Goal: Transaction & Acquisition: Purchase product/service

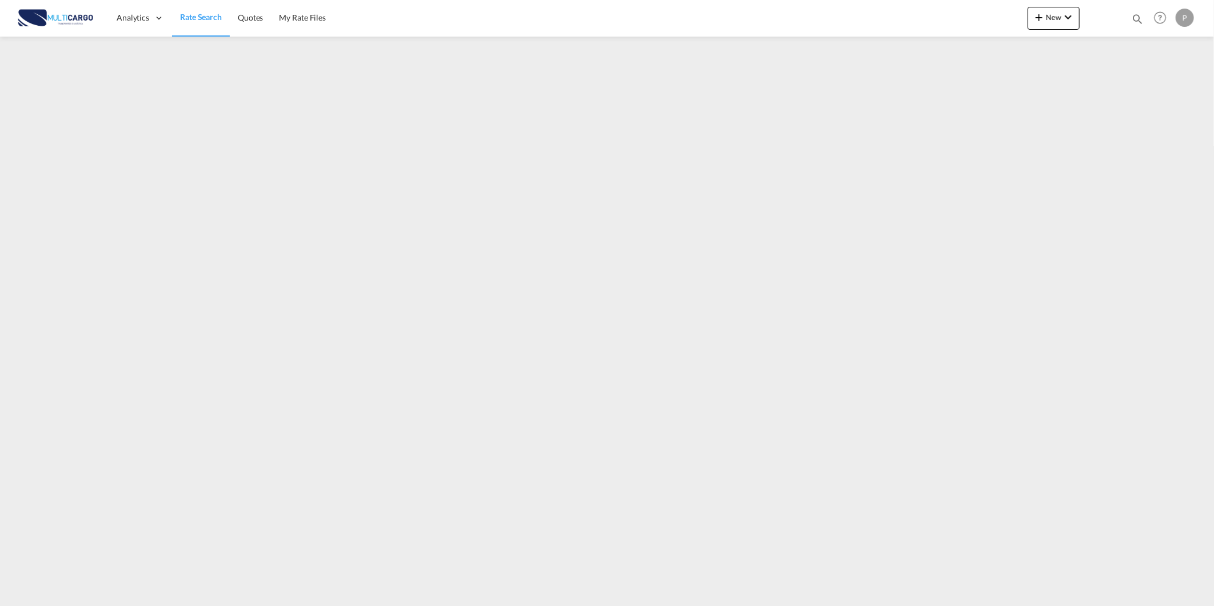
drag, startPoint x: 1137, startPoint y: 16, endPoint x: 1126, endPoint y: 16, distance: 11.4
click at [1137, 16] on md-icon "icon-magnify" at bounding box center [1137, 19] width 13 height 13
drag, startPoint x: 939, startPoint y: 24, endPoint x: 944, endPoint y: 29, distance: 7.3
click at [939, 24] on select "Quotes" at bounding box center [955, 19] width 54 height 21
select select "Quotes"
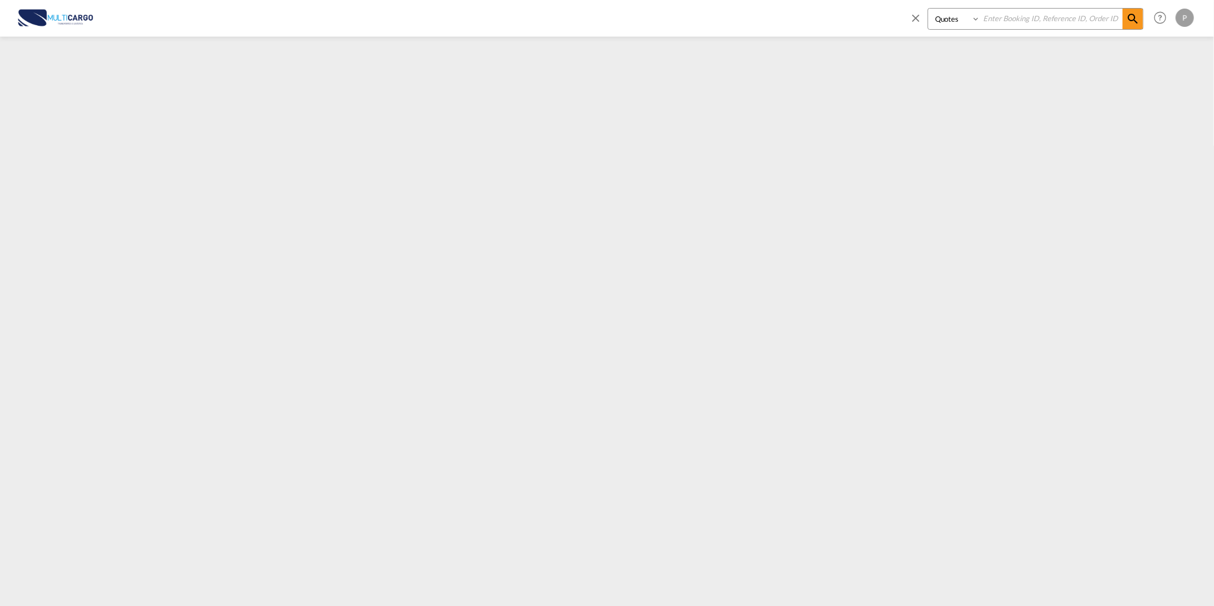
click at [928, 9] on select "Quotes" at bounding box center [955, 19] width 54 height 21
click at [1058, 25] on input at bounding box center [1051, 19] width 142 height 20
type input "8072"
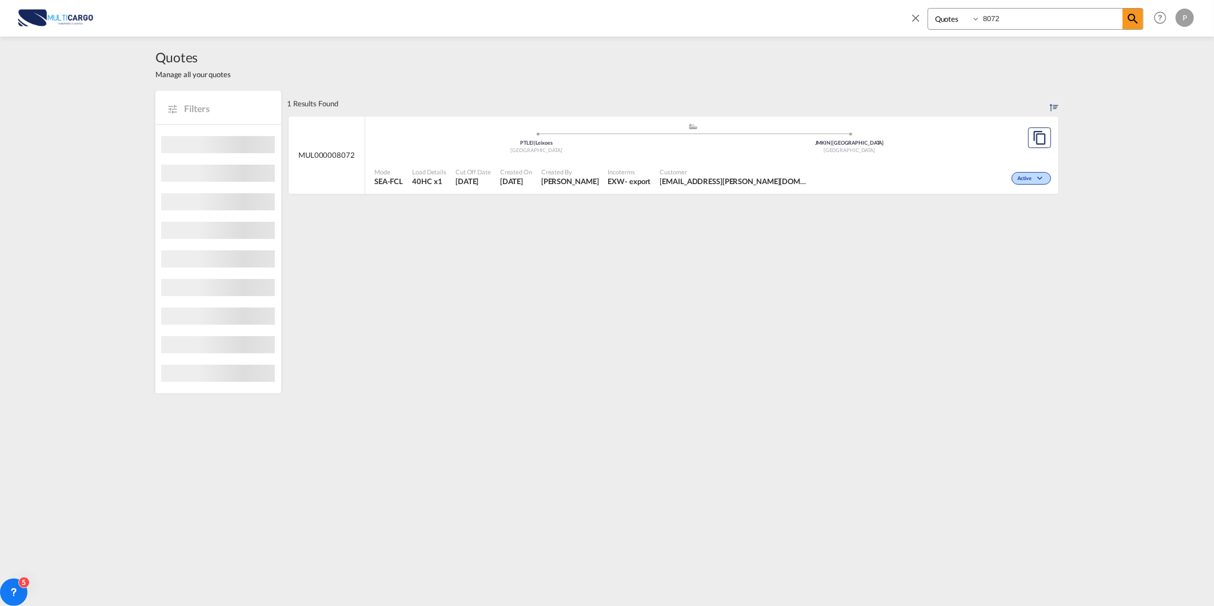
click at [762, 189] on div "Customer [EMAIL_ADDRESS][PERSON_NAME][DOMAIN_NAME] [PERSON_NAME][DOMAIN_NAME][E…" at bounding box center [735, 177] width 158 height 29
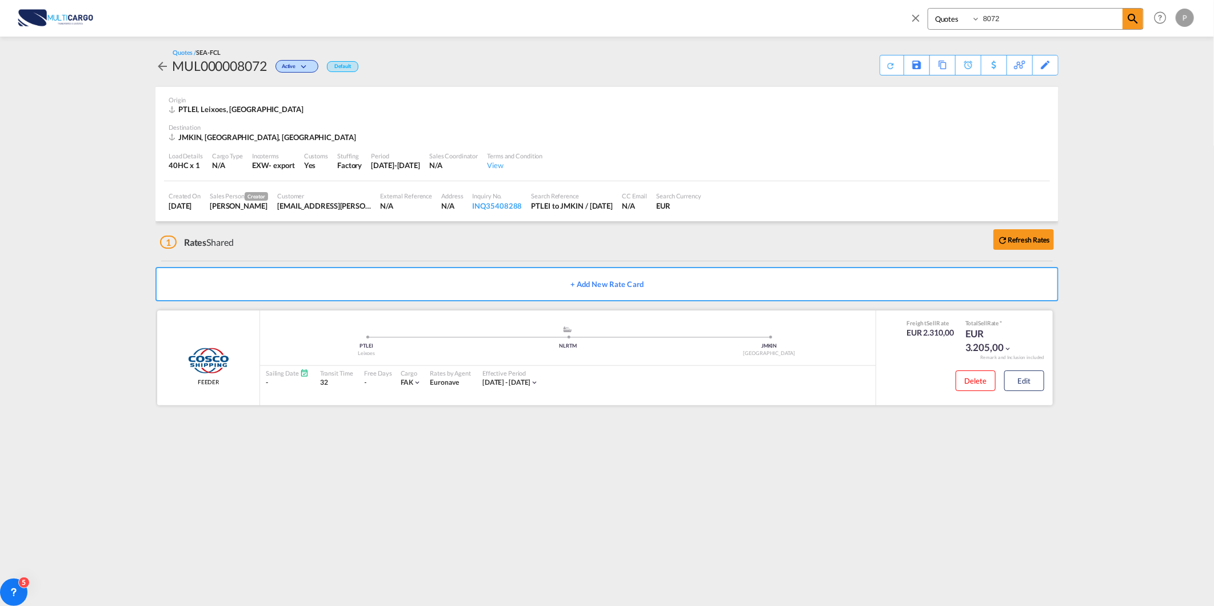
click at [1045, 383] on div "Delete Edit" at bounding box center [964, 382] width 177 height 33
click at [1030, 373] on button "Edit" at bounding box center [1024, 380] width 40 height 21
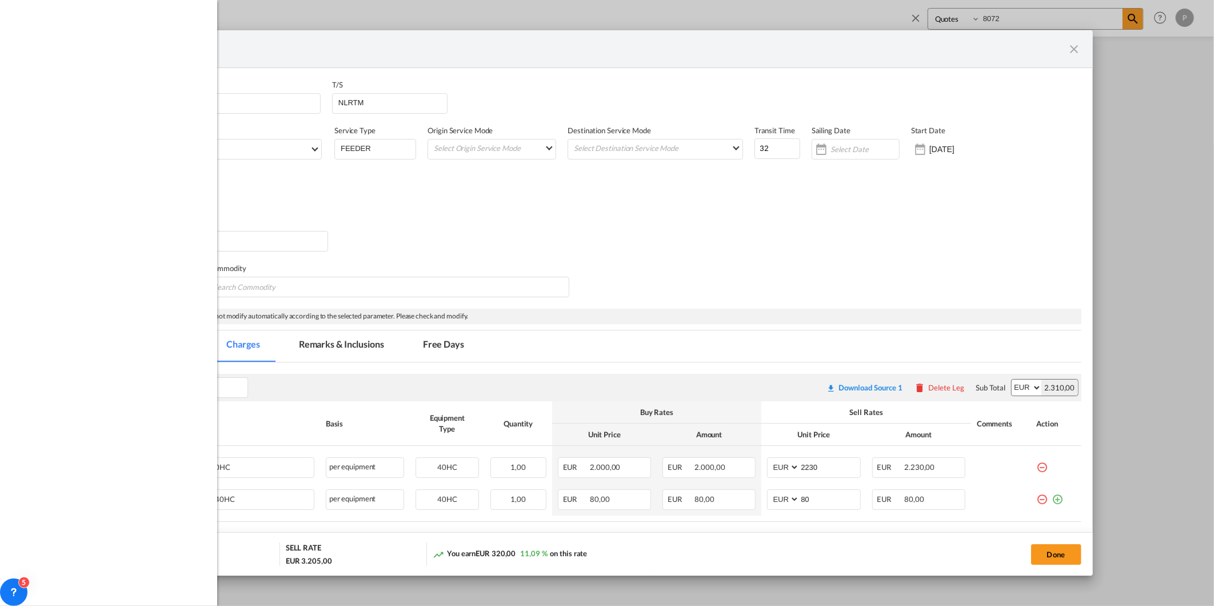
select select "per equipment"
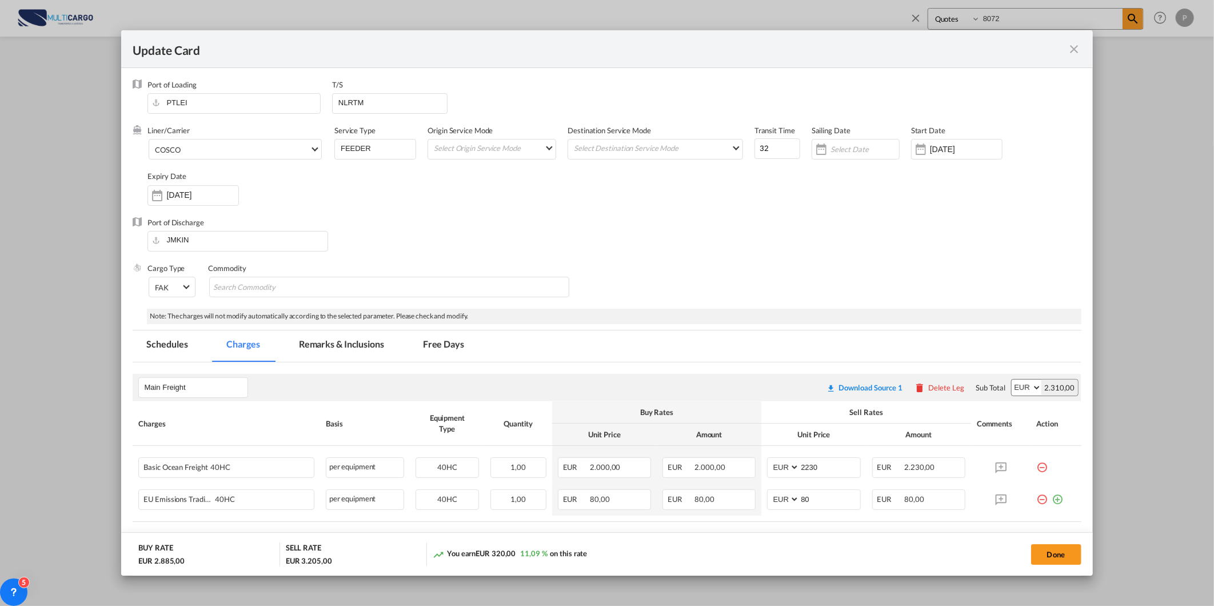
click at [1077, 46] on md-icon "icon-close fg-AAA8AD m-0 pointer" at bounding box center [1075, 49] width 14 height 14
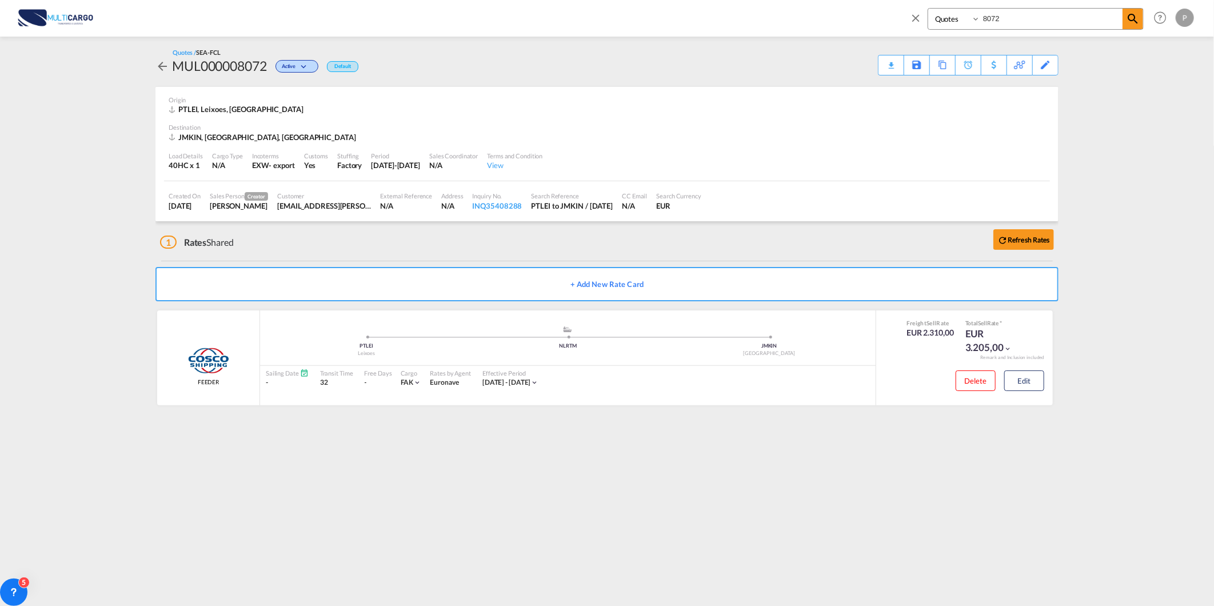
click at [181, 65] on div "MUL000008072" at bounding box center [219, 66] width 95 height 18
click at [158, 67] on md-icon "icon-arrow-left" at bounding box center [162, 66] width 14 height 14
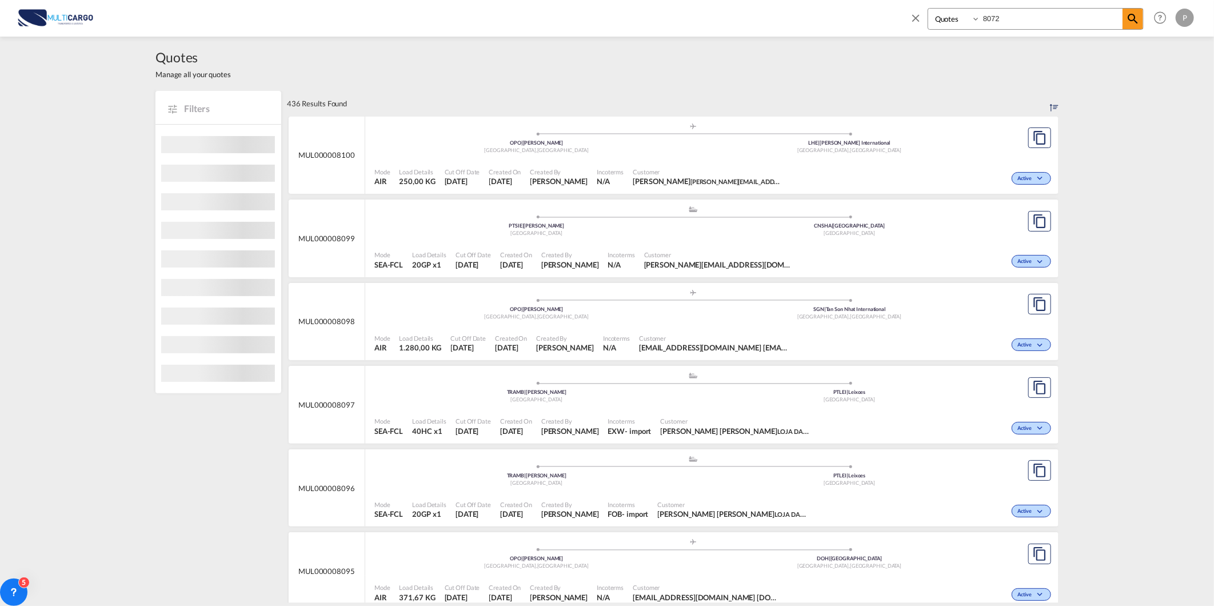
click at [921, 17] on md-icon "icon-close" at bounding box center [915, 17] width 13 height 13
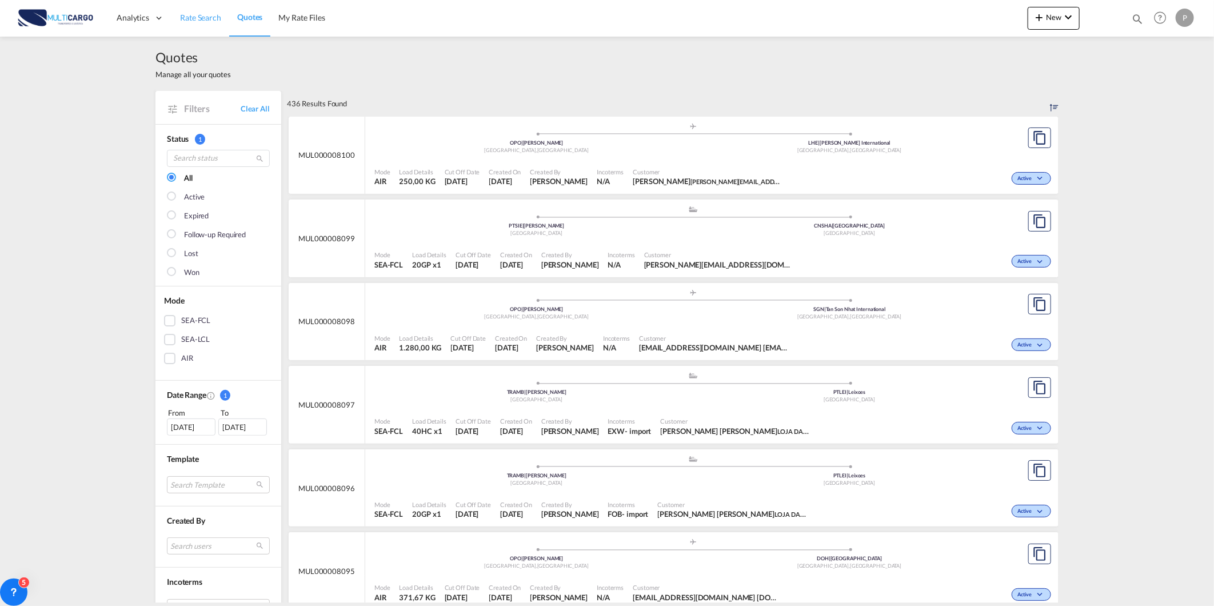
click at [199, 23] on span "Rate Search" at bounding box center [200, 17] width 41 height 11
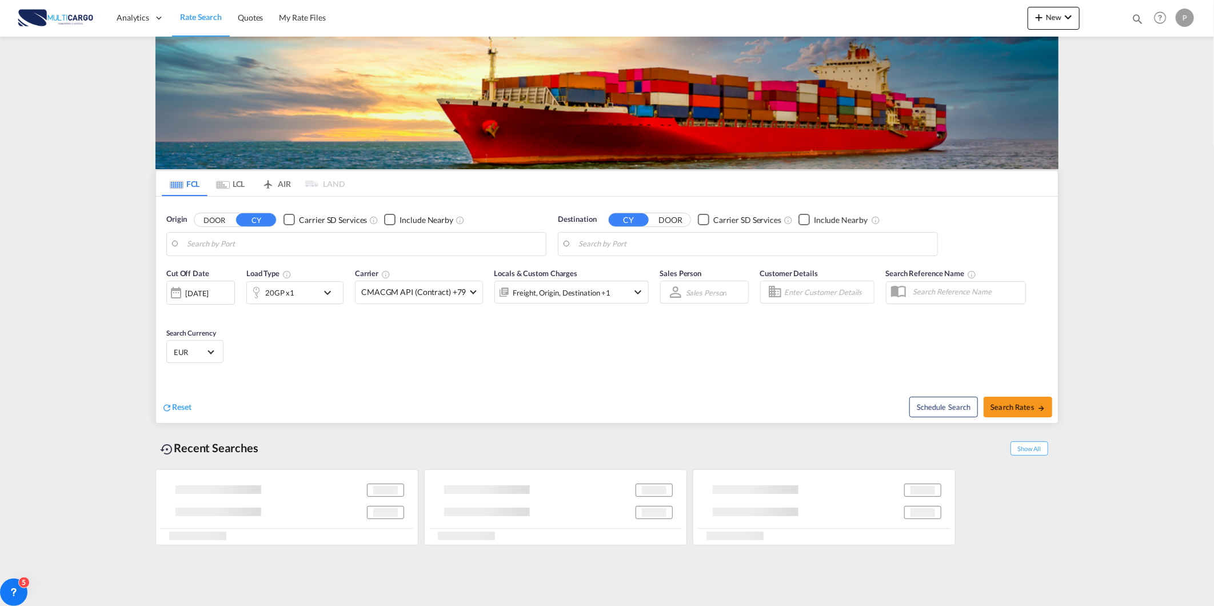
type input "Leixoes, PTLEI"
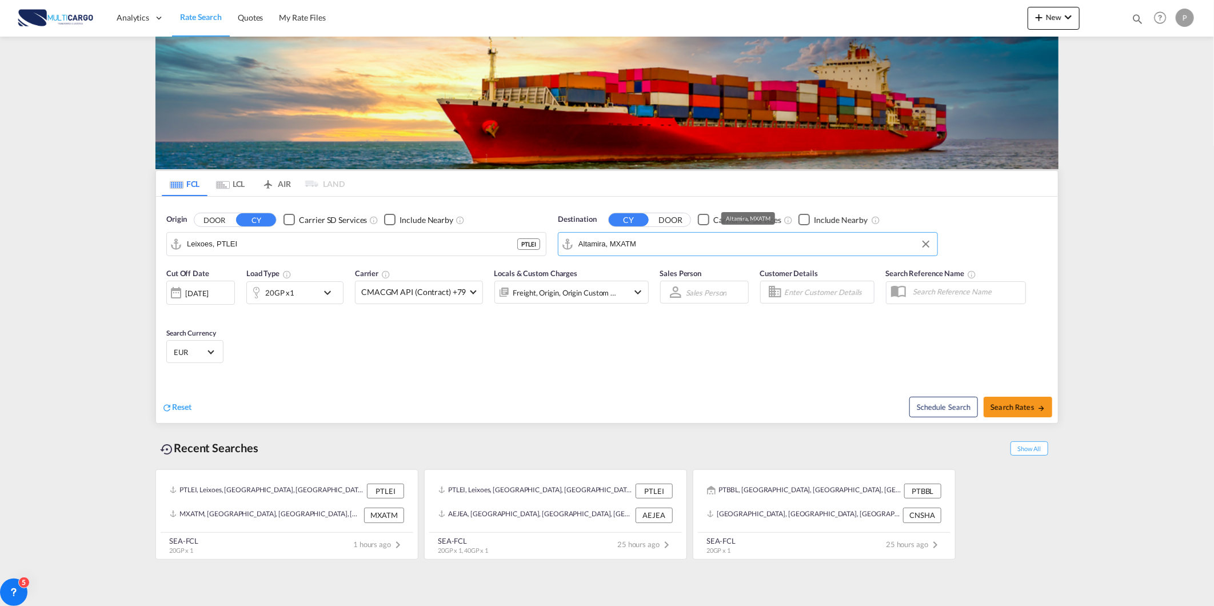
click at [681, 244] on input "Altamira, MXATM" at bounding box center [754, 243] width 353 height 17
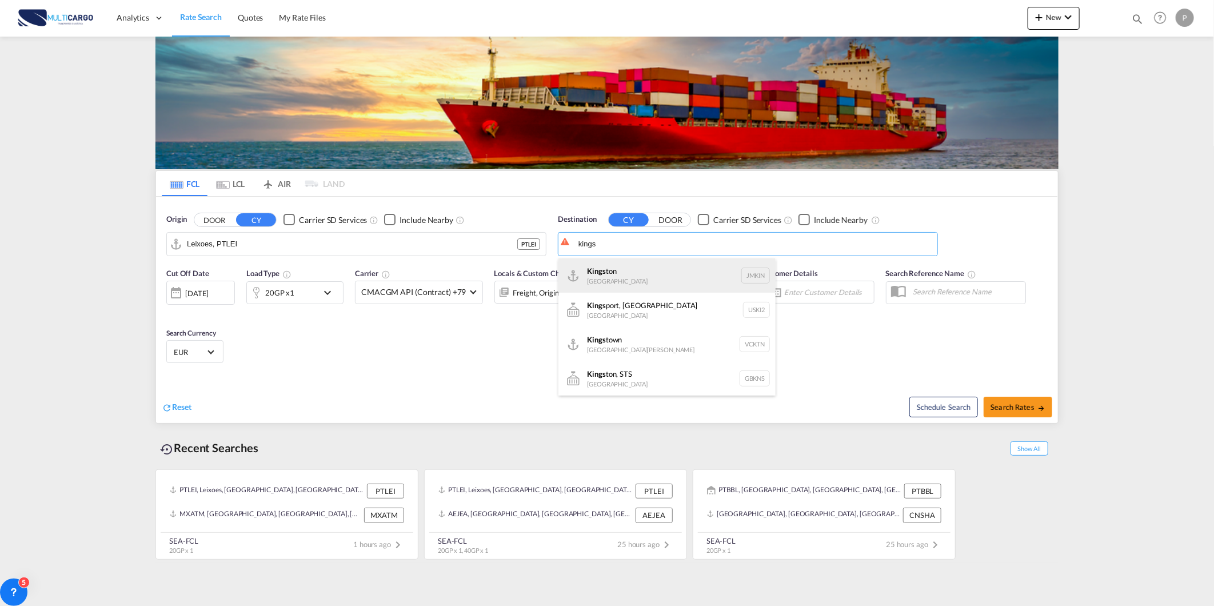
click at [658, 283] on div "Kings ton [GEOGRAPHIC_DATA] JMKIN" at bounding box center [666, 275] width 217 height 34
type input "[GEOGRAPHIC_DATA], JMKIN"
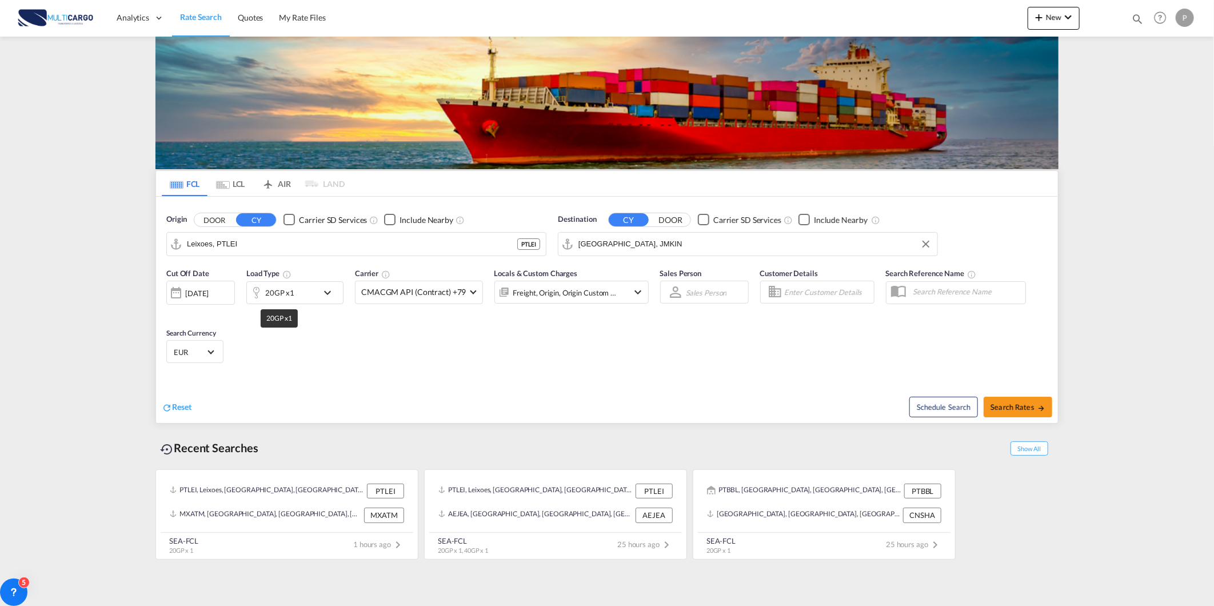
click at [290, 286] on div "20GP x1" at bounding box center [279, 293] width 29 height 16
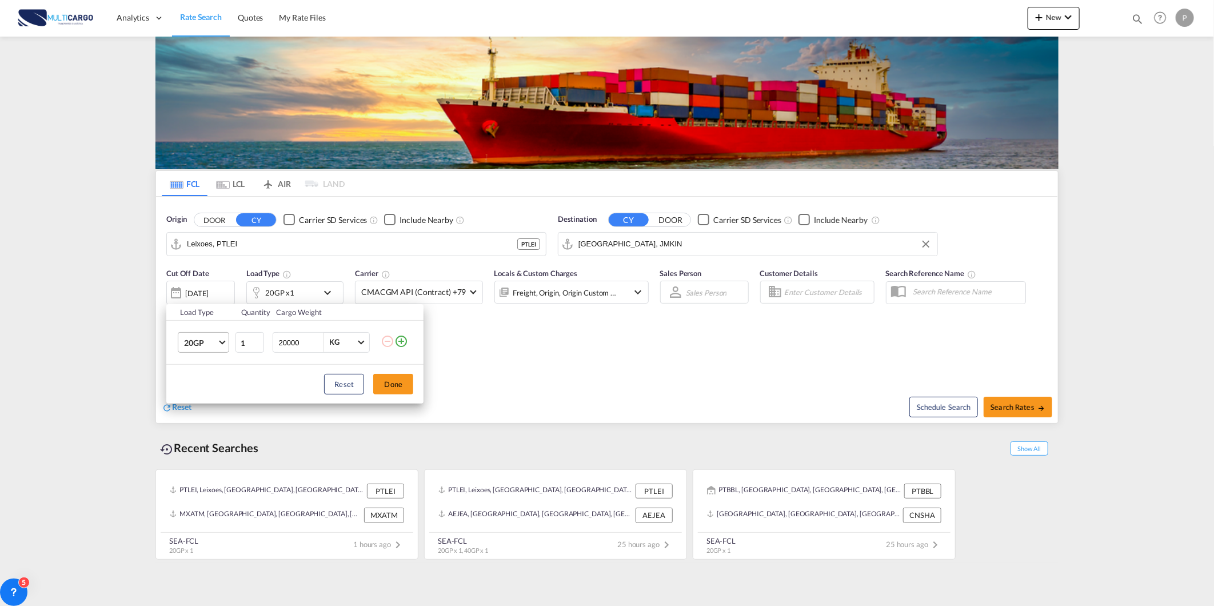
click at [187, 345] on span "20GP" at bounding box center [200, 342] width 33 height 11
click at [203, 353] on md-option "40RE" at bounding box center [214, 352] width 78 height 27
click at [390, 379] on button "Done" at bounding box center [393, 384] width 40 height 21
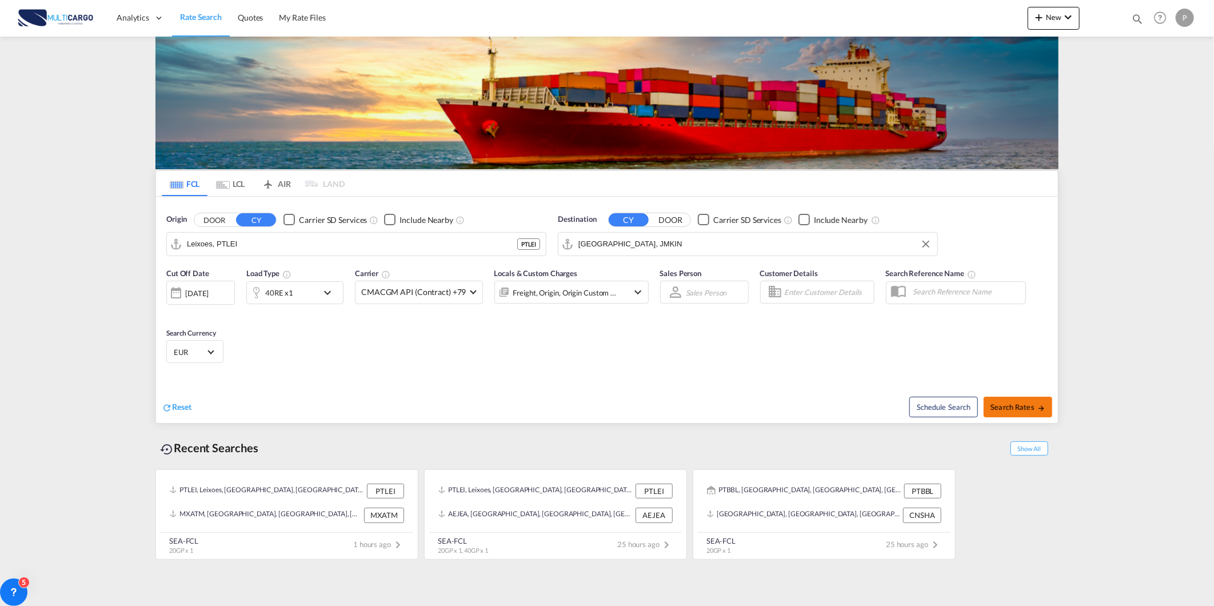
click at [1024, 409] on span "Search Rates" at bounding box center [1017, 406] width 55 height 9
type input "PTLEI to JMKIN / [DATE]"
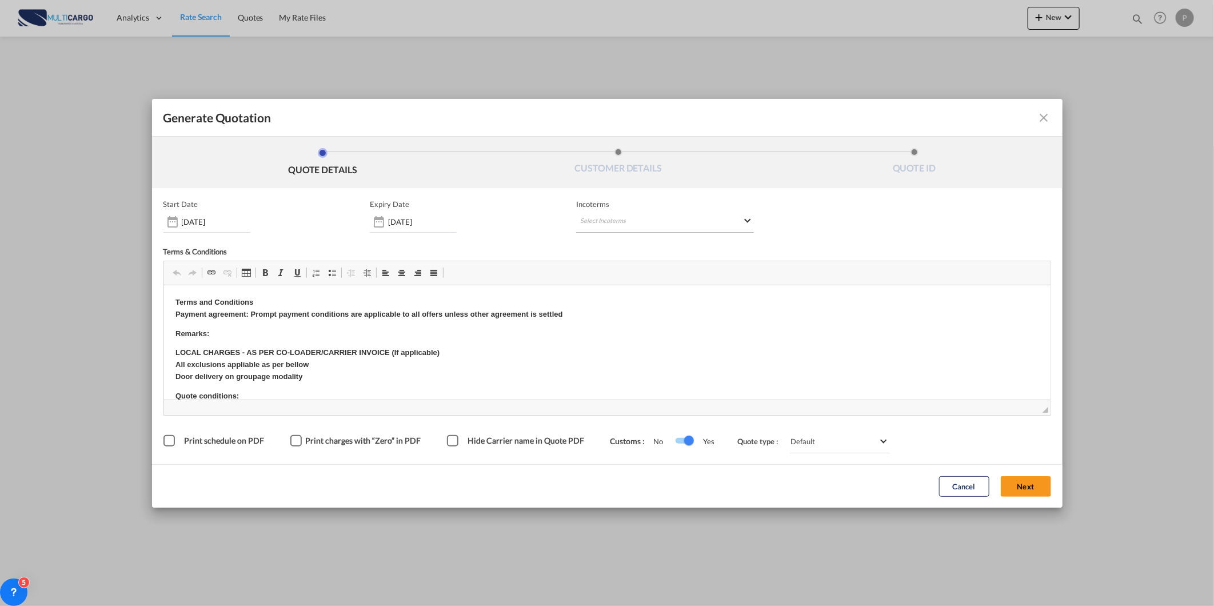
click at [666, 223] on md-select "Select Incoterms CIP - import Carriage and Insurance Paid to DAP - import Deliv…" at bounding box center [665, 222] width 178 height 21
click at [633, 250] on div at bounding box center [640, 245] width 122 height 17
click at [631, 247] on input "search" at bounding box center [635, 245] width 106 height 10
type input "exw"
click at [645, 264] on div "EXW - export" at bounding box center [640, 265] width 109 height 9
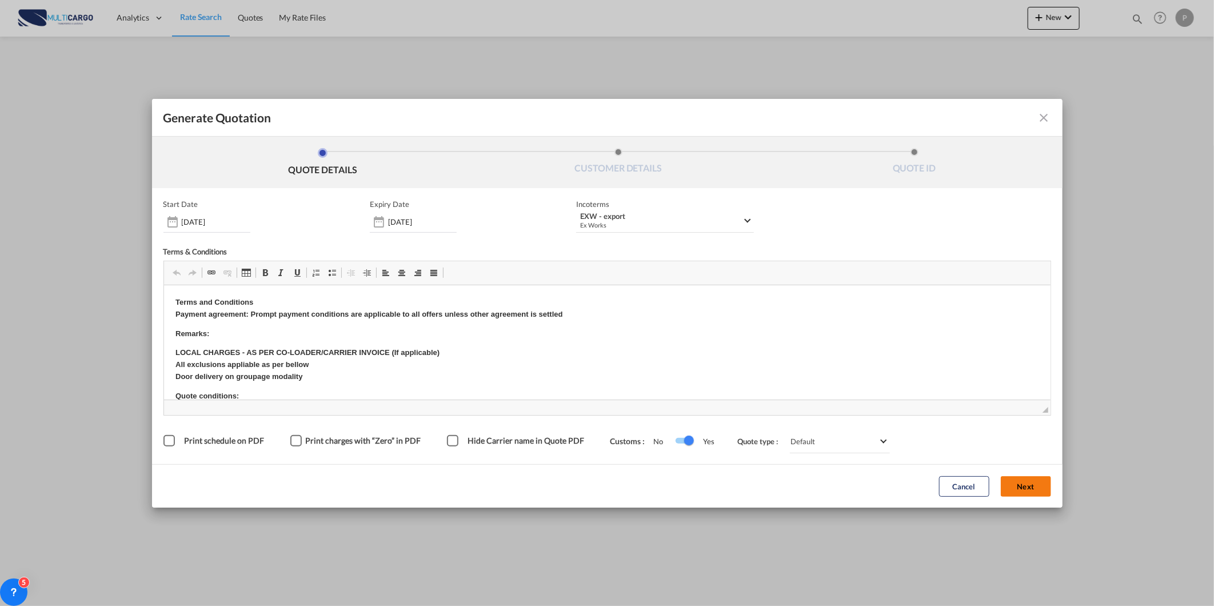
click at [1021, 478] on button "Next" at bounding box center [1026, 486] width 50 height 21
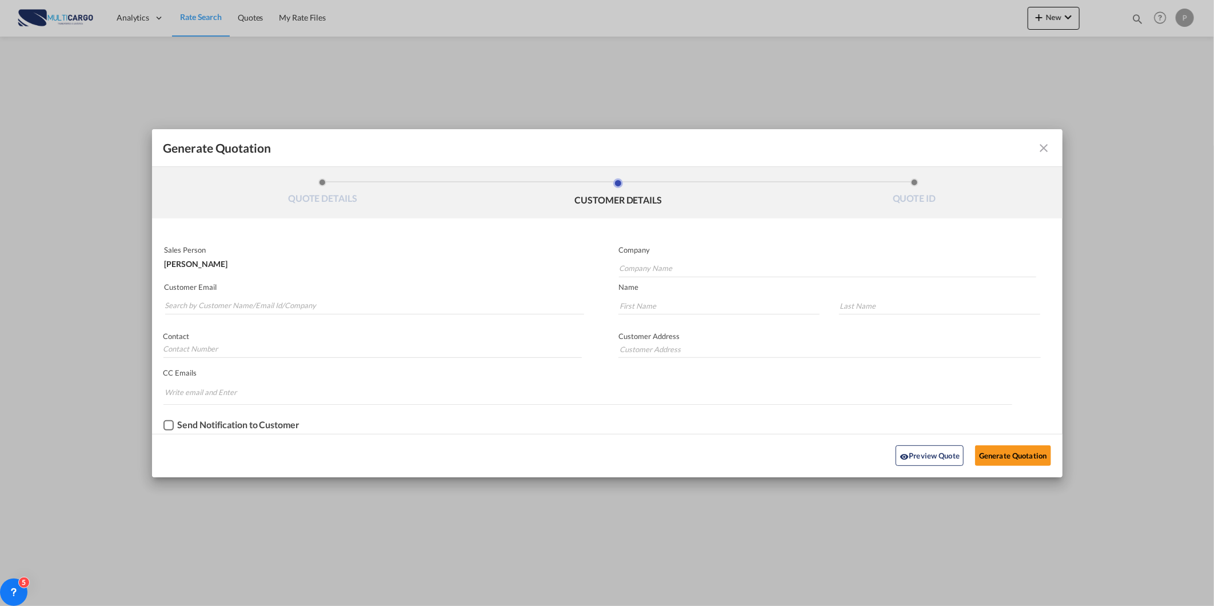
click at [270, 295] on md-autocomplete-wrap "Generate QuotationQUOTE ..." at bounding box center [375, 302] width 420 height 23
click at [269, 302] on input "Search by Customer Name/Email Id/Company" at bounding box center [375, 305] width 420 height 17
paste input "[EMAIL_ADDRESS][PERSON_NAME][DOMAIN_NAME]"
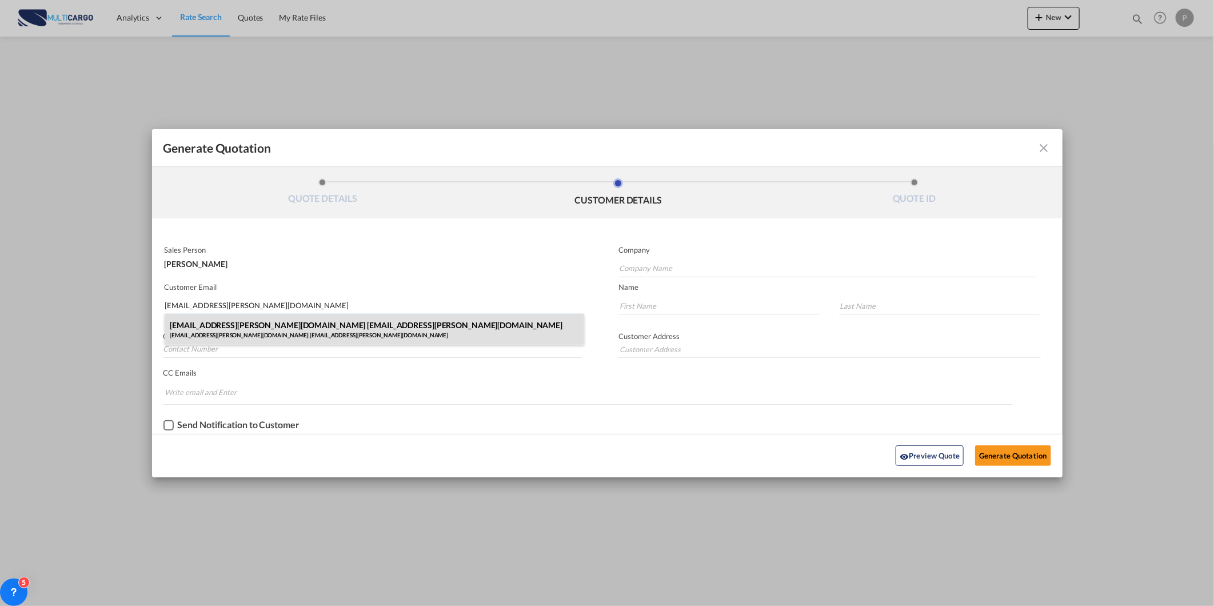
type input "[EMAIL_ADDRESS][PERSON_NAME][DOMAIN_NAME]"
click at [325, 326] on div "[EMAIL_ADDRESS][PERSON_NAME][DOMAIN_NAME] [DOMAIN_NAME][EMAIL_ADDRESS][PERSON_N…" at bounding box center [375, 329] width 420 height 31
type input "[EMAIL_ADDRESS][PERSON_NAME][DOMAIN_NAME]"
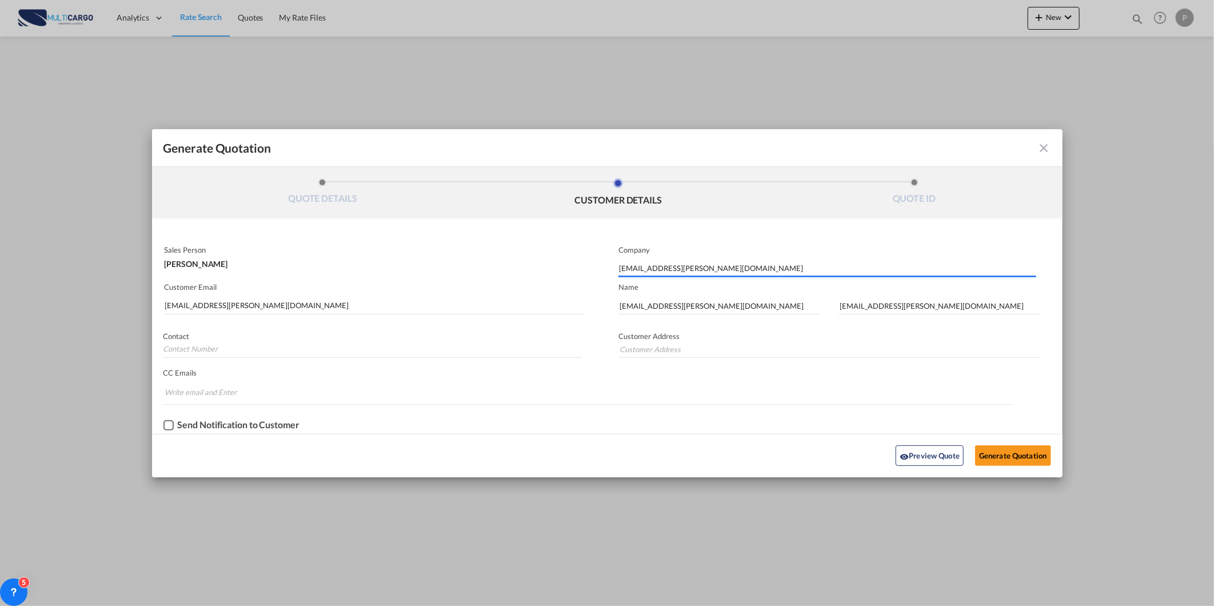
click at [1012, 444] on div "Preview Quote Generate Quotation" at bounding box center [607, 455] width 899 height 31
click at [1026, 453] on button "Generate Quotation" at bounding box center [1012, 455] width 75 height 21
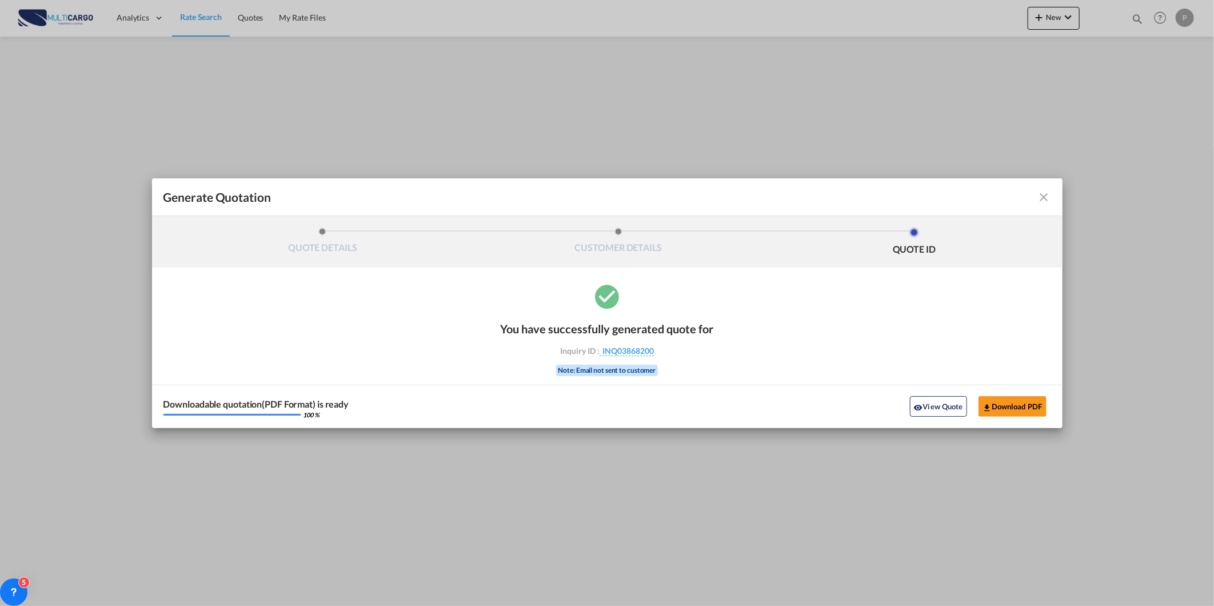
click at [1042, 193] on md-icon "icon-close fg-AAA8AD cursor m-0" at bounding box center [1044, 197] width 14 height 14
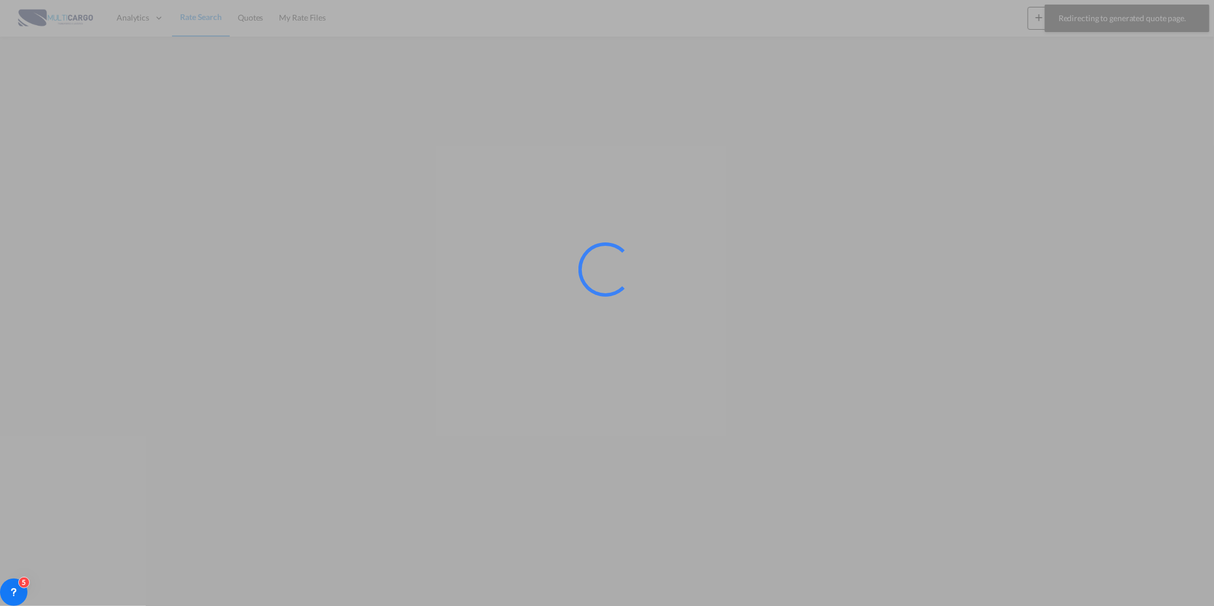
click at [1040, 21] on div at bounding box center [607, 303] width 1214 height 606
click at [1040, 20] on div at bounding box center [607, 303] width 1214 height 606
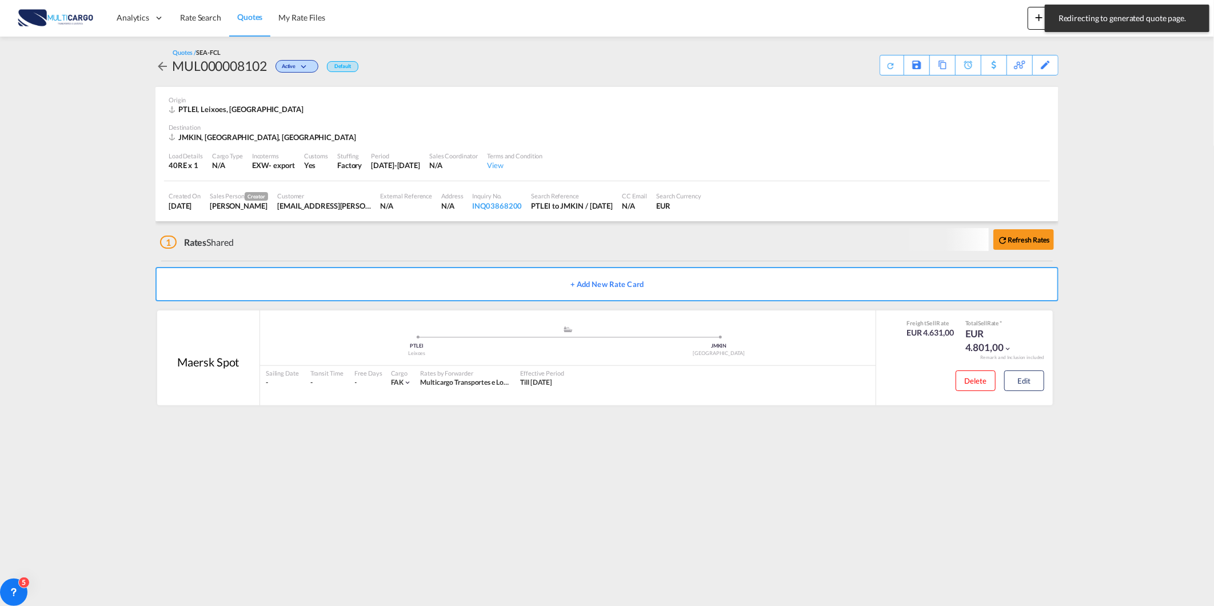
click at [1040, 20] on md-toast "Redirecting to generated quote page. Press Escape to dismiss." at bounding box center [1127, 18] width 174 height 37
click at [1033, 13] on md-icon "icon-plus 400-fg" at bounding box center [1039, 17] width 14 height 14
click at [1029, 87] on span "Quote" at bounding box center [1022, 85] width 13 height 23
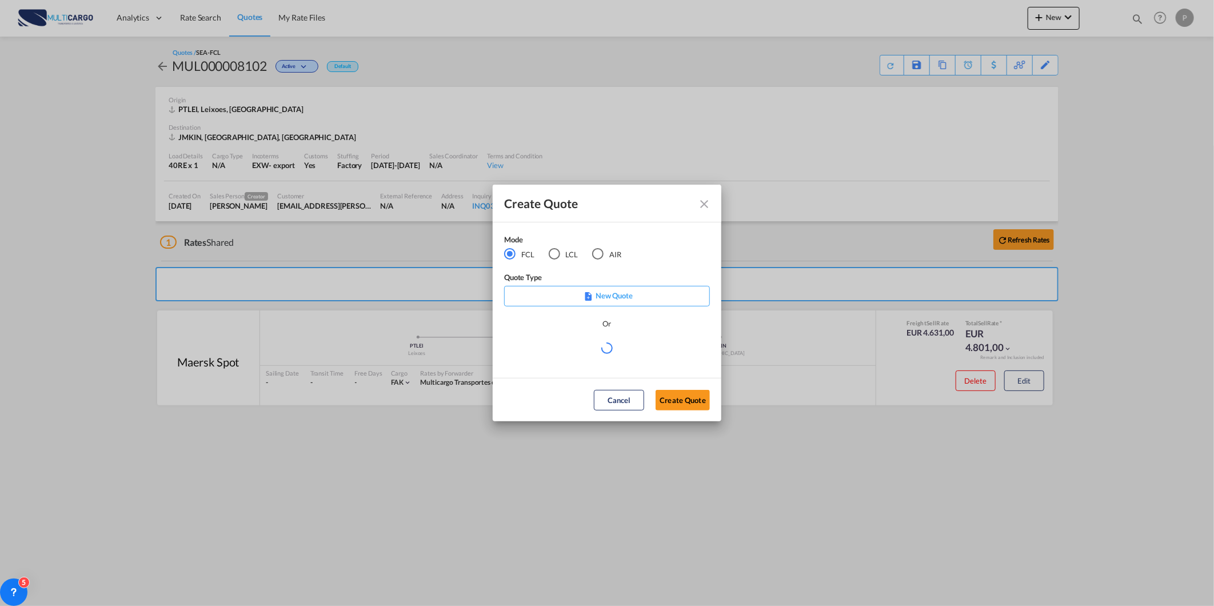
drag, startPoint x: 590, startPoint y: 249, endPoint x: 595, endPoint y: 251, distance: 5.9
click at [590, 249] on md-radio-group "FCL LCL AIR" at bounding box center [569, 254] width 131 height 13
click at [598, 252] on div "AIR" at bounding box center [597, 253] width 11 height 11
click at [604, 365] on div "Select template [DATE] IMP_DAP_AIR_>500 [PERSON_NAME] | [DATE] [DATE]_IMP_DAP_A…" at bounding box center [607, 354] width 206 height 26
click at [598, 357] on md-select "Select template [DATE] IMP_DAP_AIR_>500 [PERSON_NAME] | [DATE] [DATE]_IMP_DAP_A…" at bounding box center [607, 352] width 206 height 23
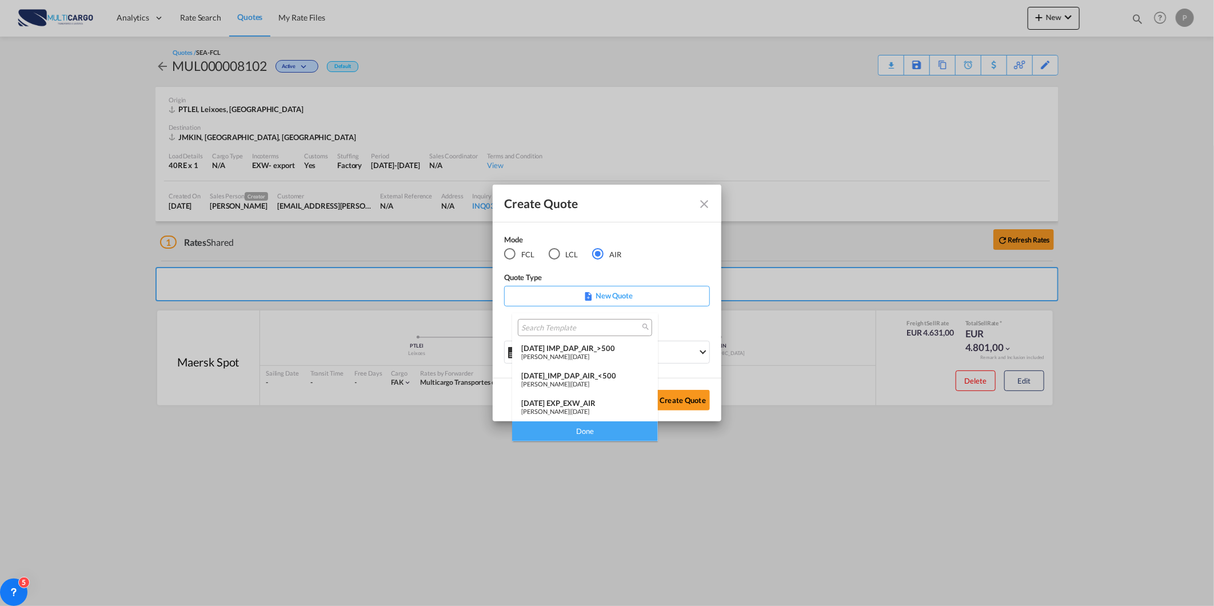
click at [591, 397] on md-option "[DATE] EXP_EXW_AIR [PERSON_NAME] | [DATE]" at bounding box center [585, 407] width 146 height 27
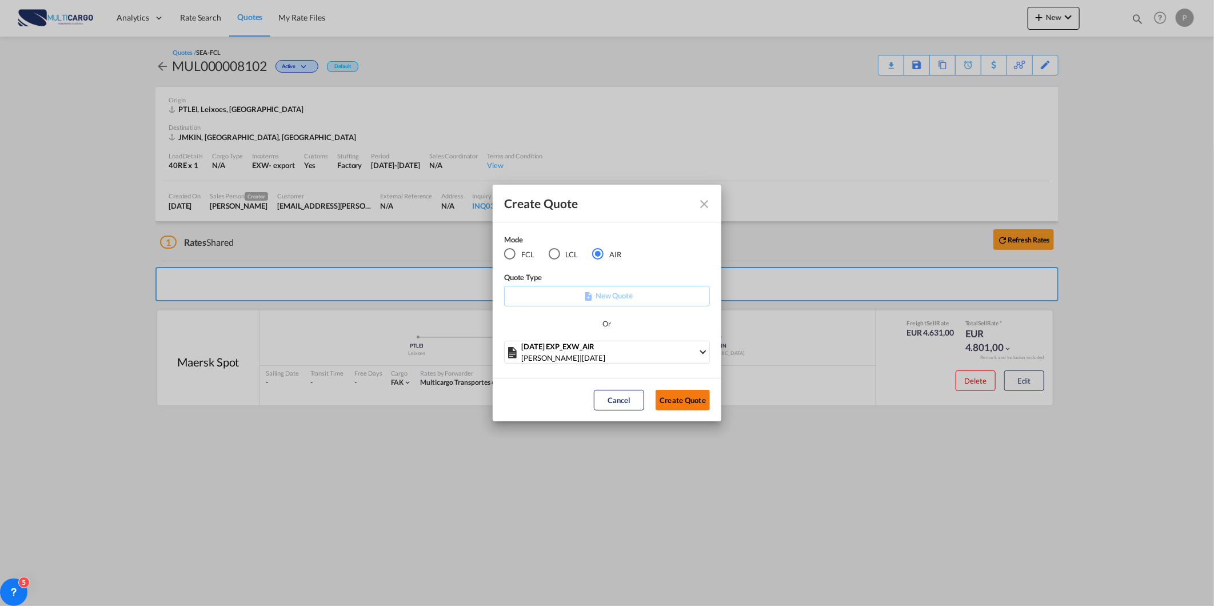
click at [693, 402] on button "Create Quote" at bounding box center [683, 400] width 54 height 21
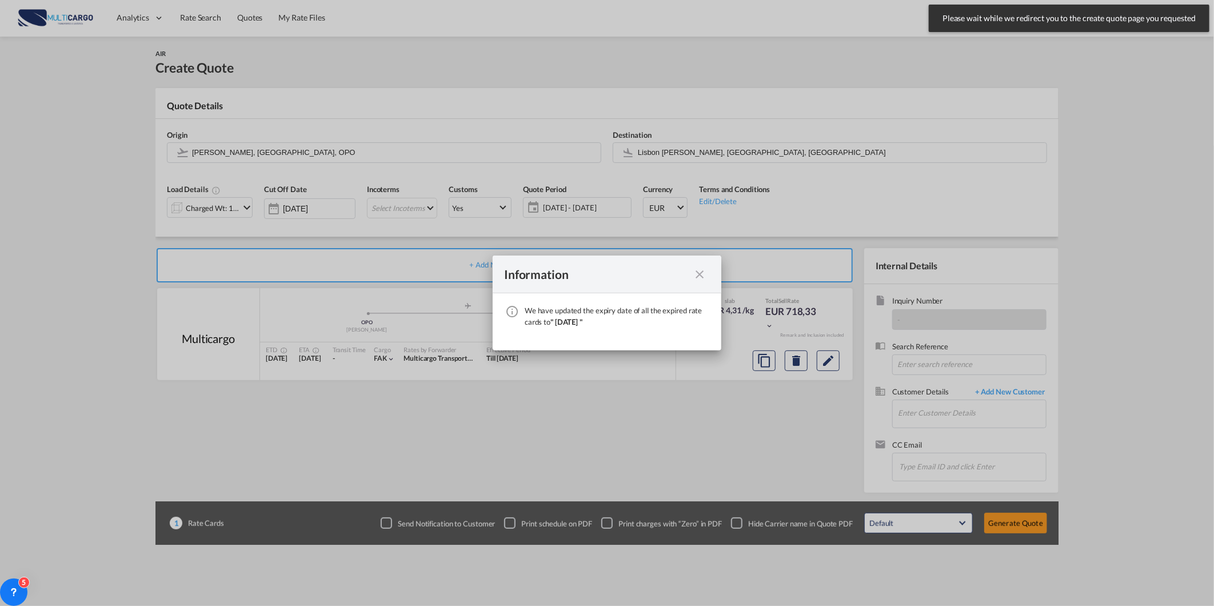
click at [701, 278] on md-icon "icon-close fg-AAA8AD cursor" at bounding box center [700, 274] width 14 height 14
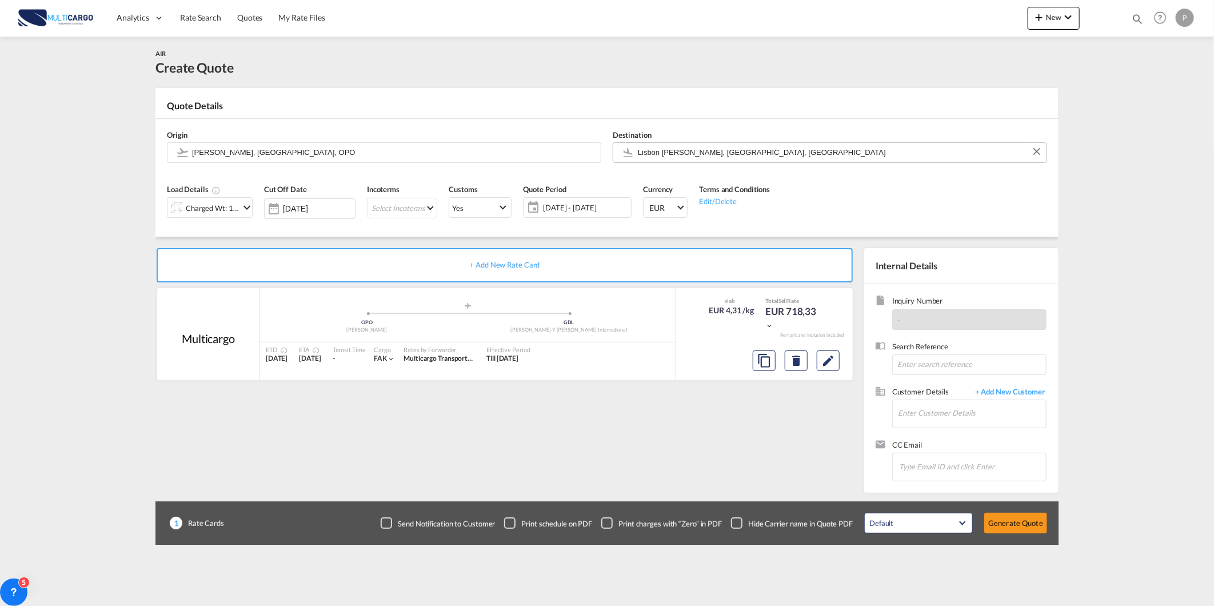
click at [786, 155] on input "Lisbon [PERSON_NAME], [GEOGRAPHIC_DATA], [GEOGRAPHIC_DATA]" at bounding box center [839, 152] width 403 height 20
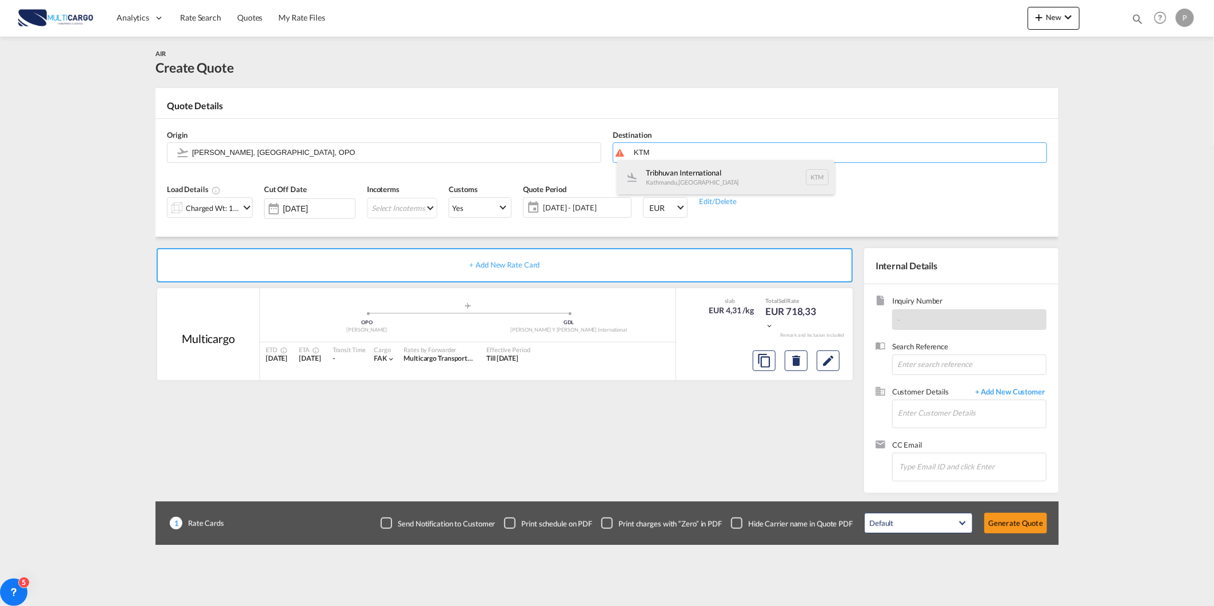
click at [775, 172] on div "Tribhuvan International [GEOGRAPHIC_DATA] , [GEOGRAPHIC_DATA] KTM" at bounding box center [725, 177] width 217 height 34
type input "Tribhuvan International, [GEOGRAPHIC_DATA], KTM"
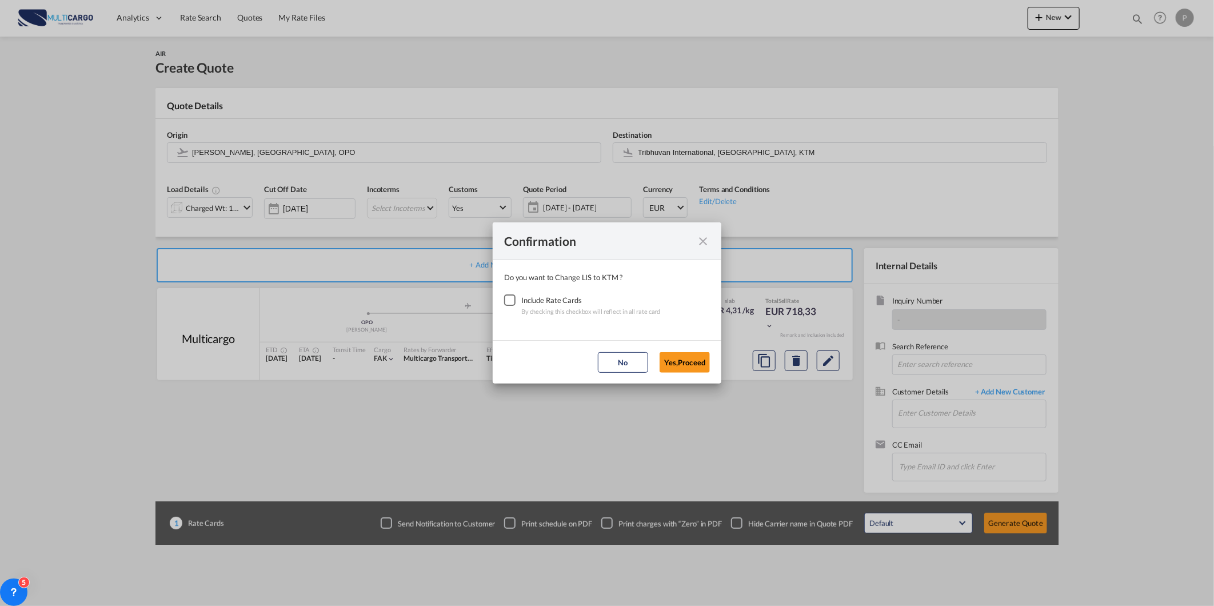
click at [515, 295] on div "Checkbox No Ink" at bounding box center [509, 299] width 11 height 11
click at [694, 366] on button "Yes,Proceed" at bounding box center [685, 362] width 50 height 21
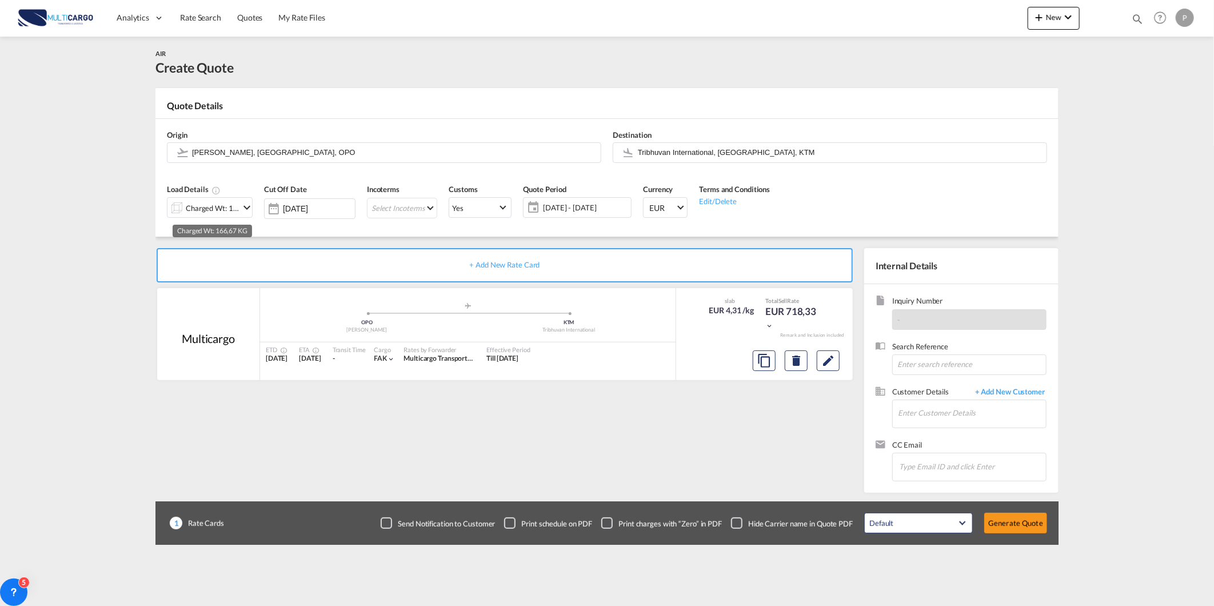
click at [214, 201] on div "Charged Wt: 166,67 KG" at bounding box center [213, 208] width 54 height 16
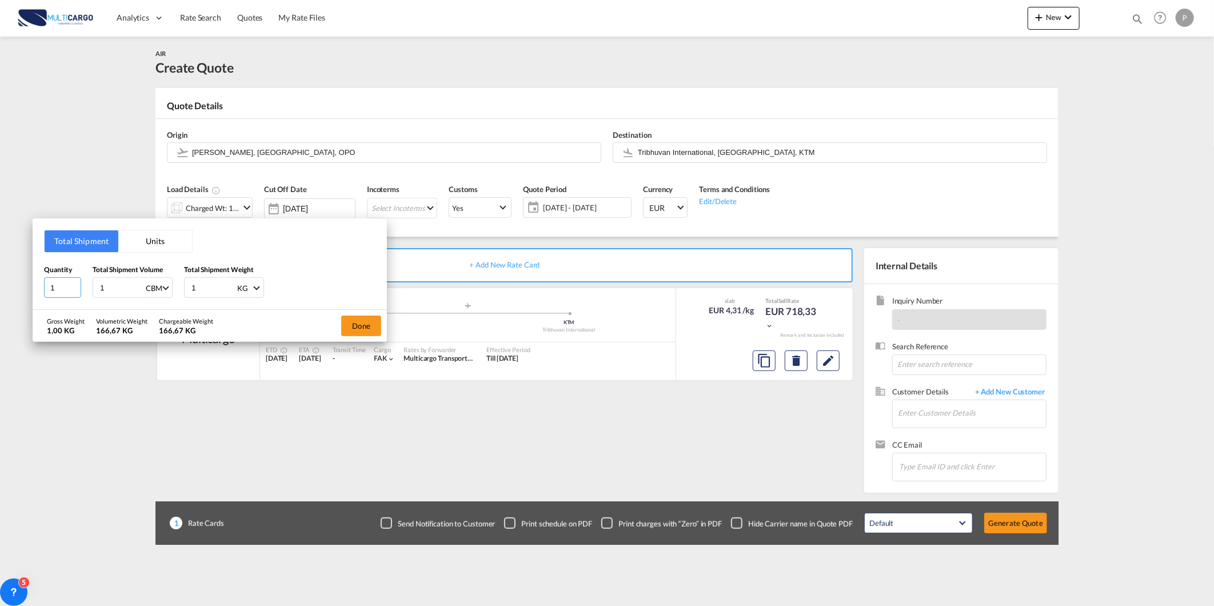
click at [61, 285] on input "1" at bounding box center [62, 287] width 37 height 21
type input "11"
type input "0"
type input "0.1"
type input "0.79"
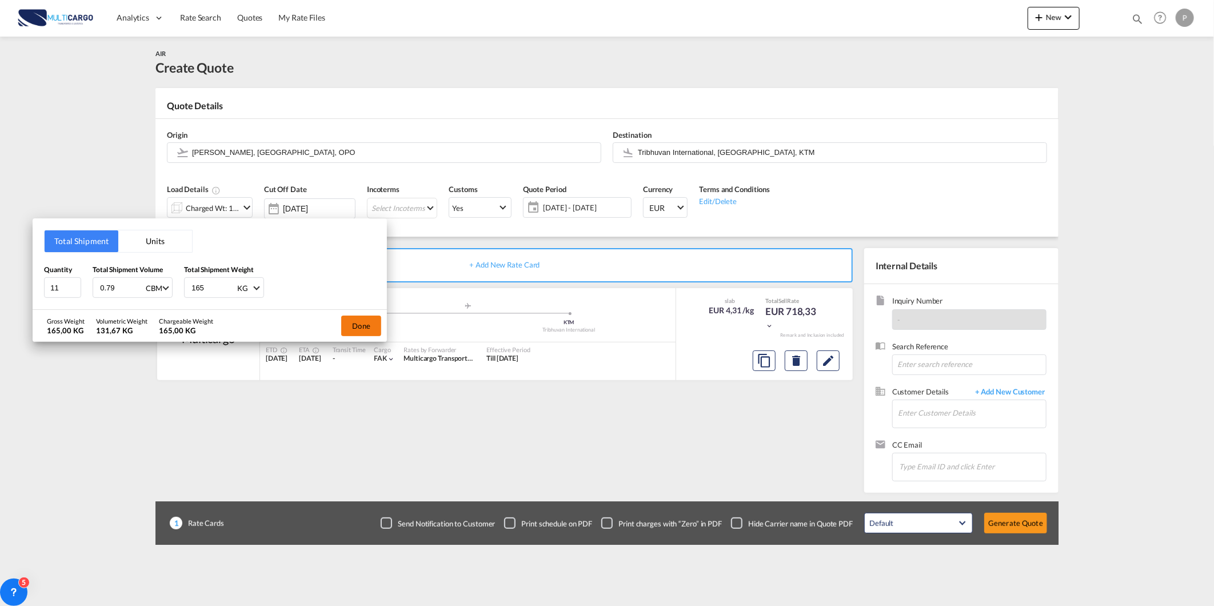
type input "165"
click at [375, 330] on button "Done" at bounding box center [361, 325] width 40 height 21
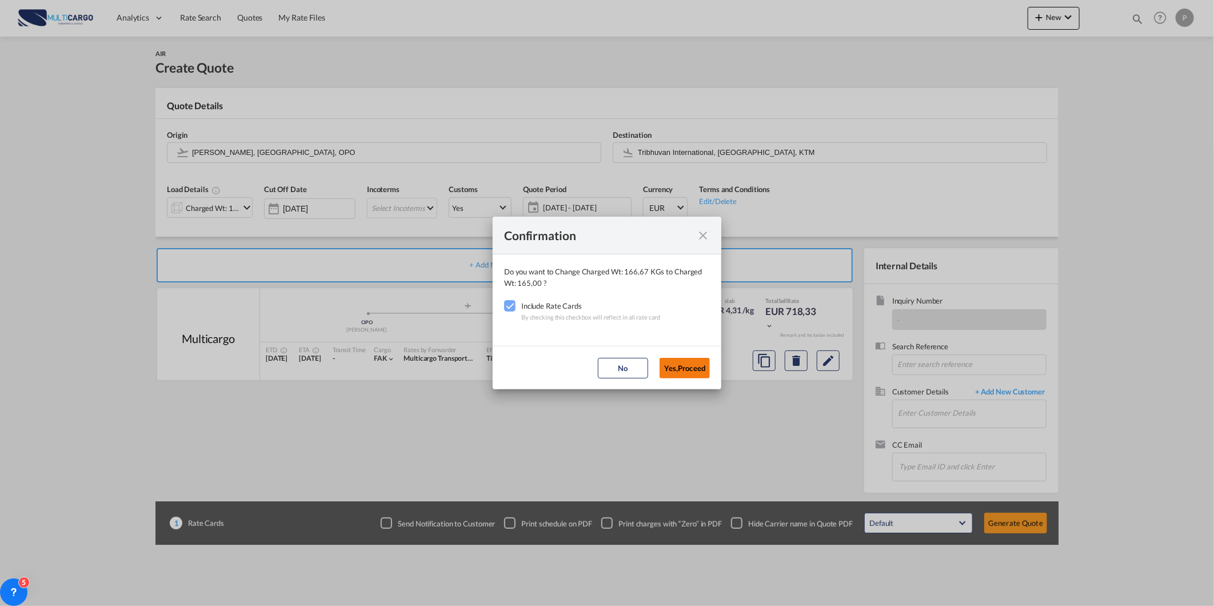
click at [684, 371] on button "Yes,Proceed" at bounding box center [685, 368] width 50 height 21
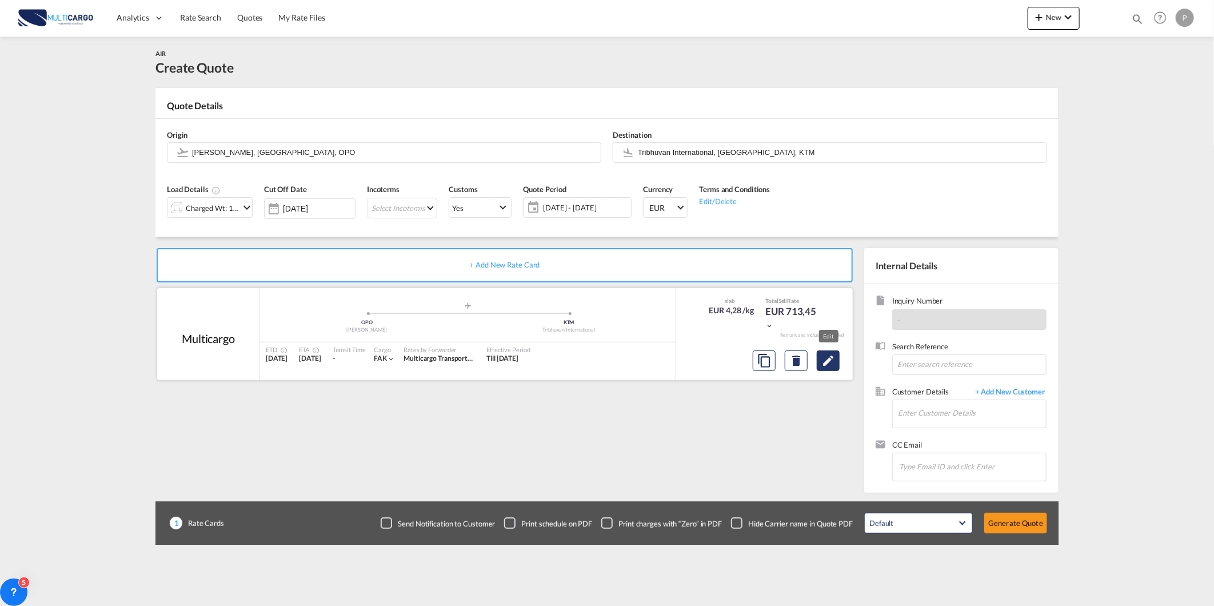
click at [820, 353] on button "Edit" at bounding box center [828, 360] width 23 height 21
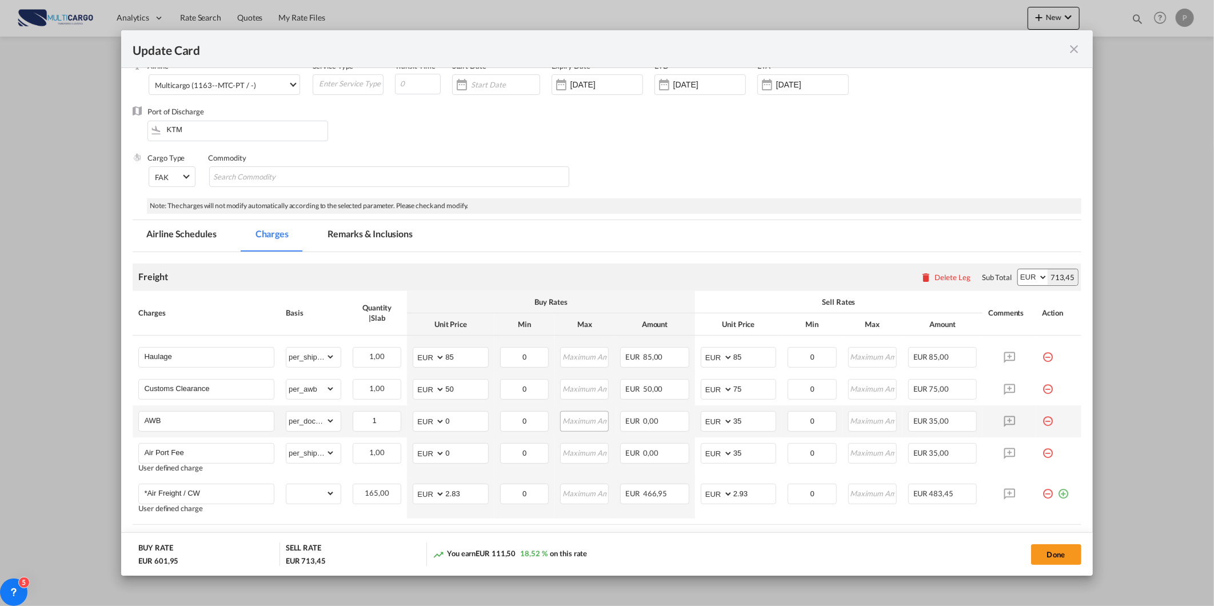
select select "per_shipment"
select select "per_awb"
select select "per_document"
select select "per_shipment"
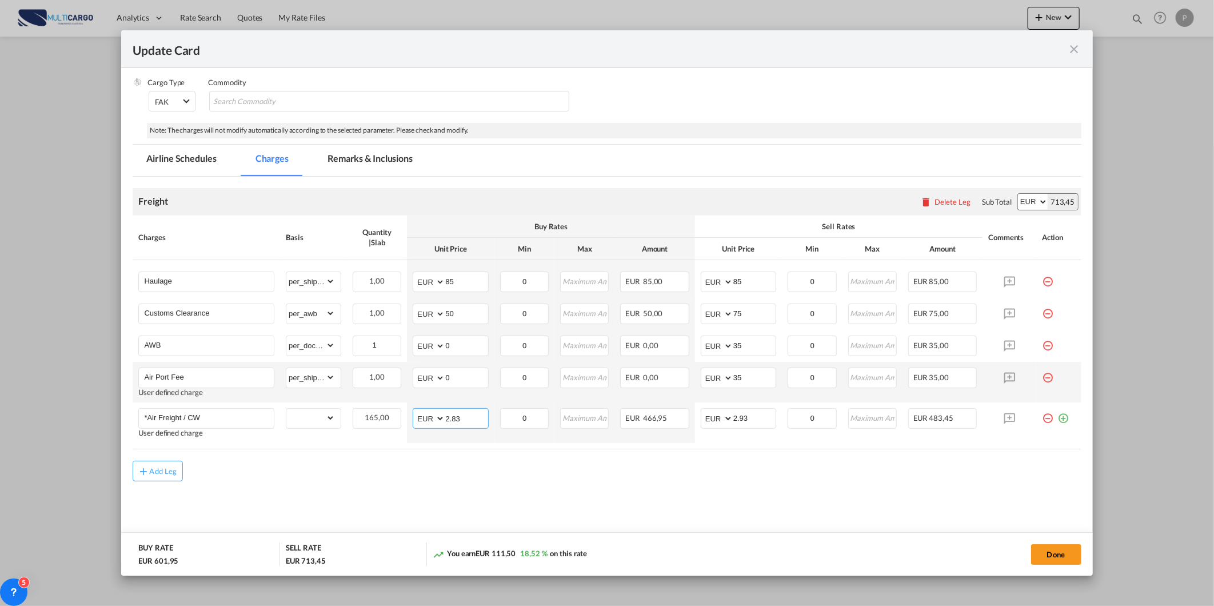
drag, startPoint x: 461, startPoint y: 417, endPoint x: 252, endPoint y: 389, distance: 210.6
click at [357, 408] on tr "*Air Freight / CW User defined charge Please Enter Already Exists gross_weight …" at bounding box center [607, 422] width 948 height 41
click at [462, 416] on input "1.0" at bounding box center [466, 417] width 42 height 17
type input "1.90"
drag, startPoint x: 753, startPoint y: 424, endPoint x: 655, endPoint y: 433, distance: 98.2
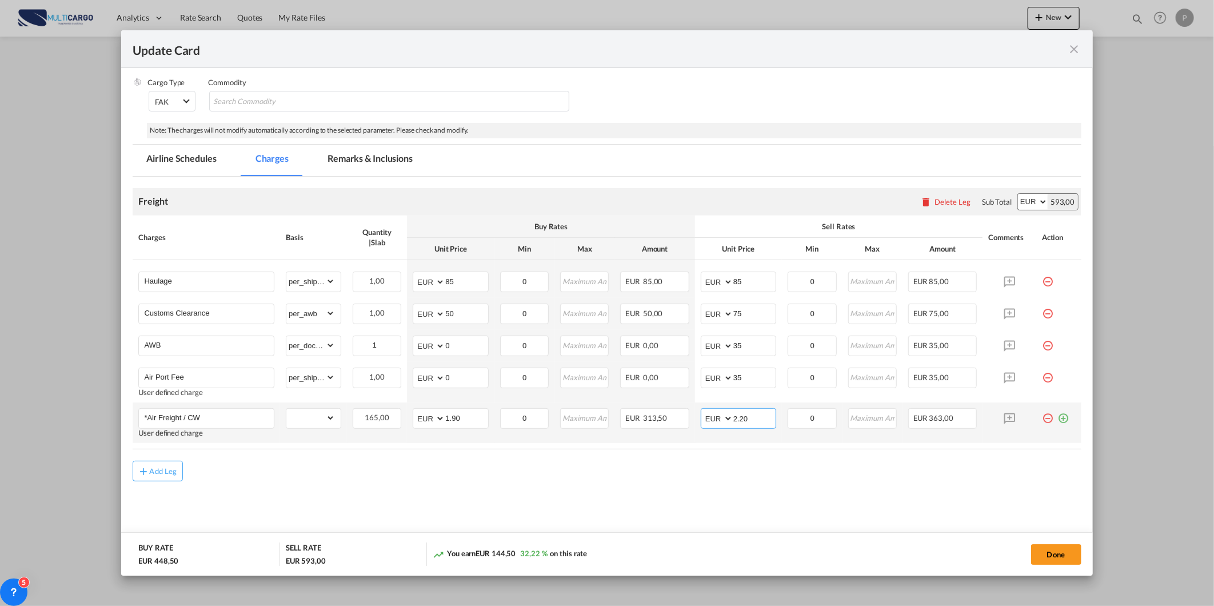
click at [676, 434] on tr "*Air Freight / CW User defined charge Please Enter Already Exists gross_weight …" at bounding box center [607, 422] width 948 height 41
type input "2.55"
drag, startPoint x: 757, startPoint y: 284, endPoint x: 645, endPoint y: 313, distance: 116.2
click at [660, 306] on tbody "Haulage Please Enter Already Exists gross_weight volumetric_weight per_shipment…" at bounding box center [607, 351] width 948 height 183
type input "260"
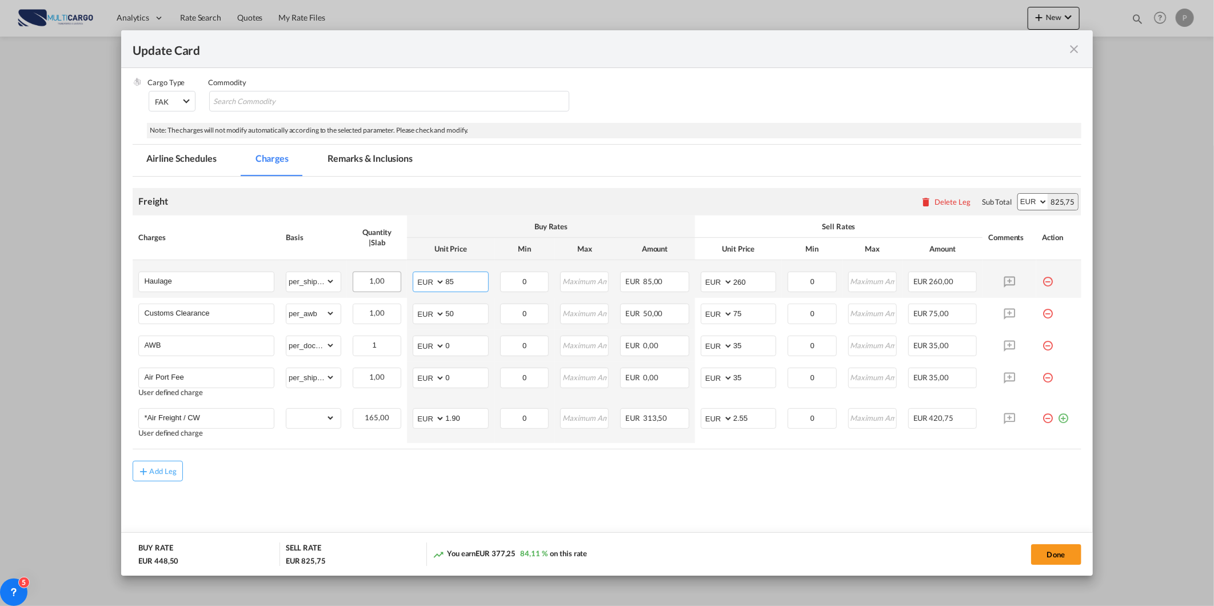
drag, startPoint x: 448, startPoint y: 281, endPoint x: 379, endPoint y: 290, distance: 69.2
click at [379, 290] on tr "Haulage Please Enter Already Exists gross_weight volumetric_weight per_shipment…" at bounding box center [607, 279] width 948 height 38
type input "180"
click at [362, 162] on md-tab-item "Remarks & Inclusions" at bounding box center [370, 160] width 113 height 31
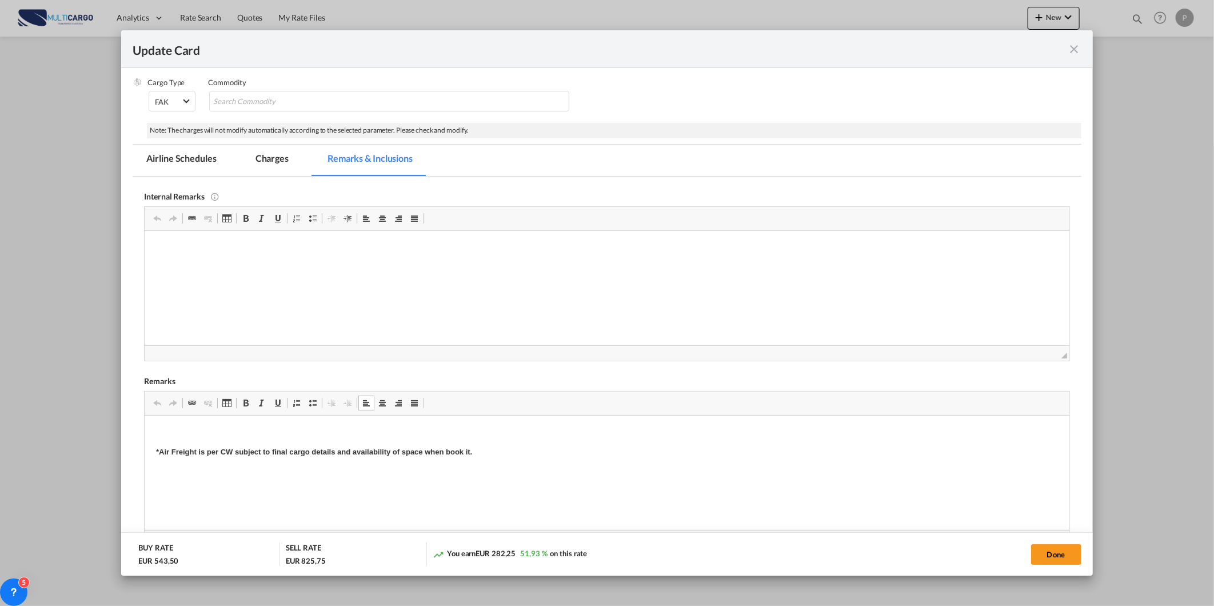
drag, startPoint x: 208, startPoint y: 437, endPoint x: 161, endPoint y: 427, distance: 48.4
click at [177, 416] on html "*Air Freight is per CW subject to final cargo details and availability of space…" at bounding box center [607, 442] width 924 height 54
click at [1058, 546] on button "Done" at bounding box center [1056, 554] width 50 height 21
type input "1.9"
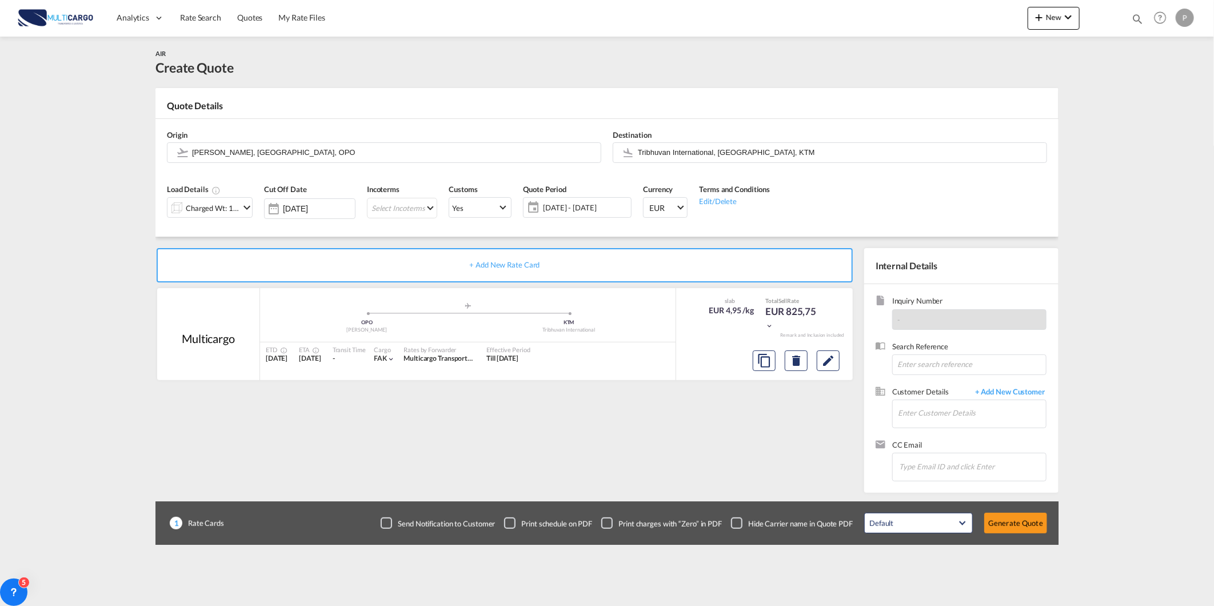
scroll to position [7, 0]
click at [824, 362] on md-icon "Edit" at bounding box center [828, 361] width 14 height 14
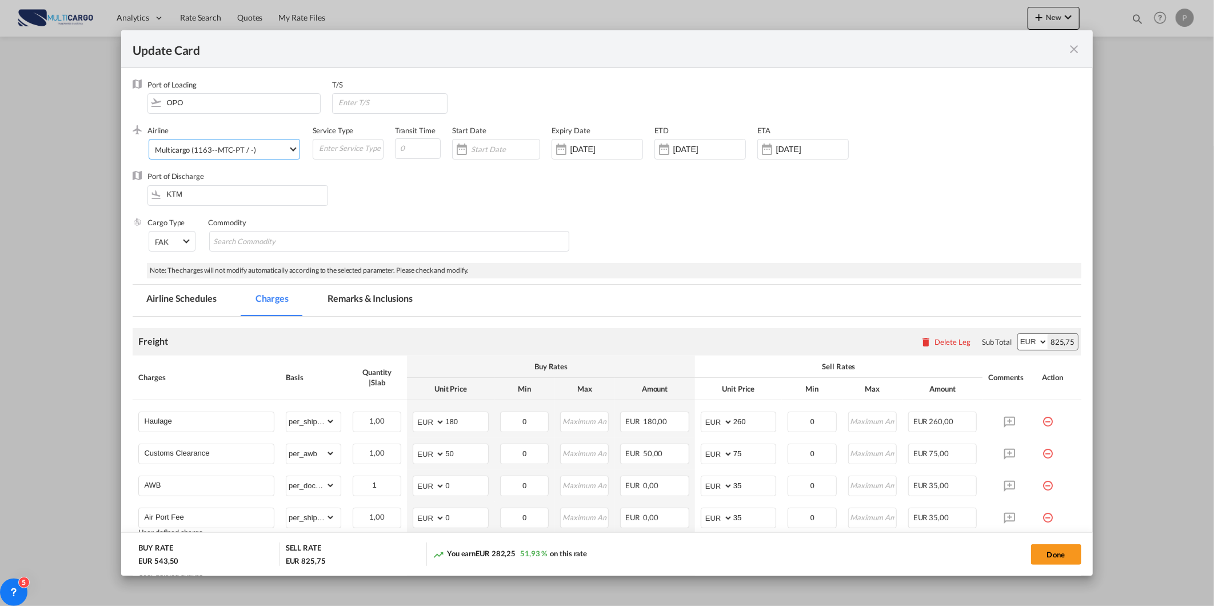
click at [259, 143] on md-select-value "Multicargo (1163--MTC-PT / -)" at bounding box center [226, 148] width 145 height 18
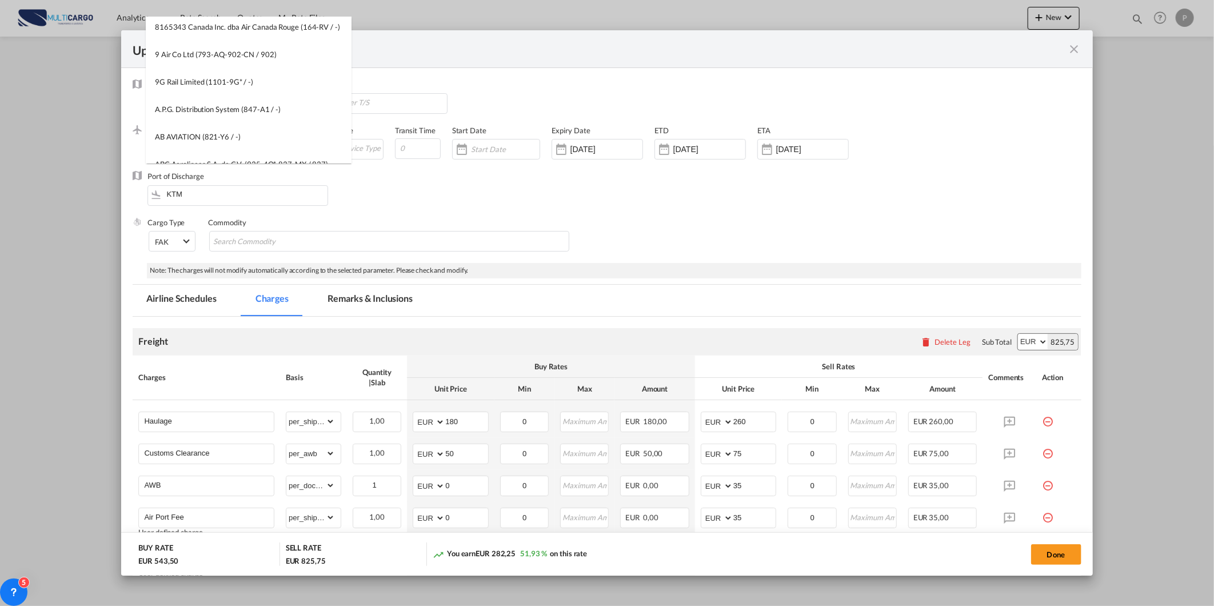
scroll to position [0, 0]
click at [311, 26] on input "search" at bounding box center [251, 30] width 199 height 27
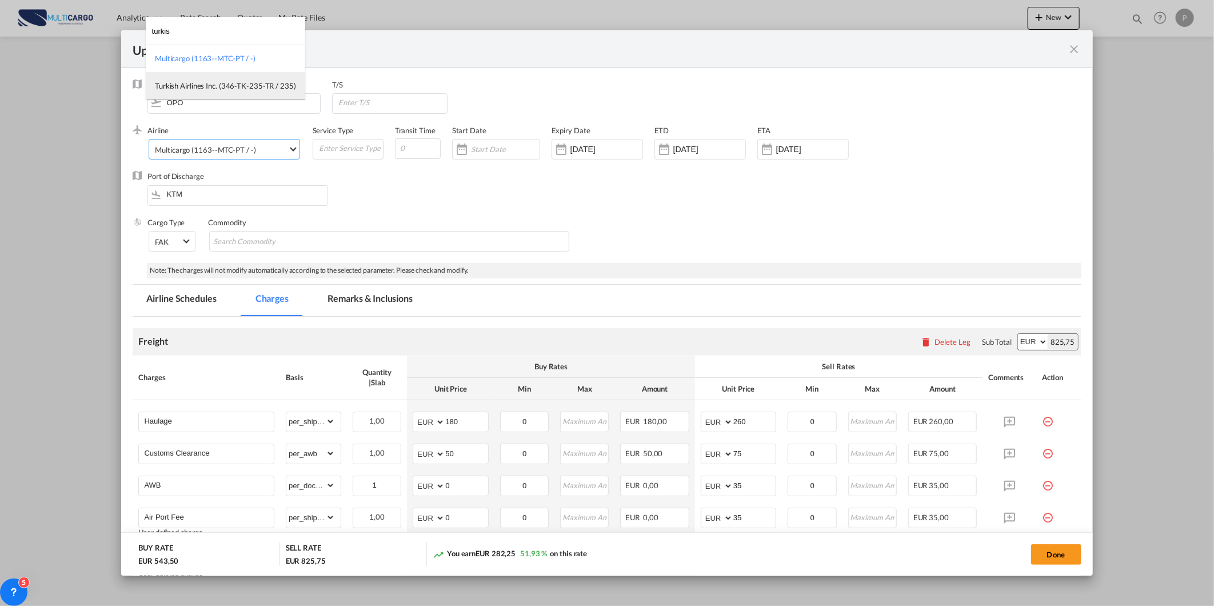
type input "turkis"
drag, startPoint x: 266, startPoint y: 79, endPoint x: 371, endPoint y: 155, distance: 130.2
click at [266, 80] on md-option "Turkish Airlines Inc. (346-TK-235-TR / 235)" at bounding box center [225, 85] width 159 height 27
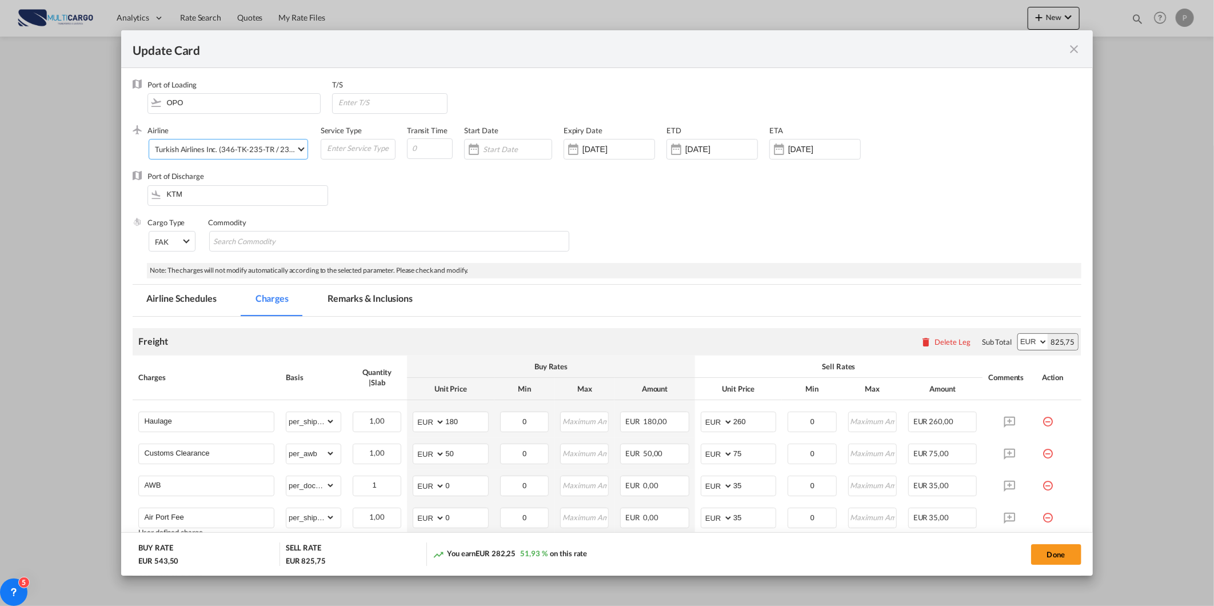
click at [1030, 552] on div "Done" at bounding box center [899, 553] width 366 height 23
click at [1050, 558] on button "Done" at bounding box center [1056, 554] width 50 height 21
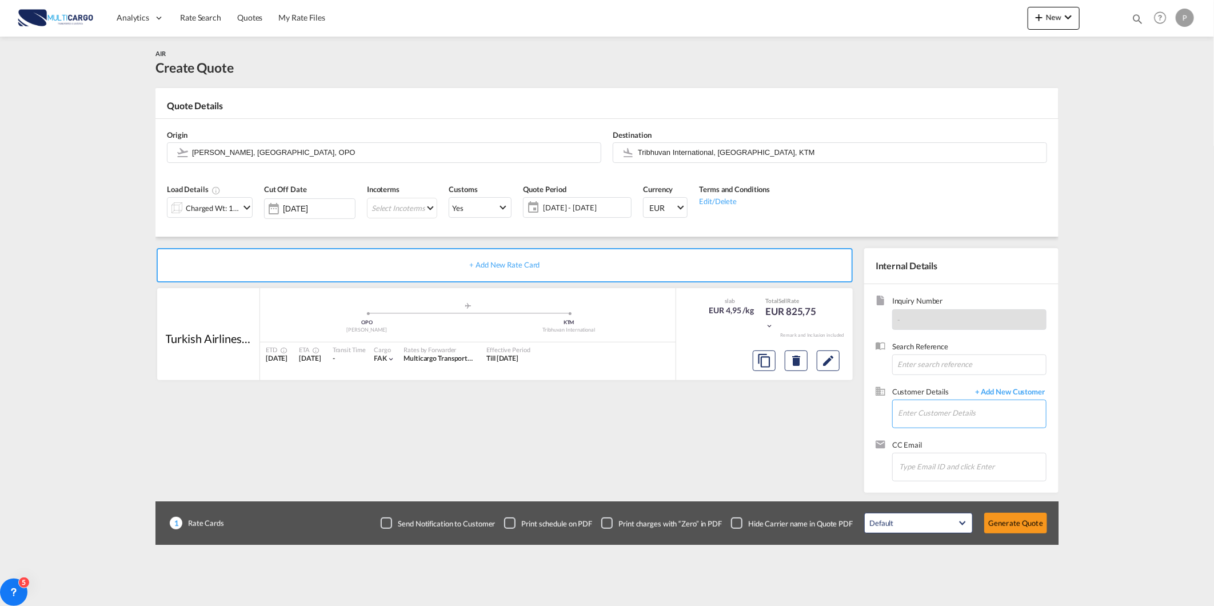
click at [942, 410] on input "Enter Customer Details" at bounding box center [972, 413] width 148 height 26
paste input "[PERSON_NAME][EMAIL_ADDRESS][DOMAIN_NAME]"
type input "[PERSON_NAME][EMAIL_ADDRESS][DOMAIN_NAME]"
click at [992, 386] on span "+ Add New Customer" at bounding box center [1007, 392] width 77 height 13
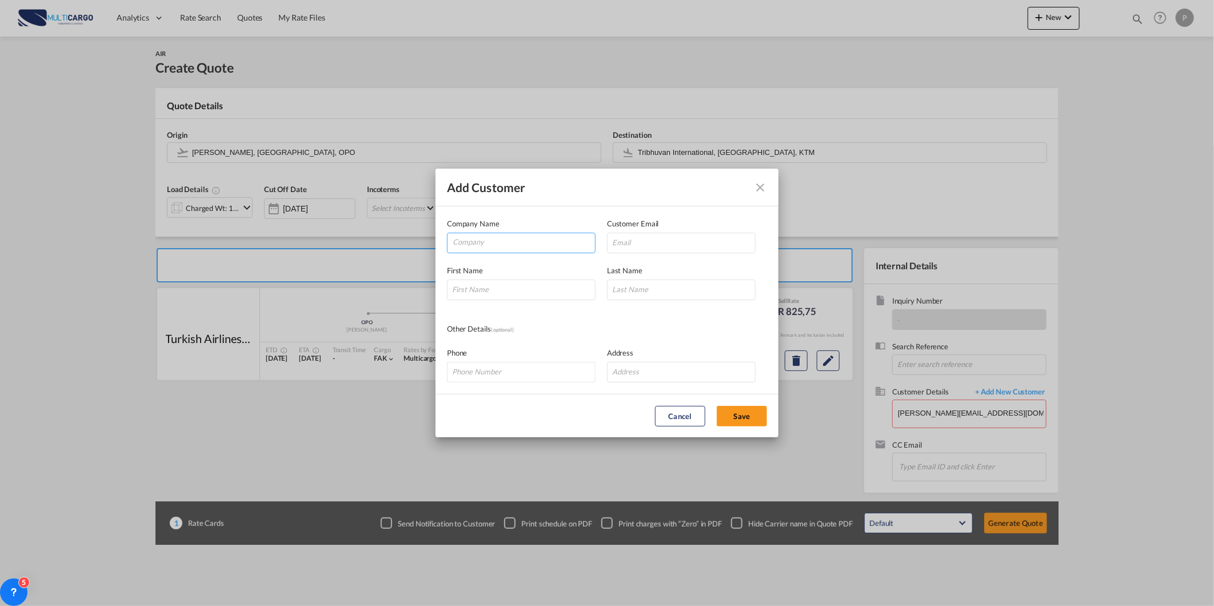
click at [495, 246] on input "Company" at bounding box center [524, 241] width 142 height 17
paste input "[PERSON_NAME][EMAIL_ADDRESS][DOMAIN_NAME]"
type input "[PERSON_NAME][EMAIL_ADDRESS][DOMAIN_NAME]"
click at [634, 253] on div "First Name Last Name" at bounding box center [607, 276] width 320 height 47
click at [634, 247] on input "Add Customer Company ..." at bounding box center [681, 243] width 149 height 21
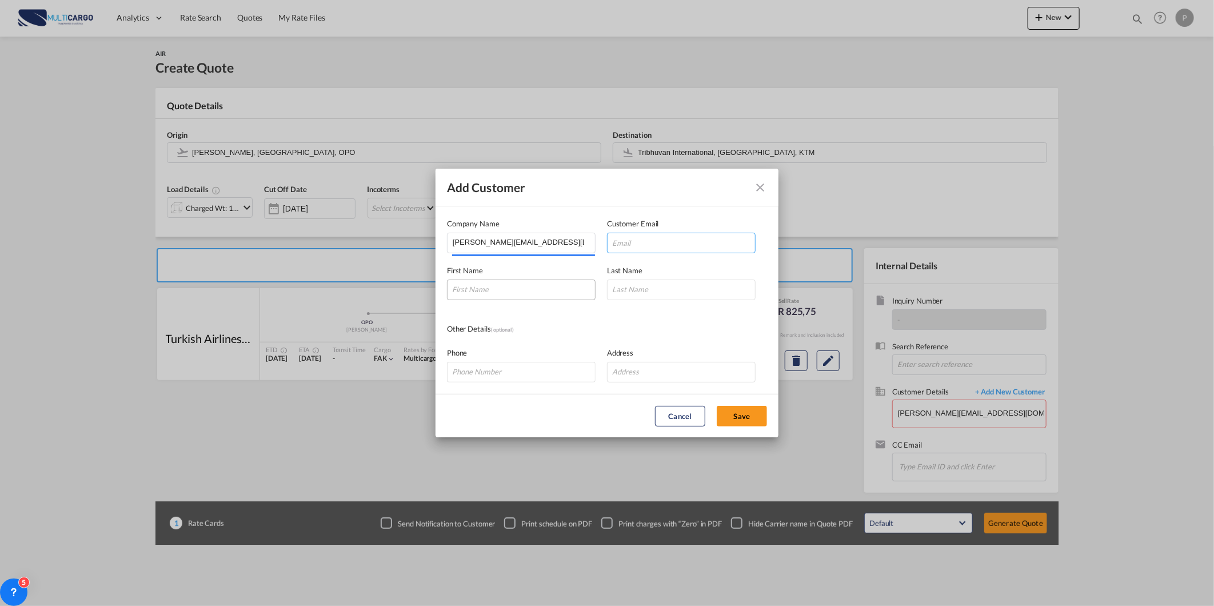
paste input "[PERSON_NAME][EMAIL_ADDRESS][DOMAIN_NAME]"
type input "[PERSON_NAME][EMAIL_ADDRESS][DOMAIN_NAME]"
click at [544, 296] on input "Add Customer Company ..." at bounding box center [521, 289] width 149 height 21
paste input "[PERSON_NAME][EMAIL_ADDRESS][DOMAIN_NAME]"
type input "[PERSON_NAME][EMAIL_ADDRESS][DOMAIN_NAME]"
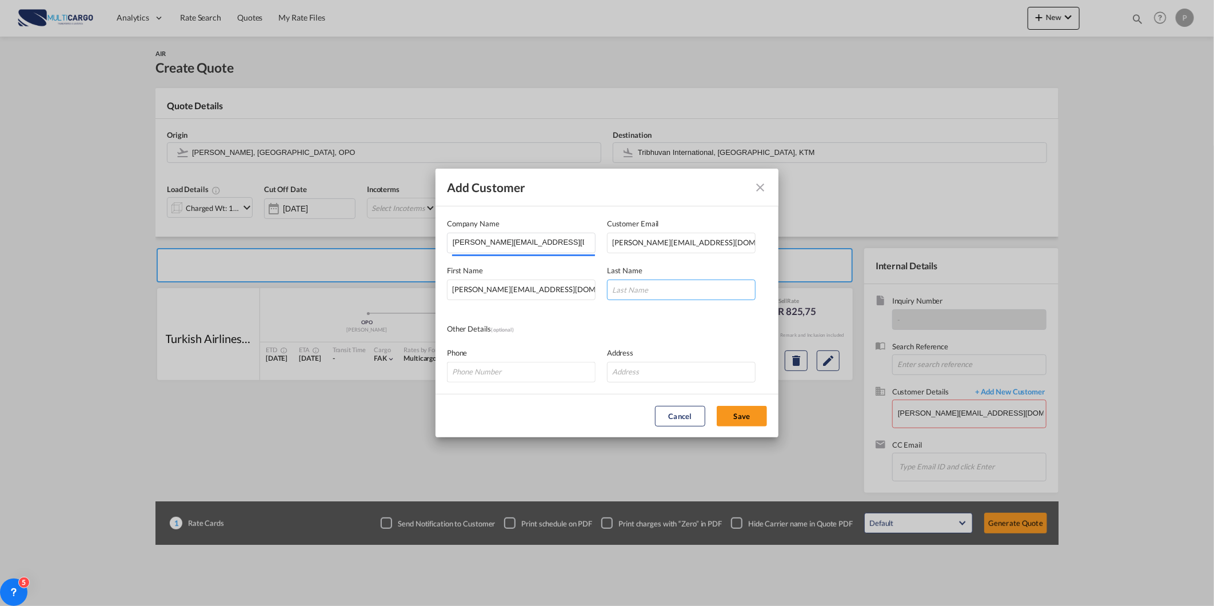
click at [635, 290] on input "Add Customer Company ..." at bounding box center [681, 289] width 149 height 21
paste input "[PERSON_NAME][EMAIL_ADDRESS][DOMAIN_NAME]"
type input "[PERSON_NAME][EMAIL_ADDRESS][DOMAIN_NAME]"
drag, startPoint x: 516, startPoint y: 412, endPoint x: 539, endPoint y: 414, distance: 23.0
click at [524, 413] on md-dialog-actions "Cancel Save" at bounding box center [607, 415] width 343 height 43
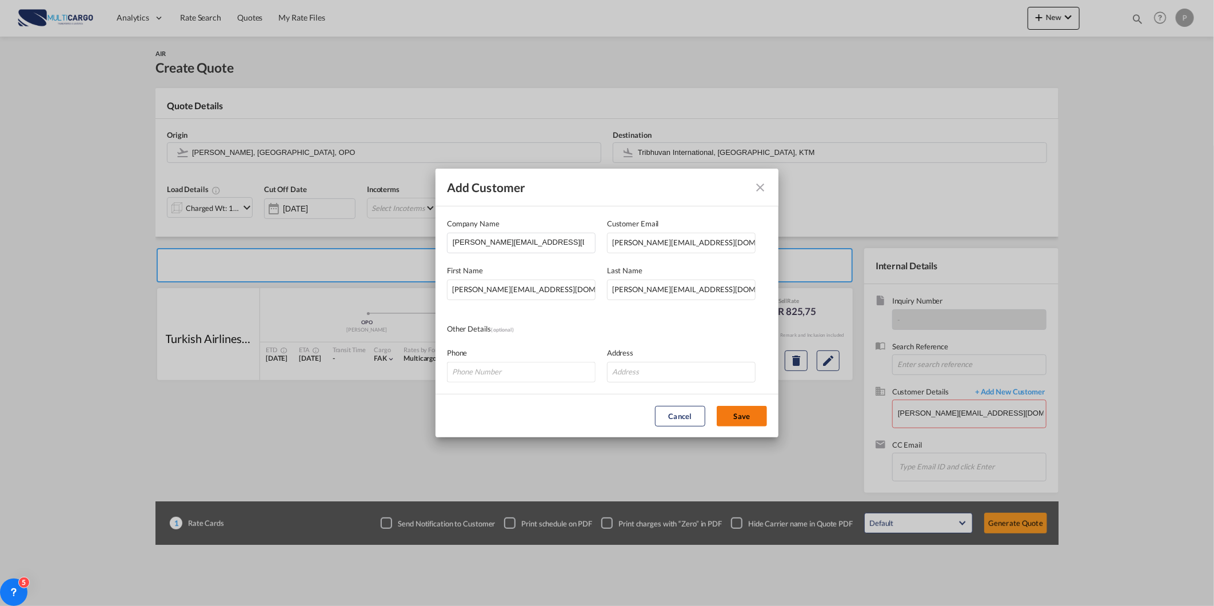
drag, startPoint x: 730, startPoint y: 414, endPoint x: 723, endPoint y: 429, distance: 15.8
click at [730, 414] on button "Save" at bounding box center [742, 416] width 50 height 21
type input "[PERSON_NAME][EMAIL_ADDRESS][DOMAIN_NAME], [PERSON_NAME][EMAIL_ADDRESS][DOMAIN_…"
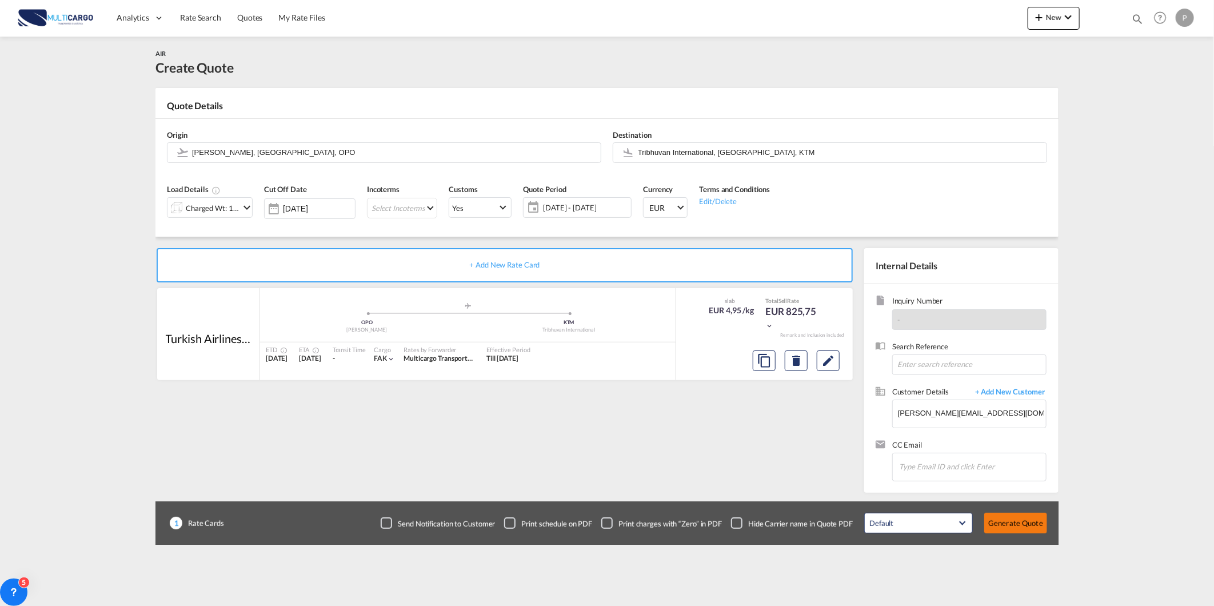
click at [1018, 528] on button "Generate Quote" at bounding box center [1015, 523] width 63 height 21
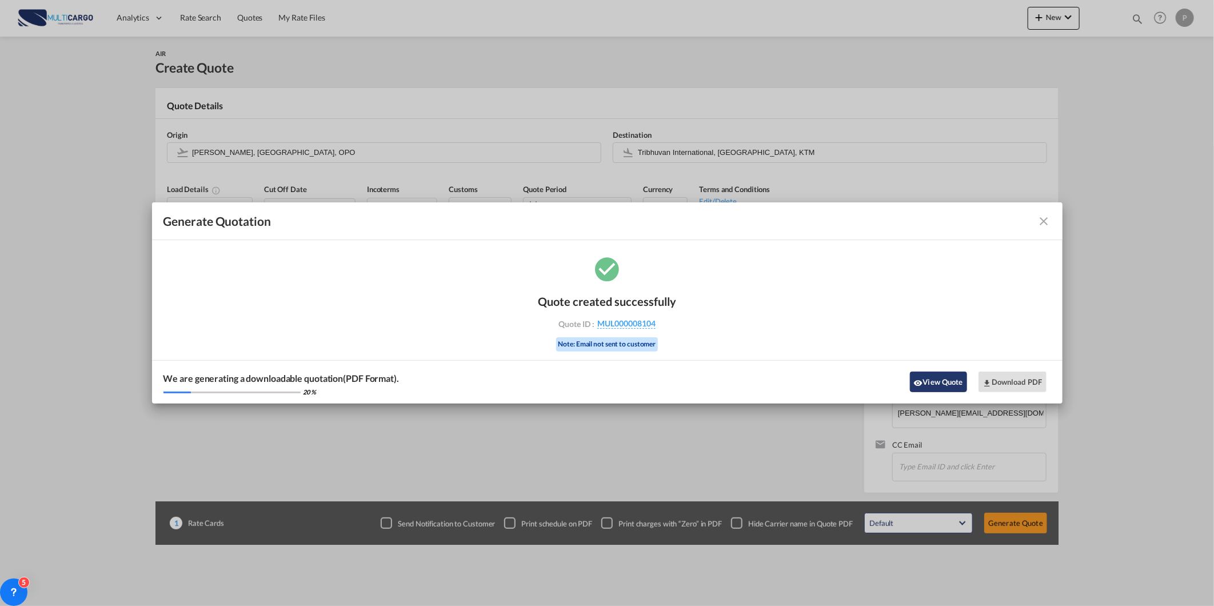
click at [935, 378] on button "View Quote" at bounding box center [938, 381] width 57 height 21
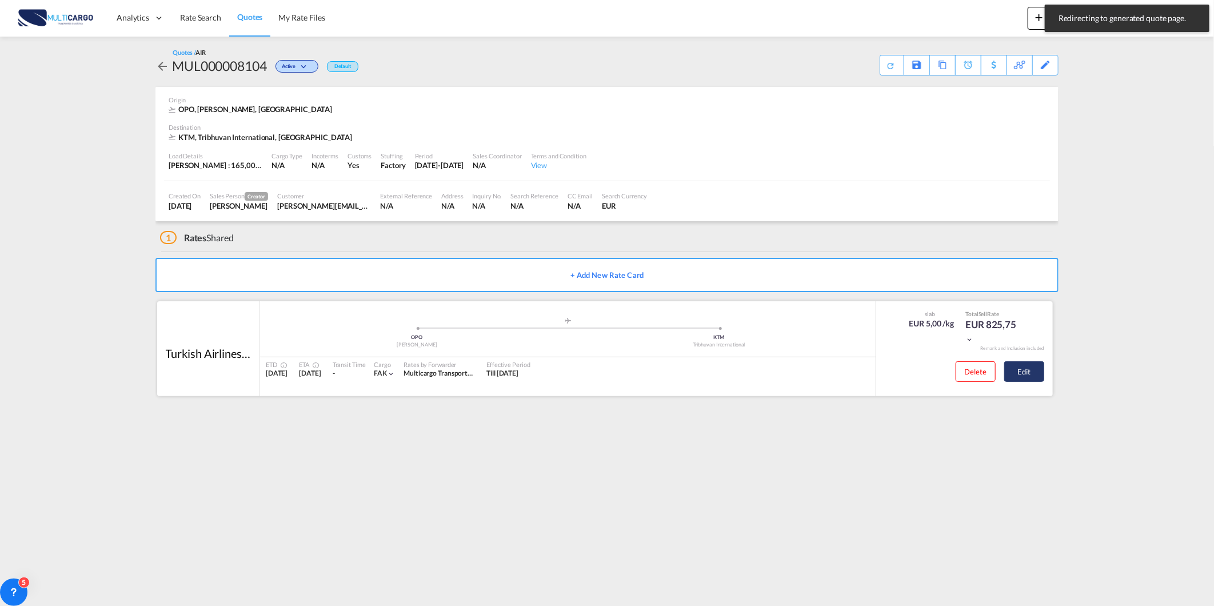
click at [1030, 378] on button "Edit" at bounding box center [1024, 371] width 40 height 21
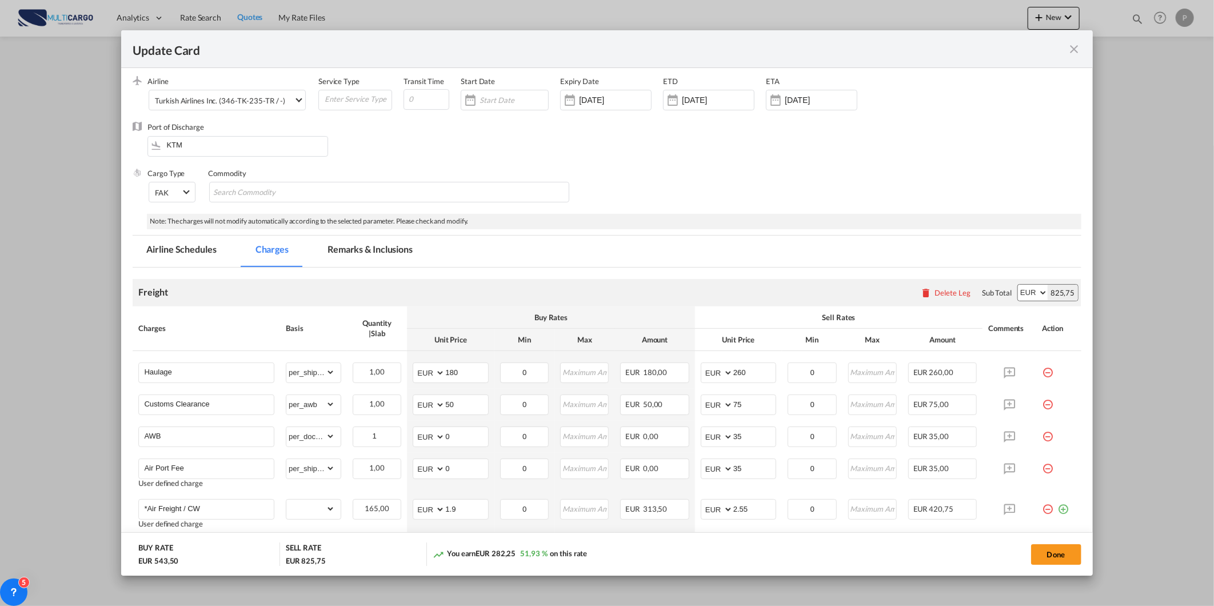
scroll to position [127, 0]
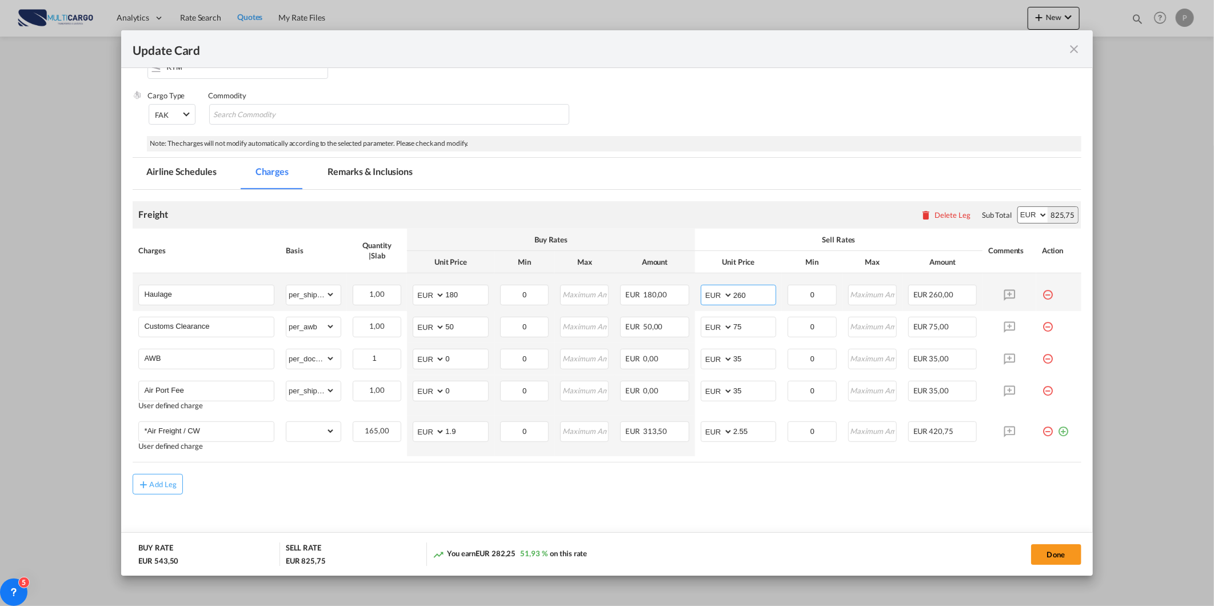
click at [733, 293] on input "260" at bounding box center [754, 293] width 42 height 17
click at [733, 293] on div "Update Card Port ..." at bounding box center [733, 294] width 1 height 19
click at [733, 293] on input "260" at bounding box center [754, 293] width 42 height 17
type input "300"
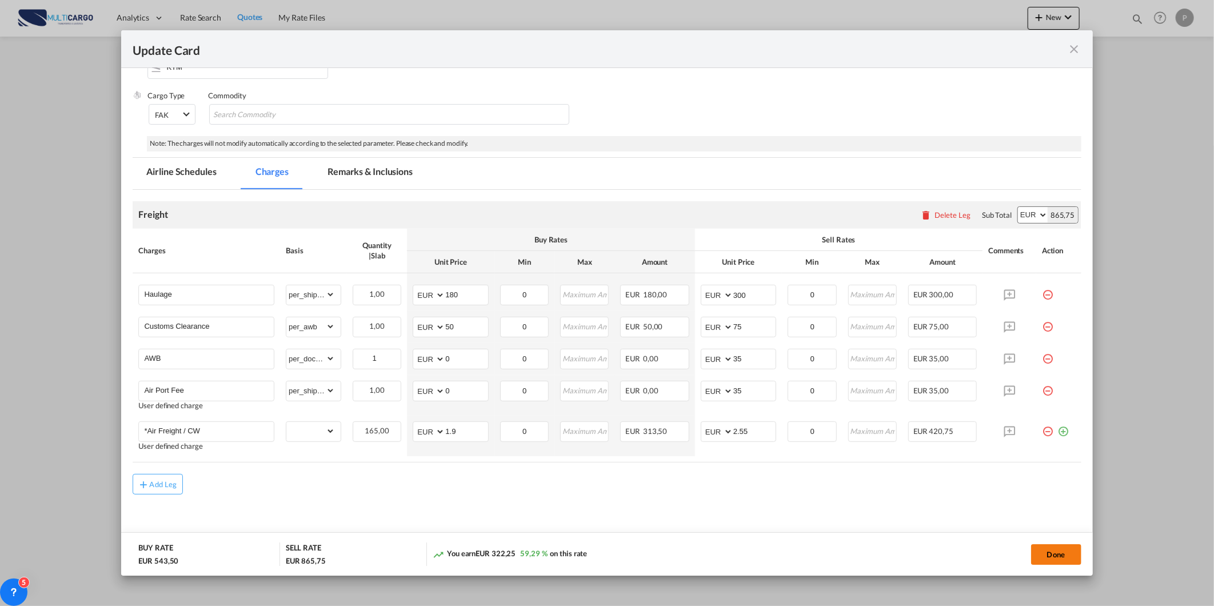
click at [1060, 558] on button "Done" at bounding box center [1056, 554] width 50 height 21
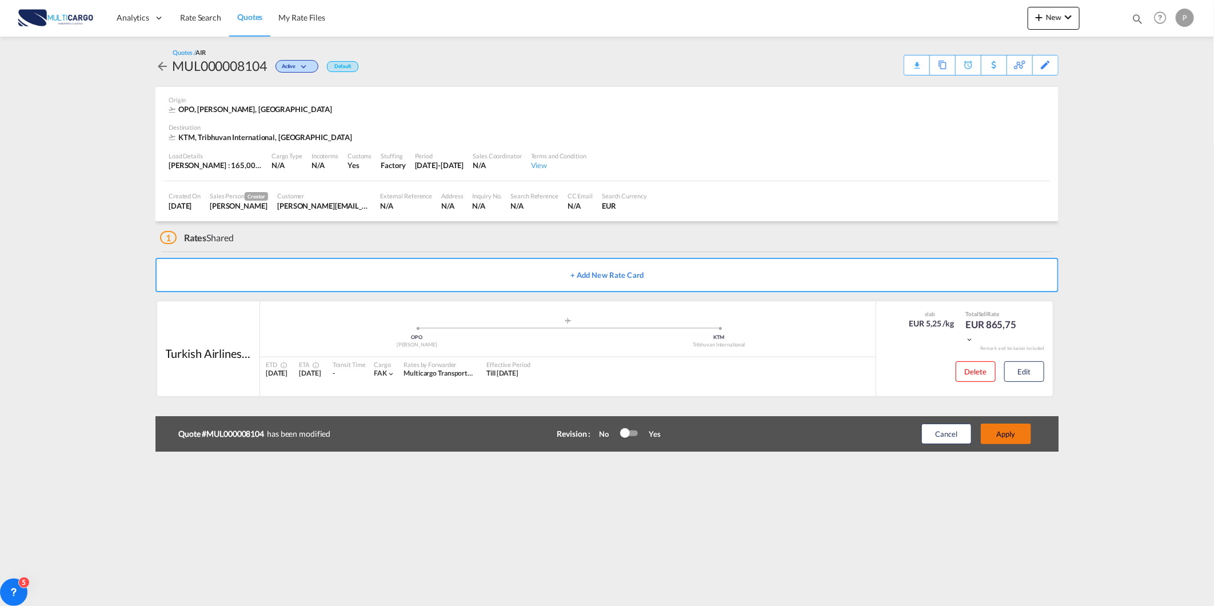
click at [1010, 442] on button "Apply" at bounding box center [1006, 434] width 50 height 21
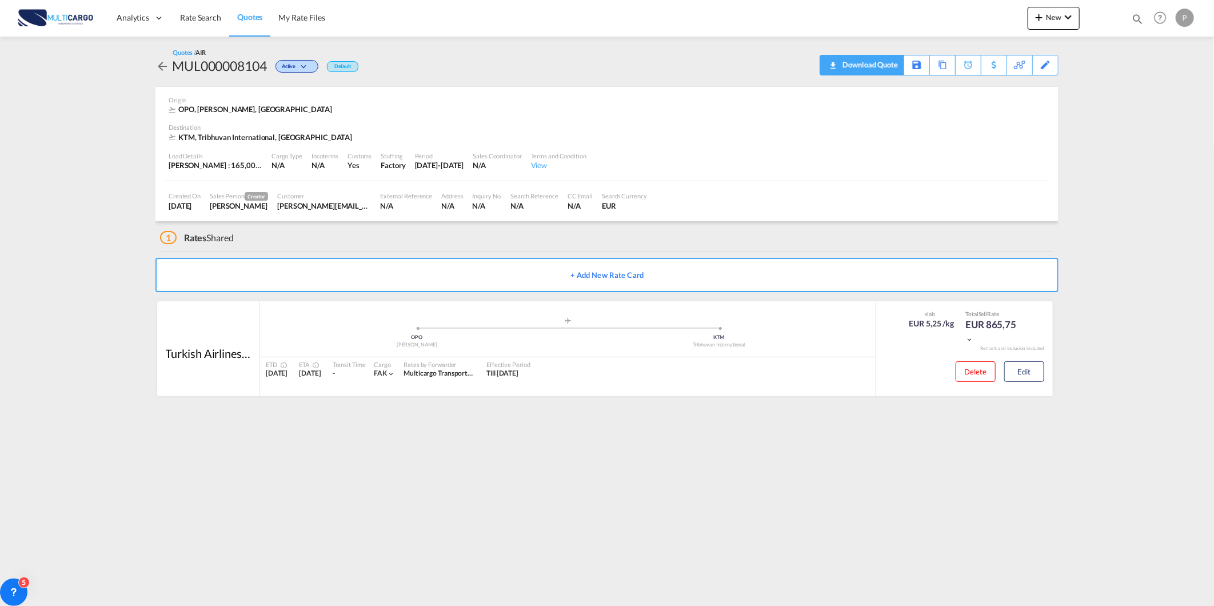
click at [884, 67] on div "Download Quote" at bounding box center [869, 64] width 58 height 18
click at [1130, 10] on div "Quotes Help Resources Product Release P My Profile Logout" at bounding box center [1160, 17] width 73 height 35
click at [1135, 18] on md-icon "icon-magnify" at bounding box center [1137, 19] width 13 height 13
click at [962, 21] on select "Quotes" at bounding box center [955, 19] width 54 height 21
select select "Quotes"
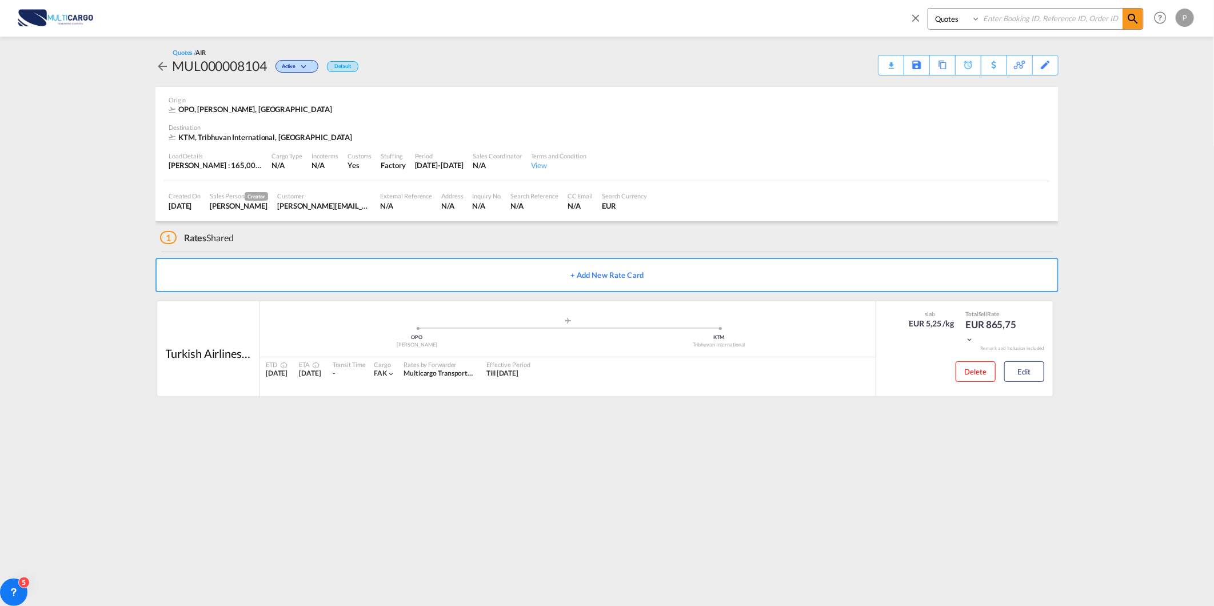
click at [928, 9] on select "Quotes" at bounding box center [955, 19] width 54 height 21
click at [1019, 19] on input at bounding box center [1051, 19] width 142 height 20
click at [1009, 17] on input at bounding box center [1051, 19] width 142 height 20
click at [1004, 27] on input at bounding box center [1051, 19] width 142 height 20
click at [923, 178] on div "Load Details [PERSON_NAME] : 165,00 KG | Volumetric Wt : 131,67 KG Cargo Type N…" at bounding box center [607, 161] width 886 height 39
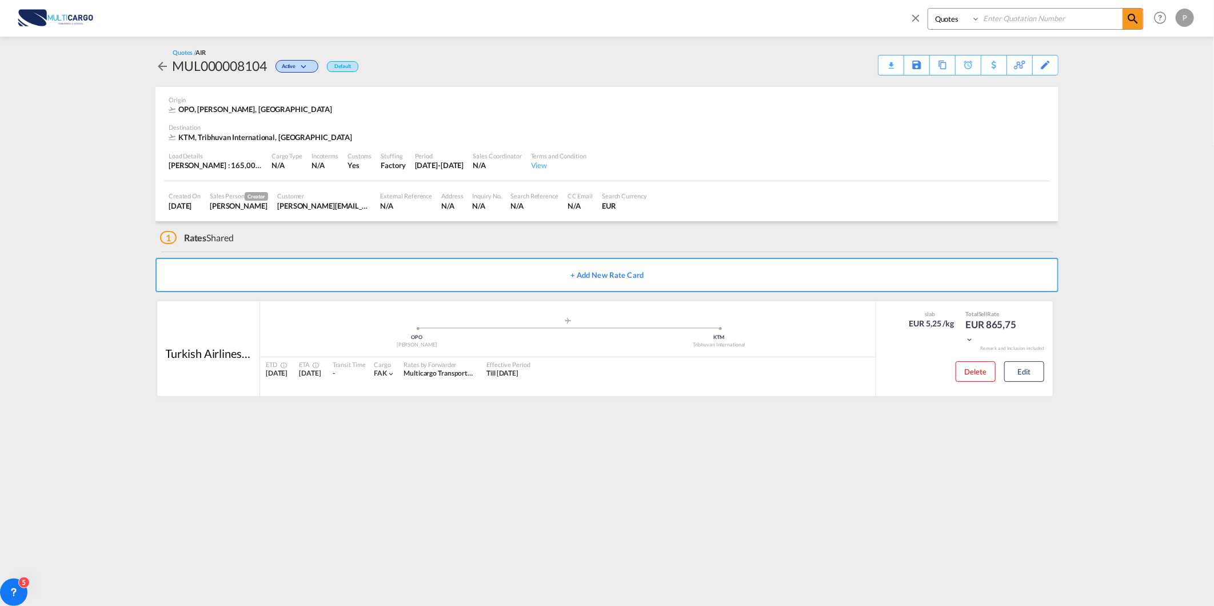
click at [1026, 24] on input at bounding box center [1051, 19] width 142 height 20
type input "8069"
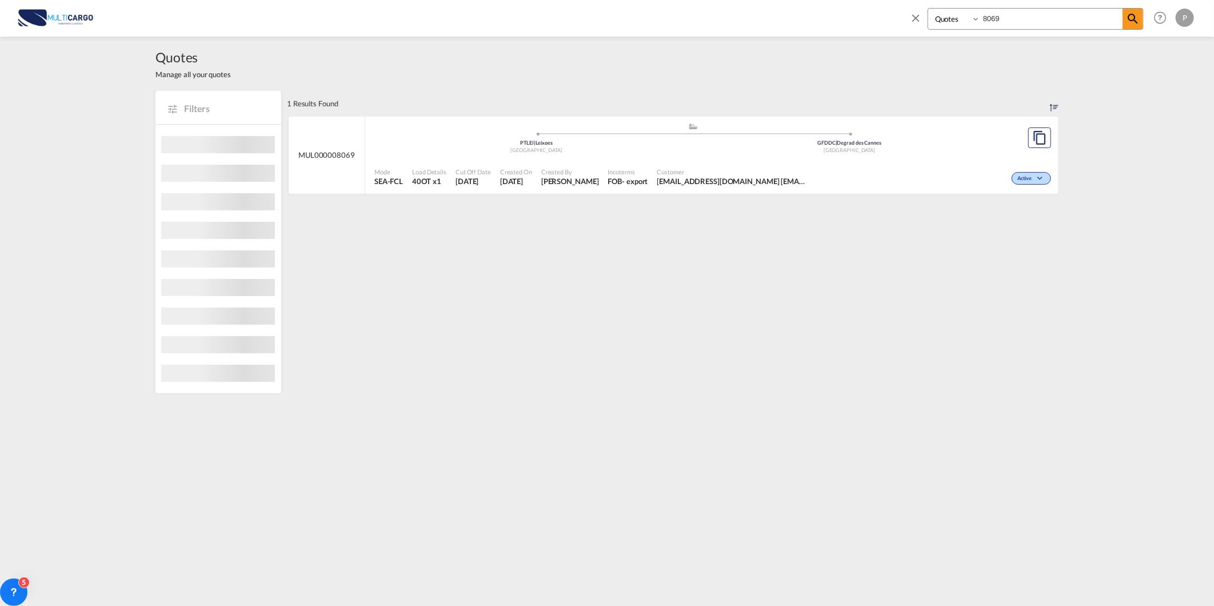
click at [573, 174] on span "Created By" at bounding box center [570, 171] width 58 height 9
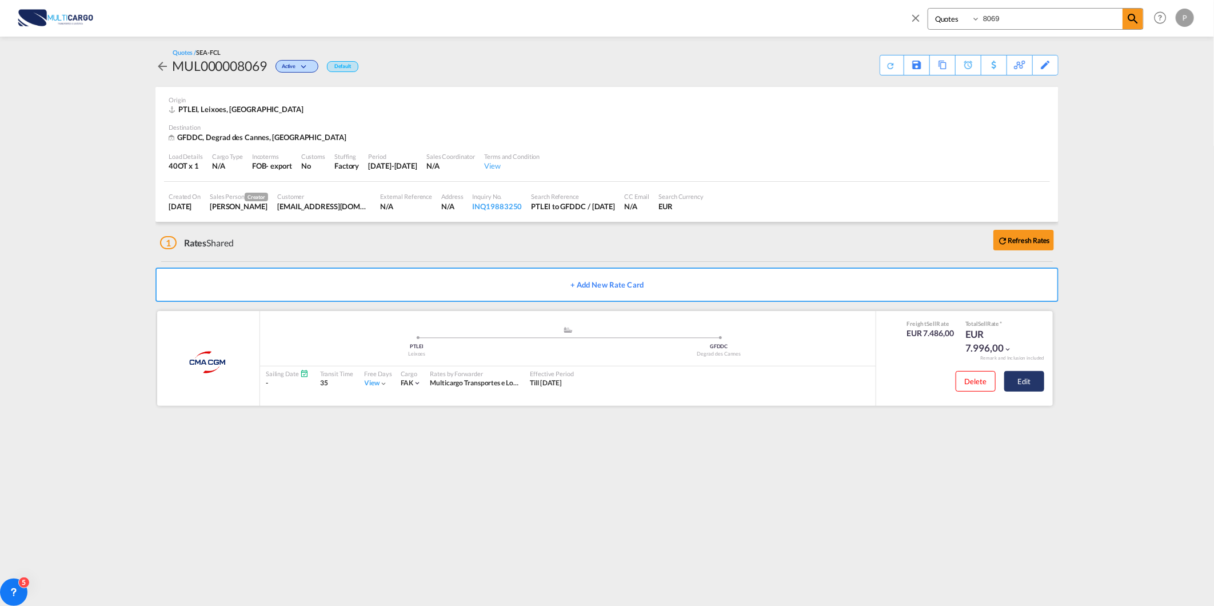
click at [1032, 385] on button "Edit" at bounding box center [1024, 381] width 40 height 21
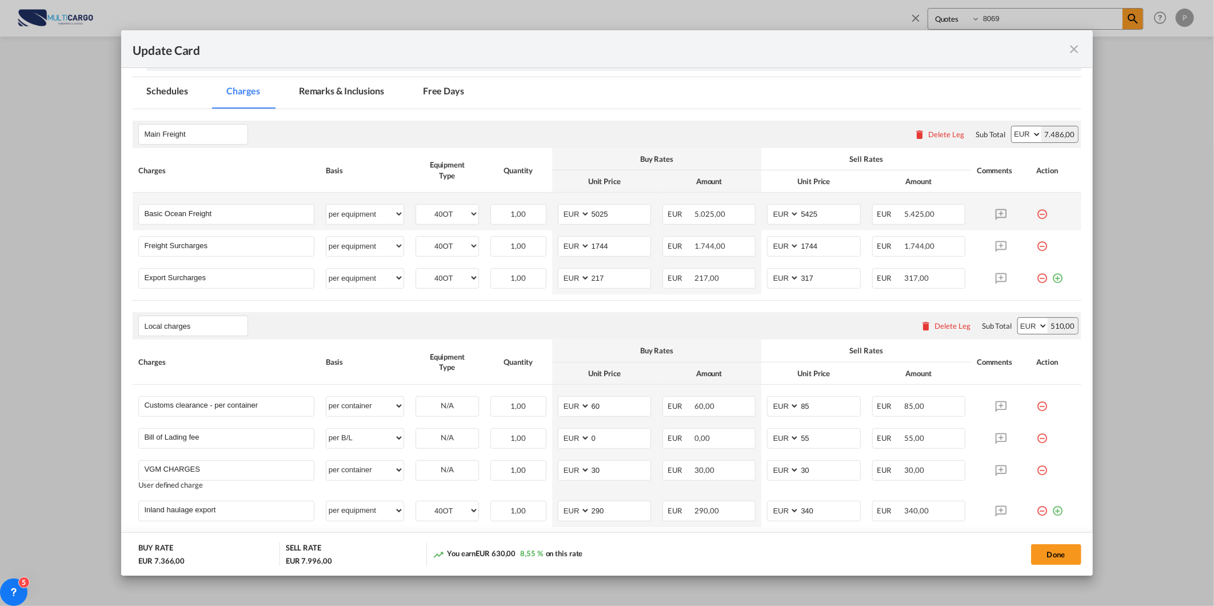
scroll to position [254, 0]
click at [1070, 47] on md-icon "icon-close fg-AAA8AD m-0 pointer" at bounding box center [1075, 49] width 14 height 14
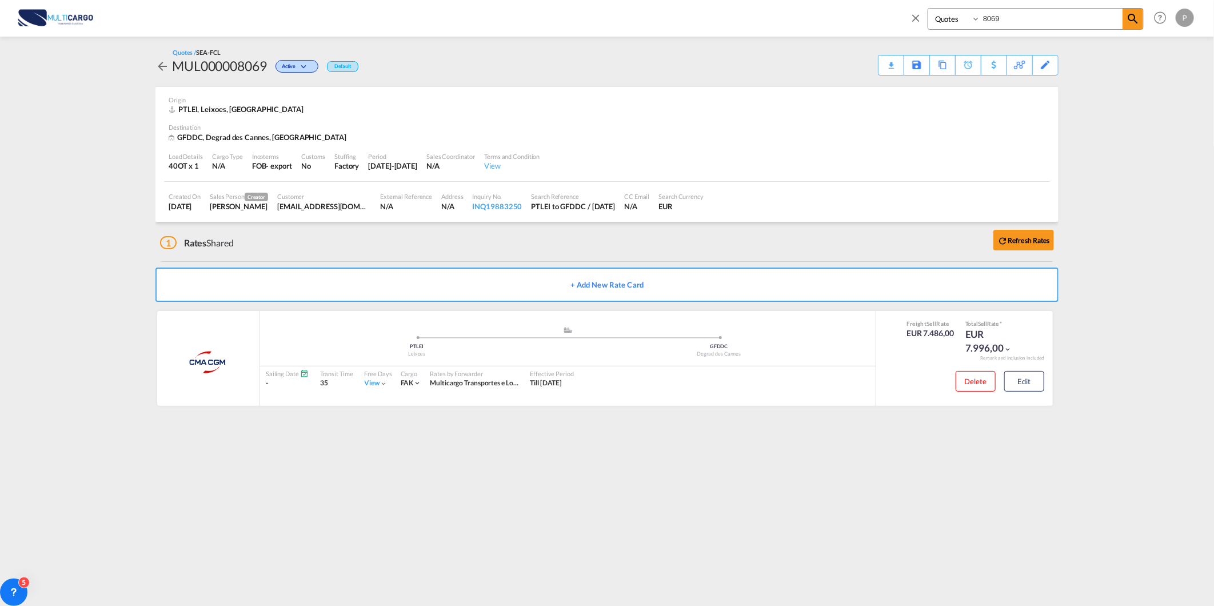
click at [0, 0] on div "Download Quote" at bounding box center [0, 0] width 0 height 0
click at [917, 14] on md-icon "icon-close" at bounding box center [915, 17] width 13 height 13
click at [236, 10] on link "Quotes" at bounding box center [249, 17] width 41 height 37
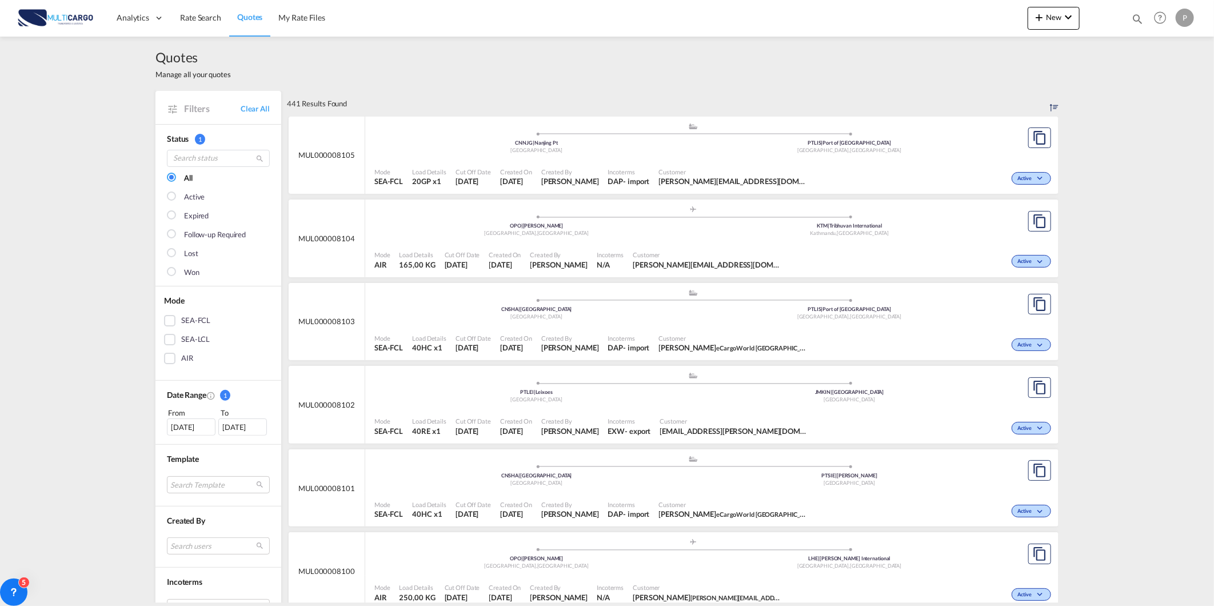
click at [829, 412] on div "Mode SEA-FCL Load Details 40RE x1 Cut Off Date [DATE] Created On [DATE] Created…" at bounding box center [711, 426] width 693 height 34
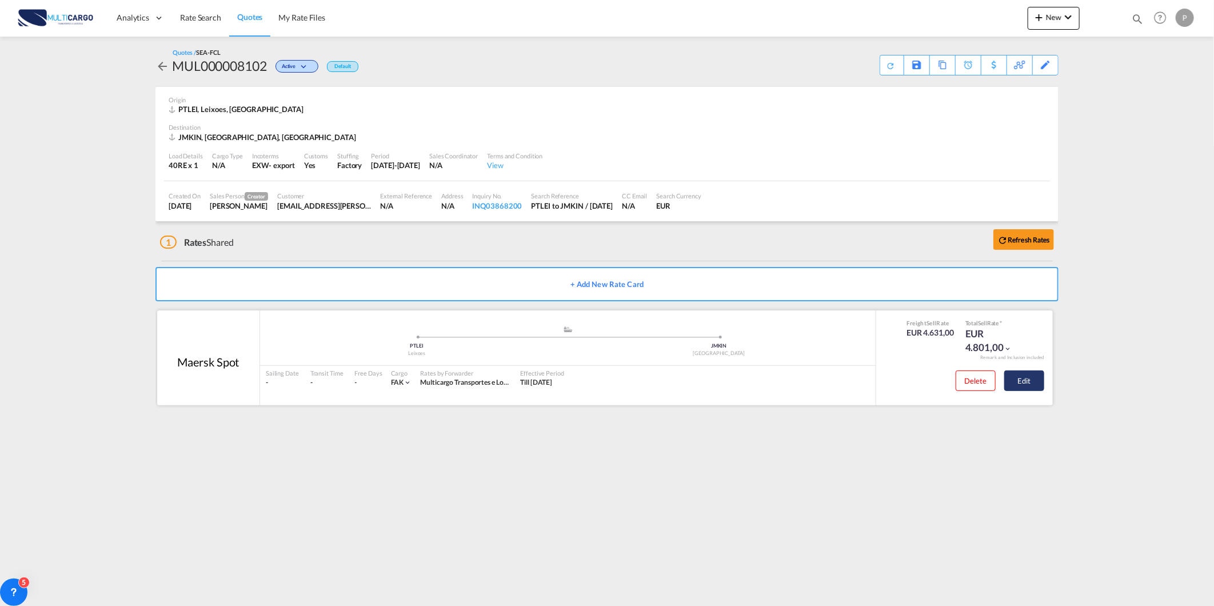
click at [1038, 381] on button "Edit" at bounding box center [1024, 380] width 40 height 21
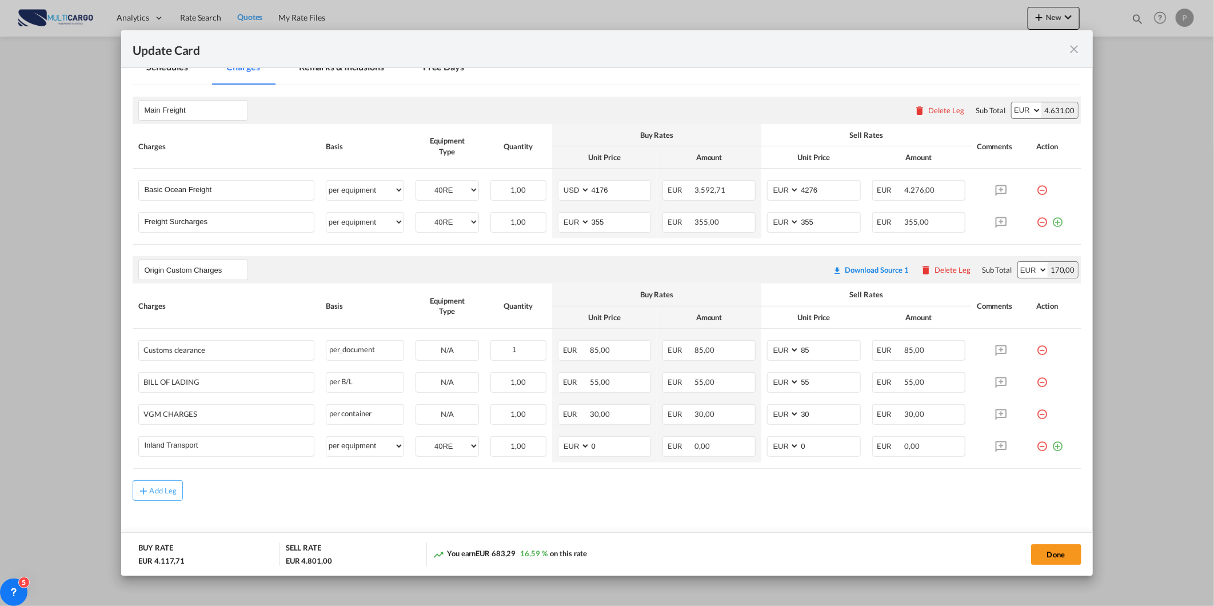
scroll to position [297, 0]
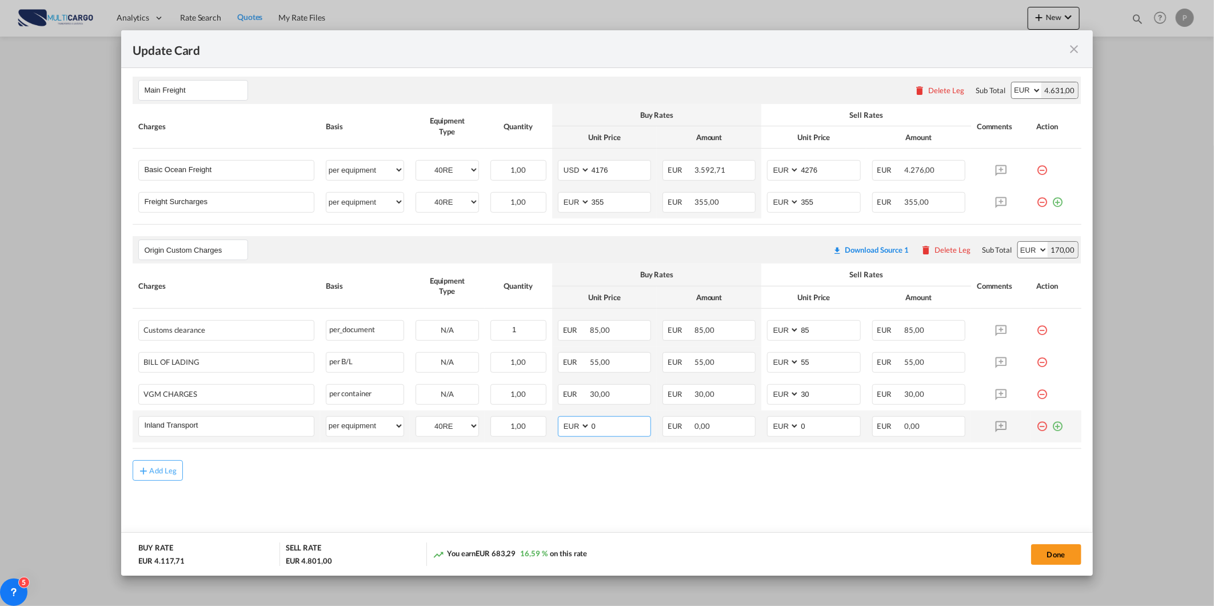
drag, startPoint x: 608, startPoint y: 421, endPoint x: 576, endPoint y: 428, distance: 32.1
click at [578, 428] on md-input-container "AED AFN ALL AMD ANG AOA ARS AUD AWG AZN BAM BBD BDT BGN BHD BIF BMD BND [PERSON…" at bounding box center [604, 426] width 93 height 21
type input "450"
drag, startPoint x: 816, startPoint y: 426, endPoint x: 744, endPoint y: 441, distance: 73.5
click at [768, 431] on md-input-container "AED AFN ALL AMD ANG AOA ARS AUD AWG AZN BAM BBD BDT BGN BHD BIF BMD BND [PERSON…" at bounding box center [813, 426] width 93 height 21
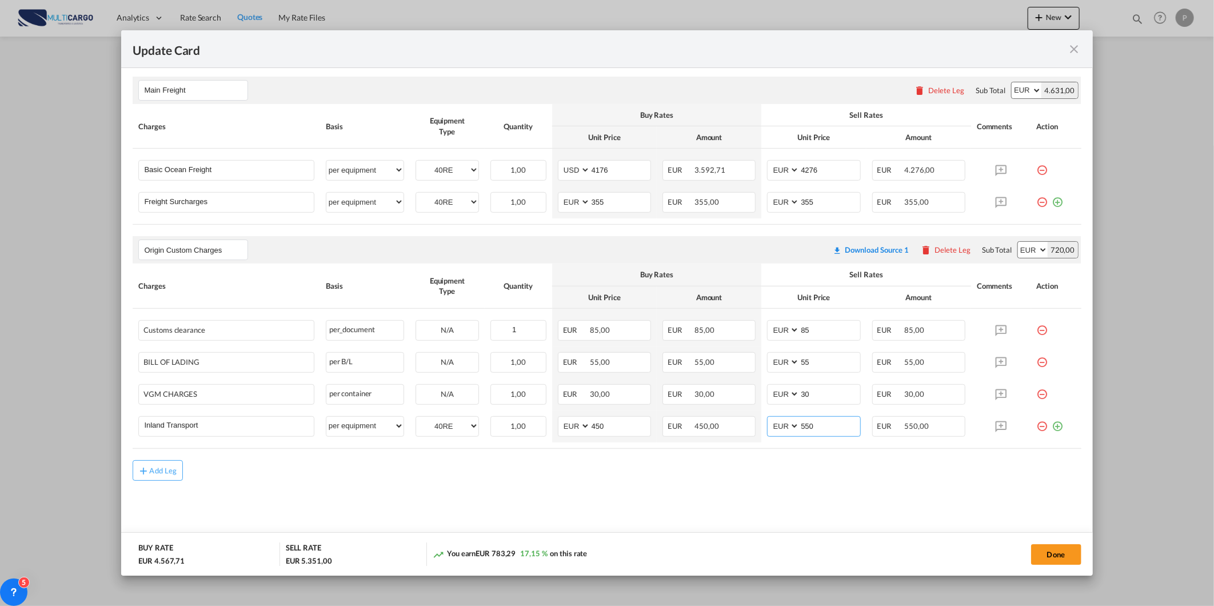
type input "550"
drag, startPoint x: 489, startPoint y: 521, endPoint x: 267, endPoint y: 309, distance: 306.4
click at [489, 521] on md-content "Main Freight Please enter leg name Leg Name Already Exists Delete Leg Sub Total…" at bounding box center [607, 306] width 948 height 482
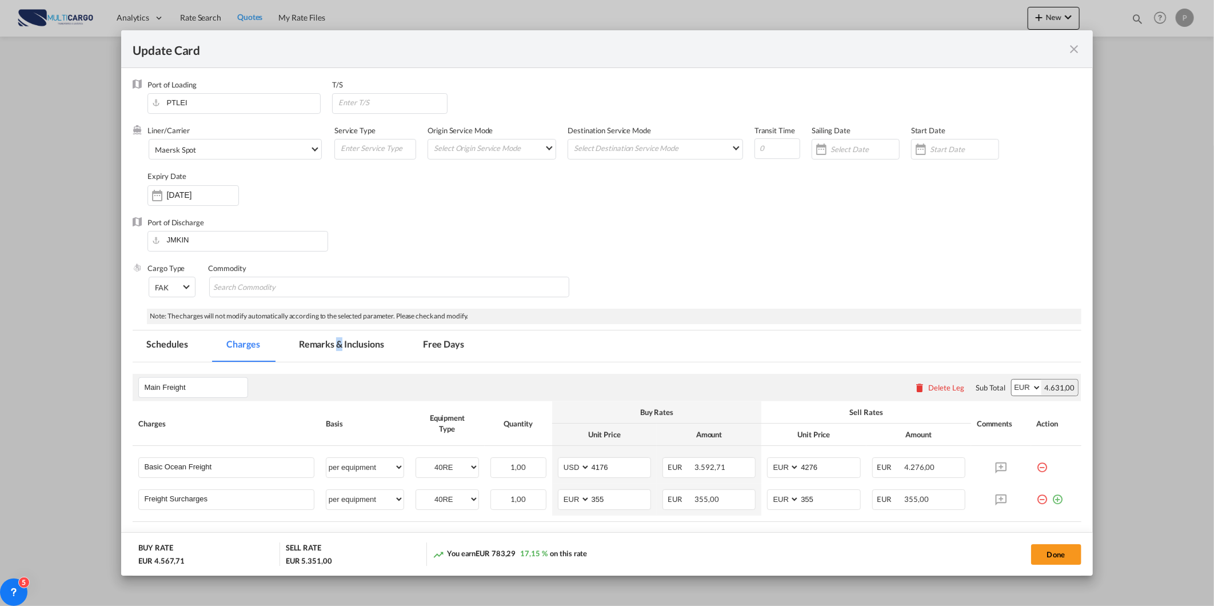
click at [337, 343] on md-tab-item "Remarks & Inclusions" at bounding box center [341, 345] width 113 height 31
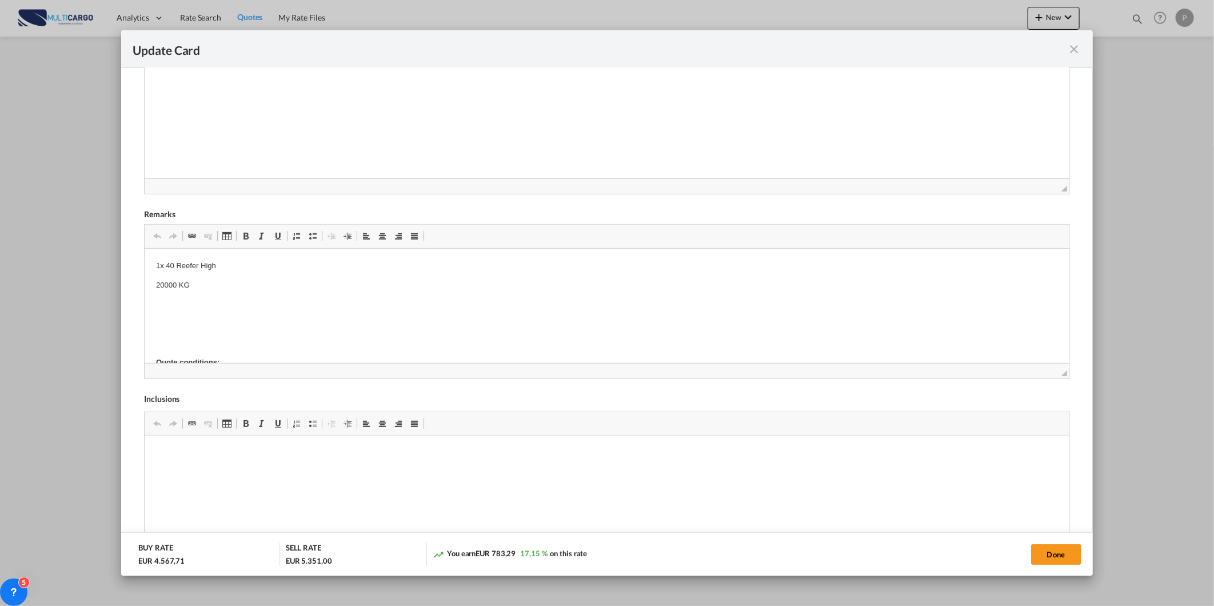
scroll to position [370, 0]
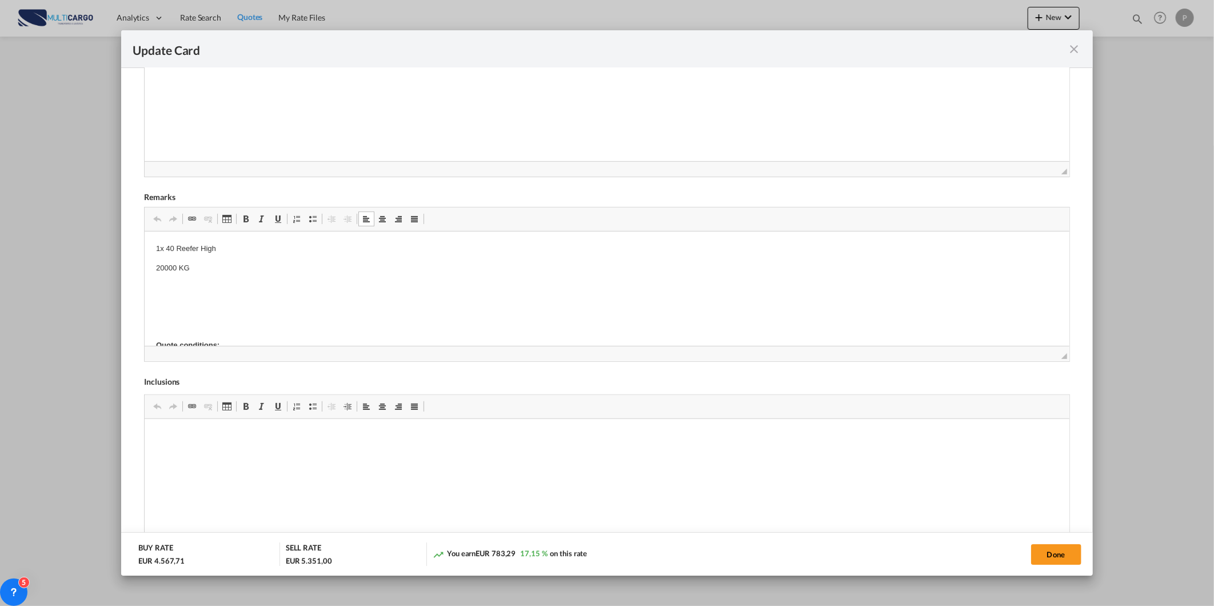
click at [178, 289] on p "Editor de texto enriquecido, editor13" at bounding box center [606, 287] width 901 height 12
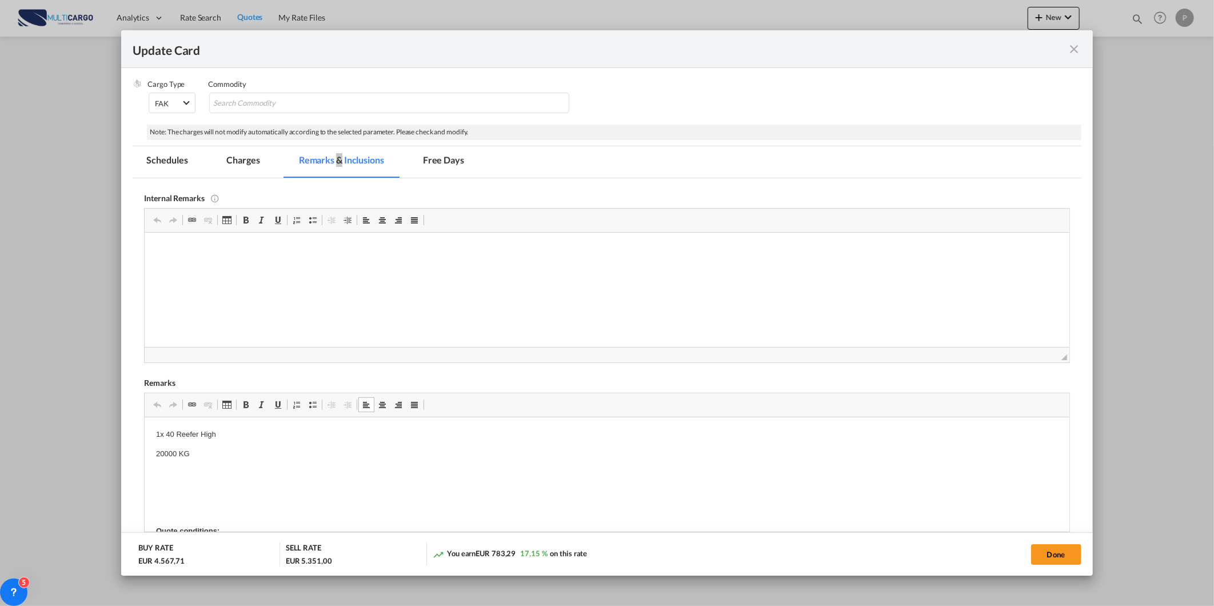
scroll to position [179, 0]
click at [239, 169] on md-tab-item "Charges" at bounding box center [243, 166] width 61 height 31
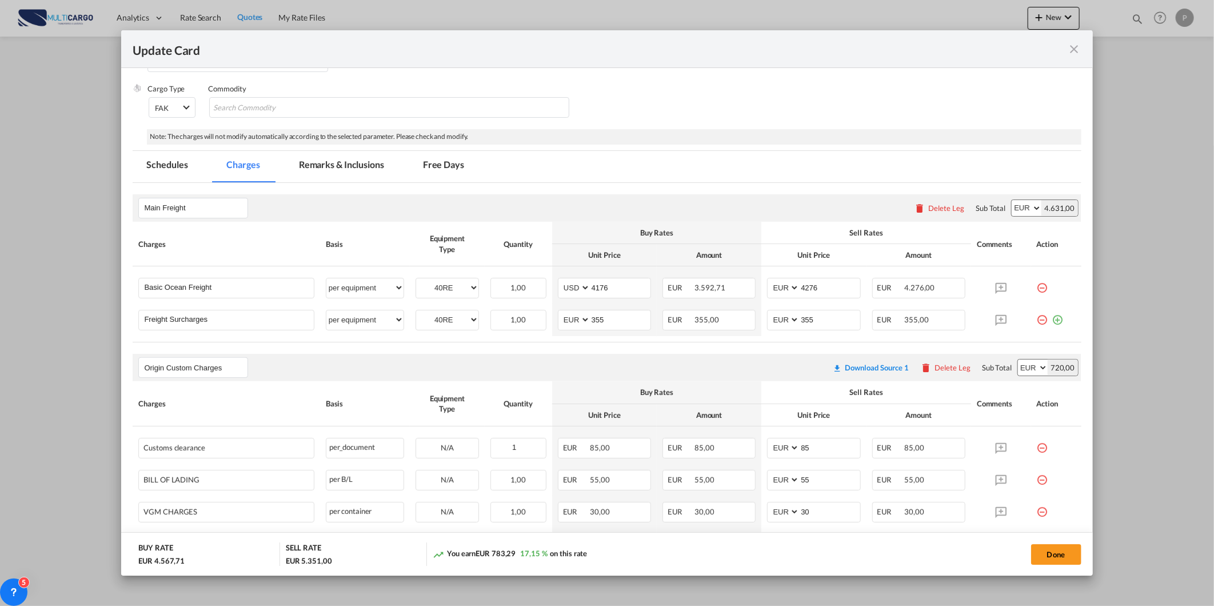
click at [173, 173] on md-tab-item "Schedules" at bounding box center [167, 166] width 69 height 31
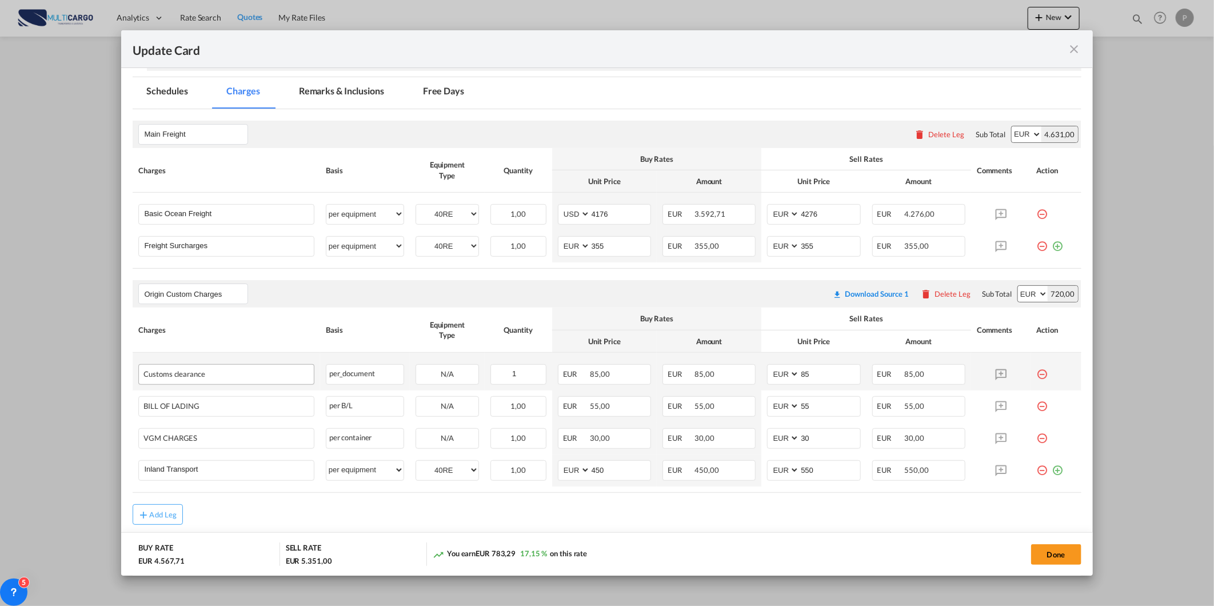
scroll to position [297, 0]
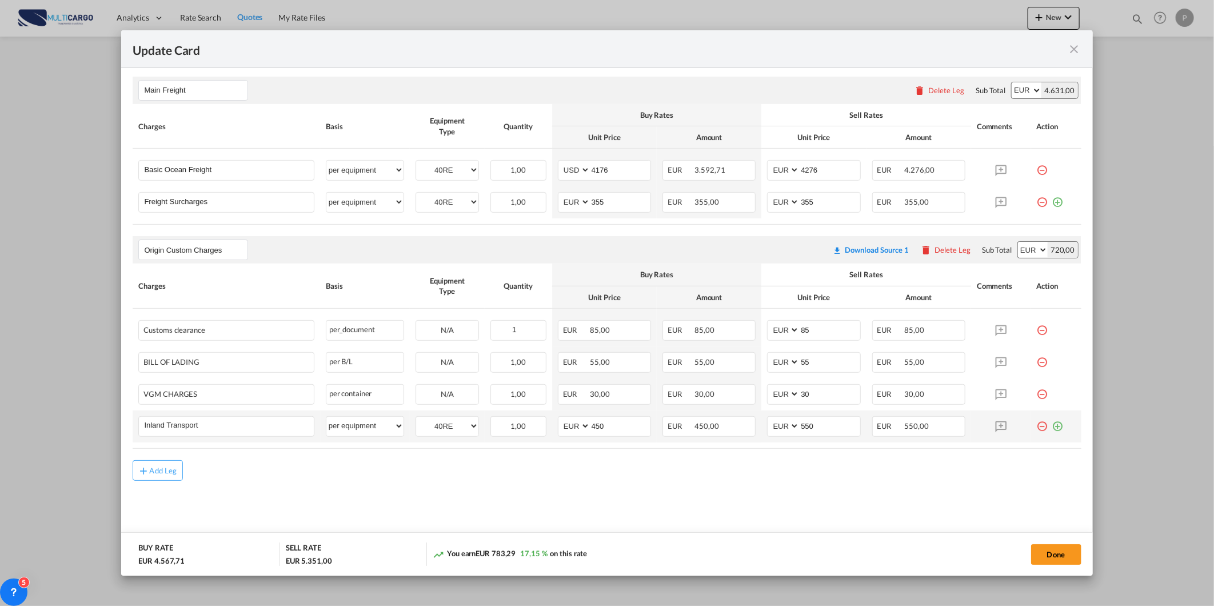
click at [227, 412] on td "Inland Transport Please Enter User Defined Charges Cannot Be Published" at bounding box center [226, 426] width 187 height 32
click at [230, 420] on input "Inland Transport" at bounding box center [228, 425] width 169 height 17
type input "Inland Transport Genset ON 2hours to load included"
drag, startPoint x: 413, startPoint y: 486, endPoint x: 419, endPoint y: 493, distance: 8.9
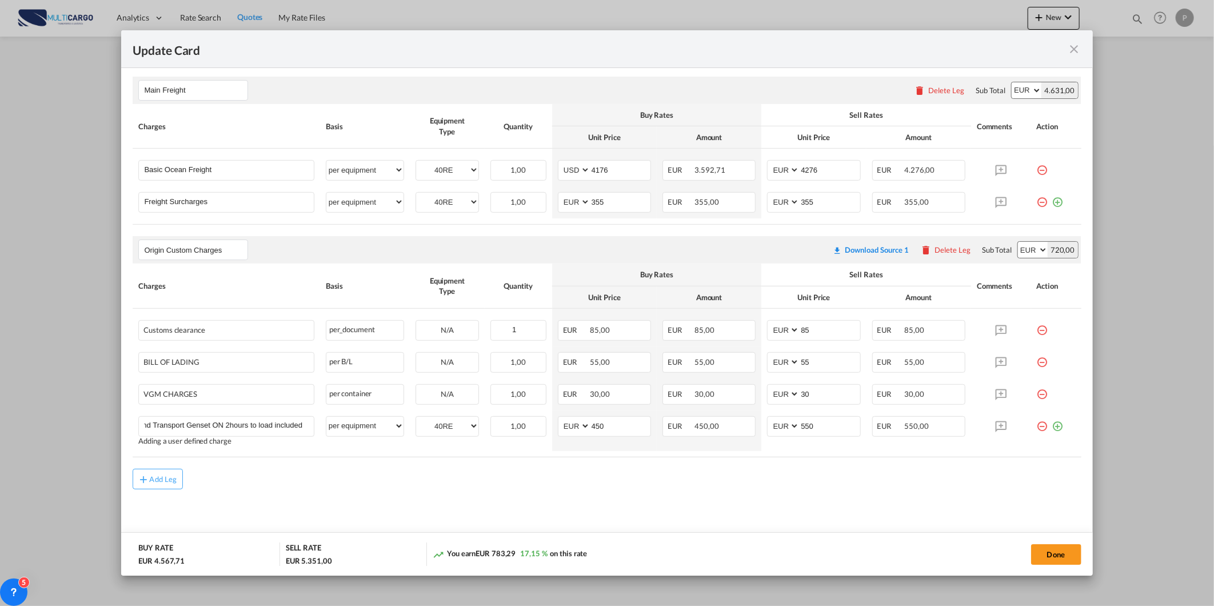
click at [414, 486] on div "Add Leg" at bounding box center [607, 479] width 948 height 21
drag, startPoint x: 1076, startPoint y: 543, endPoint x: 1060, endPoint y: 556, distance: 19.9
click at [1073, 546] on div "Done" at bounding box center [899, 553] width 366 height 23
click at [1053, 558] on button "Done" at bounding box center [1056, 554] width 50 height 21
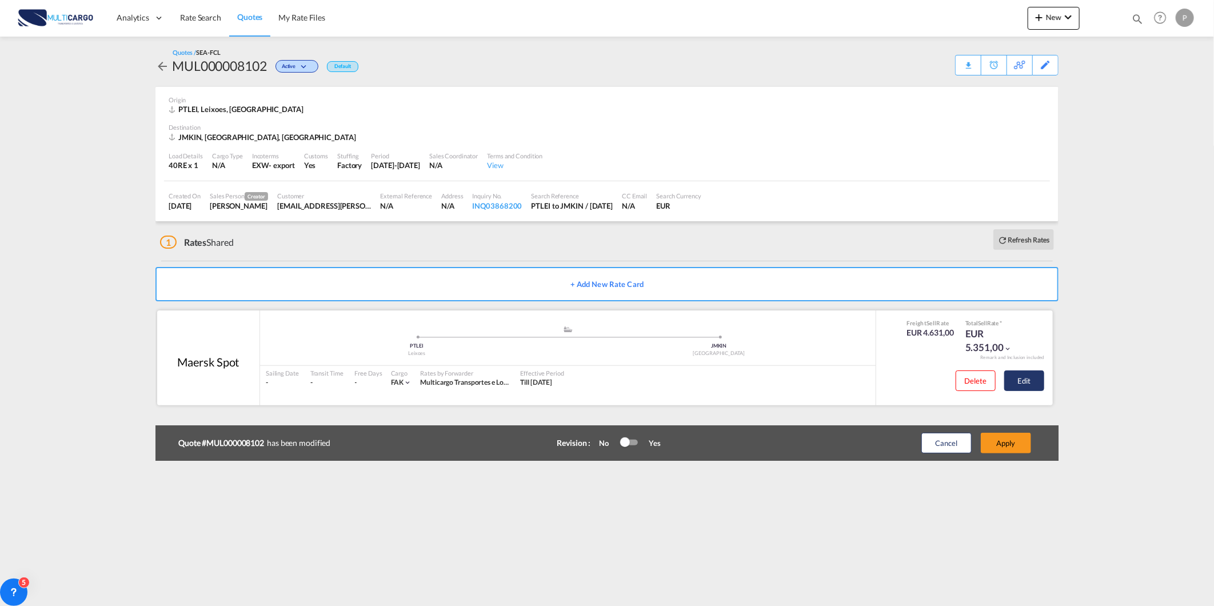
click at [1026, 384] on button "Edit" at bounding box center [1024, 380] width 40 height 21
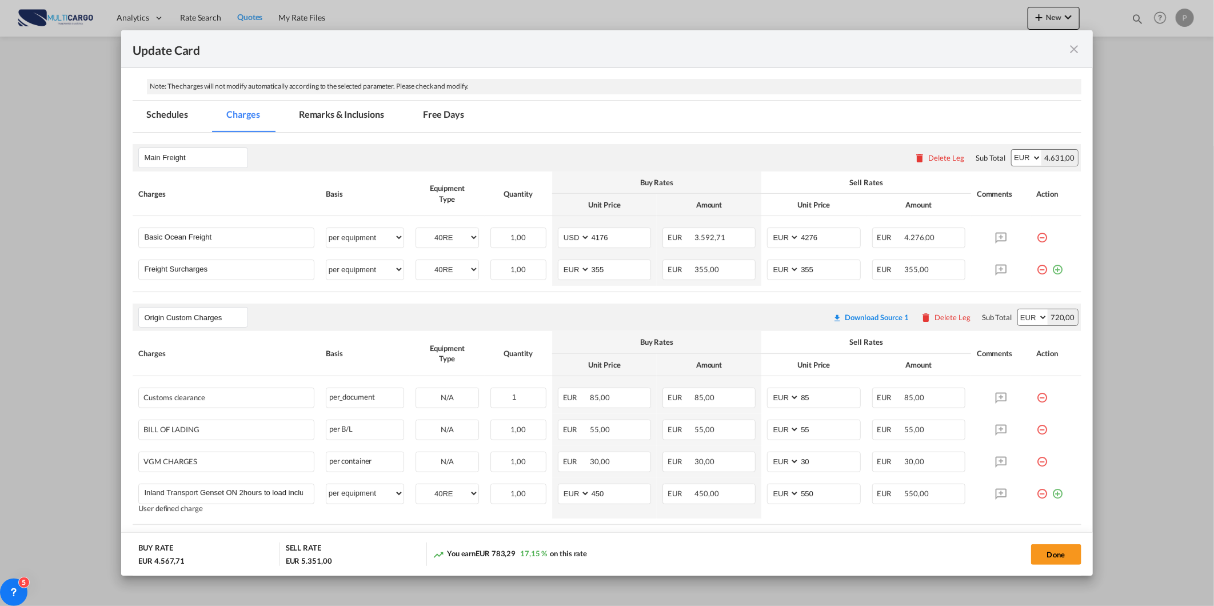
scroll to position [306, 0]
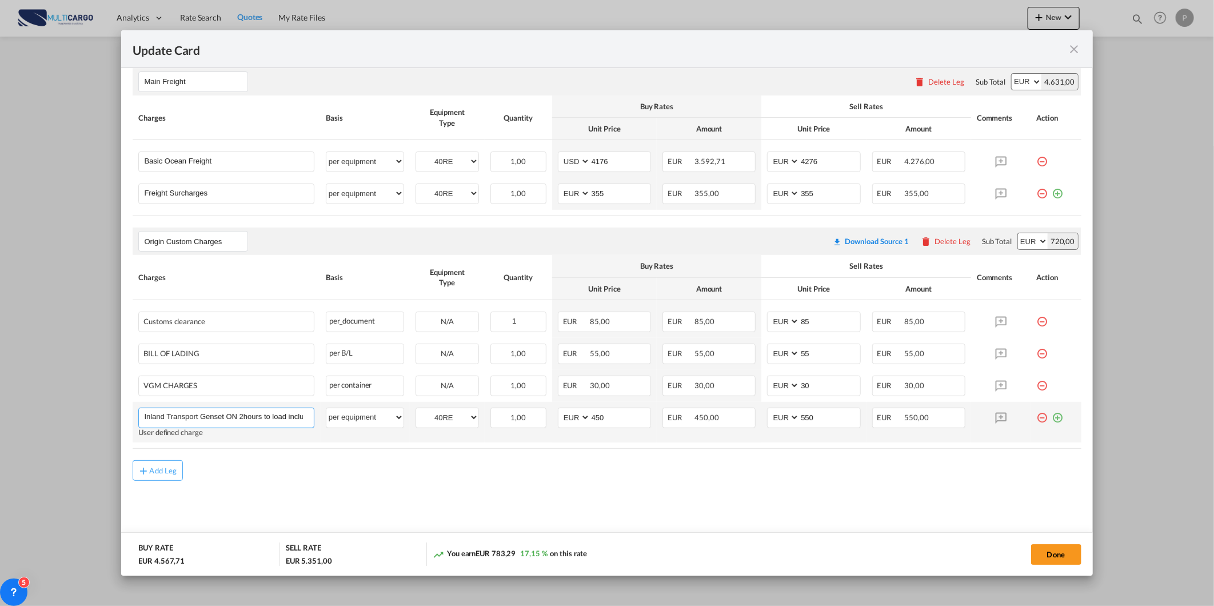
click at [145, 413] on input "Inland Transport Genset ON 2hours to load included" at bounding box center [228, 416] width 169 height 17
click at [312, 421] on td "Inland Transport Genset ON 2hours to load included Please Enter User Defined Ch…" at bounding box center [226, 422] width 187 height 41
click at [291, 414] on input "Inland Transport Genset ON 2hours to load included" at bounding box center [228, 416] width 169 height 17
click at [143, 412] on md-autocomplete "Inland Transport Genset ON 2hours to load included" at bounding box center [226, 416] width 174 height 17
click at [290, 416] on input "Inland Transport Genset ON 2hours to load included" at bounding box center [228, 416] width 169 height 17
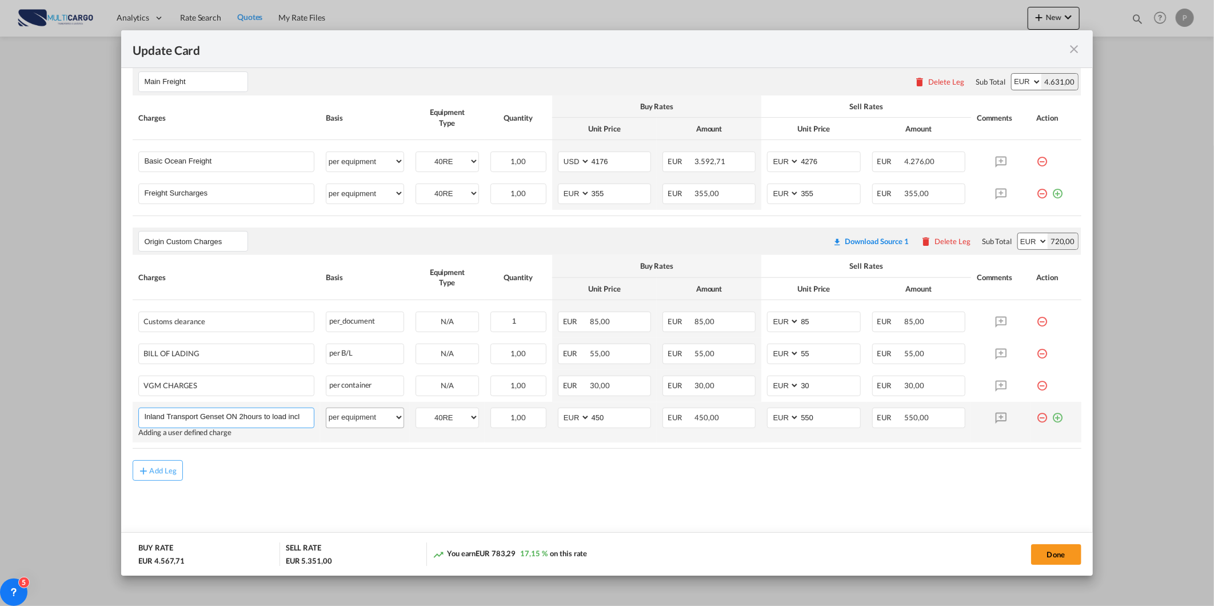
scroll to position [0, 0]
click at [144, 412] on input "Inland Transport Genset ON 2hours to load" at bounding box center [228, 416] width 169 height 17
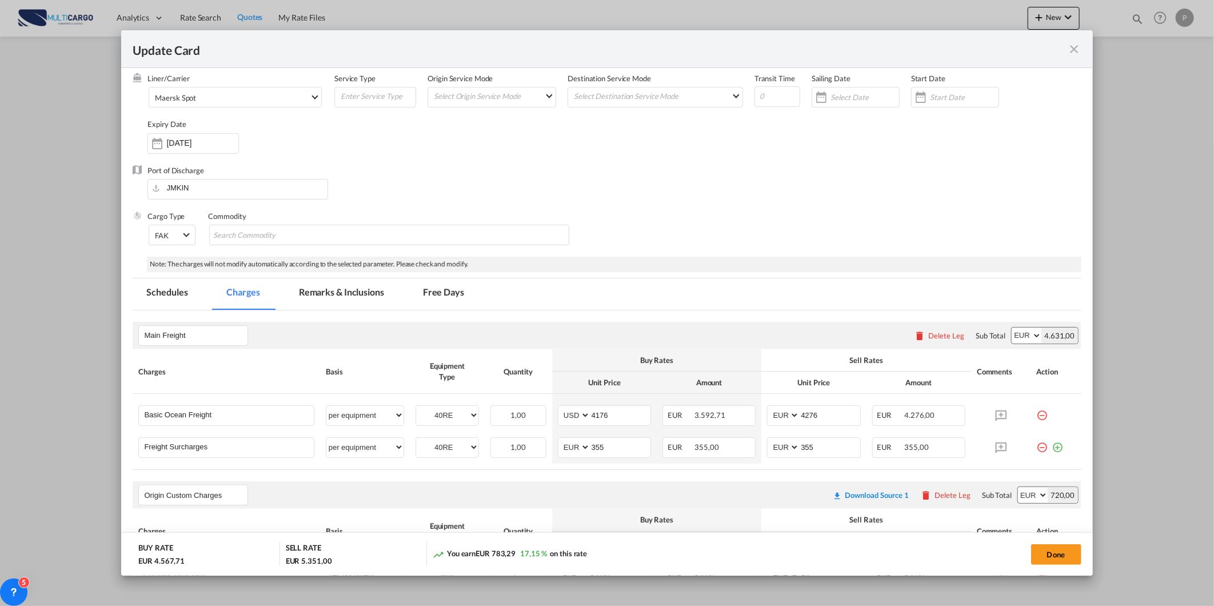
type input "Inland Transport Genset ON 2hours to load"
click at [345, 306] on md-tab-item "Remarks & Inclusions" at bounding box center [341, 293] width 113 height 31
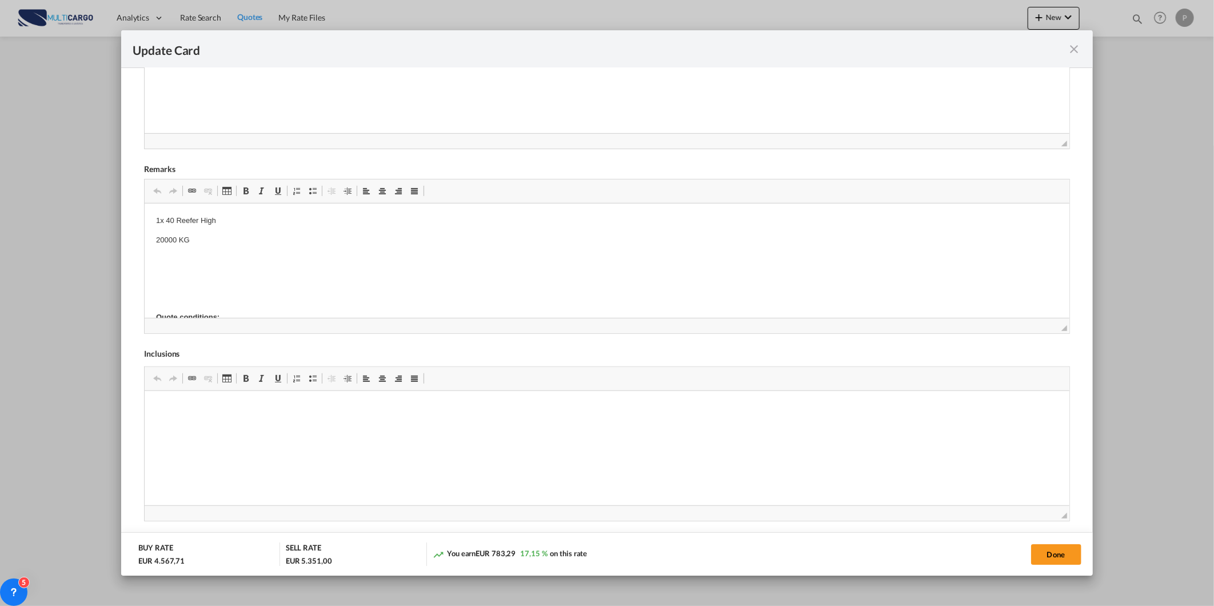
scroll to position [401, 0]
click at [169, 262] on body "1x 40 Reefer High 20000 KG Quote conditions: Valid for non-hazardous general ca…" at bounding box center [606, 400] width 901 height 379
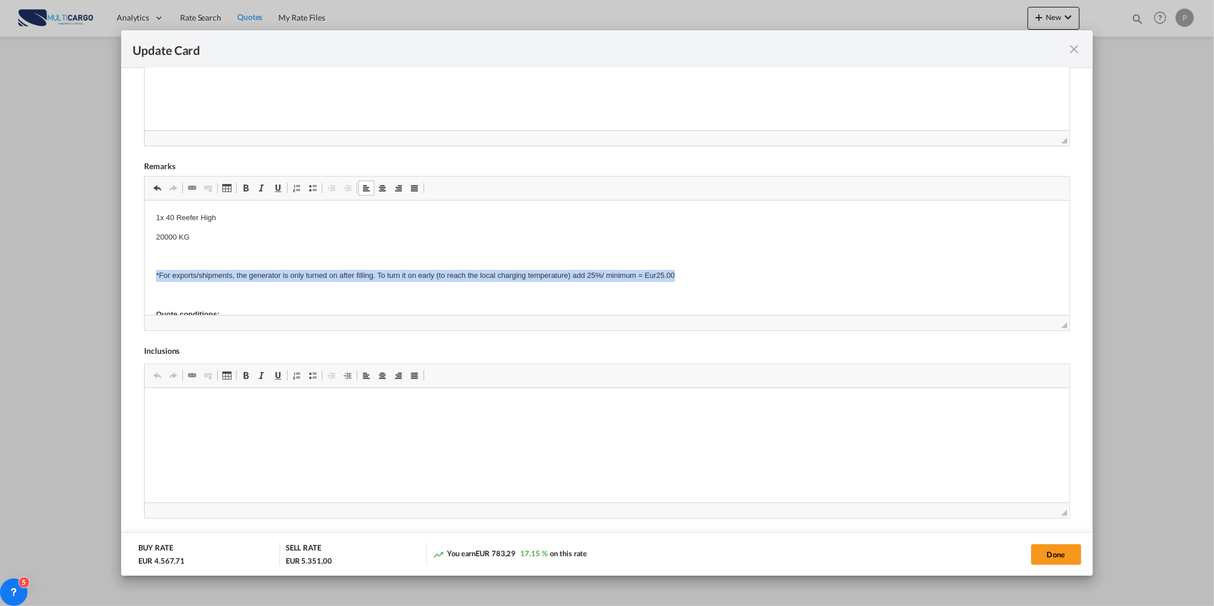
drag, startPoint x: 690, startPoint y: 270, endPoint x: 211, endPoint y: 229, distance: 481.2
click at [145, 274] on html "1x 40 Reefer High 20000 KG *For exports/shipments, the generator is only turned…" at bounding box center [607, 401] width 924 height 402
click at [246, 190] on span "Update Card Port ..." at bounding box center [245, 187] width 9 height 9
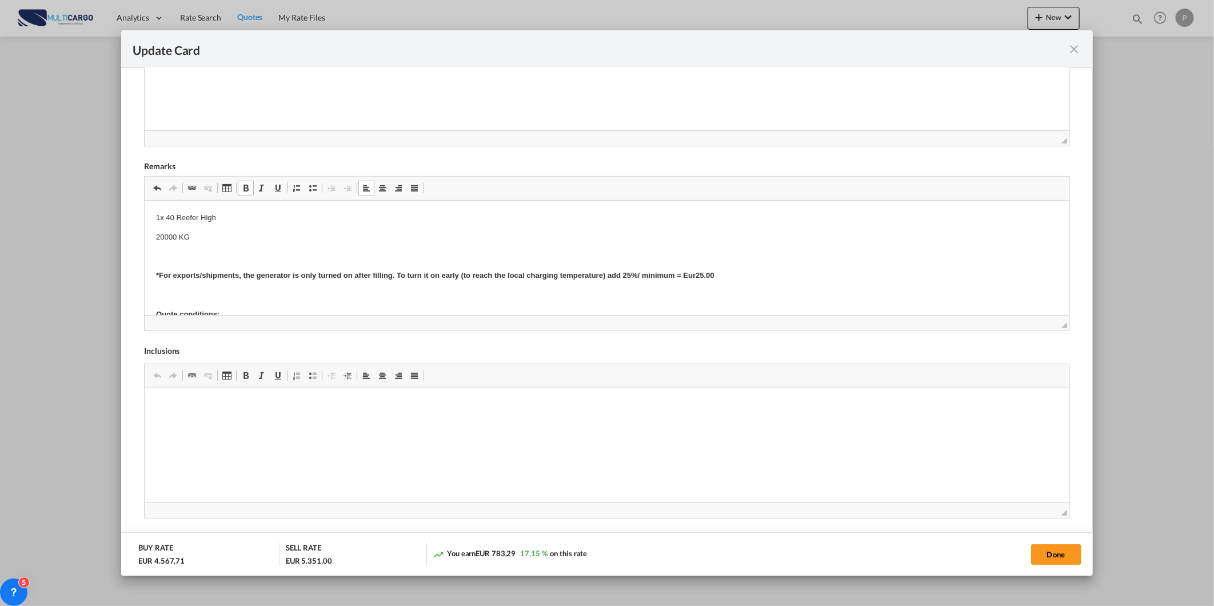
click at [274, 190] on span "Update Card Port ..." at bounding box center [277, 187] width 9 height 9
click at [1044, 545] on button "Done" at bounding box center [1056, 554] width 50 height 21
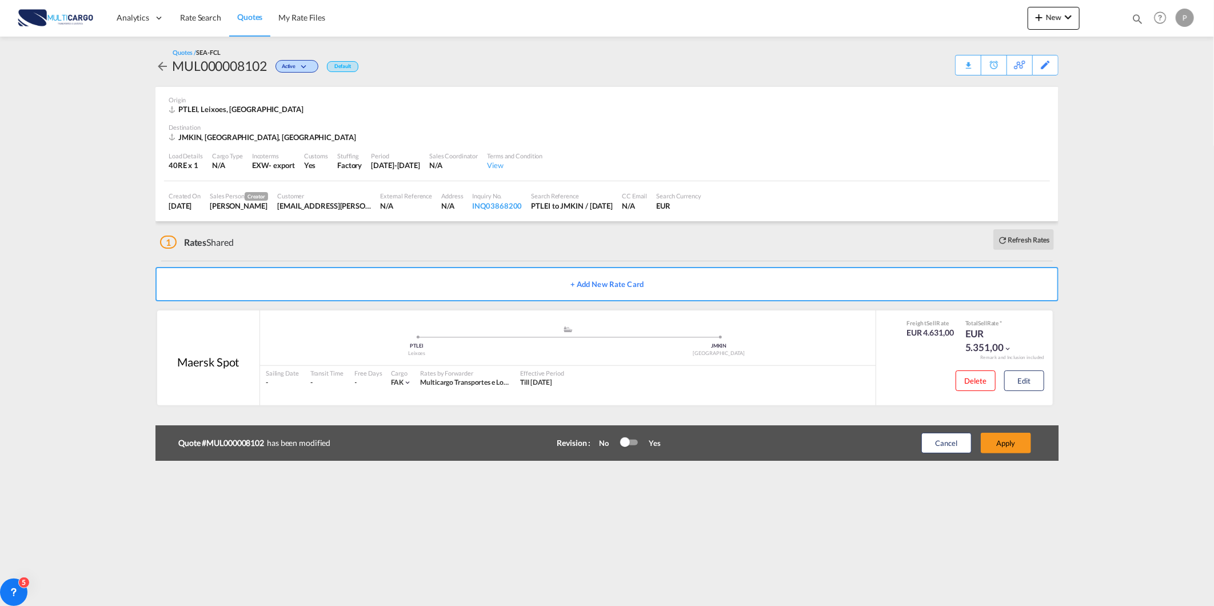
scroll to position [53, 0]
drag, startPoint x: 1021, startPoint y: 455, endPoint x: 1019, endPoint y: 444, distance: 11.6
click at [1021, 454] on div "Cancel Apply" at bounding box center [964, 442] width 143 height 27
click at [1015, 441] on button "Apply" at bounding box center [1006, 443] width 50 height 21
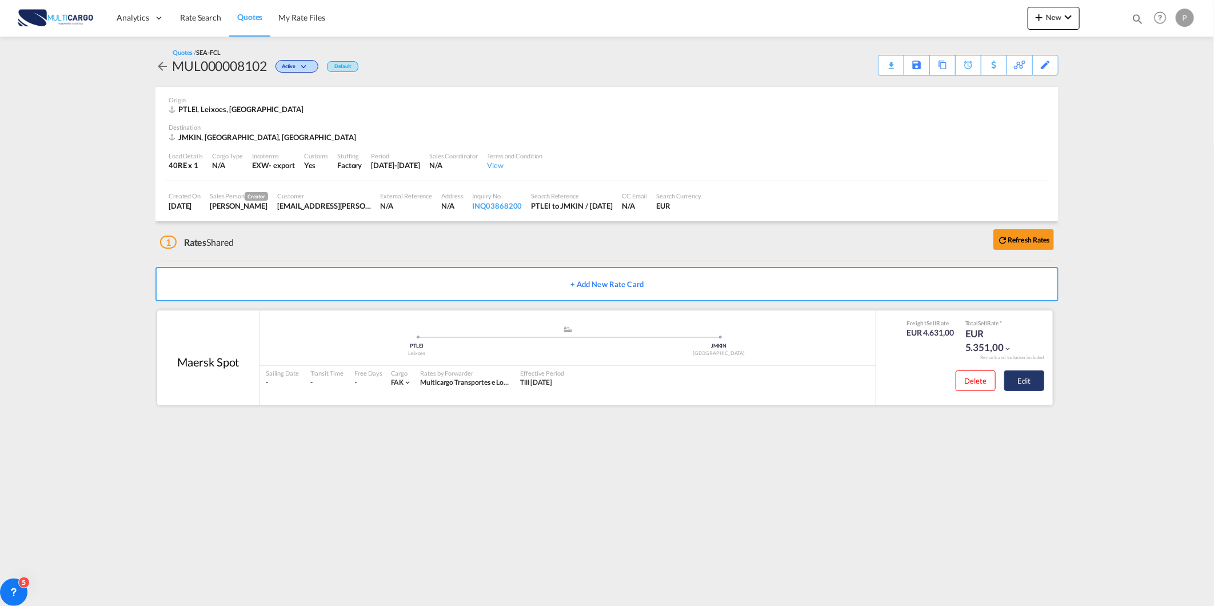
click at [1020, 387] on button "Edit" at bounding box center [1024, 380] width 40 height 21
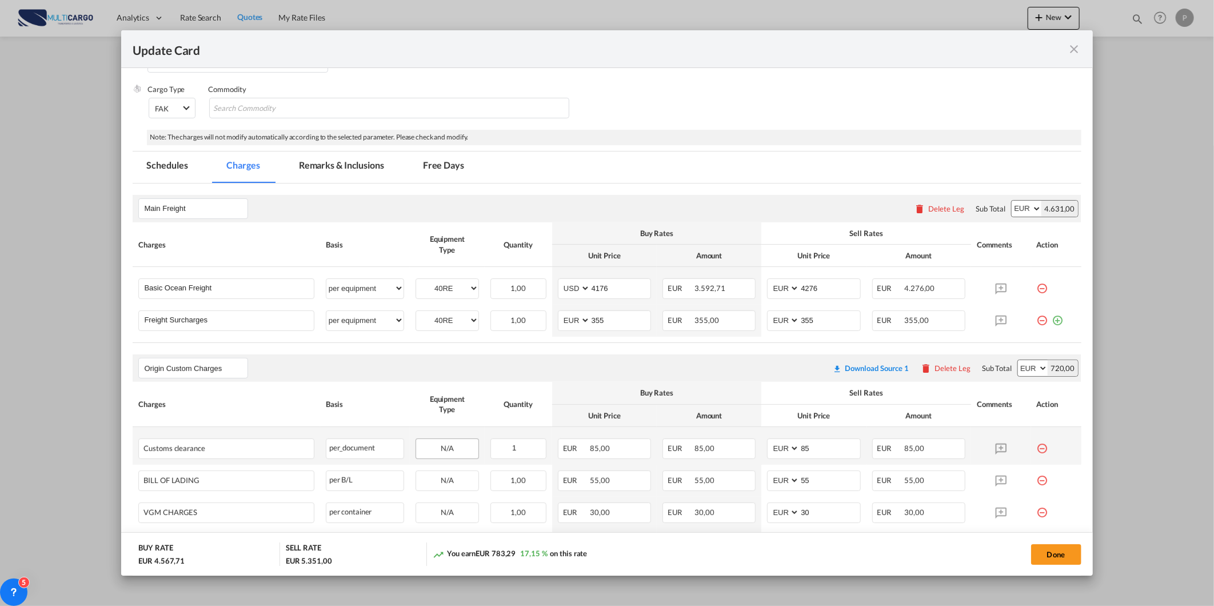
click at [351, 164] on md-tab-item "Remarks & Inclusions" at bounding box center [341, 166] width 113 height 31
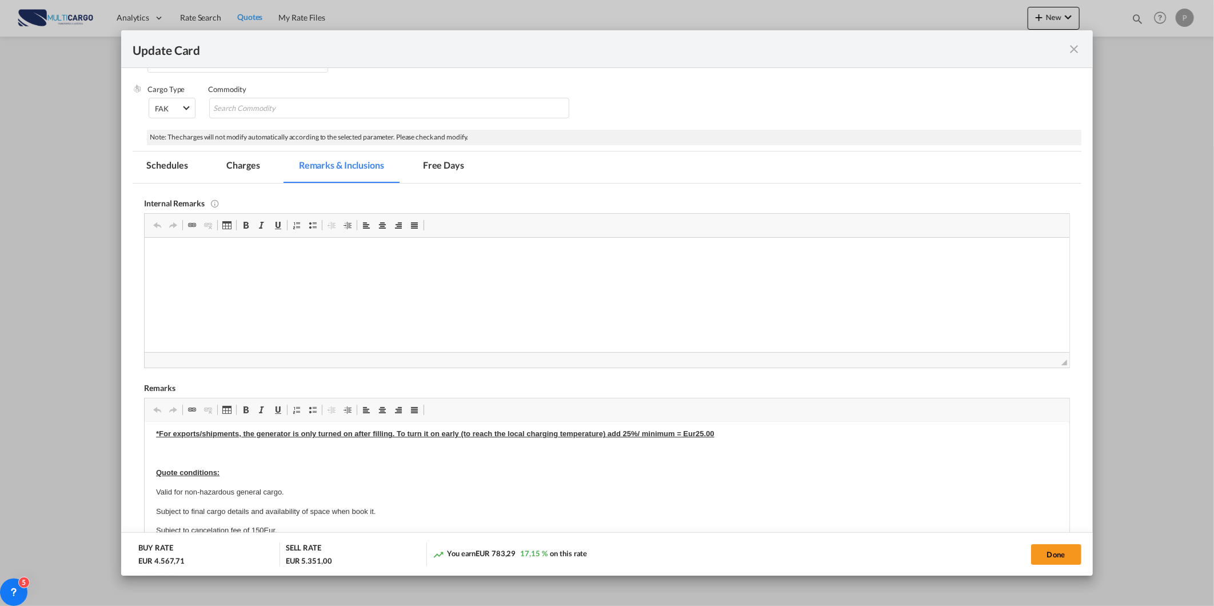
scroll to position [0, 0]
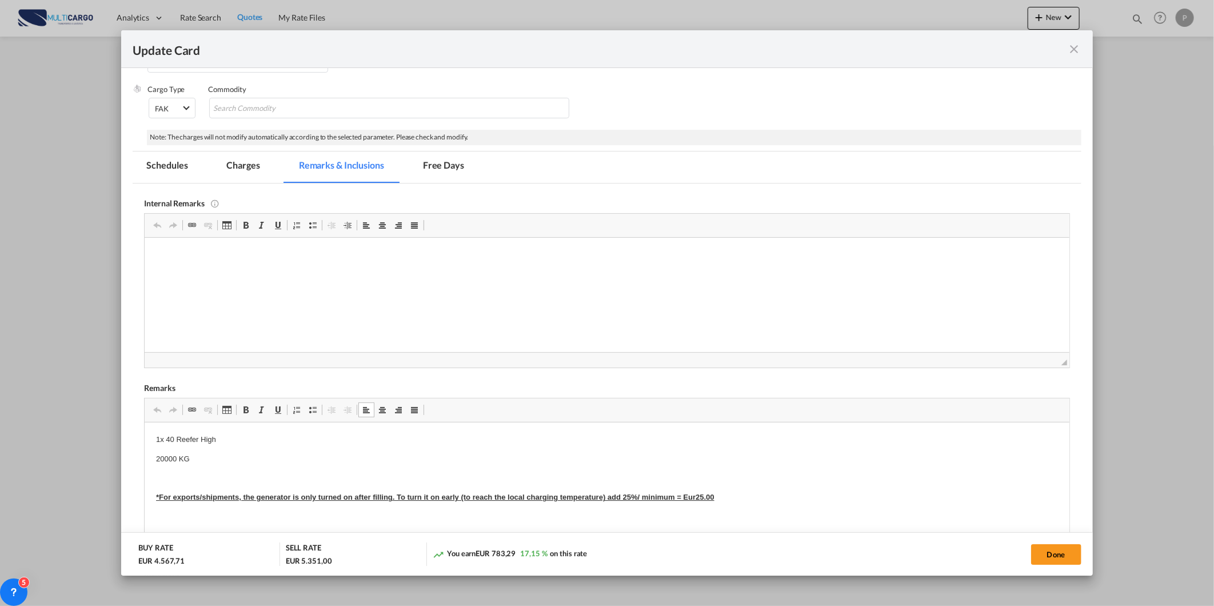
click at [186, 473] on p "Editor de texto enriquecido, editor25" at bounding box center [606, 478] width 901 height 12
click at [171, 513] on p "Editor de texto enriquecido, editor25" at bounding box center [606, 516] width 901 height 12
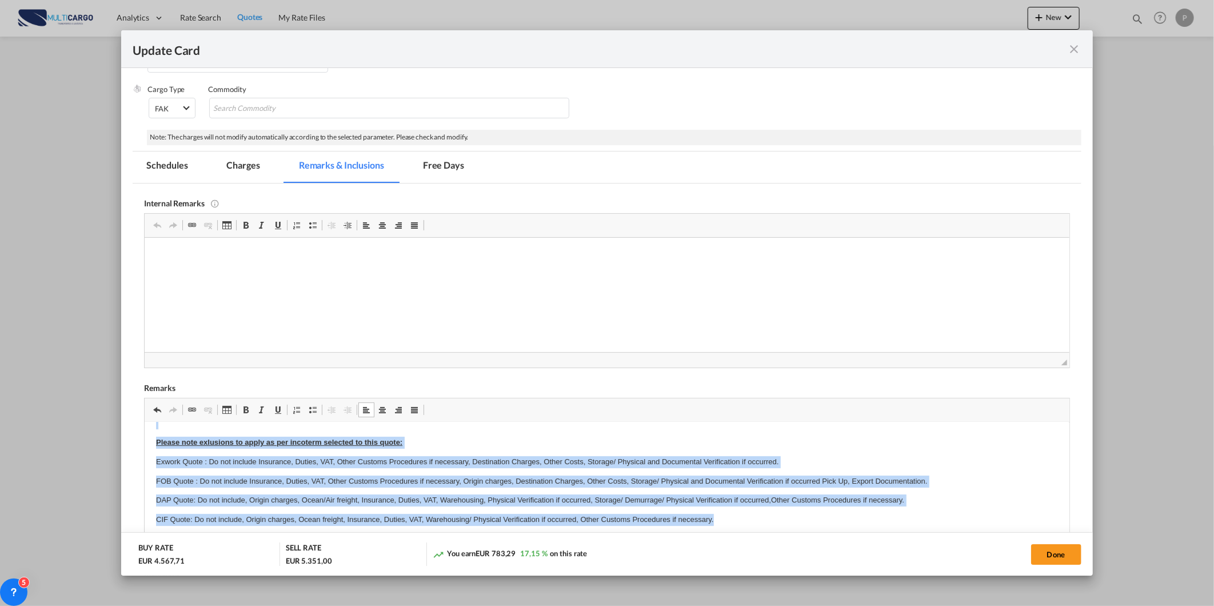
scroll to position [183, 0]
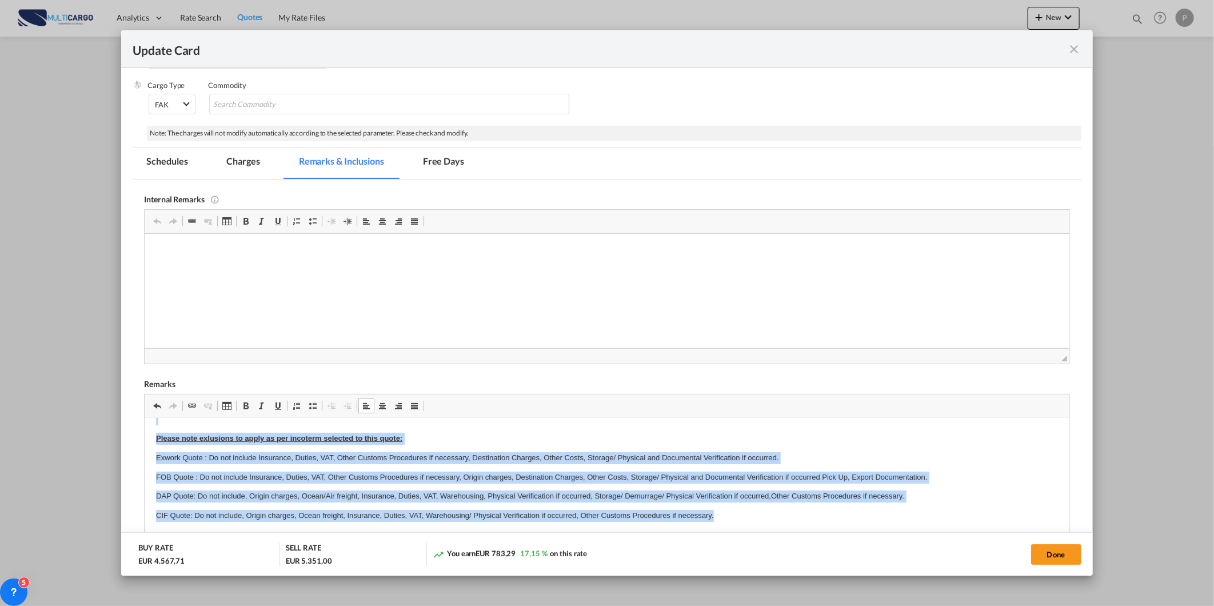
drag, startPoint x: 167, startPoint y: 450, endPoint x: 822, endPoint y: 556, distance: 662.8
click at [822, 533] on html "1x 40 Reefer High 20000 KG *For exports/shipments, the generator is only turned…" at bounding box center [607, 332] width 924 height 402
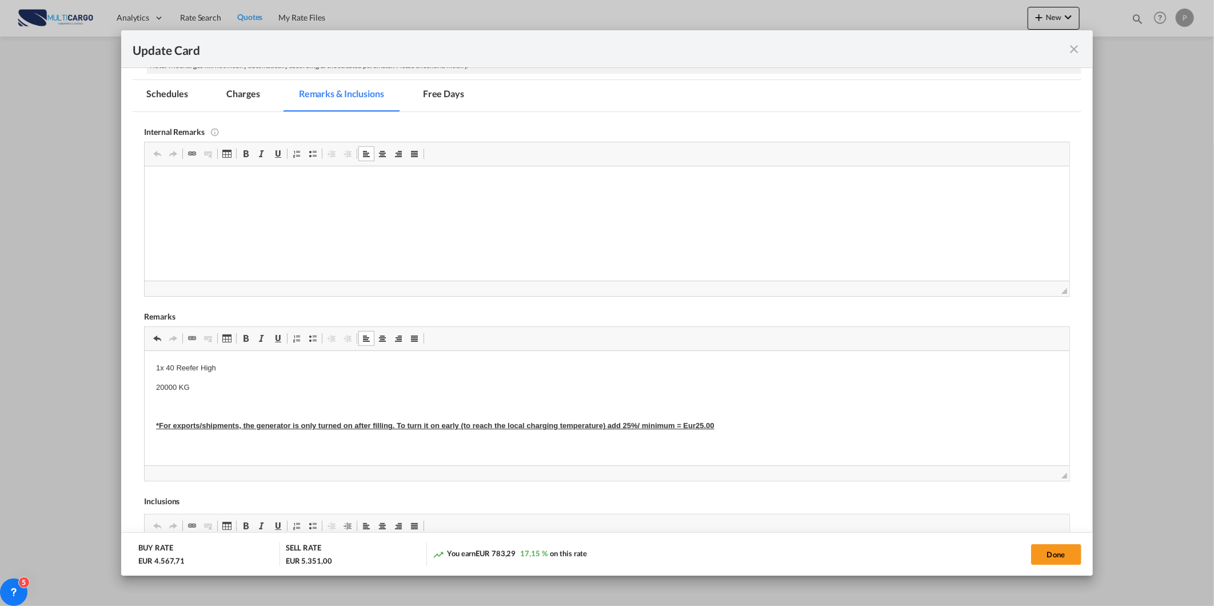
scroll to position [402, 0]
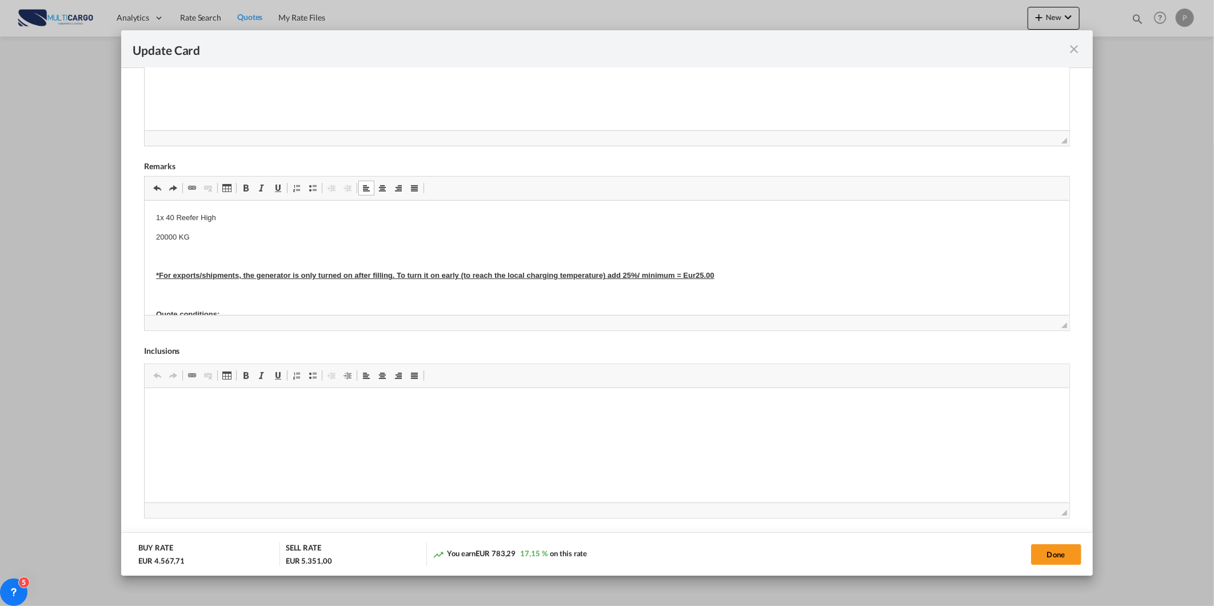
drag, startPoint x: 193, startPoint y: 291, endPoint x: 208, endPoint y: 243, distance: 50.4
click at [208, 243] on body "1x 40 Reefer High 20000 KG *For exports/shipments, the generator is only turned…" at bounding box center [606, 400] width 901 height 379
click at [183, 293] on p "Editor de texto enriquecido, editor25" at bounding box center [606, 295] width 901 height 12
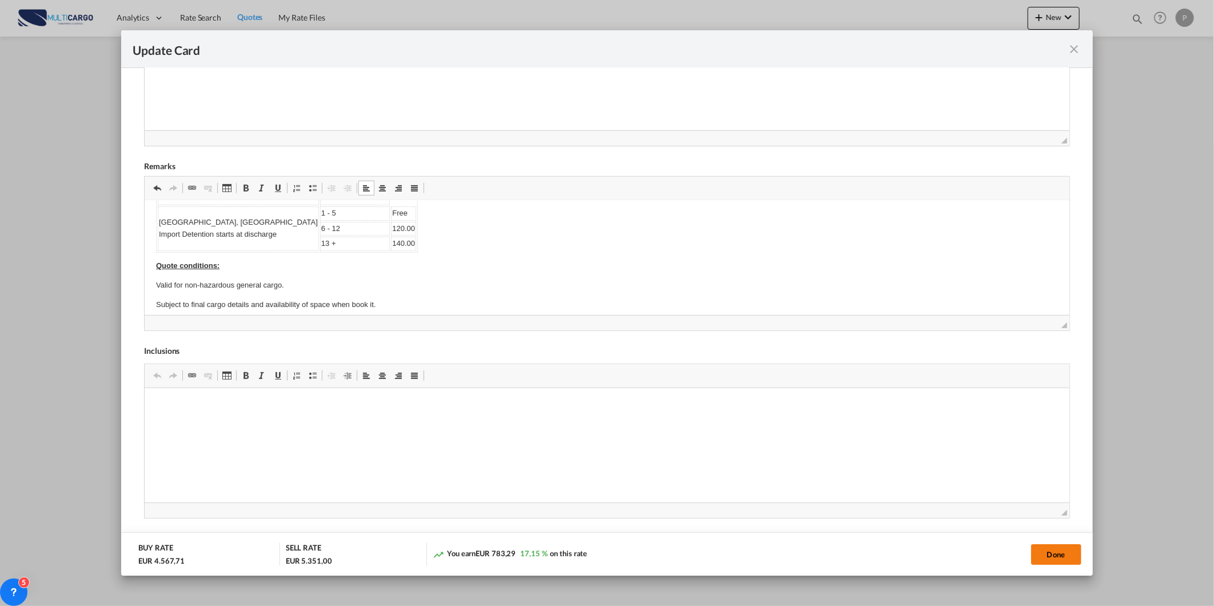
click at [1042, 549] on button "Done" at bounding box center [1056, 554] width 50 height 21
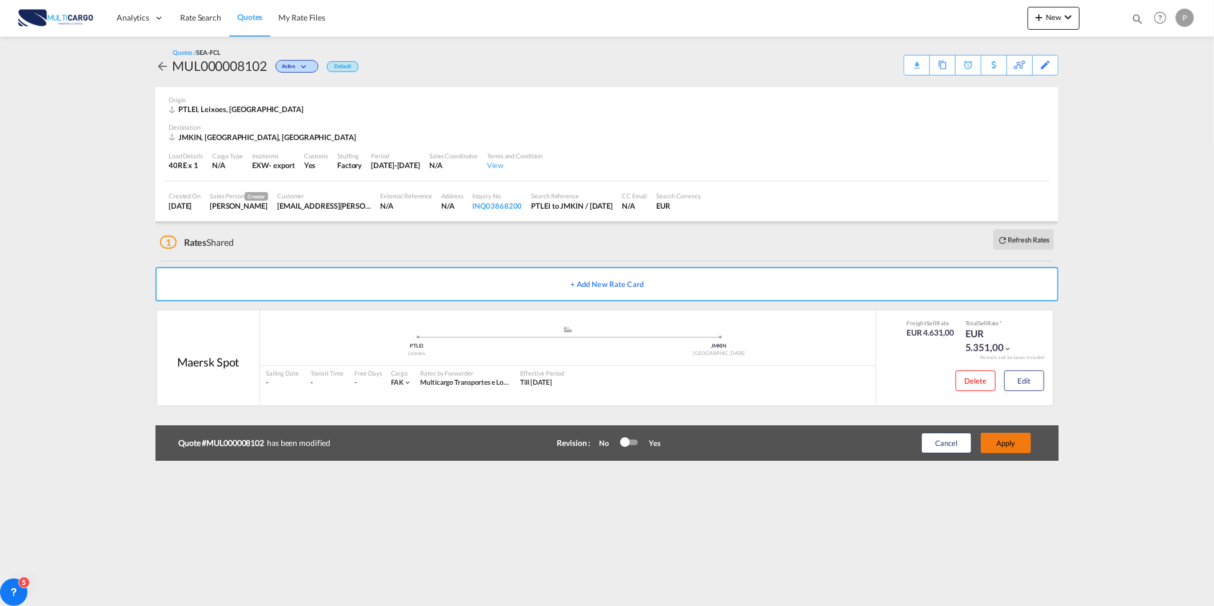
click at [1020, 448] on button "Apply" at bounding box center [1006, 443] width 50 height 21
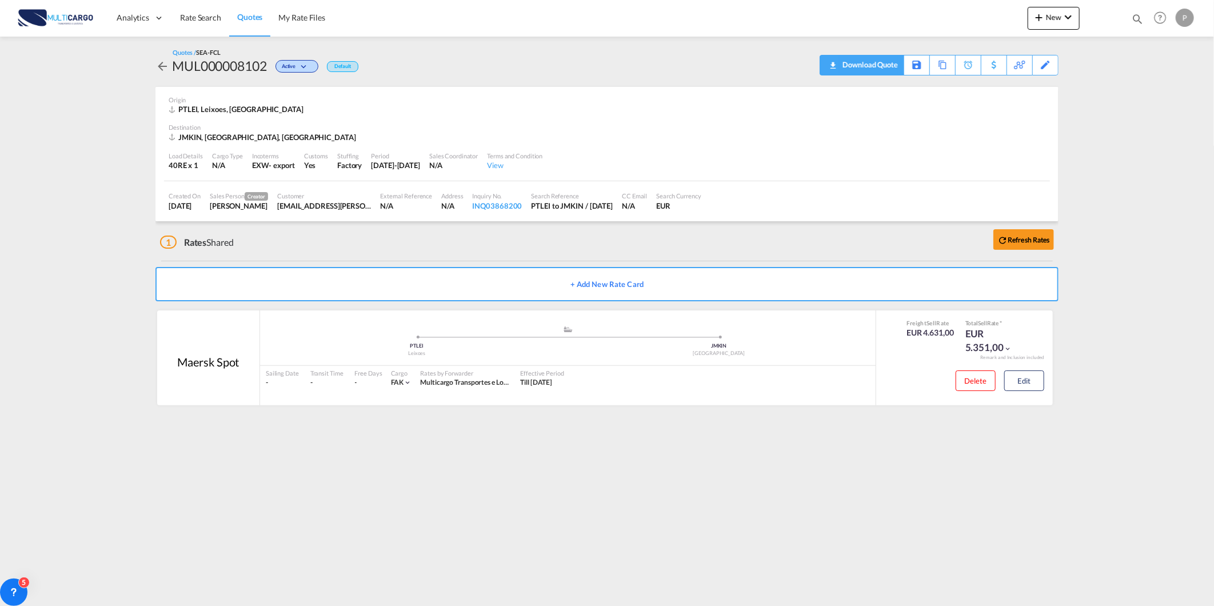
click at [884, 67] on div "Download Quote" at bounding box center [869, 64] width 58 height 18
click at [1012, 367] on div "Delete Edit" at bounding box center [995, 382] width 97 height 33
click at [1012, 370] on button "Edit" at bounding box center [1024, 380] width 40 height 21
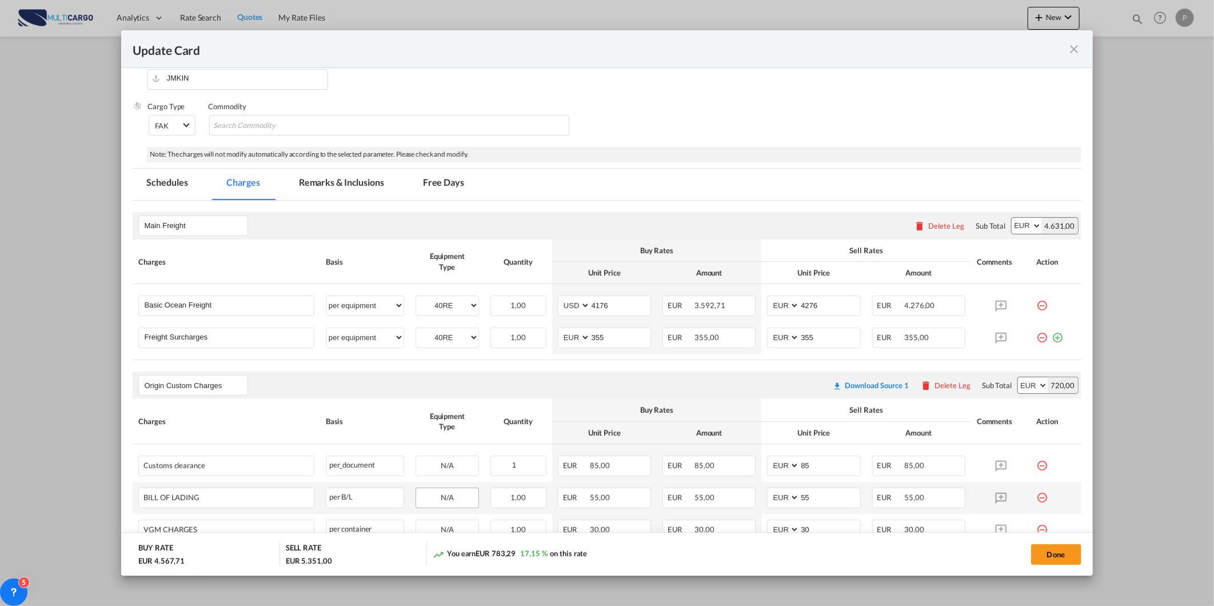
scroll to position [115, 0]
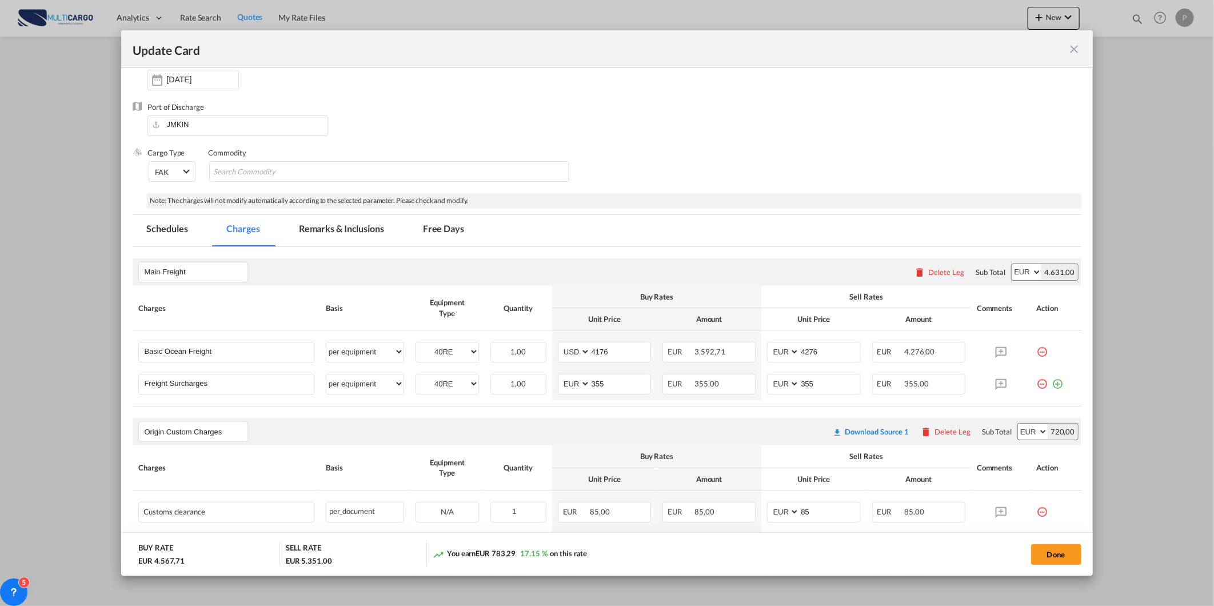
click at [1068, 44] on md-icon "icon-close fg-AAA8AD m-0 pointer" at bounding box center [1075, 49] width 14 height 14
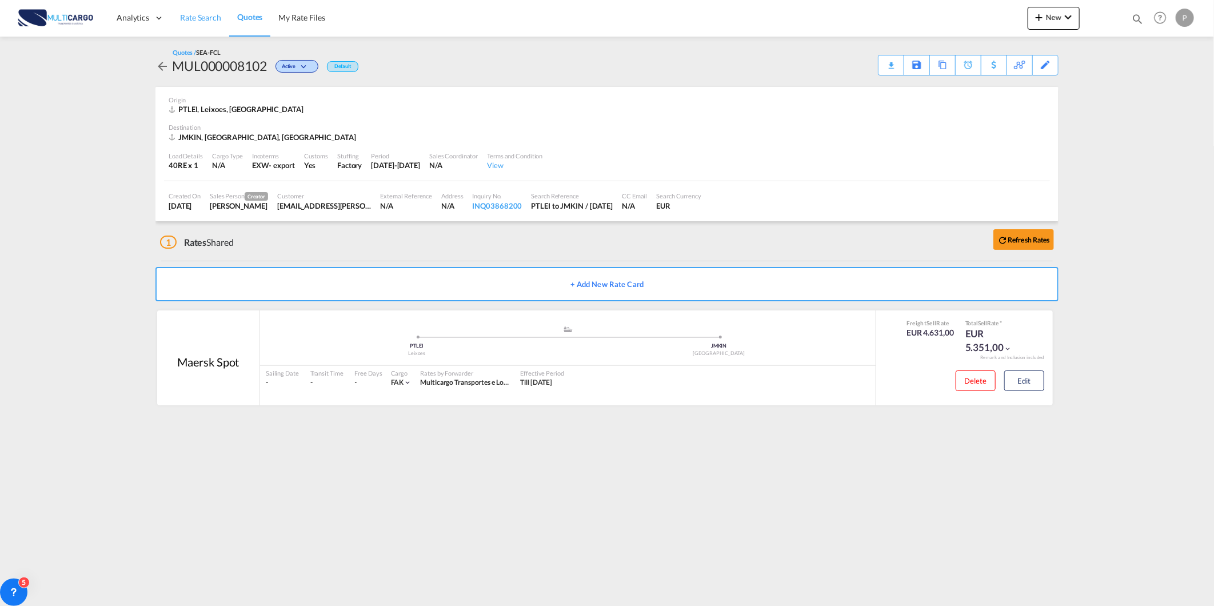
click at [202, 19] on span "Rate Search" at bounding box center [200, 18] width 41 height 10
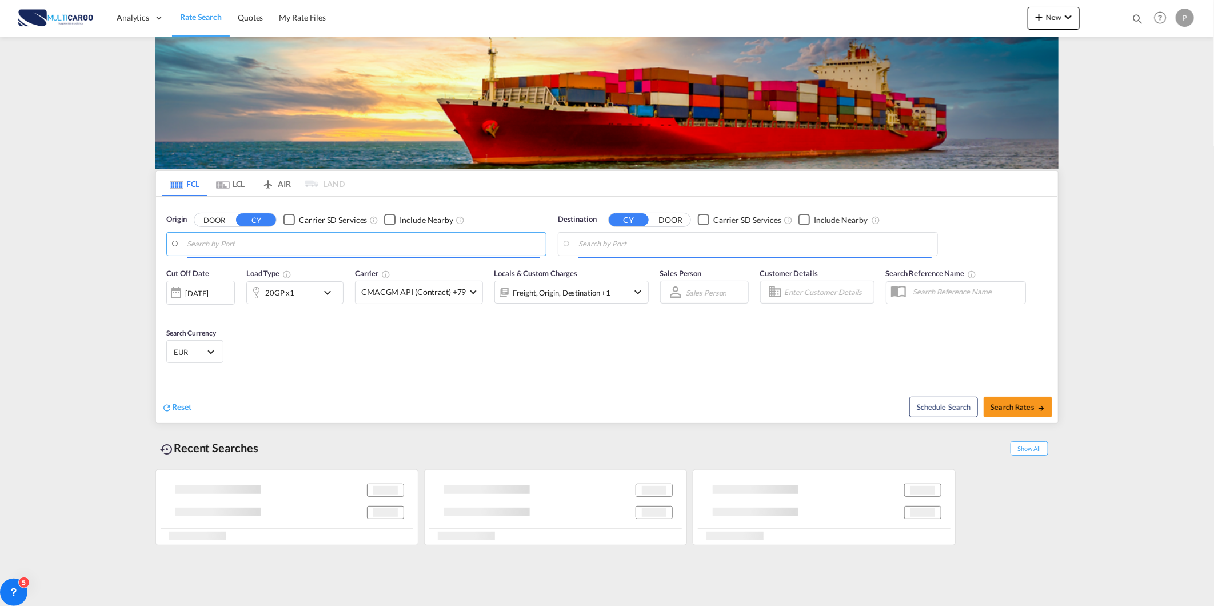
click at [264, 254] on md-autocomplete-wrap at bounding box center [363, 246] width 353 height 23
click at [269, 243] on body "Analytics Reports Dashboard Rate Search Quotes My Rate Files Analytics" at bounding box center [607, 303] width 1214 height 606
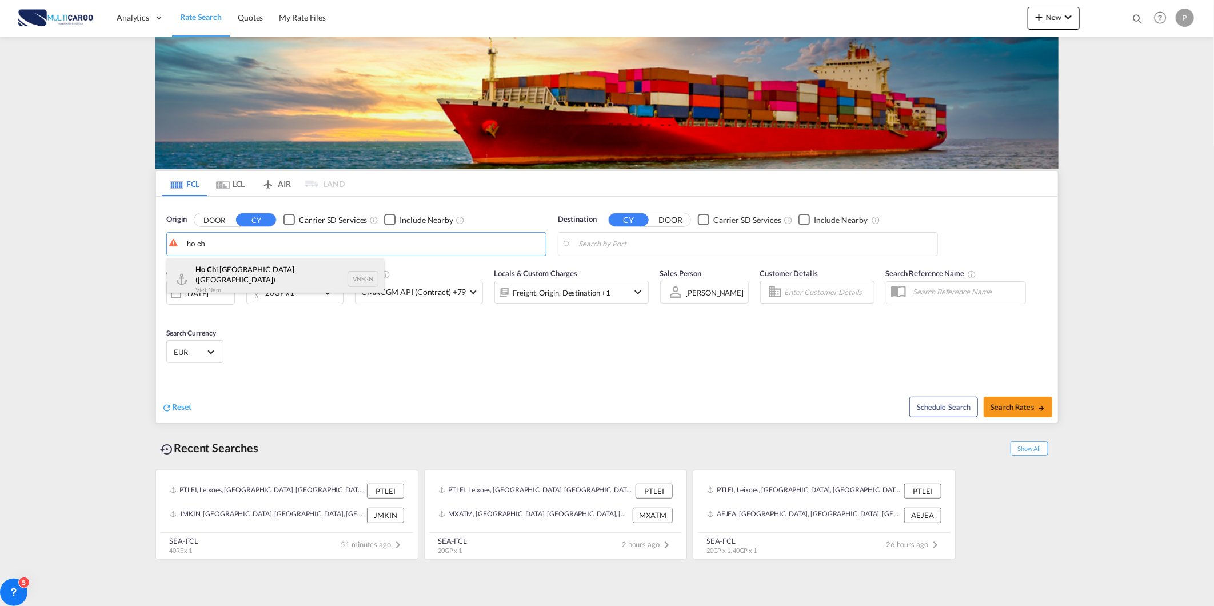
drag, startPoint x: 282, startPoint y: 267, endPoint x: 479, endPoint y: 248, distance: 197.6
click at [284, 267] on div "Ho Ch i [GEOGRAPHIC_DATA] ([GEOGRAPHIC_DATA]) Viet Nam VNSGN" at bounding box center [275, 278] width 217 height 41
type input "Ho Chi Minh City ([GEOGRAPHIC_DATA]), VNSGN"
click at [648, 236] on body "Analytics Reports Dashboard Rate Search Quotes My Rate Files Analytics" at bounding box center [607, 303] width 1214 height 606
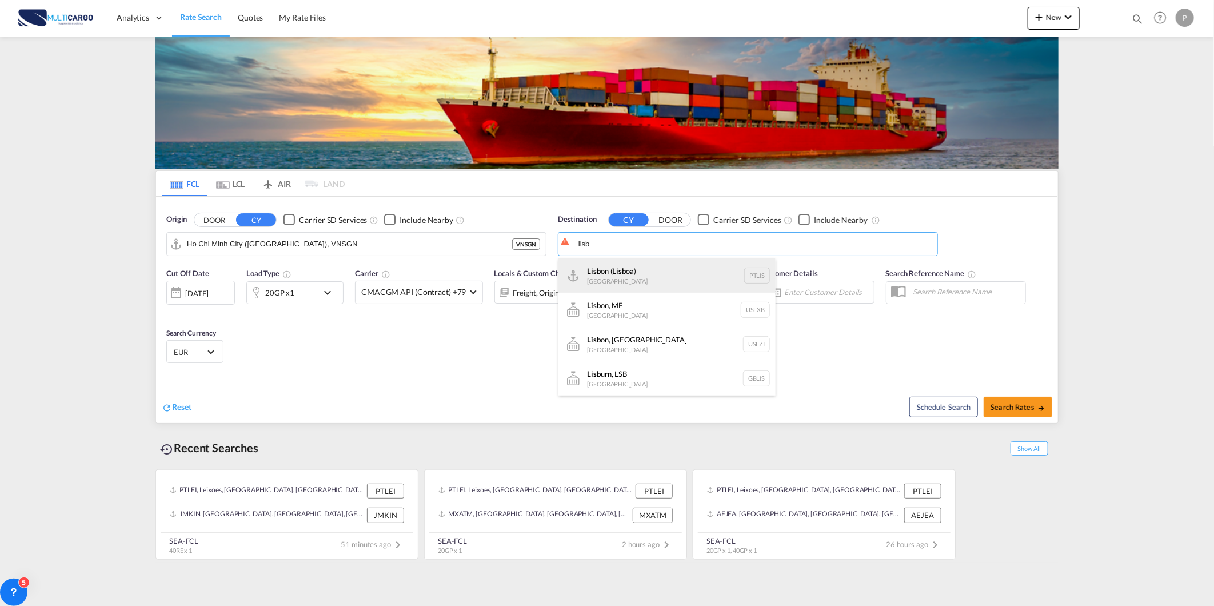
click at [624, 263] on div "Lisb on ( Lisb oa) [GEOGRAPHIC_DATA] PTLIS" at bounding box center [666, 275] width 217 height 34
type input "[GEOGRAPHIC_DATA] ([GEOGRAPHIC_DATA]), PTLIS"
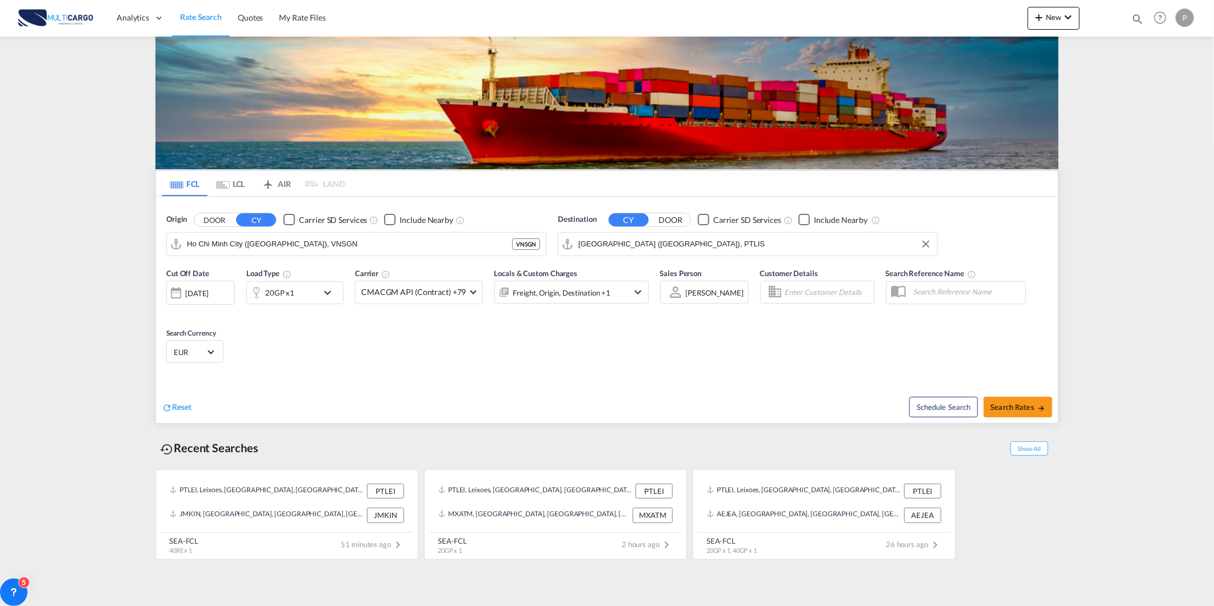
click at [300, 289] on div "20GP x1" at bounding box center [282, 292] width 71 height 23
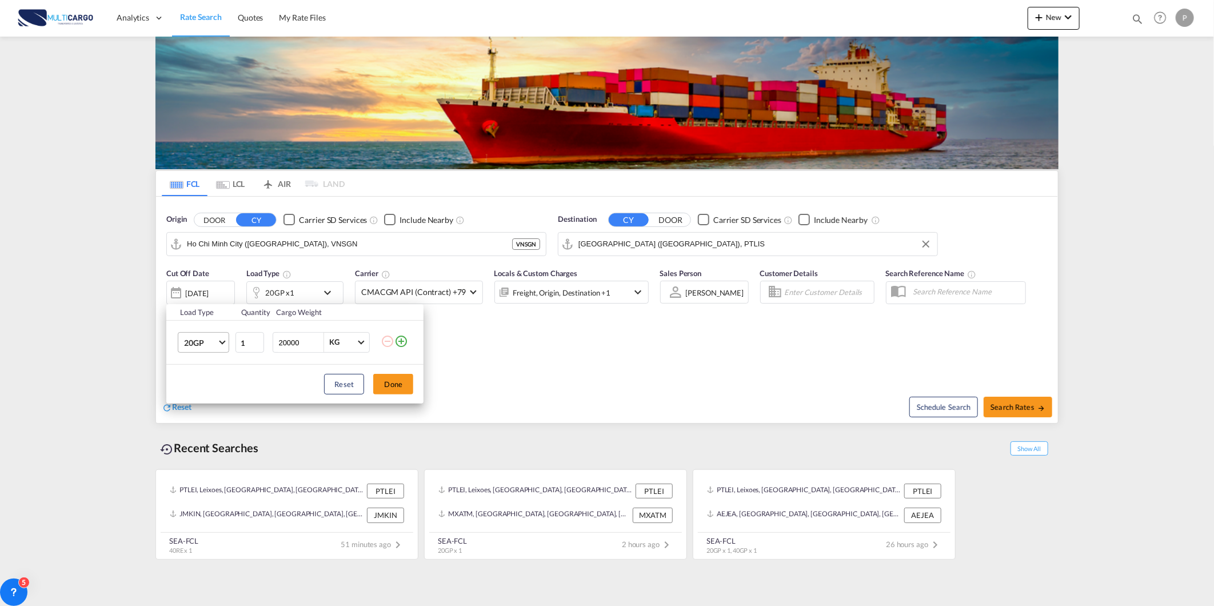
click at [184, 340] on span "20GP" at bounding box center [200, 342] width 33 height 11
click at [217, 420] on md-option "40RE" at bounding box center [214, 416] width 78 height 27
click at [390, 393] on button "Done" at bounding box center [393, 384] width 40 height 21
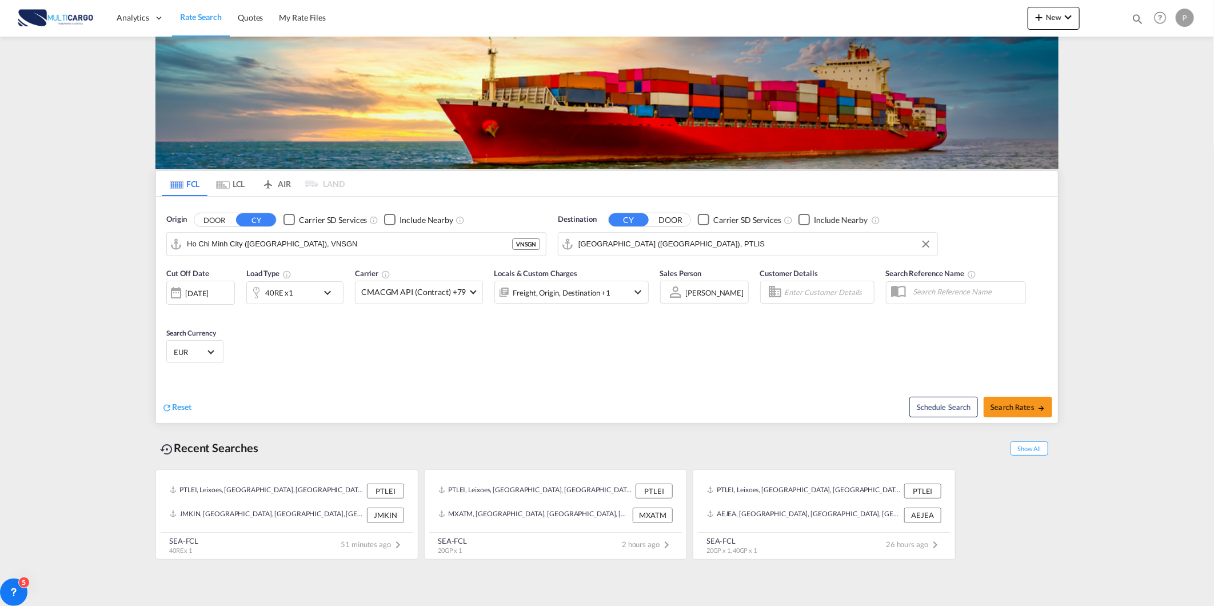
click at [1032, 420] on div "Schedule Search Search Rates" at bounding box center [834, 401] width 448 height 44
click at [1021, 405] on span "Search Rates" at bounding box center [1017, 406] width 55 height 9
type input "VNSGN to PTLIS / [DATE]"
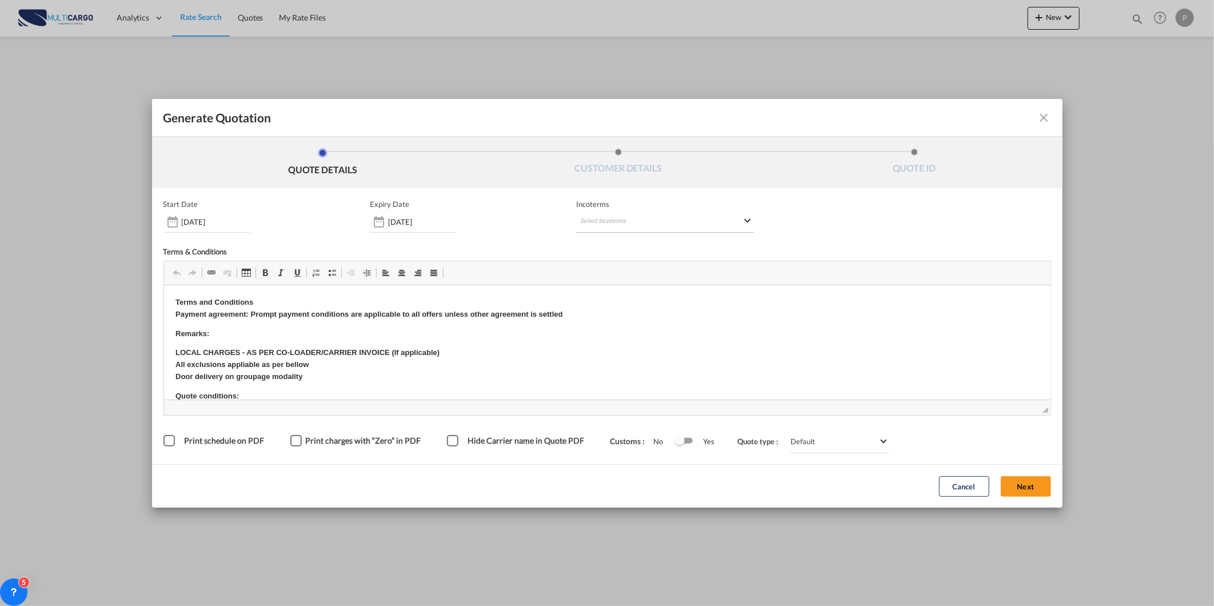
click at [679, 217] on md-select "Select Incoterms CIP - import Carriage and Insurance Paid to DAP - import Deliv…" at bounding box center [665, 222] width 178 height 21
click at [643, 246] on input "search" at bounding box center [635, 245] width 106 height 10
type input "exw"
drag, startPoint x: 644, startPoint y: 294, endPoint x: 872, endPoint y: 442, distance: 272.2
click at [644, 294] on div "EXW - import" at bounding box center [640, 293] width 109 height 9
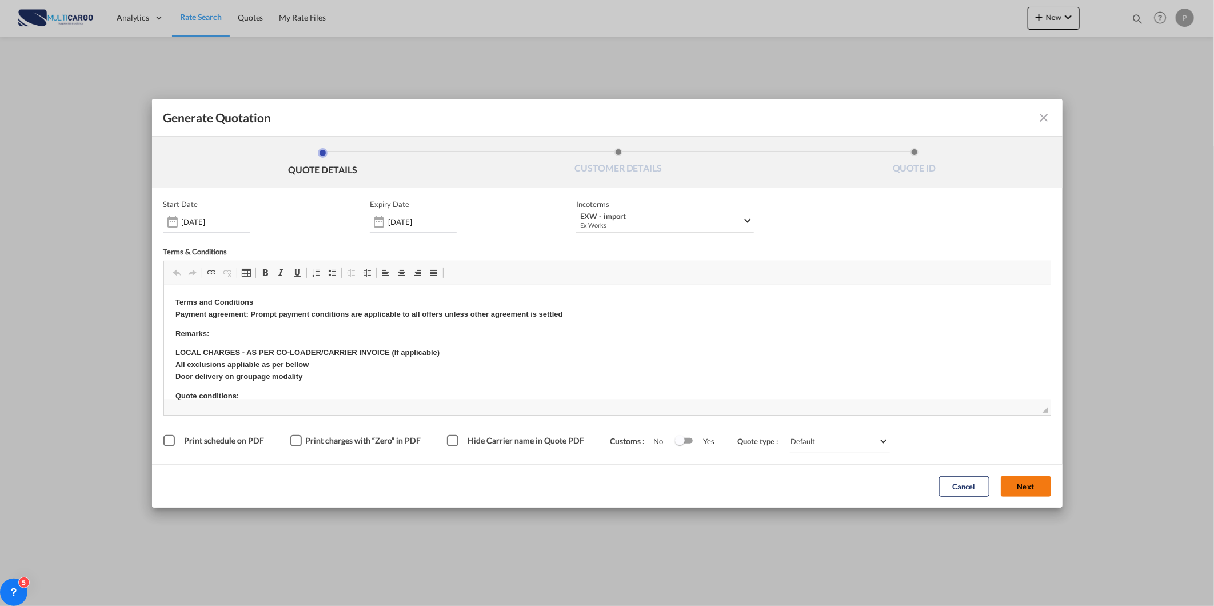
click at [1037, 486] on button "Next" at bounding box center [1026, 486] width 50 height 21
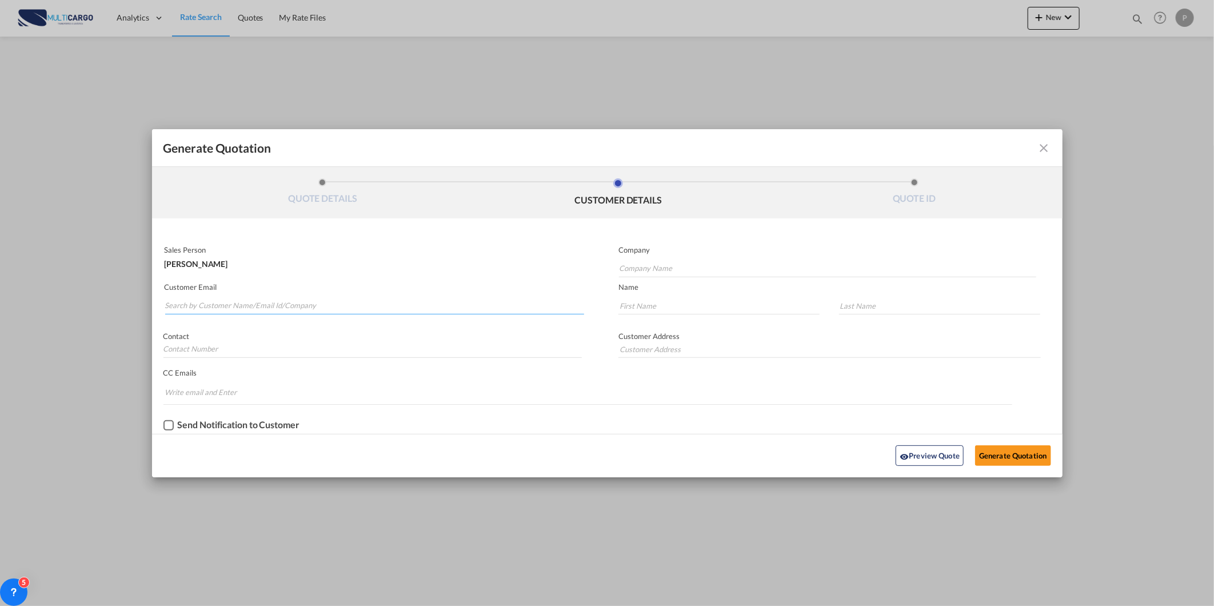
click at [173, 310] on input "Search by Customer Name/Email Id/Company" at bounding box center [375, 305] width 420 height 17
click at [241, 303] on input "Search by Customer Name/Email Id/Company" at bounding box center [375, 305] width 420 height 17
paste input "[EMAIL_ADDRESS][DOMAIN_NAME]"
type input "[EMAIL_ADDRESS][DOMAIN_NAME]"
click at [629, 267] on input "Company Name" at bounding box center [827, 268] width 417 height 17
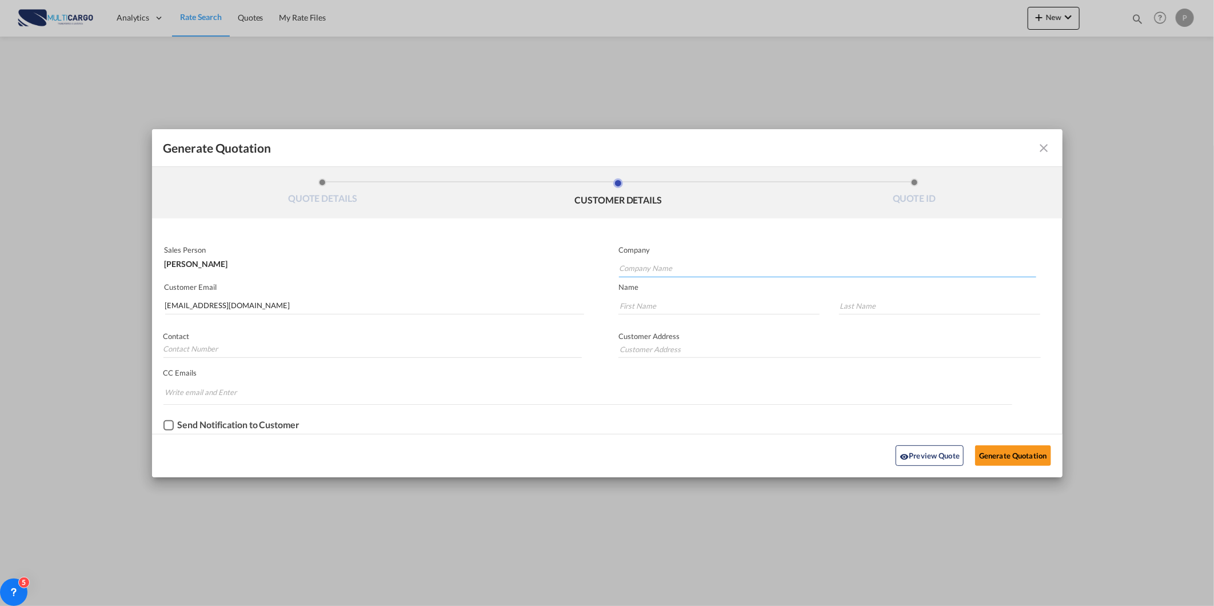
paste input "[EMAIL_ADDRESS][DOMAIN_NAME]"
type input "[EMAIL_ADDRESS][DOMAIN_NAME]"
drag, startPoint x: 621, startPoint y: 305, endPoint x: 648, endPoint y: 305, distance: 27.4
click at [621, 305] on input "Generate QuotationQUOTE ..." at bounding box center [718, 305] width 201 height 17
paste input "[EMAIL_ADDRESS][DOMAIN_NAME]"
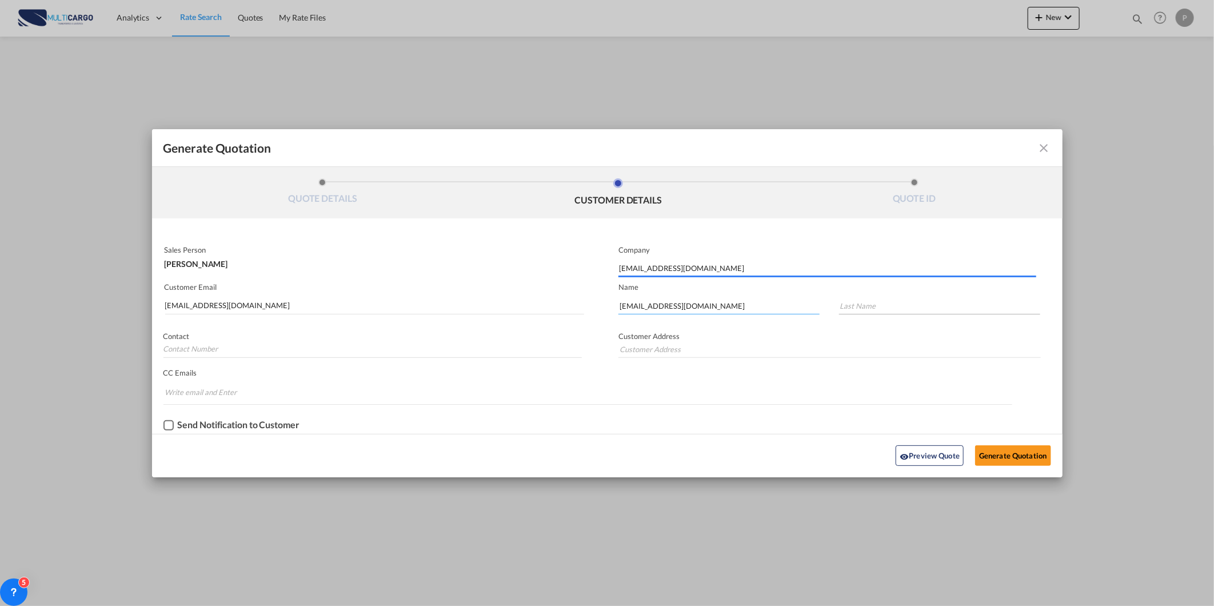
type input "[EMAIL_ADDRESS][DOMAIN_NAME]"
click at [907, 307] on input "Generate QuotationQUOTE ..." at bounding box center [939, 305] width 201 height 17
paste input "[EMAIL_ADDRESS][DOMAIN_NAME]"
type input "[EMAIL_ADDRESS][DOMAIN_NAME]"
click at [1013, 445] on button "Generate Quotation" at bounding box center [1012, 455] width 75 height 21
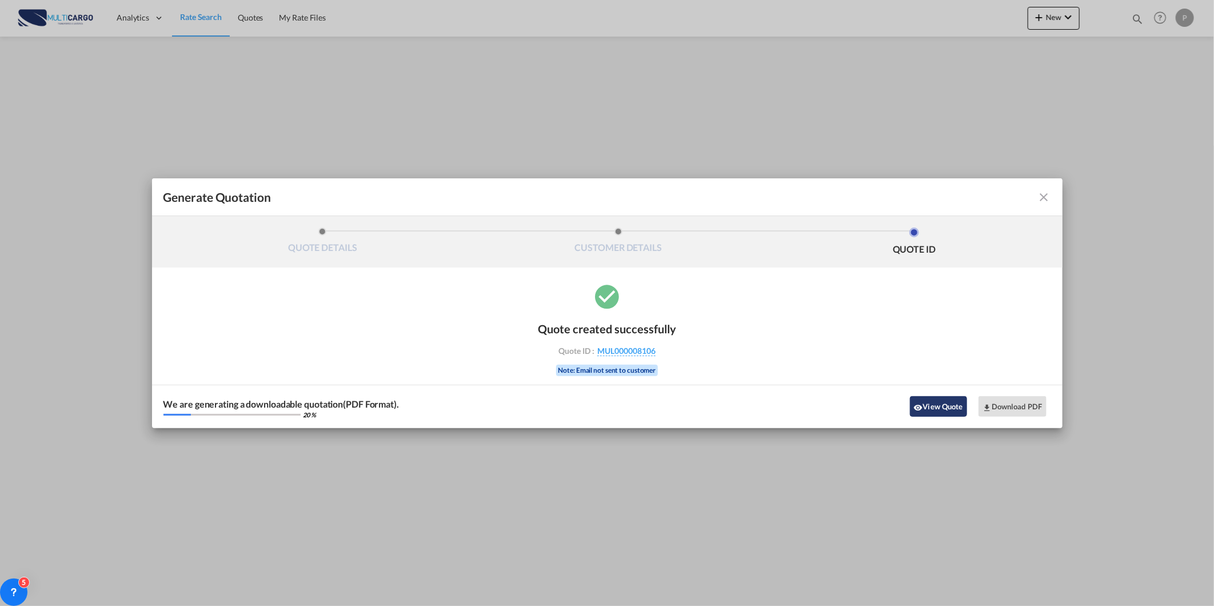
click at [935, 404] on button "View Quote" at bounding box center [938, 406] width 57 height 21
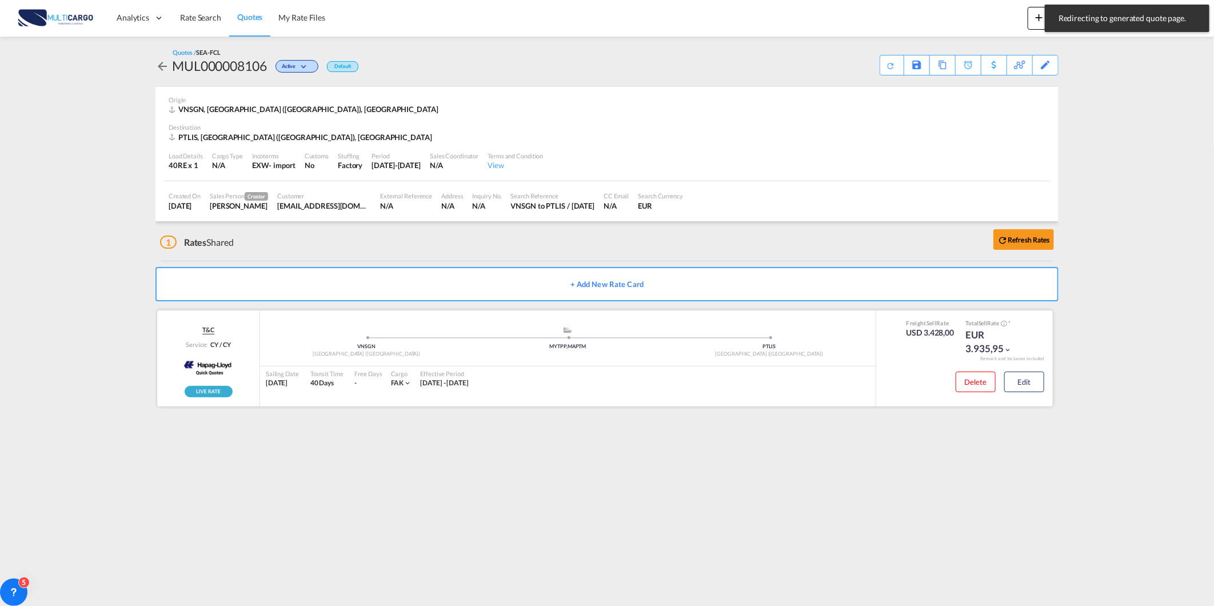
click at [1030, 391] on div "Delete Edit" at bounding box center [995, 385] width 97 height 30
click at [1030, 383] on button "Edit" at bounding box center [1024, 381] width 40 height 21
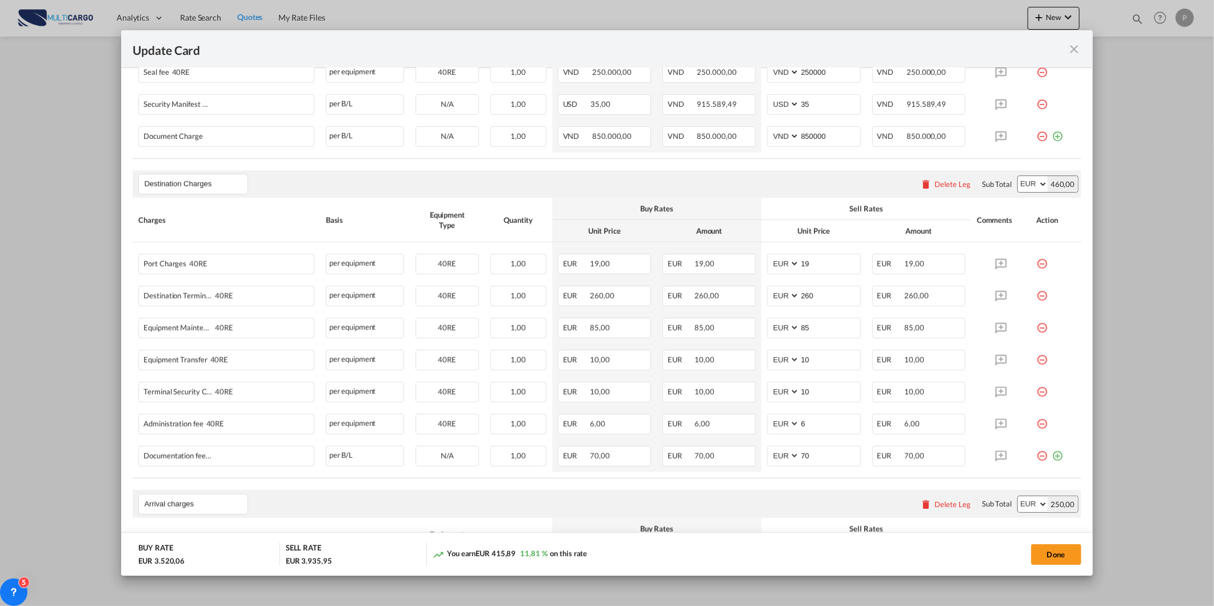
scroll to position [818, 0]
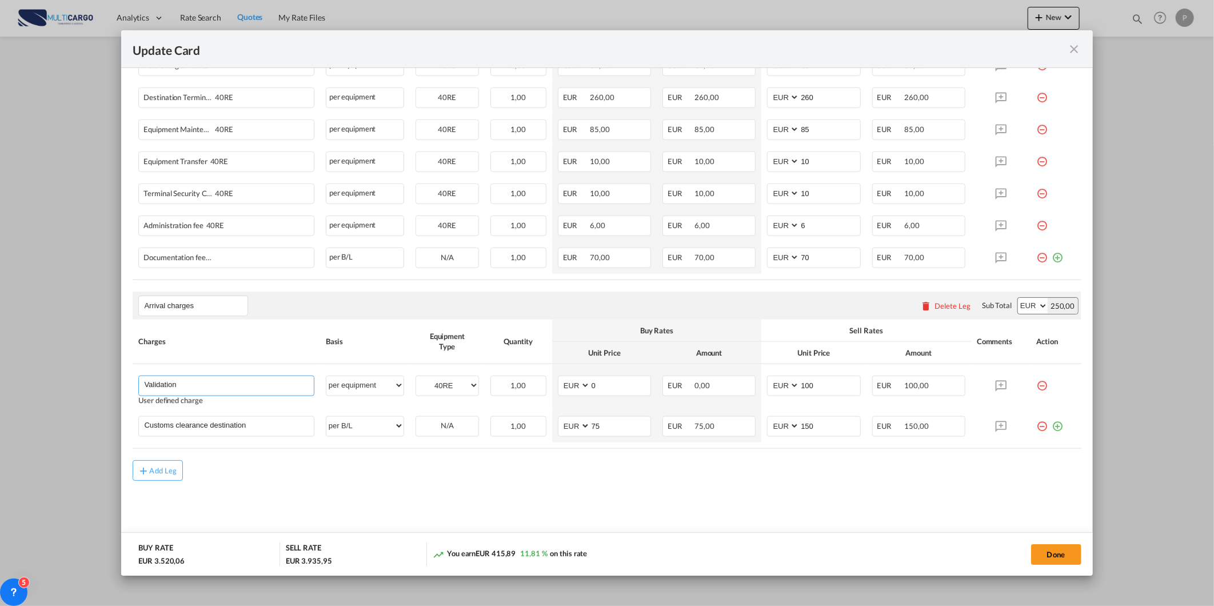
drag, startPoint x: 195, startPoint y: 385, endPoint x: -58, endPoint y: 389, distance: 253.2
click at [0, 389] on html "Analytics Reports Dashboard Rate Search Quotes My Rate Files" at bounding box center [607, 303] width 1214 height 606
click at [227, 438] on li "Prof it Share" at bounding box center [228, 434] width 168 height 27
type input "Profit Share"
type input "0"
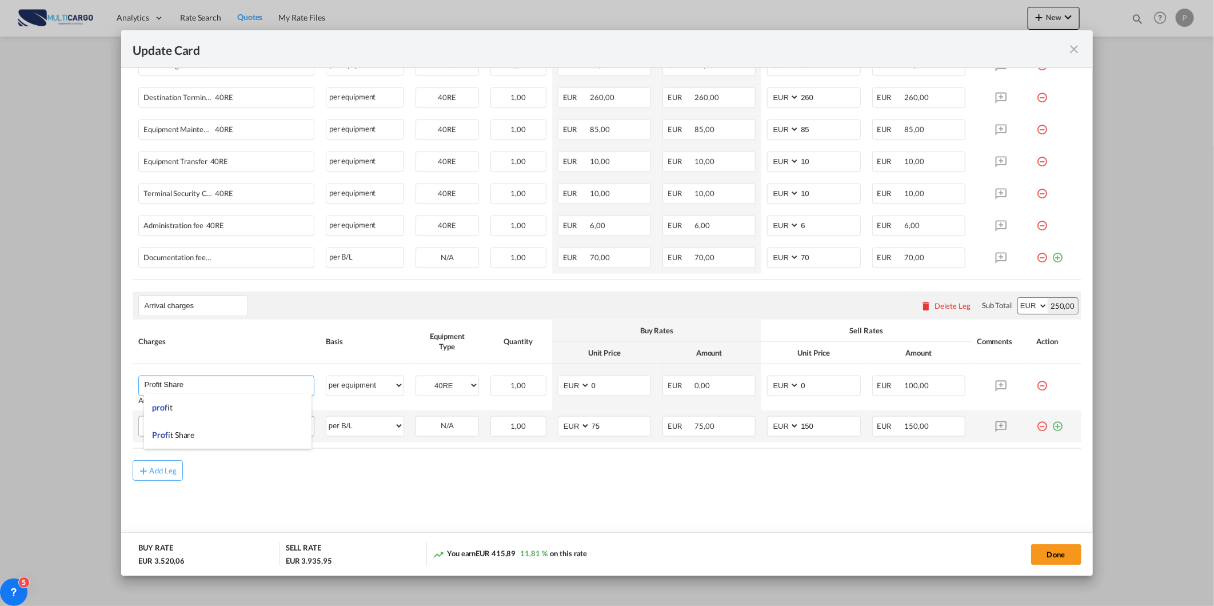
select select "? string: ?"
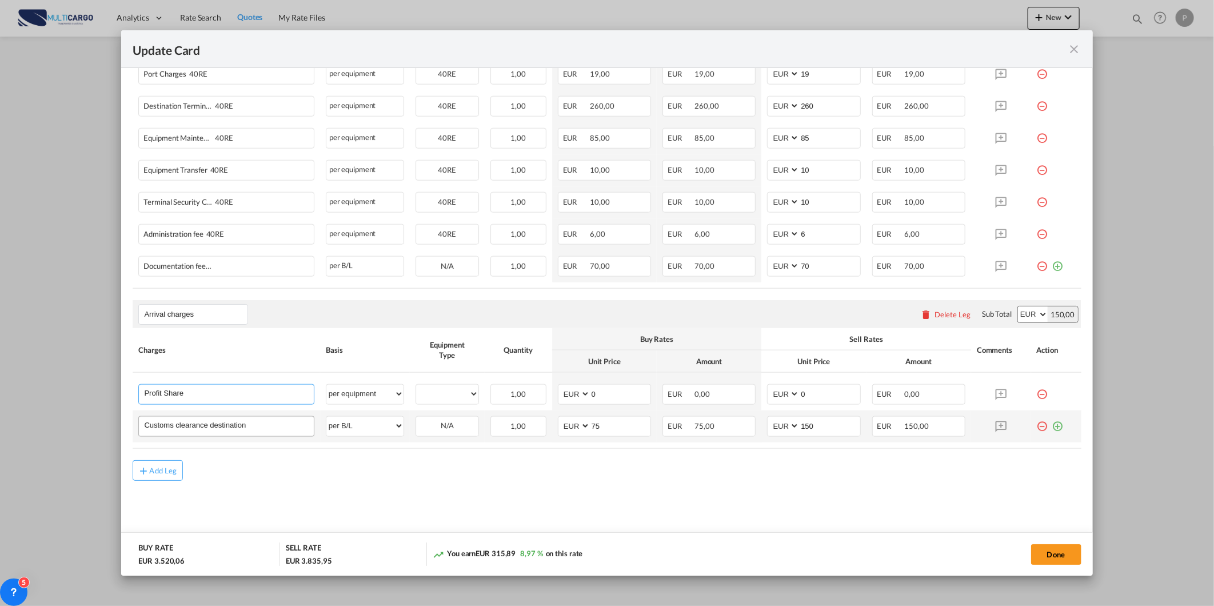
scroll to position [809, 0]
drag, startPoint x: 825, startPoint y: 397, endPoint x: 772, endPoint y: 407, distance: 53.6
click at [774, 397] on md-input-container "AED AFN ALL AMD ANG AOA ARS AUD AWG AZN BAM BBD BDT BGN BHD BIF BMD BND [PERSON…" at bounding box center [813, 394] width 93 height 21
type input "100"
click at [652, 481] on md-content "Main Freight Please enter leg name Leg Name Already Exists Delete Leg Sub Total…" at bounding box center [607, 50] width 948 height 993
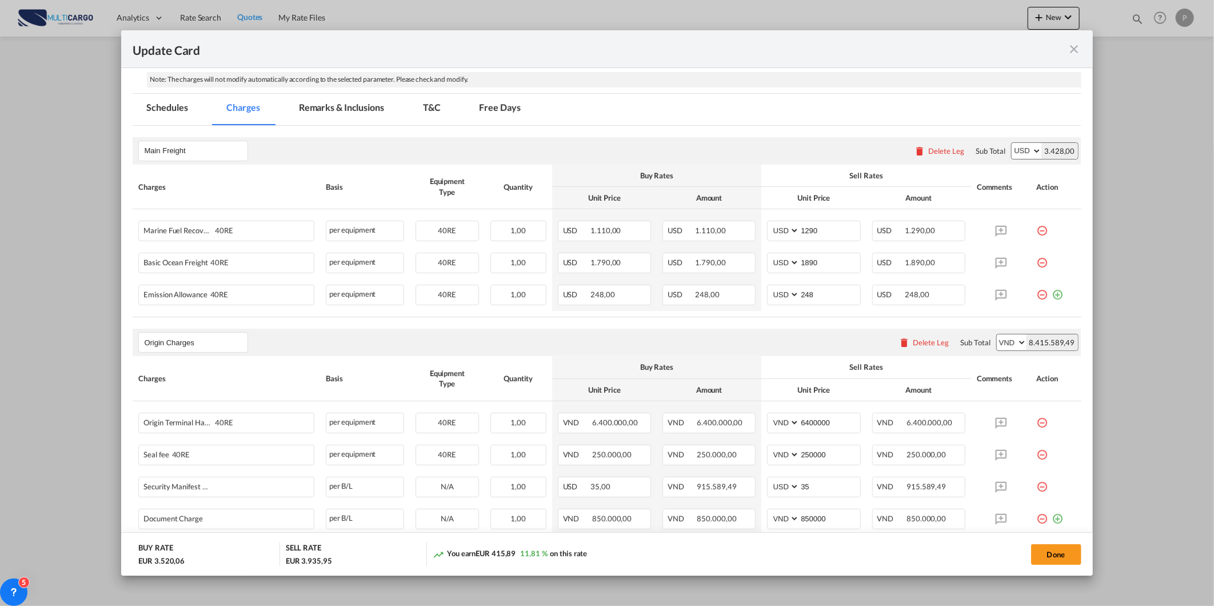
scroll to position [0, 0]
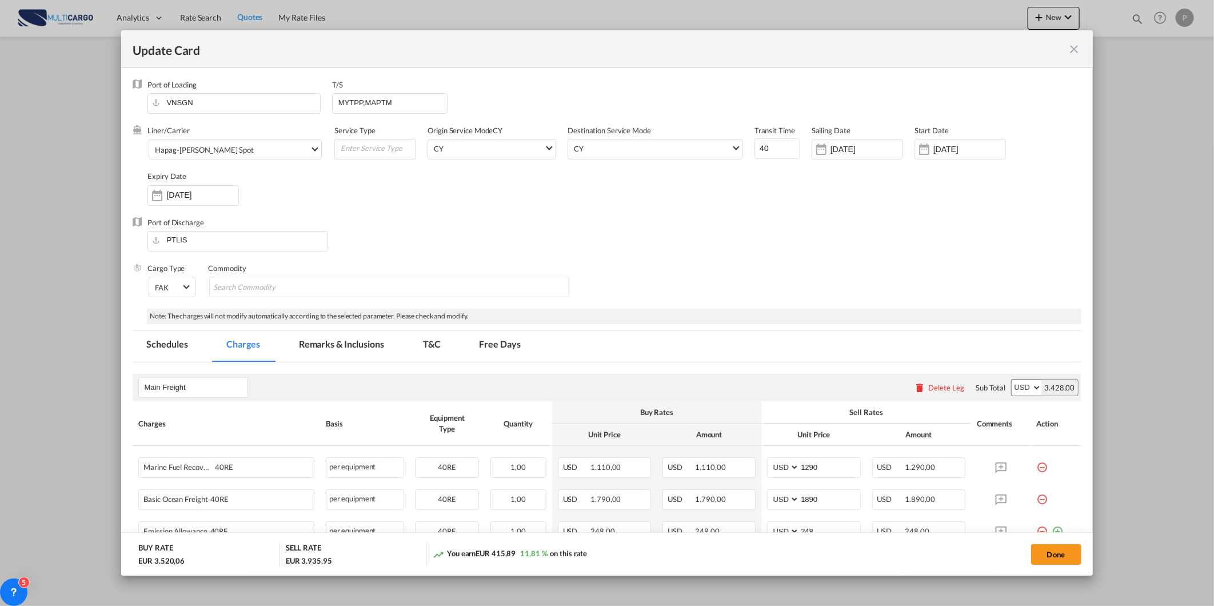
click at [361, 350] on md-tab-item "Remarks & Inclusions" at bounding box center [341, 345] width 113 height 31
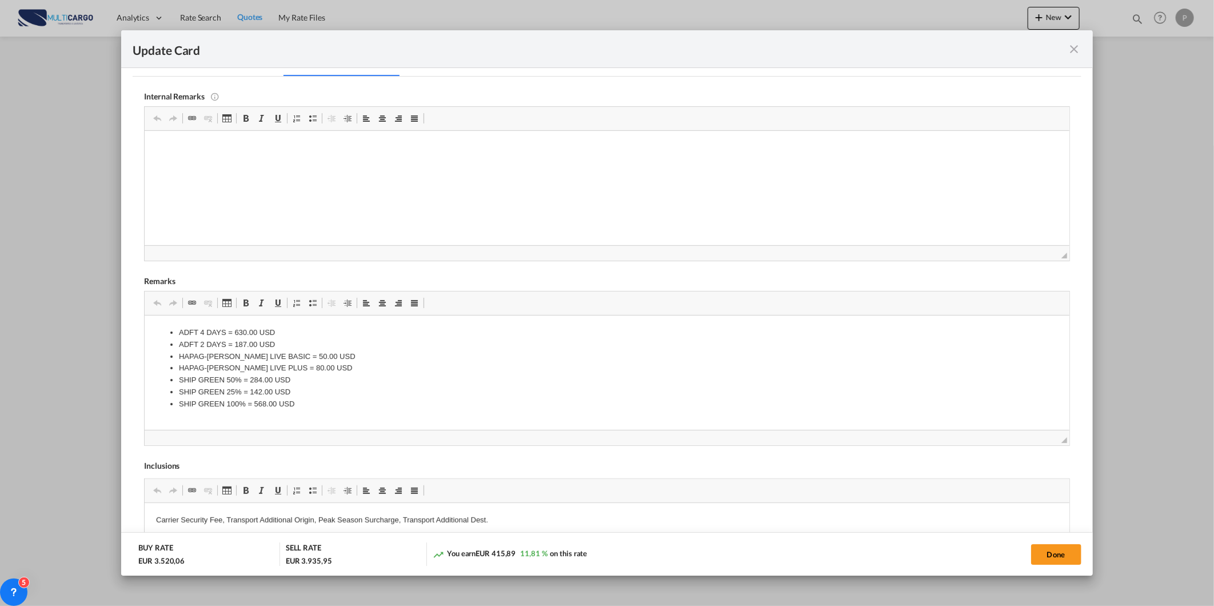
scroll to position [370, 0]
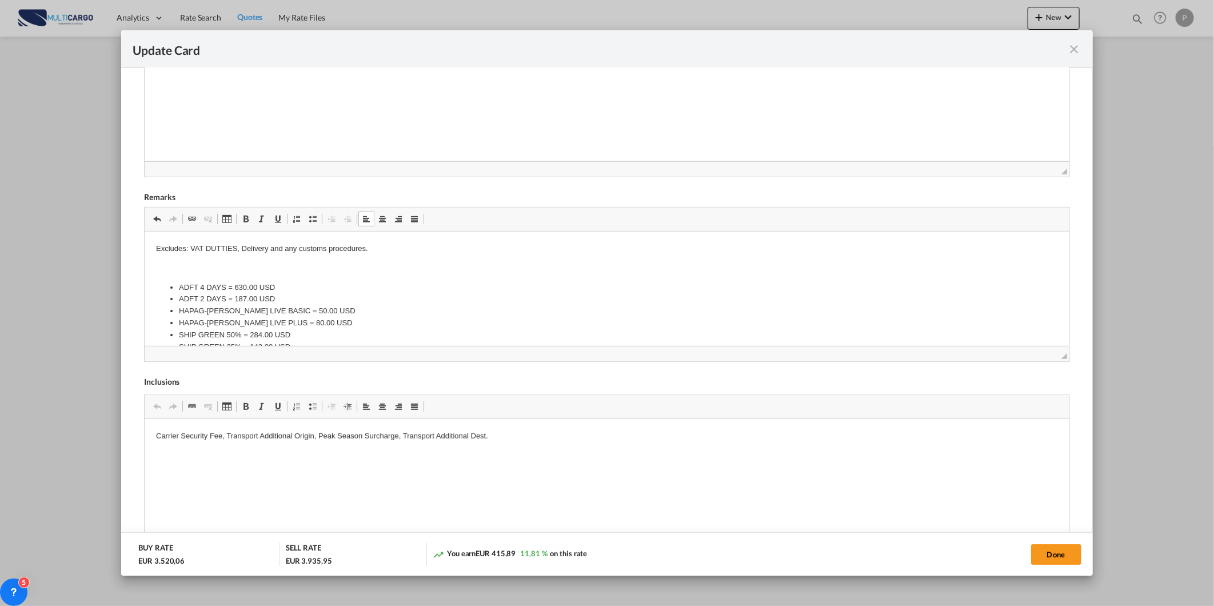
click at [230, 252] on p "Excludes: VAT DUTTIES, Delivery and any customs procedures. ​​​​​​​" at bounding box center [606, 248] width 901 height 12
click at [0, 0] on lt-span "DUTIES" at bounding box center [0, 0] width 0 height 0
click at [205, 242] on p "Excludes: VAT DUTIES, Delivery and any customs procedures. ​​​​​​​" at bounding box center [606, 248] width 901 height 12
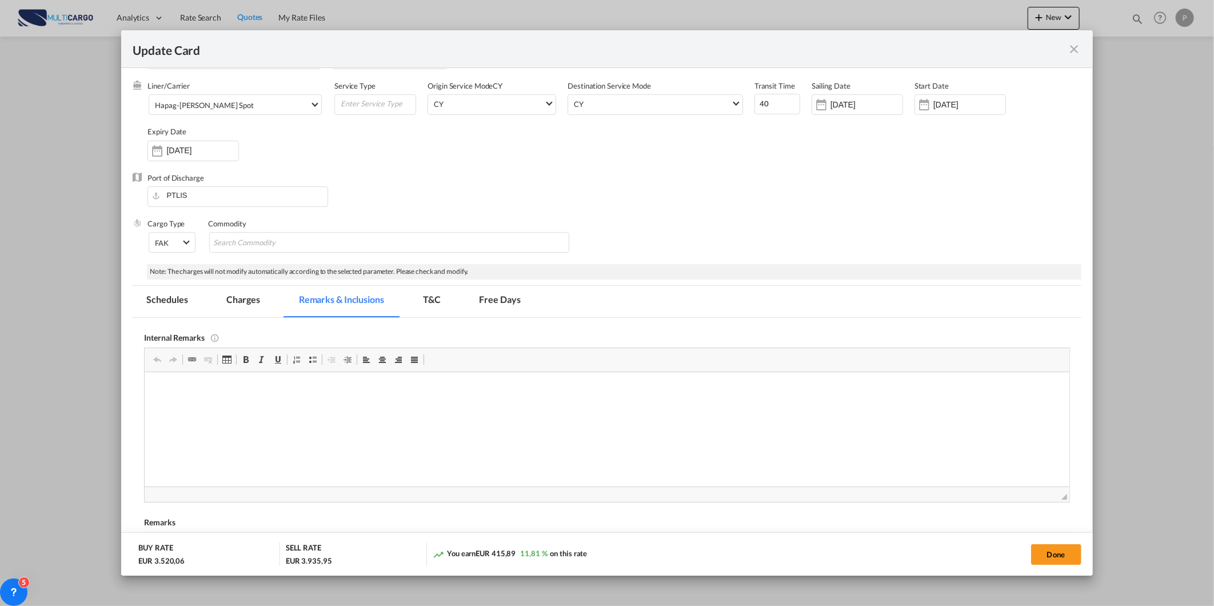
scroll to position [0, 0]
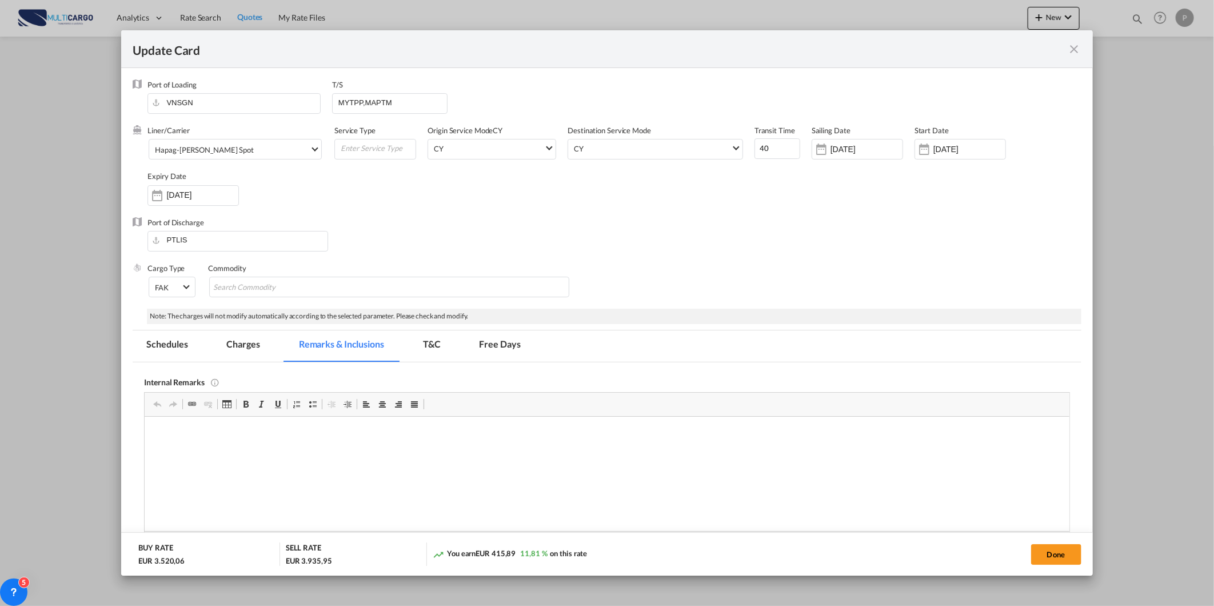
click at [238, 354] on md-tab-item "Charges" at bounding box center [243, 345] width 61 height 31
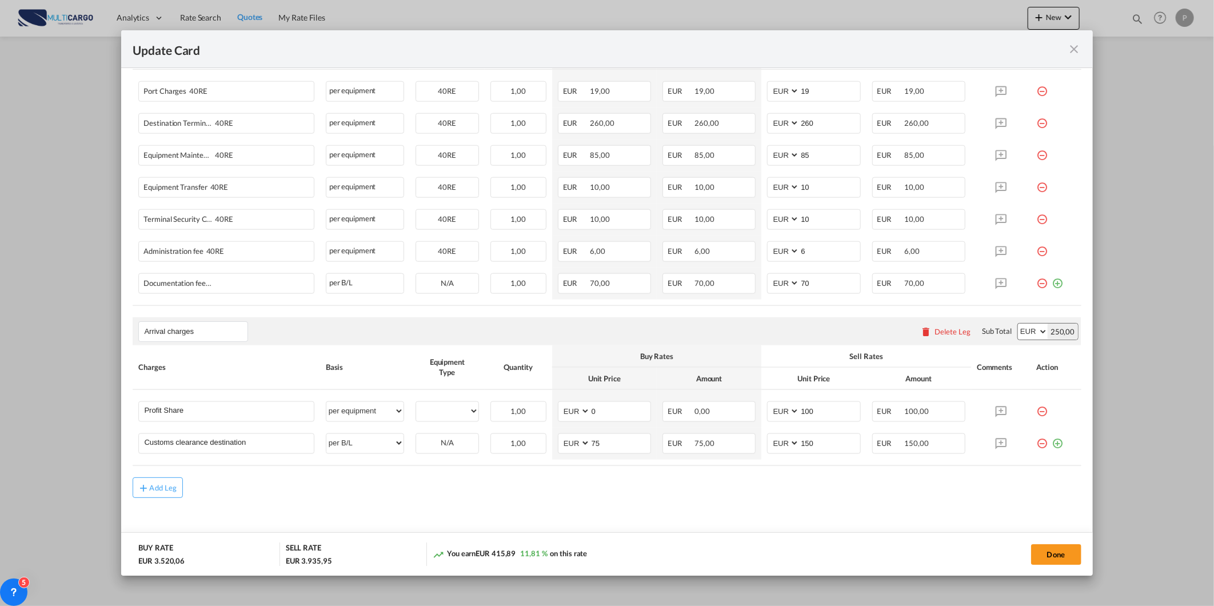
scroll to position [809, 0]
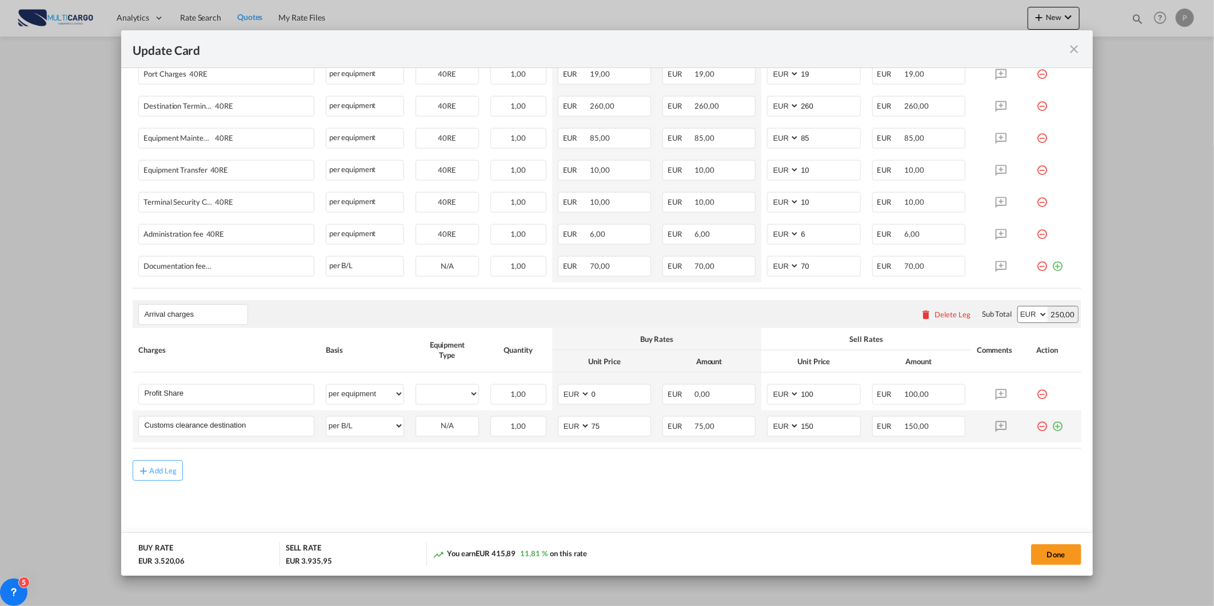
click at [1037, 428] on md-icon "icon-minus-circle-outline red-400-fg" at bounding box center [1042, 421] width 11 height 11
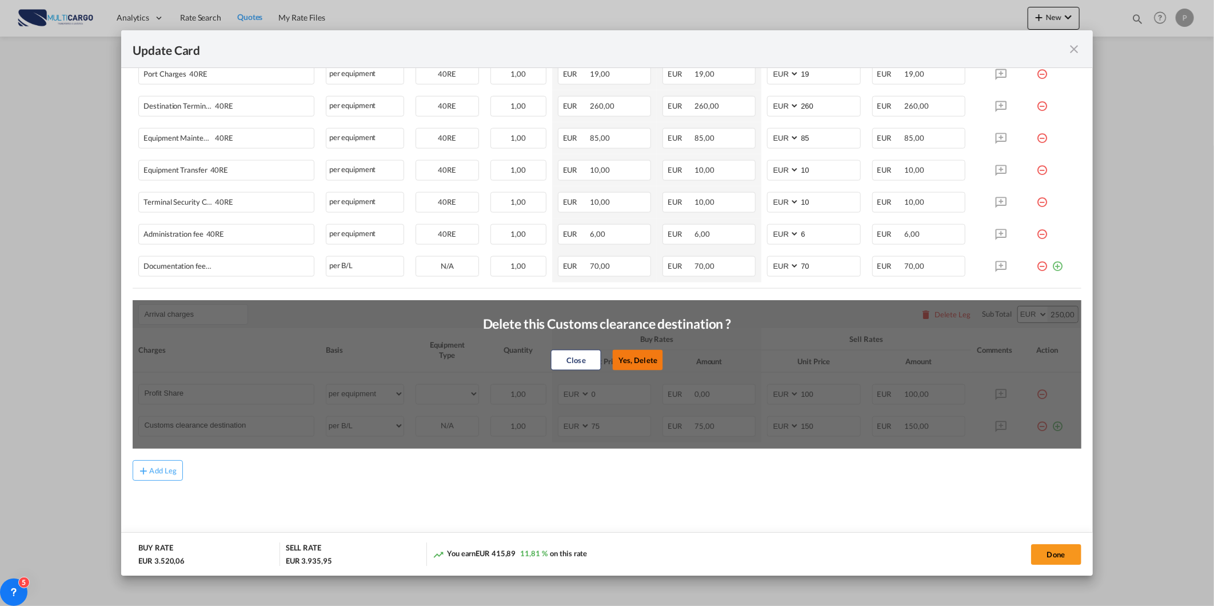
click at [650, 357] on button "Yes, Delete" at bounding box center [638, 360] width 50 height 21
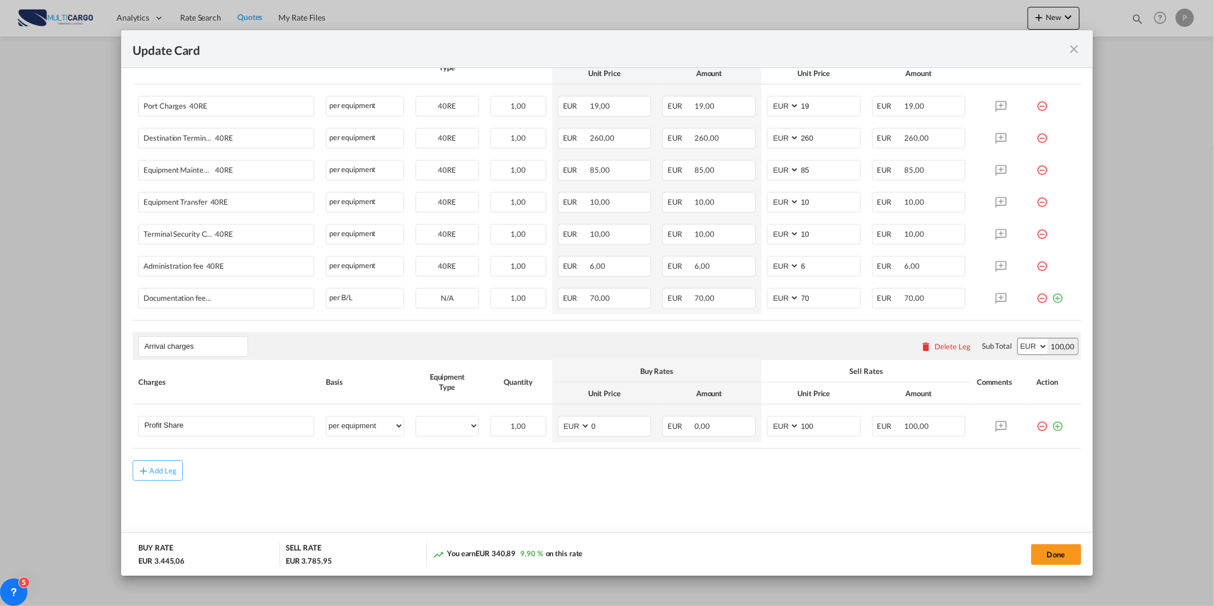
click at [1050, 540] on md-dialog-actions "BUY RATE EUR 3.445,06 SELL RATE EUR 3.785,95 You earn EUR 340,89 9,90 % on this…" at bounding box center [606, 553] width 971 height 43
click at [1055, 553] on button "Done" at bounding box center [1056, 554] width 50 height 21
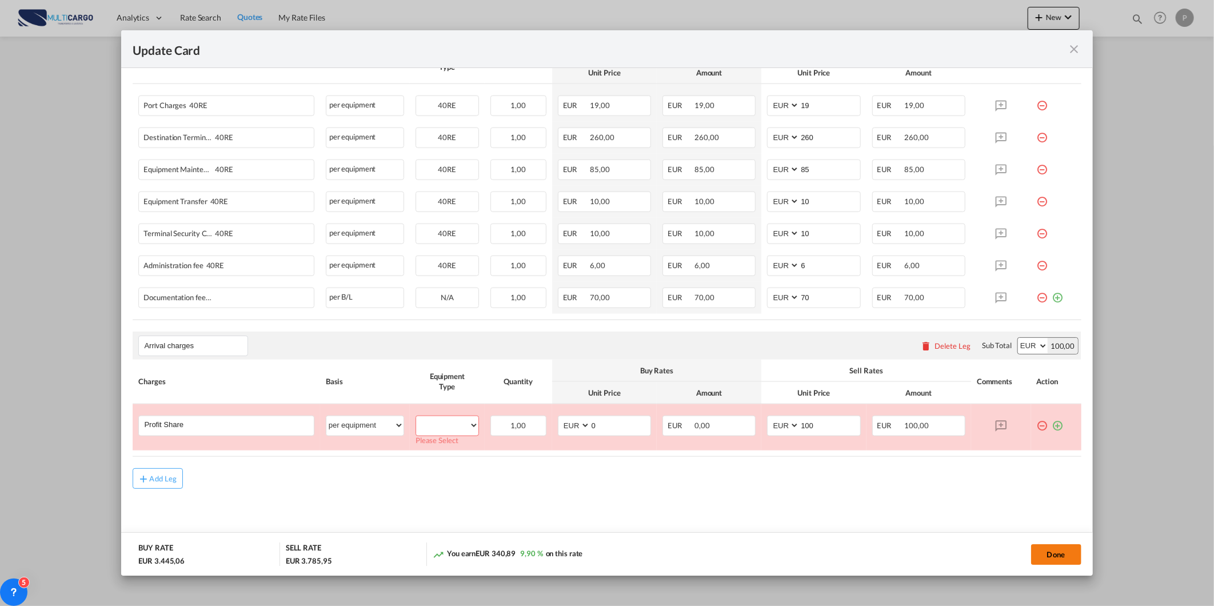
scroll to position [785, 0]
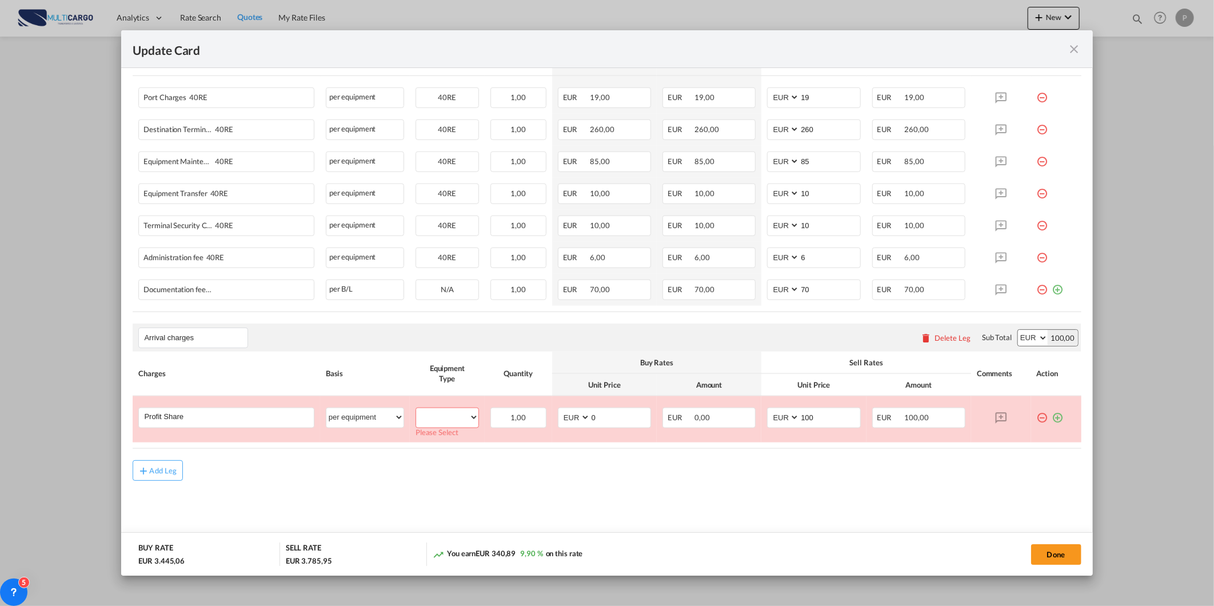
click at [993, 458] on rate-modification "Main Freight Please enter leg name Leg Name Already Exists Delete Leg Sub Total…" at bounding box center [607, 29] width 948 height 904
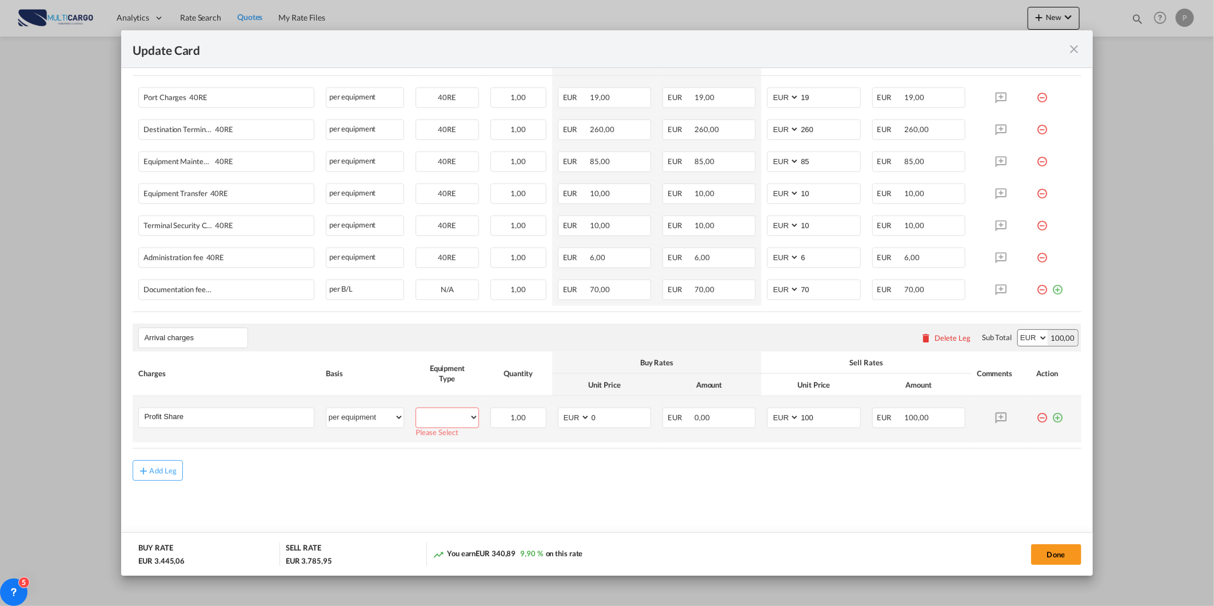
click at [446, 413] on select "40RE" at bounding box center [447, 417] width 62 height 15
select select "40RE"
click at [416, 410] on select "40RE" at bounding box center [447, 417] width 62 height 15
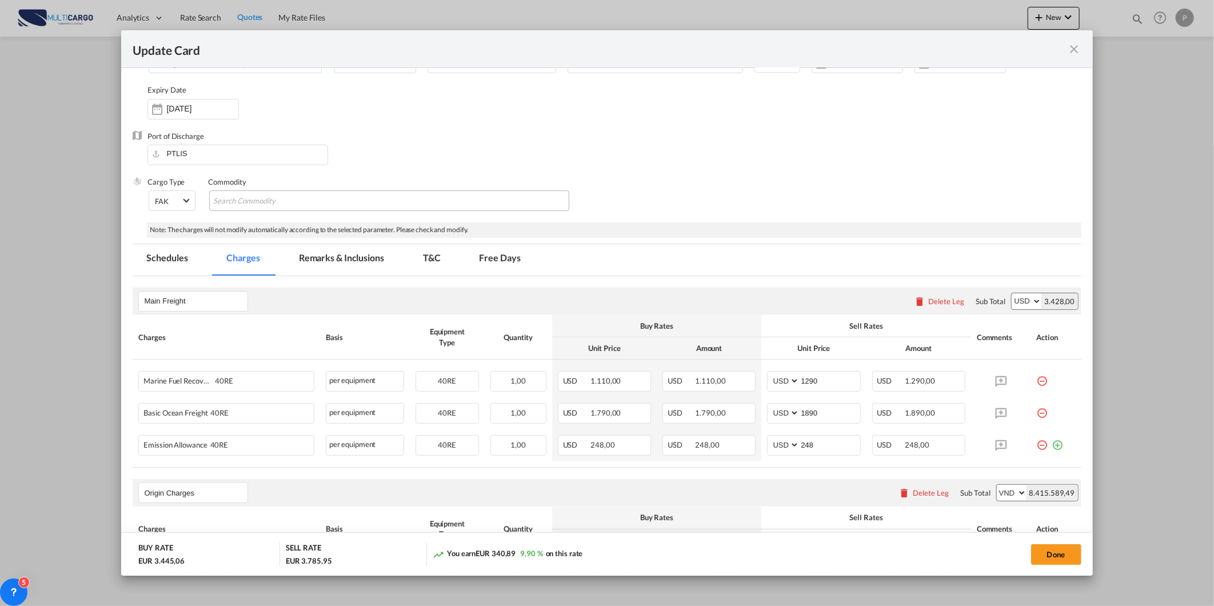
scroll to position [15, 0]
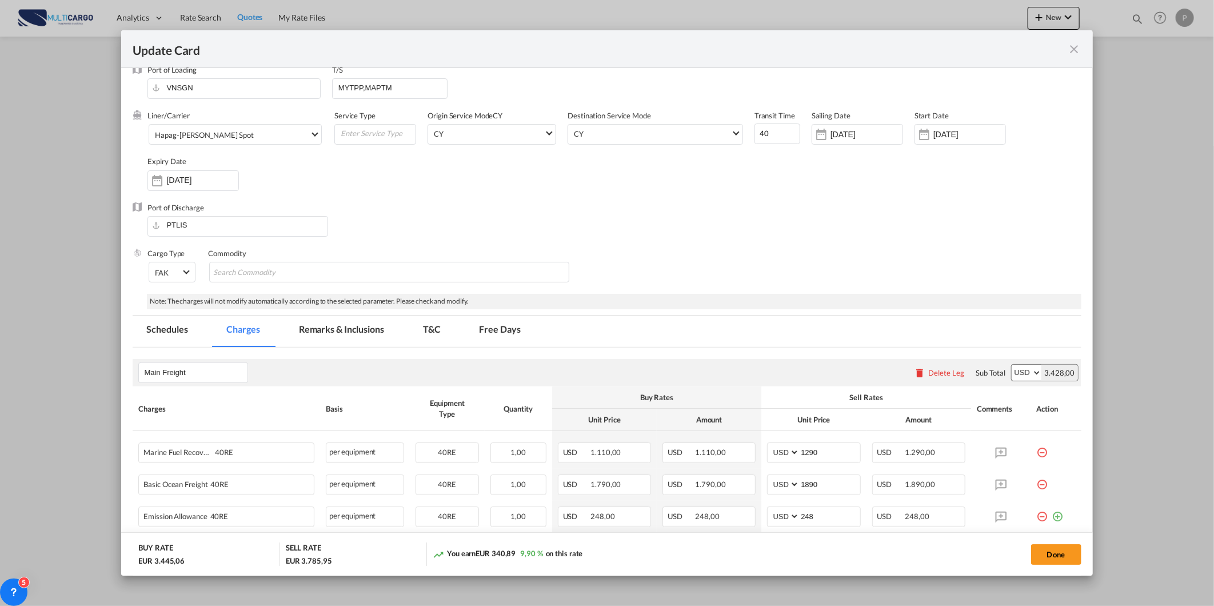
click at [329, 339] on md-tab-item "Remarks & Inclusions" at bounding box center [341, 330] width 113 height 31
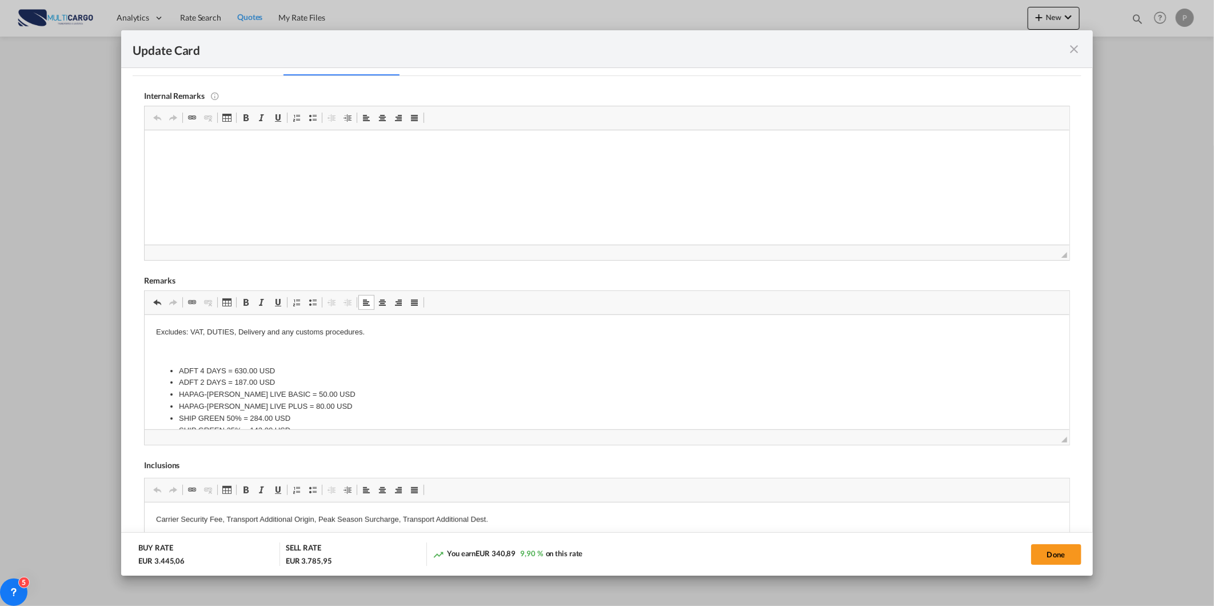
scroll to position [206, 0]
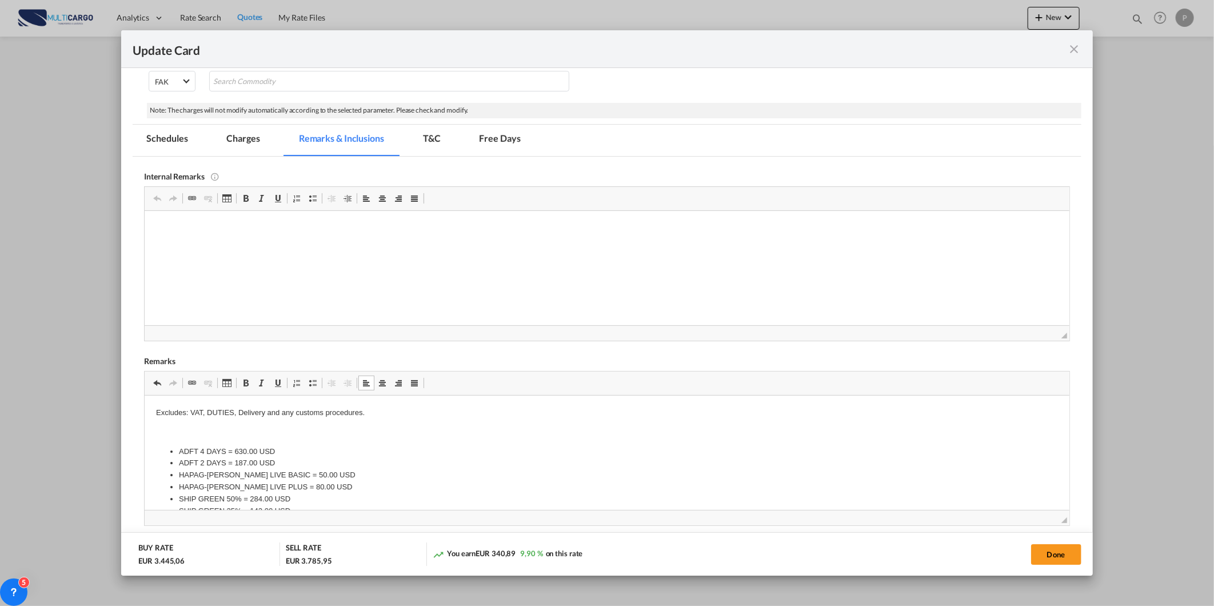
click at [394, 405] on html "Excludes: VAT, DUTIES, Delivery and any customs procedures. ADFT 4 DAYS = 630.0…" at bounding box center [607, 467] width 924 height 145
click at [274, 411] on p "Excludes: VAT, DUTIES, Delivery and any customs procedures." at bounding box center [606, 412] width 901 height 12
click at [1046, 576] on div "Update Card Port of [GEOGRAPHIC_DATA] VNSGN T/S MYTPP,MAPTM Liner/Carrier Hapag…" at bounding box center [607, 303] width 1214 height 606
click at [1061, 554] on button "Done" at bounding box center [1056, 554] width 50 height 21
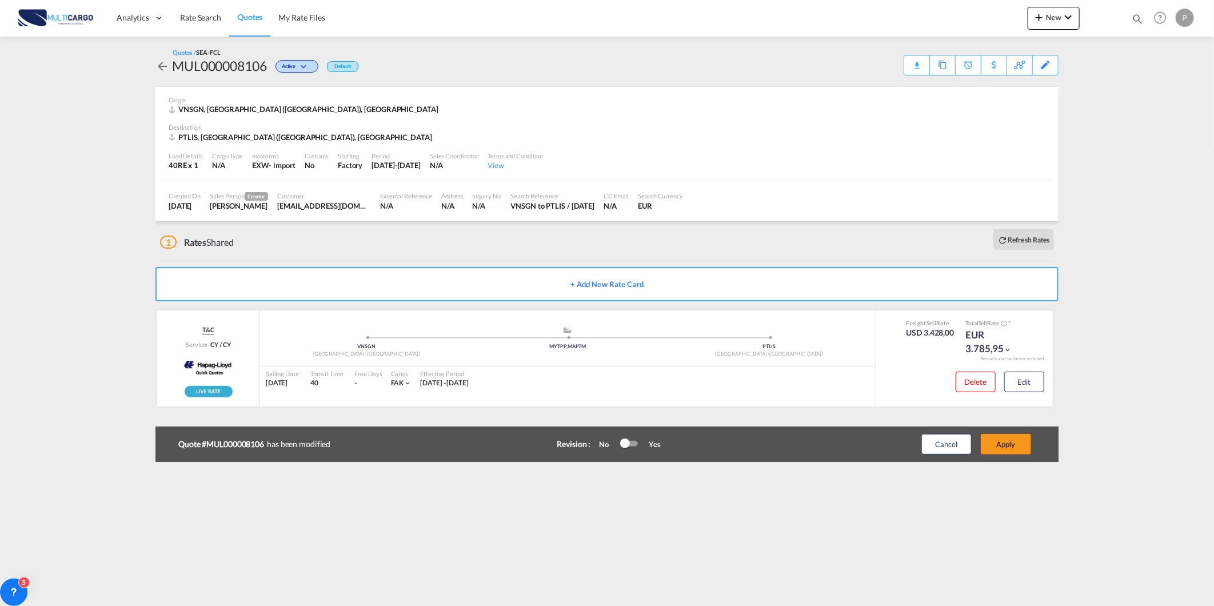
scroll to position [53, 0]
click at [1010, 444] on button "Apply" at bounding box center [1006, 444] width 50 height 21
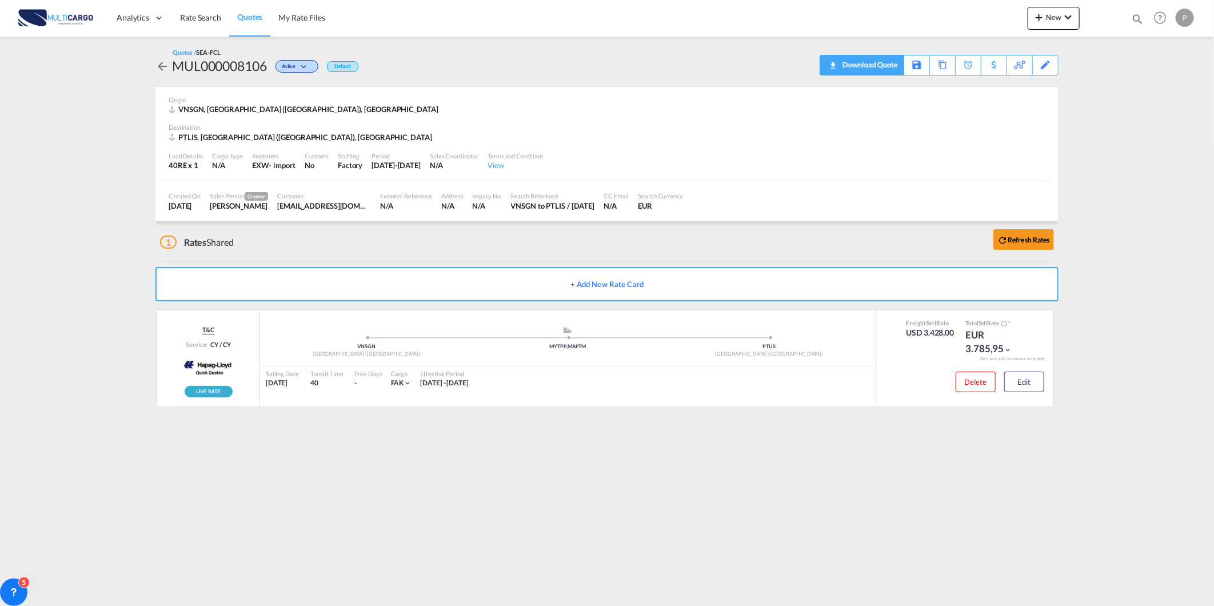
click at [840, 69] on div "Download Quote" at bounding box center [869, 64] width 58 height 18
click at [1134, 18] on md-icon "icon-magnify" at bounding box center [1137, 19] width 13 height 13
click at [958, 29] on div "Quotes" at bounding box center [1036, 19] width 216 height 22
click at [957, 25] on select "Quotes" at bounding box center [955, 19] width 54 height 21
select select "Quotes"
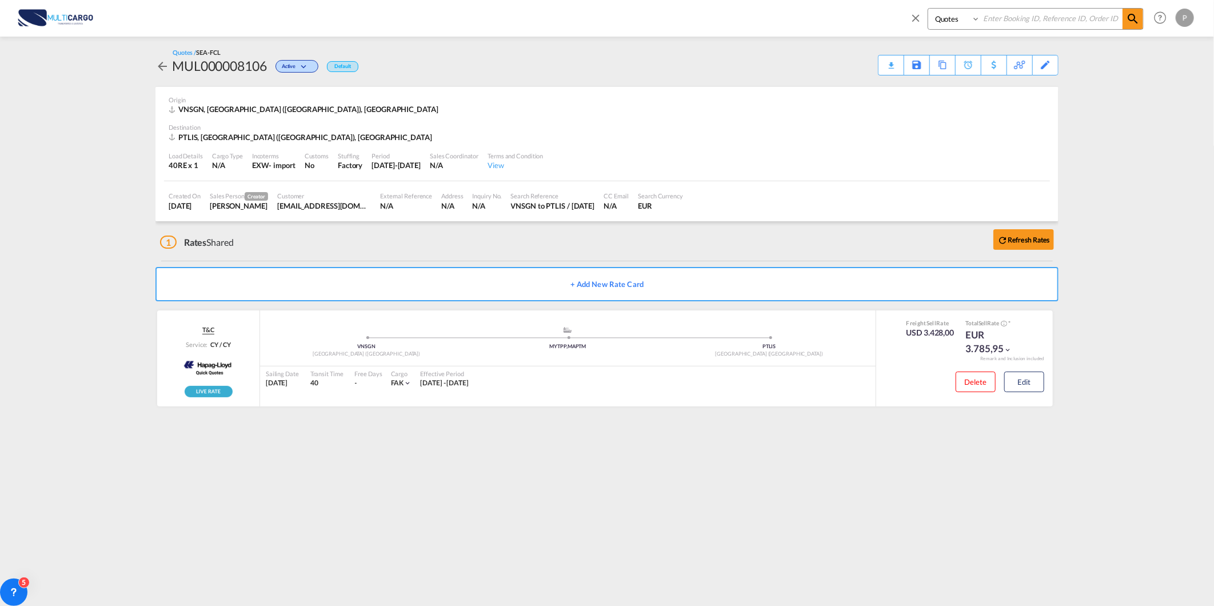
click at [928, 9] on select "Quotes" at bounding box center [955, 19] width 54 height 21
click at [1008, 18] on input at bounding box center [1051, 19] width 142 height 20
type input "8062"
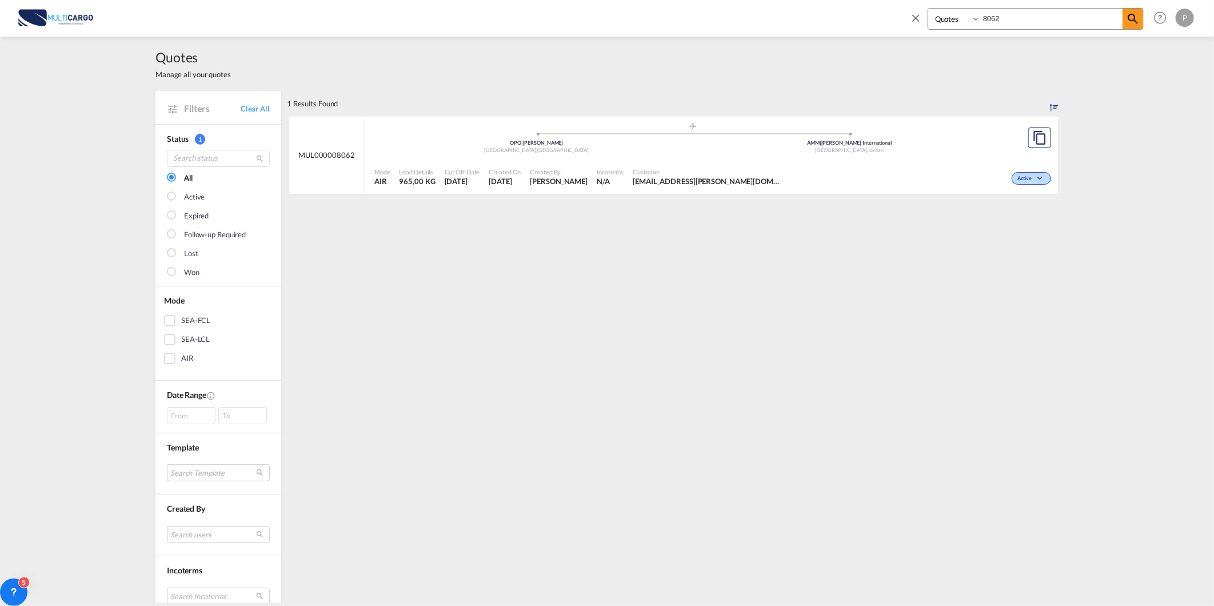
click at [813, 152] on div "[GEOGRAPHIC_DATA] , [GEOGRAPHIC_DATA]" at bounding box center [849, 150] width 313 height 7
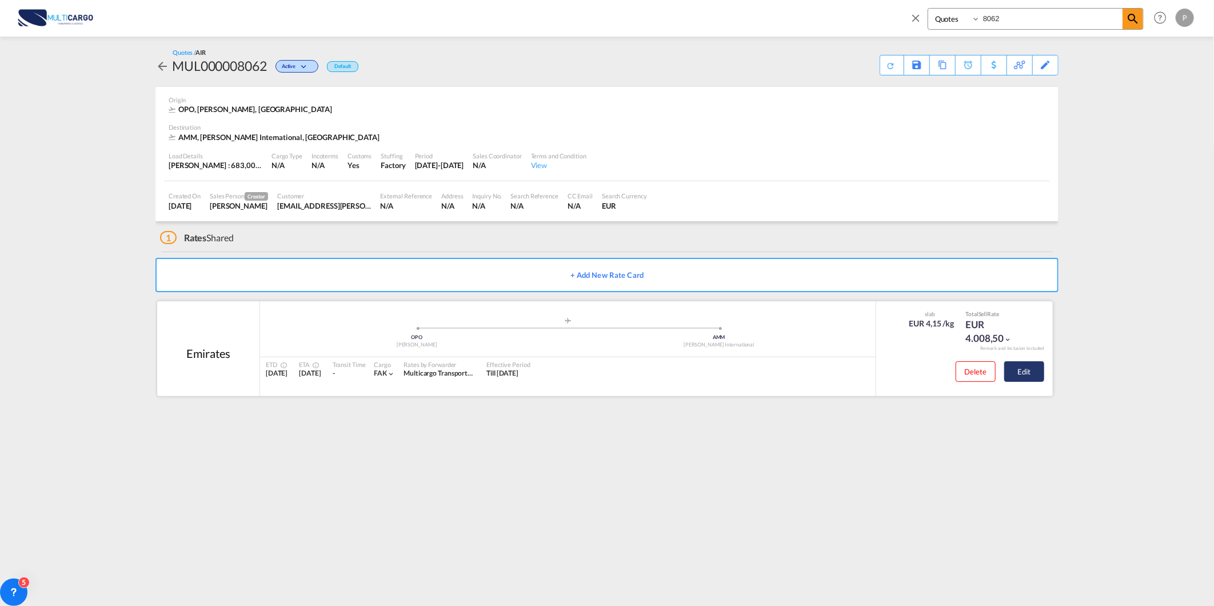
click at [1032, 378] on button "Edit" at bounding box center [1024, 371] width 40 height 21
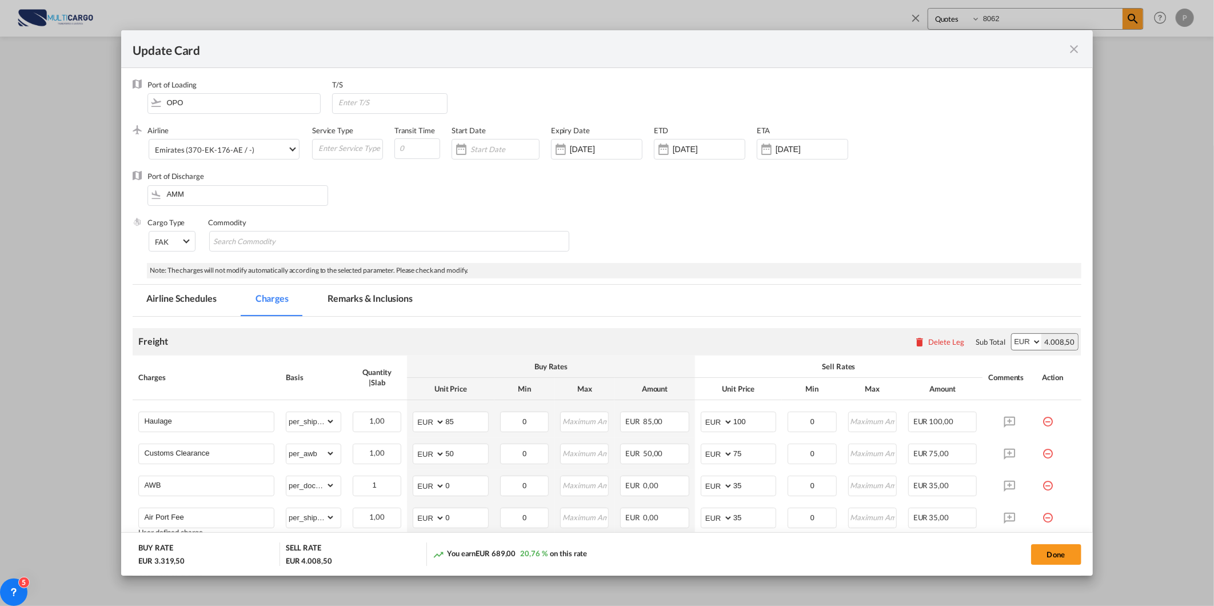
click at [1076, 49] on md-icon "icon-close fg-AAA8AD m-0 pointer" at bounding box center [1075, 49] width 14 height 14
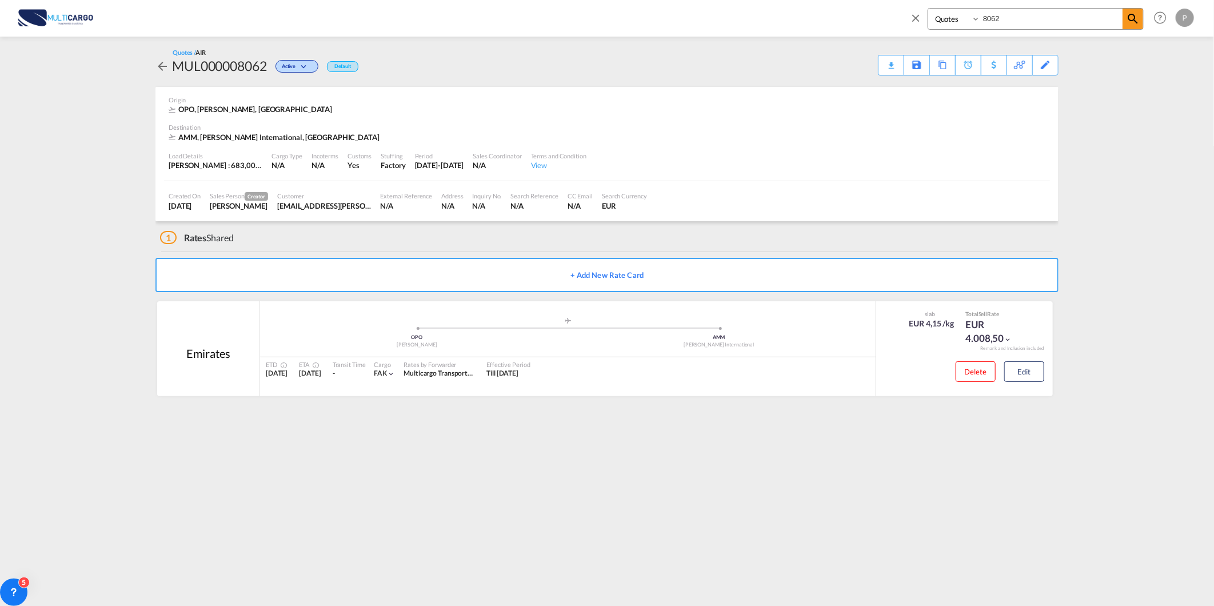
click at [924, 11] on span at bounding box center [918, 21] width 18 height 27
click at [924, 11] on div "Analytics Reports Dashboard Rate Search Quotes My Rate Files New Rates Ratecard" at bounding box center [607, 17] width 1180 height 35
click at [206, 19] on span "Rate Search" at bounding box center [200, 18] width 41 height 10
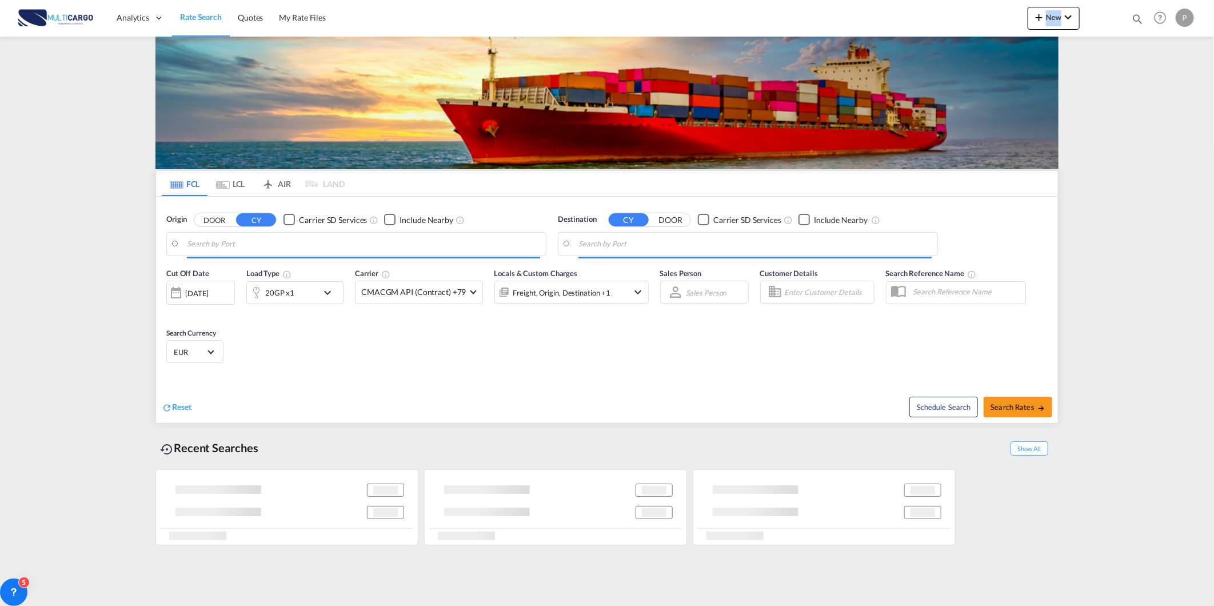
type input "Ho Chi Minh City ([GEOGRAPHIC_DATA]), VNSGN"
type input "[GEOGRAPHIC_DATA] ([GEOGRAPHIC_DATA]), PTLIS"
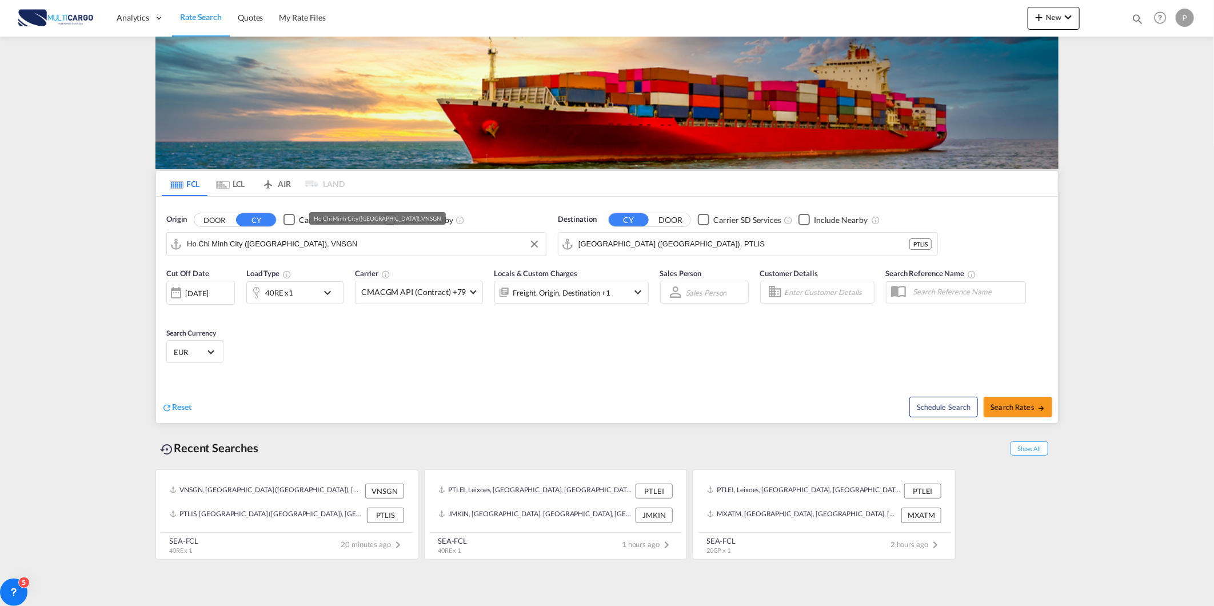
click at [297, 245] on input "Ho Chi Minh City ([GEOGRAPHIC_DATA]), VNSGN" at bounding box center [363, 243] width 353 height 17
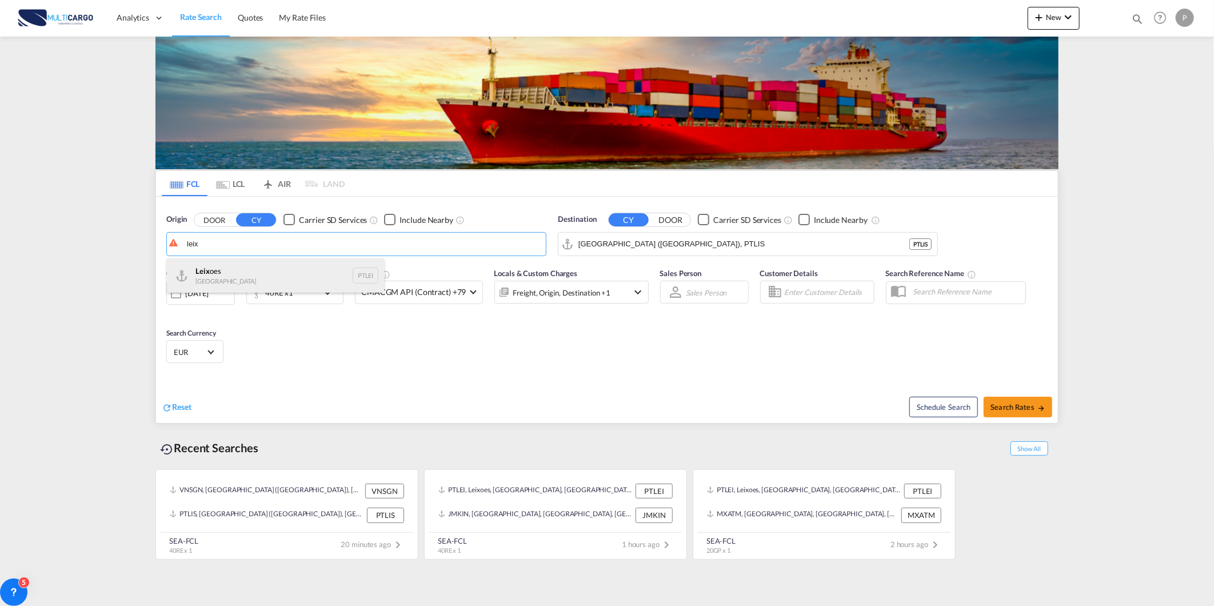
click at [241, 270] on div "Leix oes Portugal PTLEI" at bounding box center [275, 275] width 217 height 34
type input "Leixoes, PTLEI"
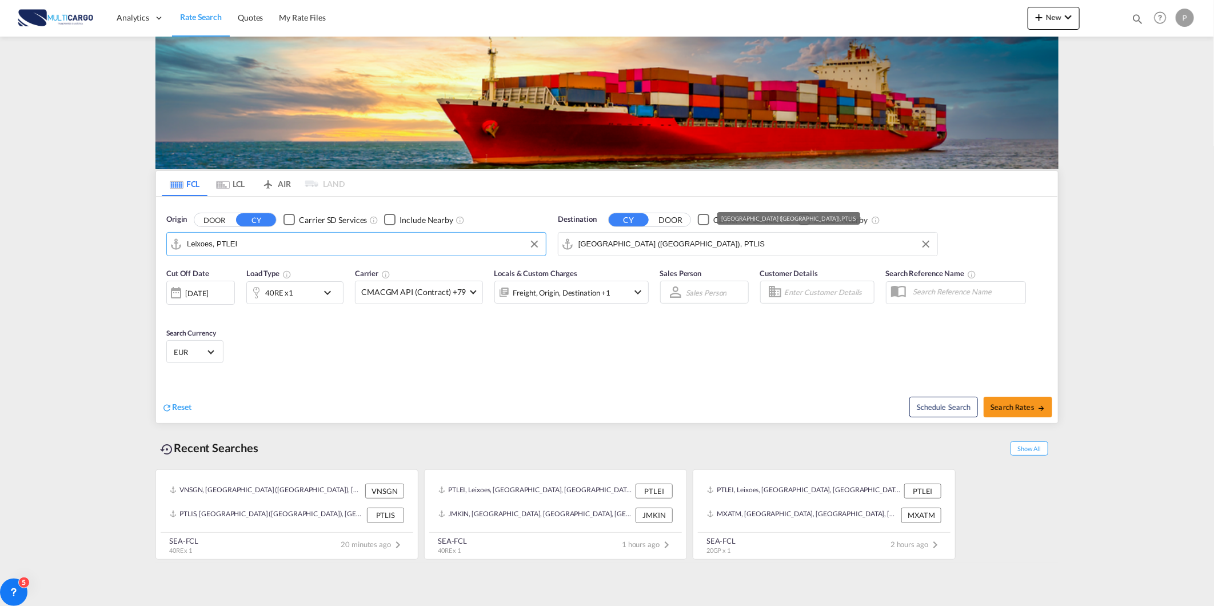
click at [620, 236] on input "[GEOGRAPHIC_DATA] ([GEOGRAPHIC_DATA]), PTLIS" at bounding box center [754, 243] width 353 height 17
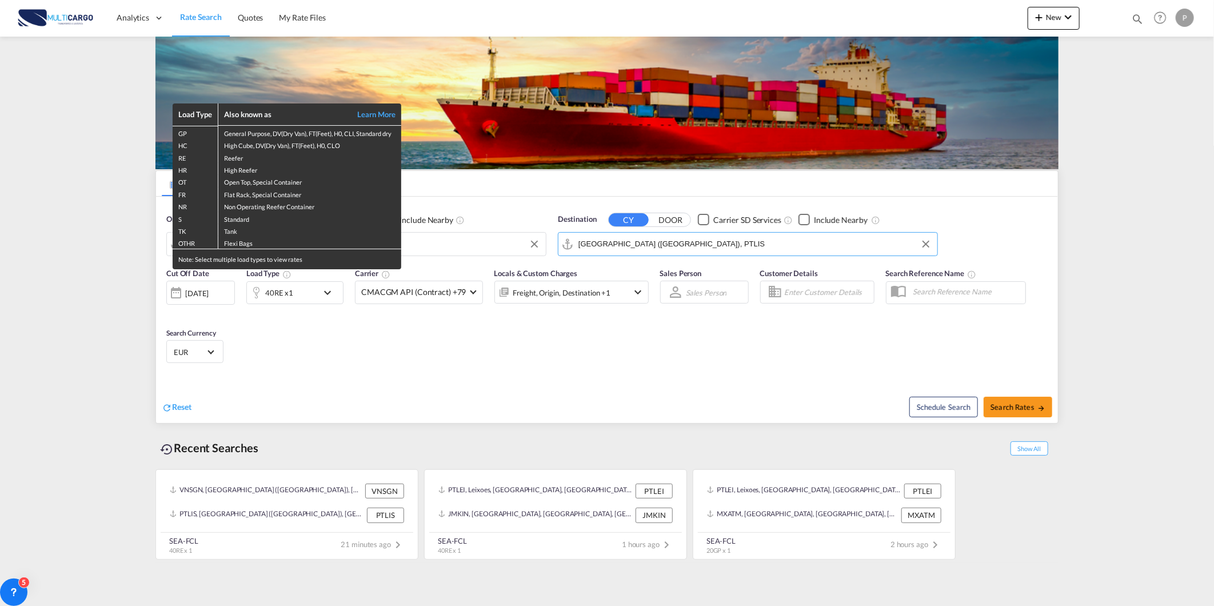
click at [730, 248] on div "Load Type Also known as Learn More GP General Purpose, DV(Dry Van), FT(Feet), H…" at bounding box center [607, 303] width 1214 height 606
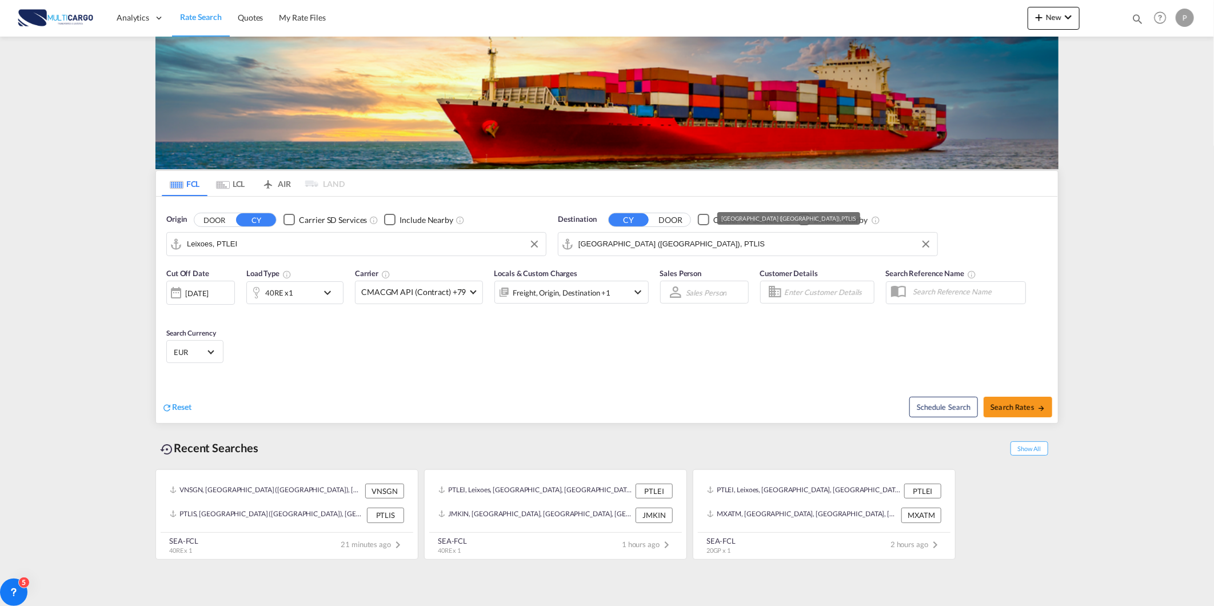
click at [730, 248] on input "[GEOGRAPHIC_DATA] ([GEOGRAPHIC_DATA]), PTLIS" at bounding box center [754, 243] width 353 height 17
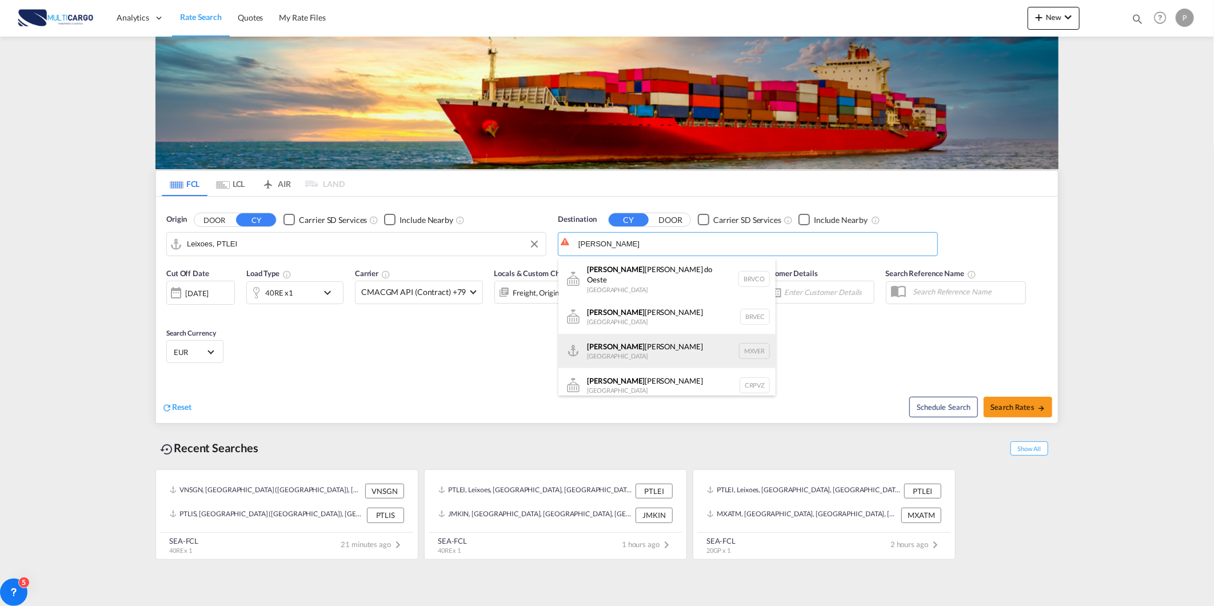
click at [584, 335] on div "[PERSON_NAME] [PERSON_NAME] [GEOGRAPHIC_DATA] MXVER" at bounding box center [666, 351] width 217 height 34
type input "[GEOGRAPHIC_DATA], MXVER"
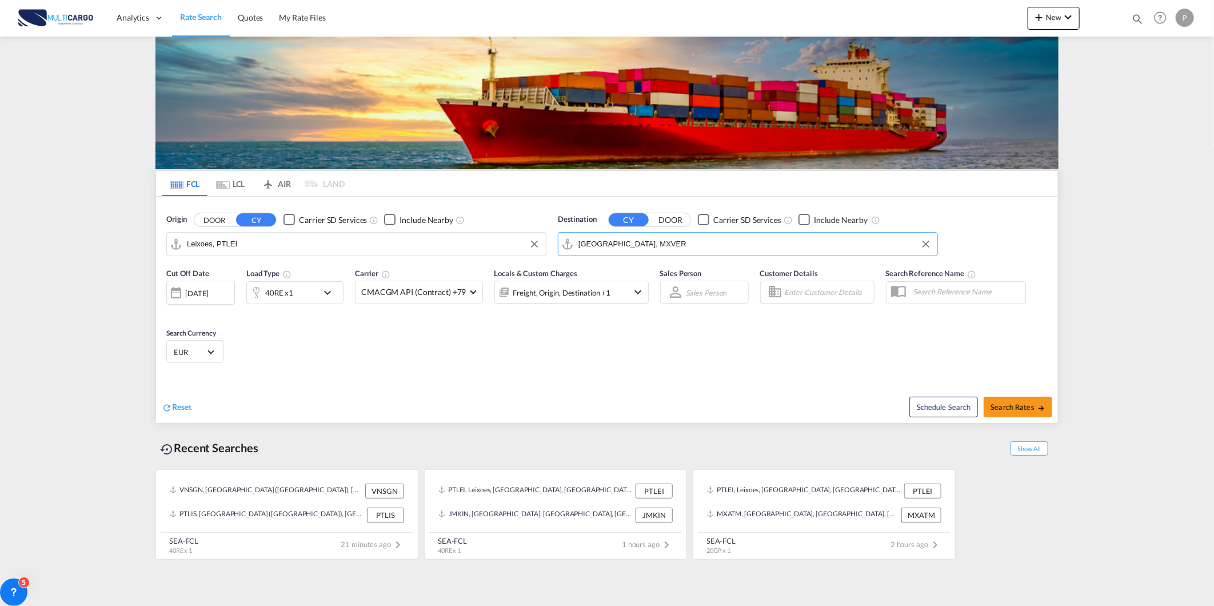
click at [273, 289] on div "40RE x1" at bounding box center [279, 293] width 28 height 16
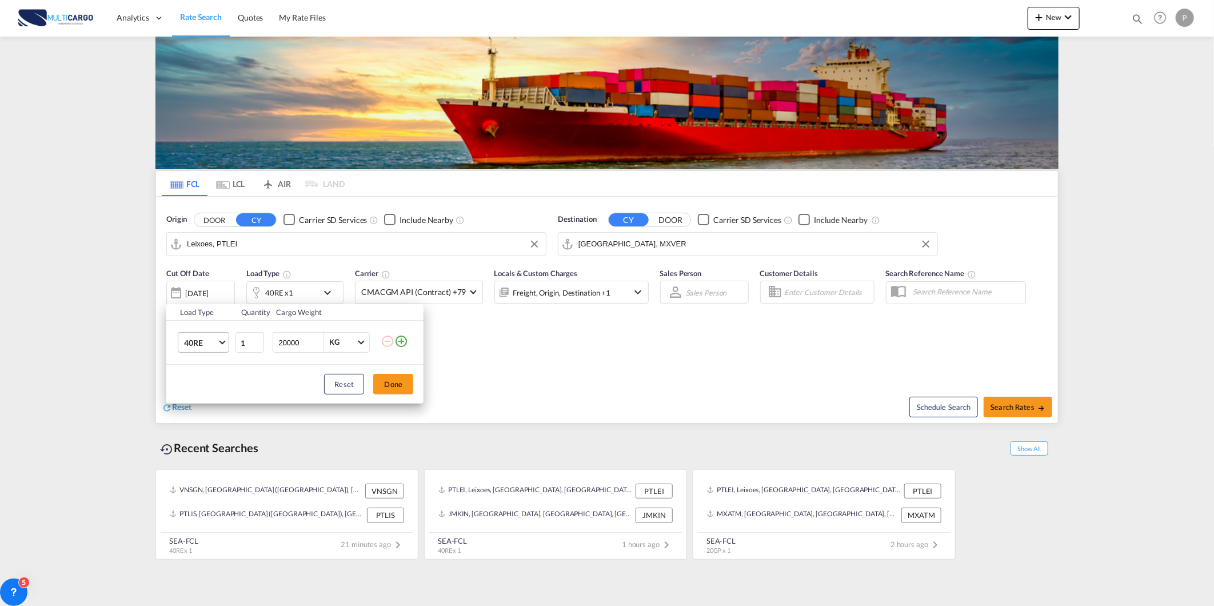
click at [215, 339] on span "40RE" at bounding box center [200, 342] width 33 height 11
click at [213, 289] on md-option "20GP" at bounding box center [214, 282] width 78 height 27
drag, startPoint x: 390, startPoint y: 391, endPoint x: 586, endPoint y: 408, distance: 197.3
click at [390, 391] on button "Done" at bounding box center [393, 384] width 40 height 21
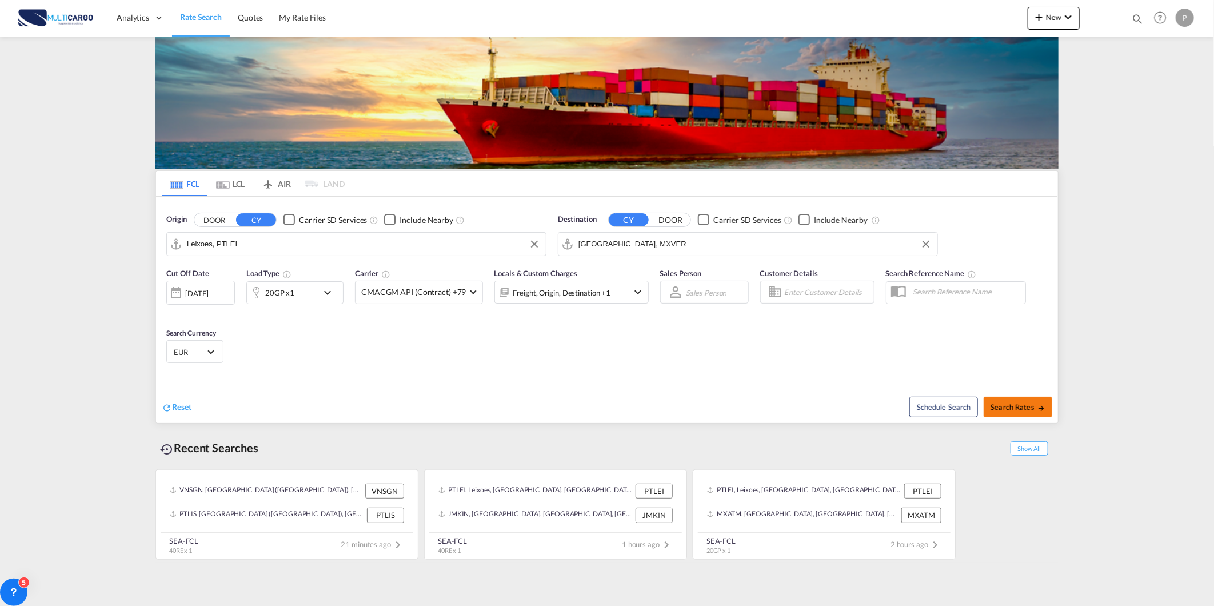
click at [1037, 407] on md-icon "icon-arrow-right" at bounding box center [1041, 408] width 8 height 8
type input "PTLEI to MXVER / [DATE]"
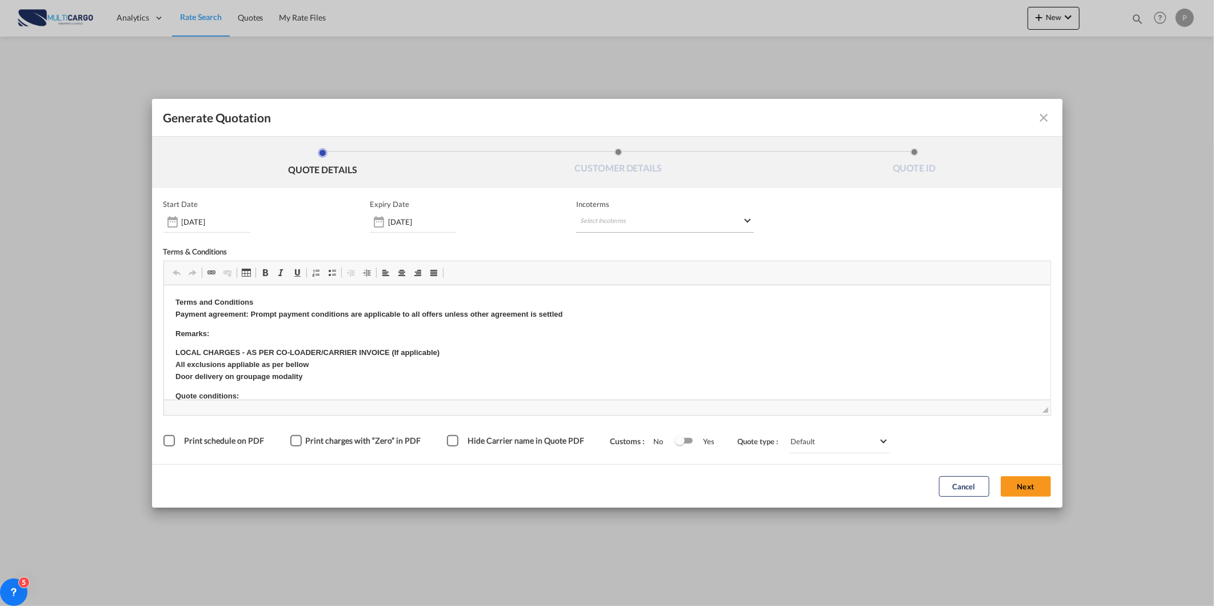
click at [589, 224] on md-select "Select Incoterms CIP - import Carriage and Insurance Paid to DAP - import Deliv…" at bounding box center [665, 222] width 178 height 21
drag, startPoint x: 589, startPoint y: 224, endPoint x: 606, endPoint y: 243, distance: 25.9
click at [606, 243] on input "search" at bounding box center [635, 245] width 106 height 10
type input "exw"
click at [635, 278] on md-option "EXW - export Ex Works" at bounding box center [640, 270] width 127 height 27
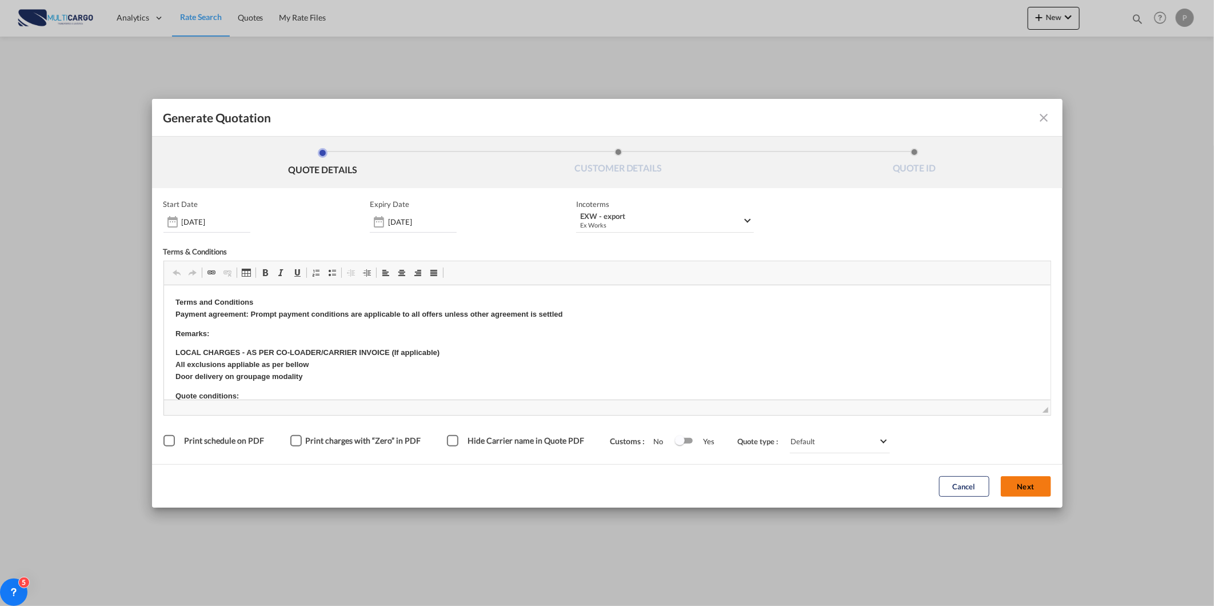
click at [1039, 481] on button "Next" at bounding box center [1026, 486] width 50 height 21
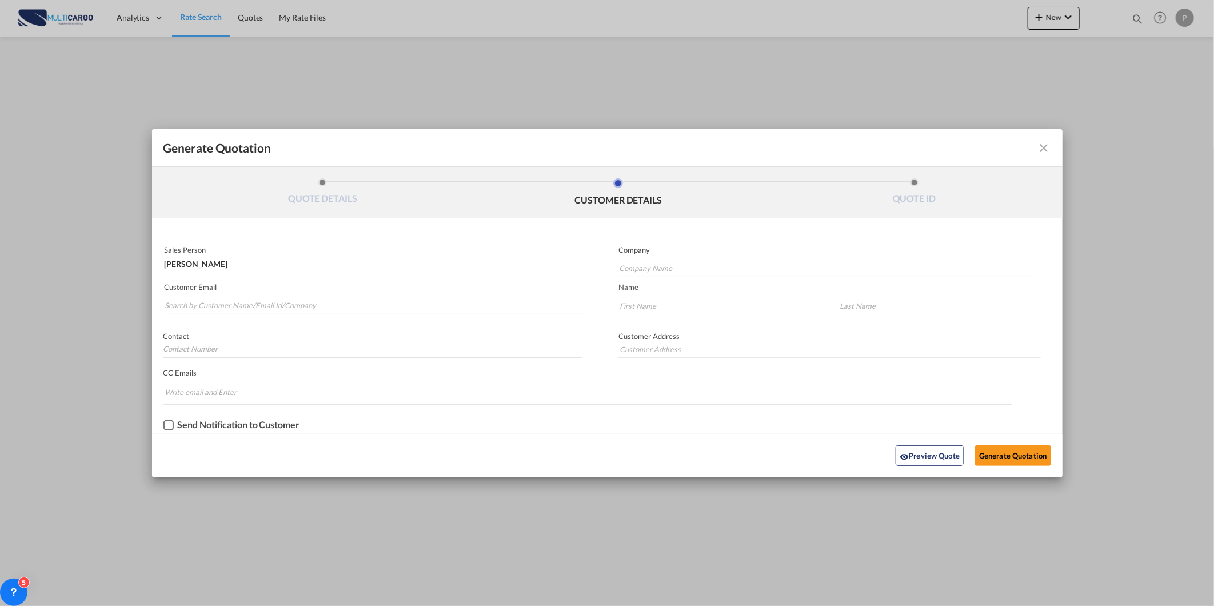
click at [227, 317] on md-input-container "Customer Email" at bounding box center [374, 299] width 422 height 36
click at [227, 306] on input "Search by Customer Name/Email Id/Company" at bounding box center [375, 305] width 420 height 17
paste input "[EMAIL_ADDRESS][DOMAIN_NAME]"
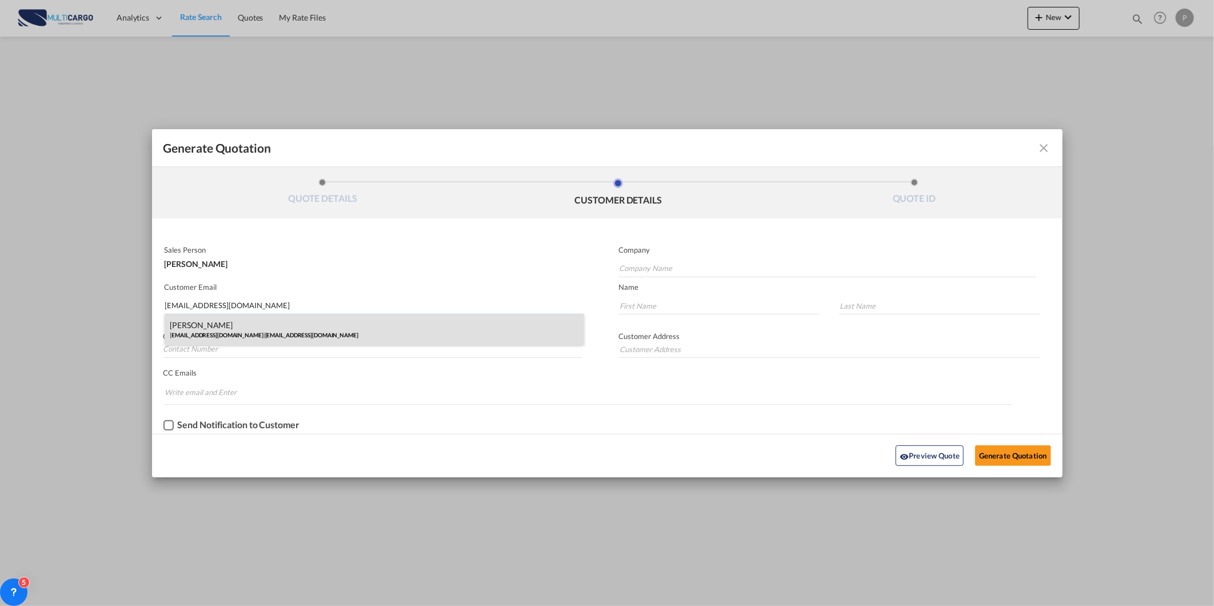
type input "[EMAIL_ADDRESS][DOMAIN_NAME]"
click at [185, 322] on div "[PERSON_NAME] [EMAIL_ADDRESS][DOMAIN_NAME] | [EMAIL_ADDRESS][DOMAIN_NAME]" at bounding box center [375, 329] width 420 height 31
type input "[EMAIL_ADDRESS][DOMAIN_NAME]"
type input "[PERSON_NAME]"
type input "Rosso"
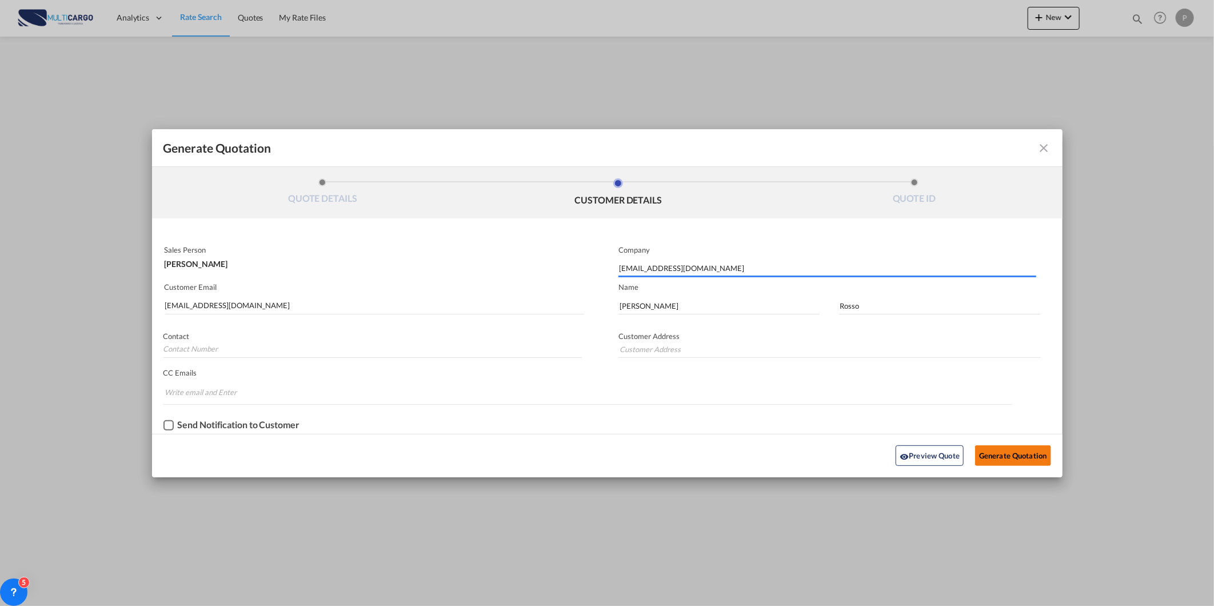
click at [1052, 448] on div "Preview Quote Generate Quotation" at bounding box center [607, 455] width 899 height 31
click at [1033, 456] on button "Generate Quotation" at bounding box center [1012, 455] width 75 height 21
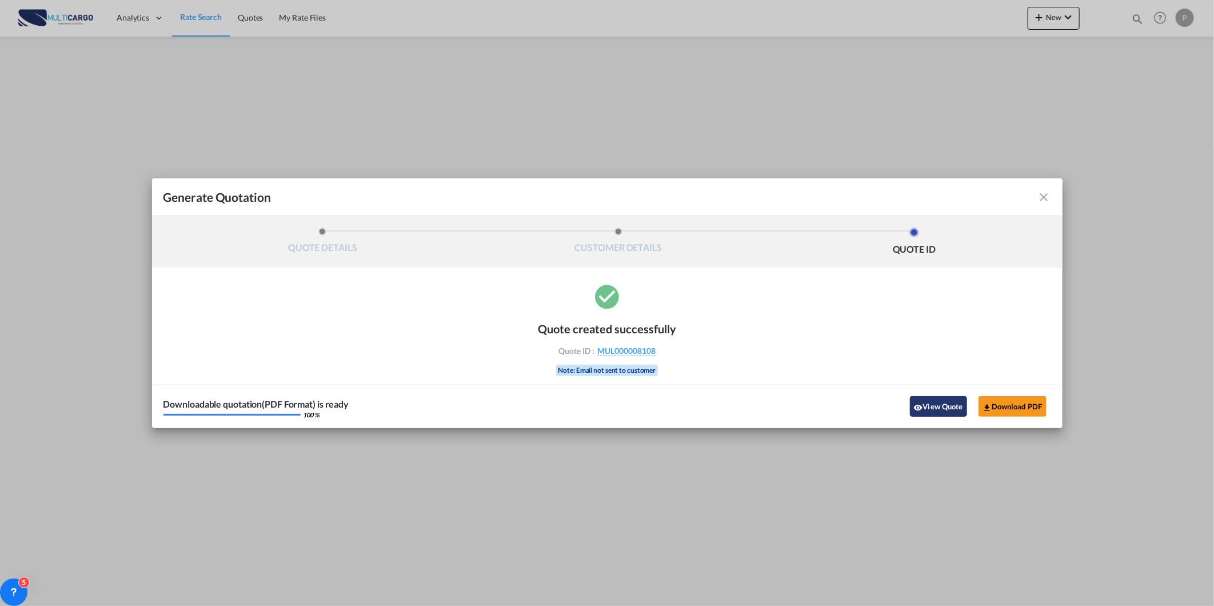
click at [938, 410] on button "View Quote" at bounding box center [938, 406] width 57 height 21
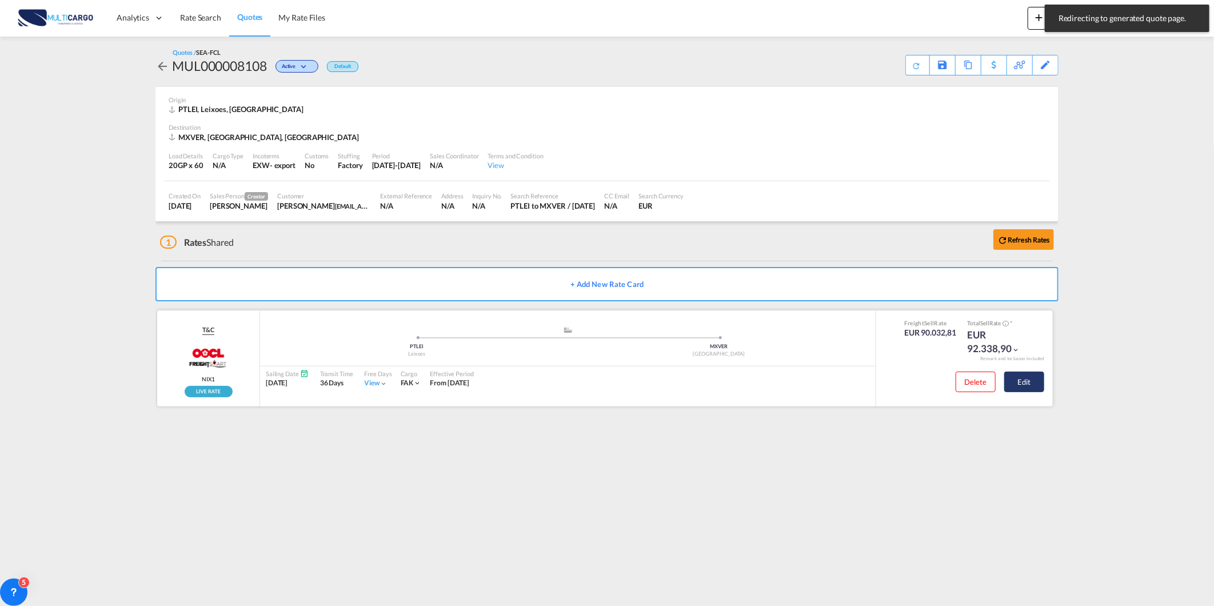
click at [1021, 378] on button "Edit" at bounding box center [1024, 381] width 40 height 21
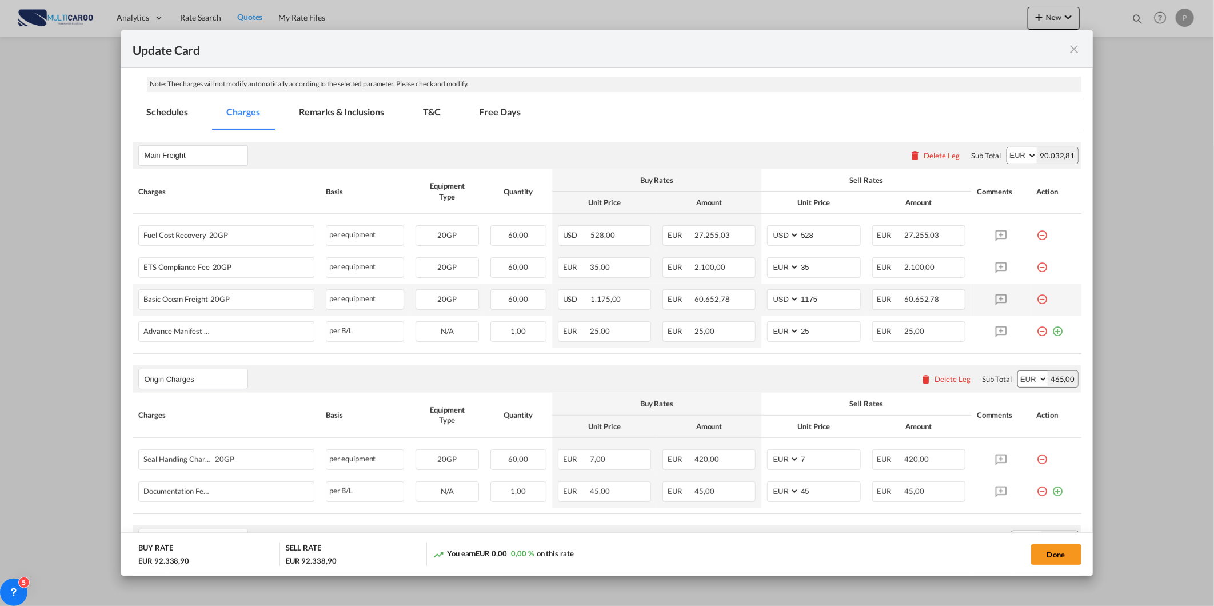
scroll to position [254, 0]
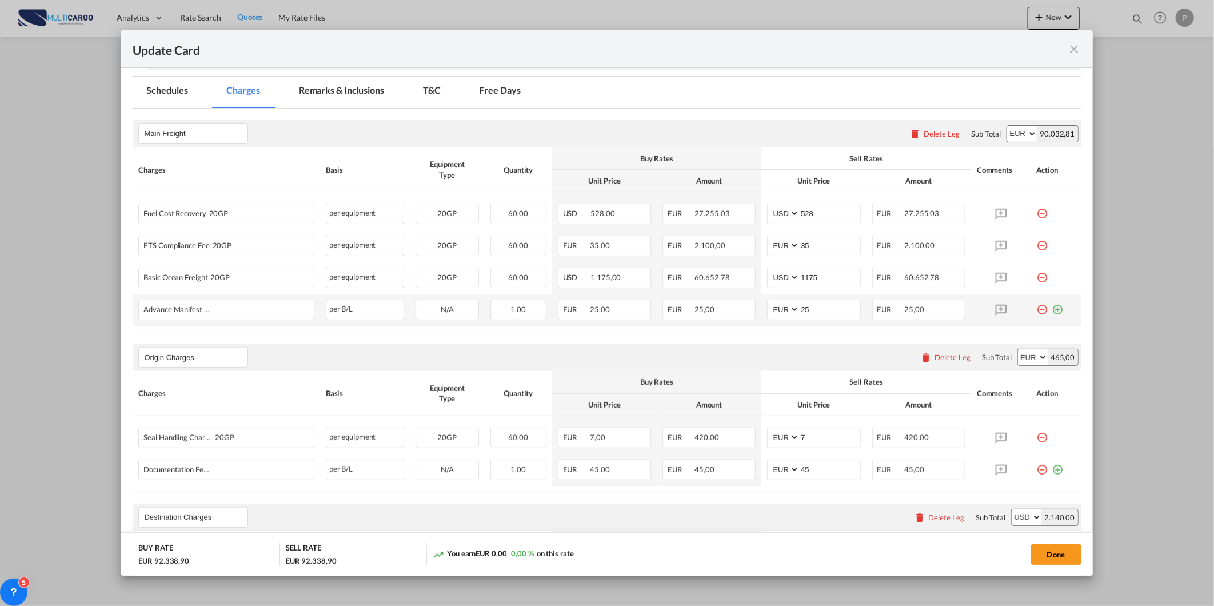
click at [1054, 306] on div "Update Card Port ..." at bounding box center [1056, 304] width 39 height 11
click at [1052, 310] on md-icon "icon-plus-circle-outline green-400-fg" at bounding box center [1057, 304] width 11 height 11
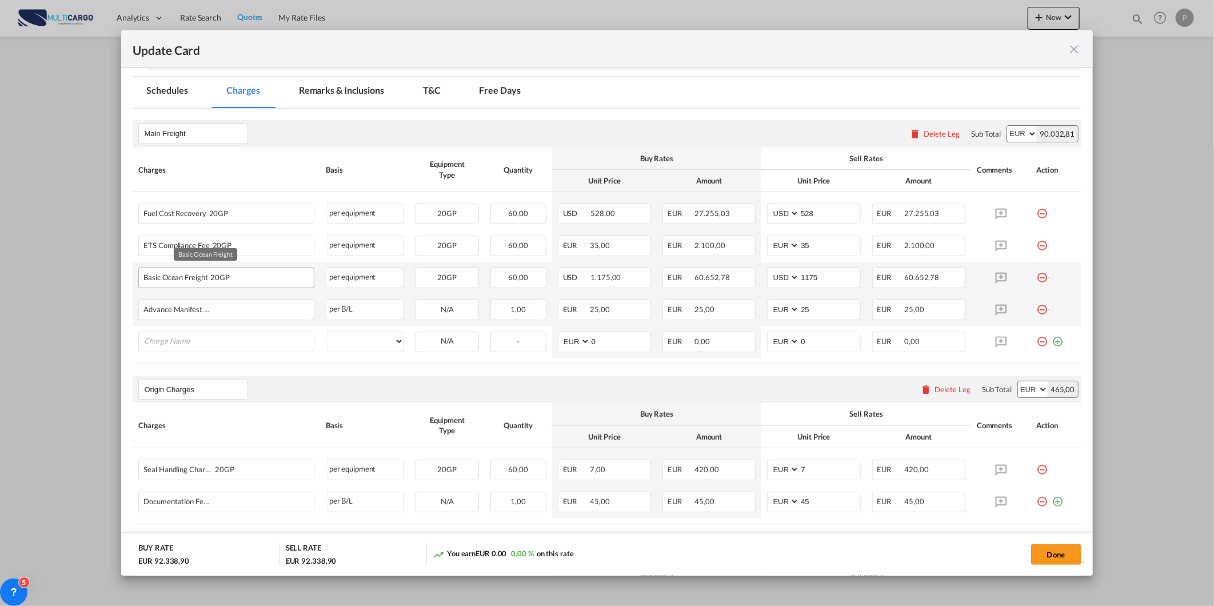
click at [215, 277] on span "20GP" at bounding box center [219, 277] width 22 height 9
drag, startPoint x: 215, startPoint y: 277, endPoint x: 244, endPoint y: 277, distance: 28.6
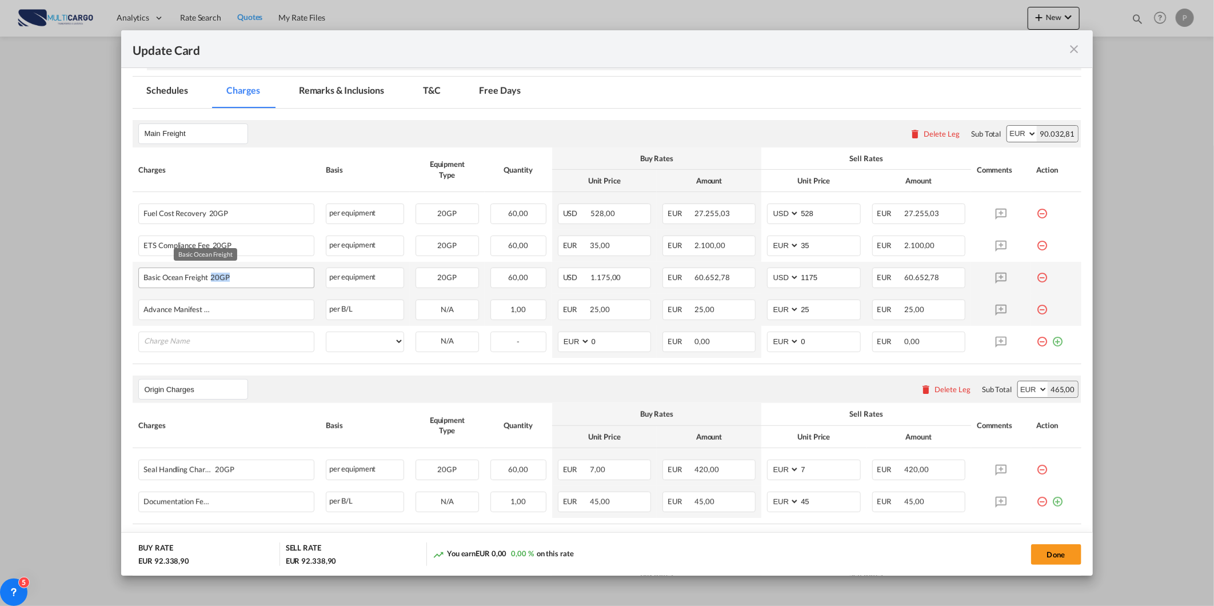
click at [244, 277] on div "Basic Ocean Freight 20GP" at bounding box center [205, 275] width 124 height 14
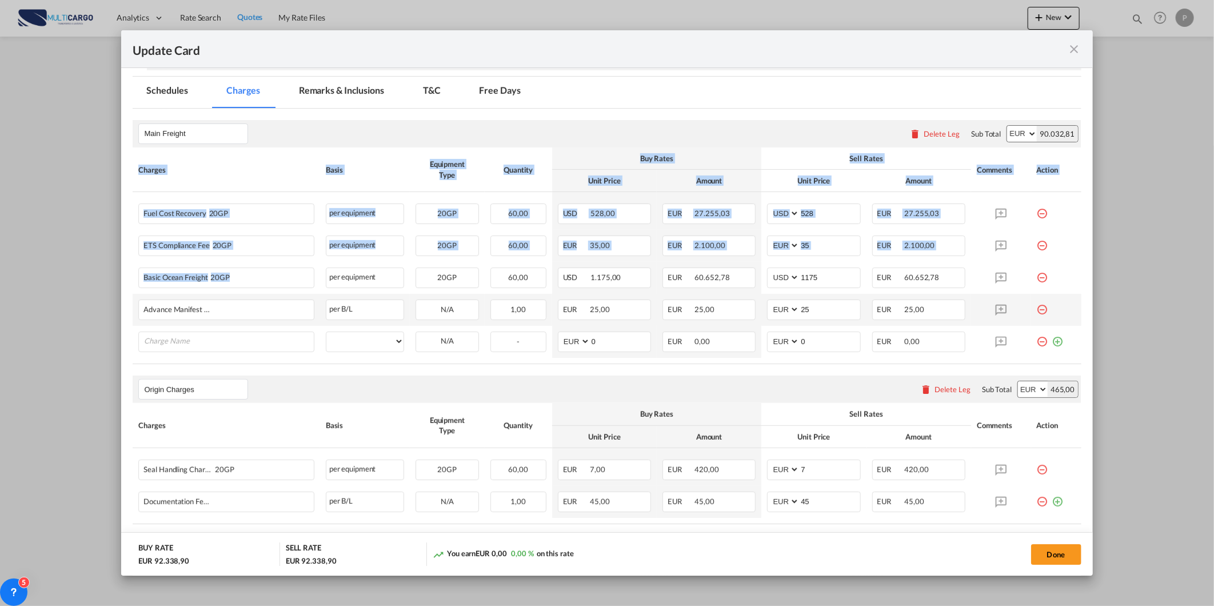
drag, startPoint x: 245, startPoint y: 277, endPoint x: 75, endPoint y: 277, distance: 169.2
click at [75, 277] on div "Update Card Port of [GEOGRAPHIC_DATA] PTLEI T/S Liner/Carrier OOCL FreightSmart…" at bounding box center [607, 303] width 1214 height 606
click at [219, 277] on span "20GP" at bounding box center [219, 277] width 22 height 9
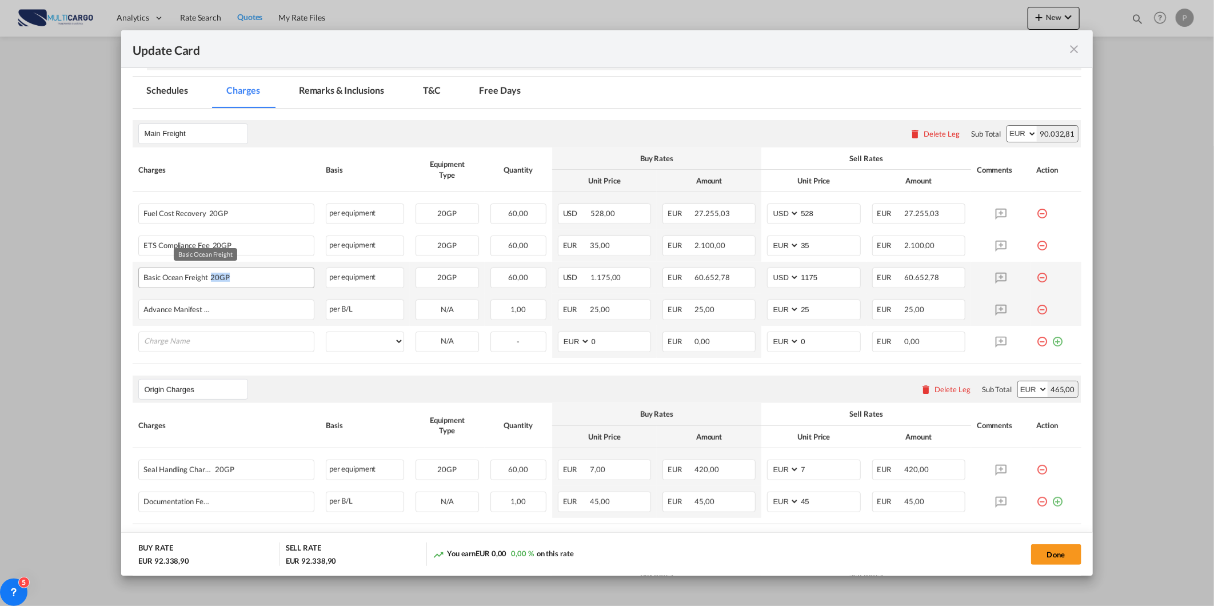
click at [219, 277] on span "20GP" at bounding box center [219, 277] width 22 height 9
drag, startPoint x: 219, startPoint y: 277, endPoint x: 230, endPoint y: 275, distance: 10.4
click at [230, 275] on div "Basic Ocean Freight 20GP" at bounding box center [205, 275] width 124 height 14
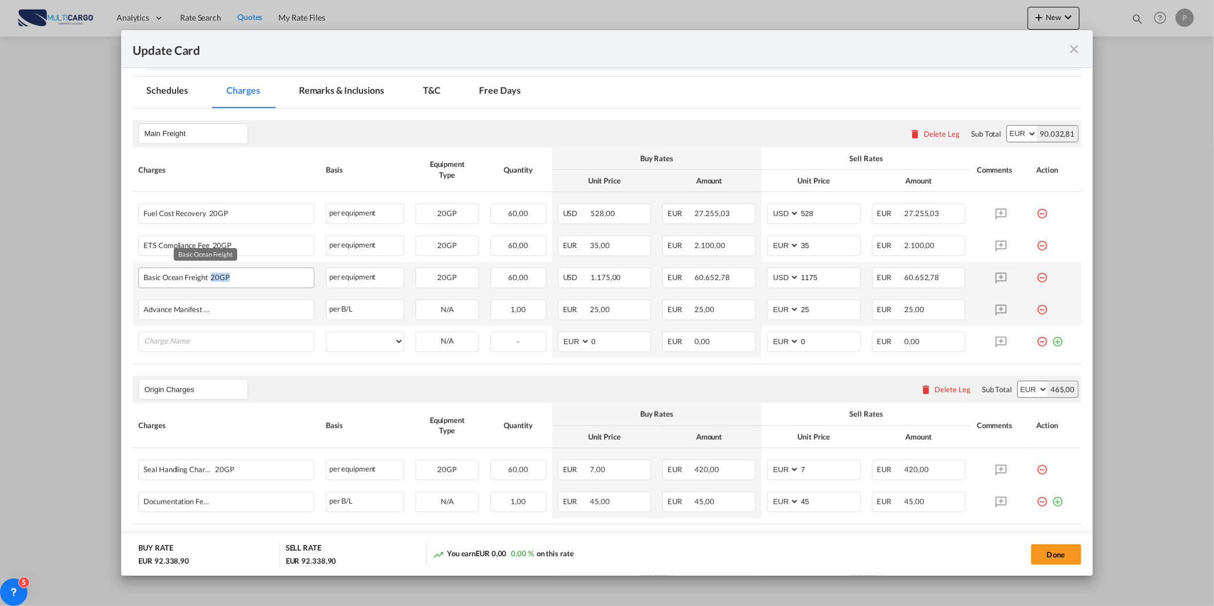
click at [232, 275] on div "Basic Ocean Freight 20GP" at bounding box center [205, 275] width 124 height 14
click at [238, 278] on div "Basic Ocean Freight 20GP" at bounding box center [205, 275] width 124 height 14
drag, startPoint x: 242, startPoint y: 280, endPoint x: 139, endPoint y: 280, distance: 103.4
click at [139, 280] on div "Basic Ocean Freight 20GP" at bounding box center [226, 276] width 174 height 17
copy div "Basic Ocean Freight 20GP"
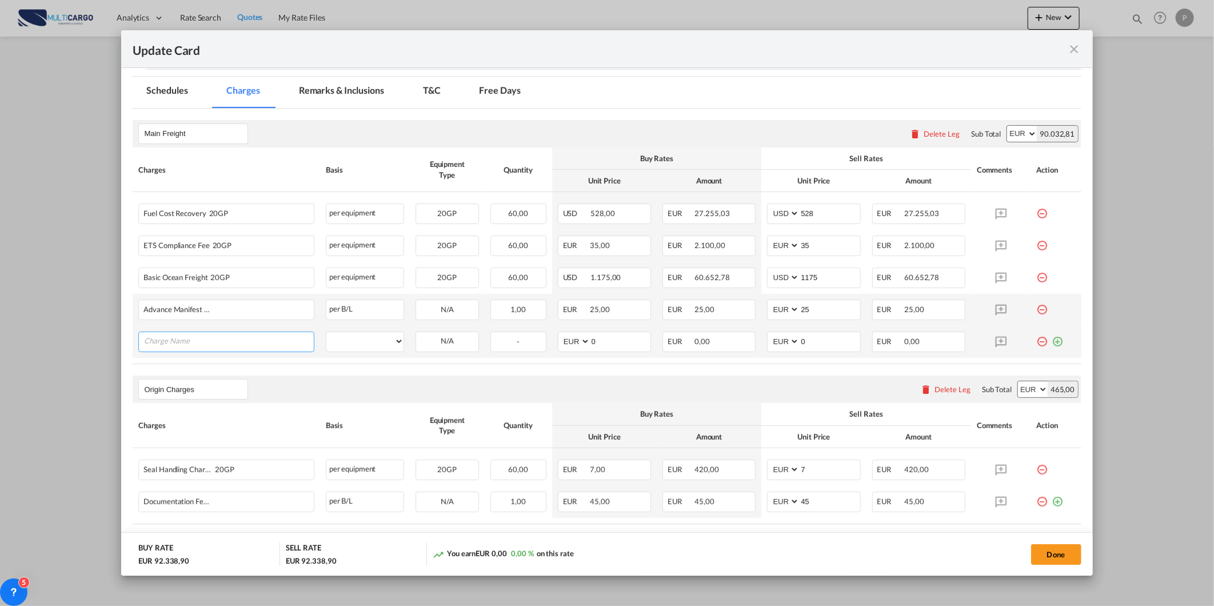
drag, startPoint x: 139, startPoint y: 280, endPoint x: 202, endPoint y: 341, distance: 87.3
click at [202, 341] on input "Charge Name" at bounding box center [228, 340] width 169 height 17
paste input "Basic Ocean Freight 20GP"
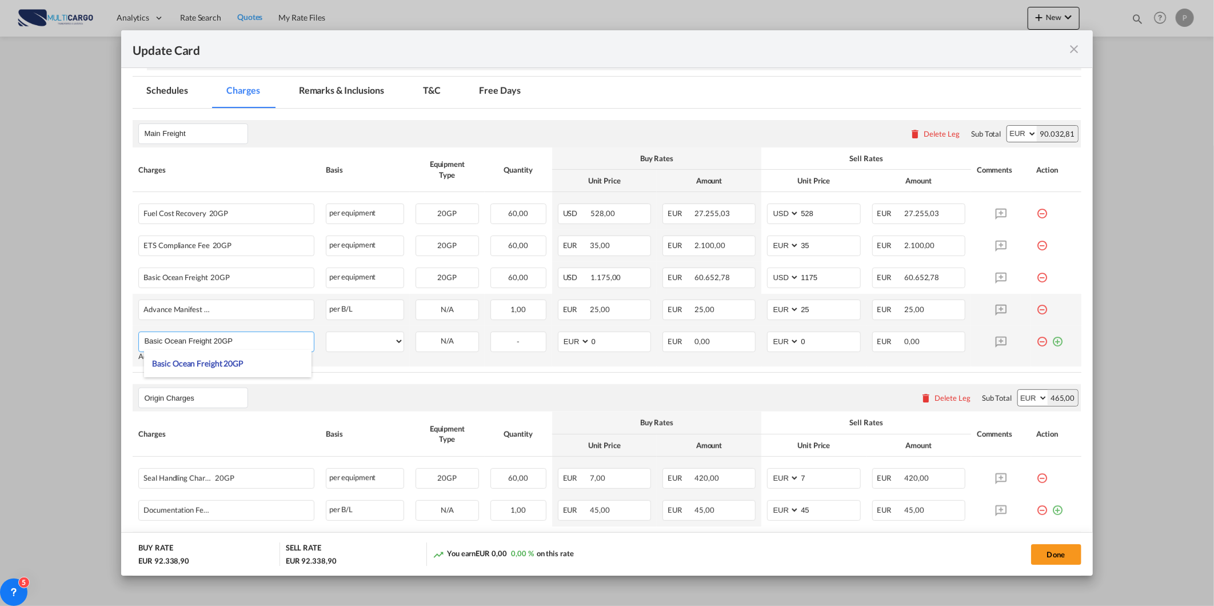
type input "Basic Ocean Freight 20GP"
drag, startPoint x: 222, startPoint y: 353, endPoint x: 253, endPoint y: 355, distance: 31.5
click at [227, 355] on li "Basic Ocean Freight 20GP" at bounding box center [228, 363] width 168 height 27
select select "per equipment"
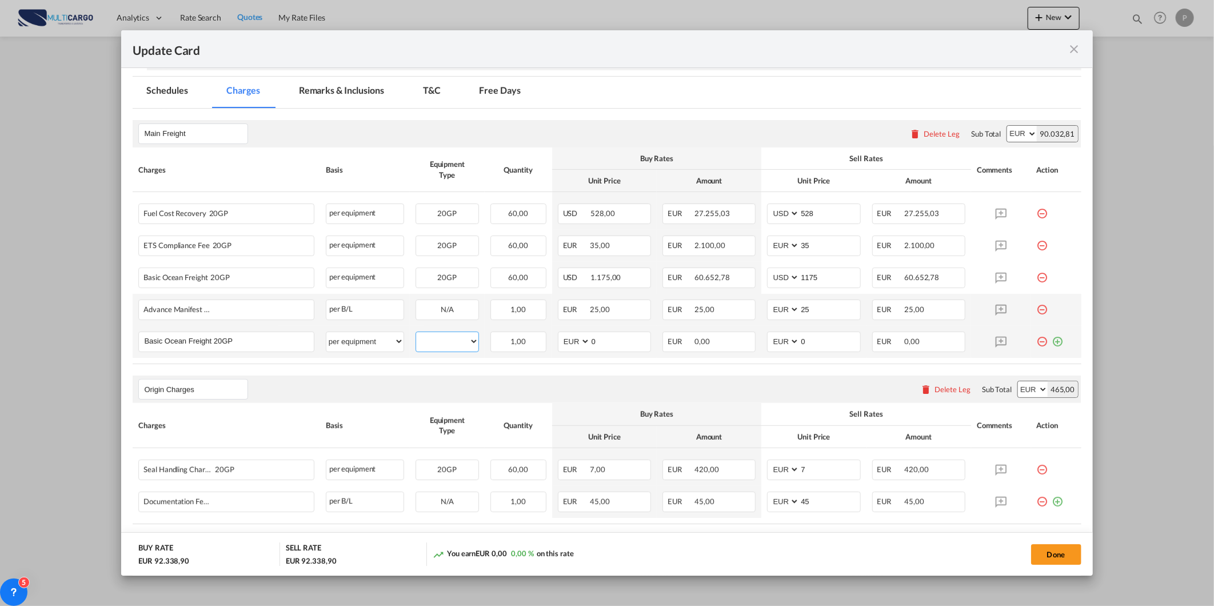
drag, startPoint x: 454, startPoint y: 344, endPoint x: 461, endPoint y: 350, distance: 9.3
click at [456, 344] on select "20GP" at bounding box center [447, 341] width 62 height 15
select select "20GP"
click at [416, 334] on select "20GP" at bounding box center [447, 341] width 62 height 15
click at [606, 342] on input "0" at bounding box center [620, 340] width 60 height 17
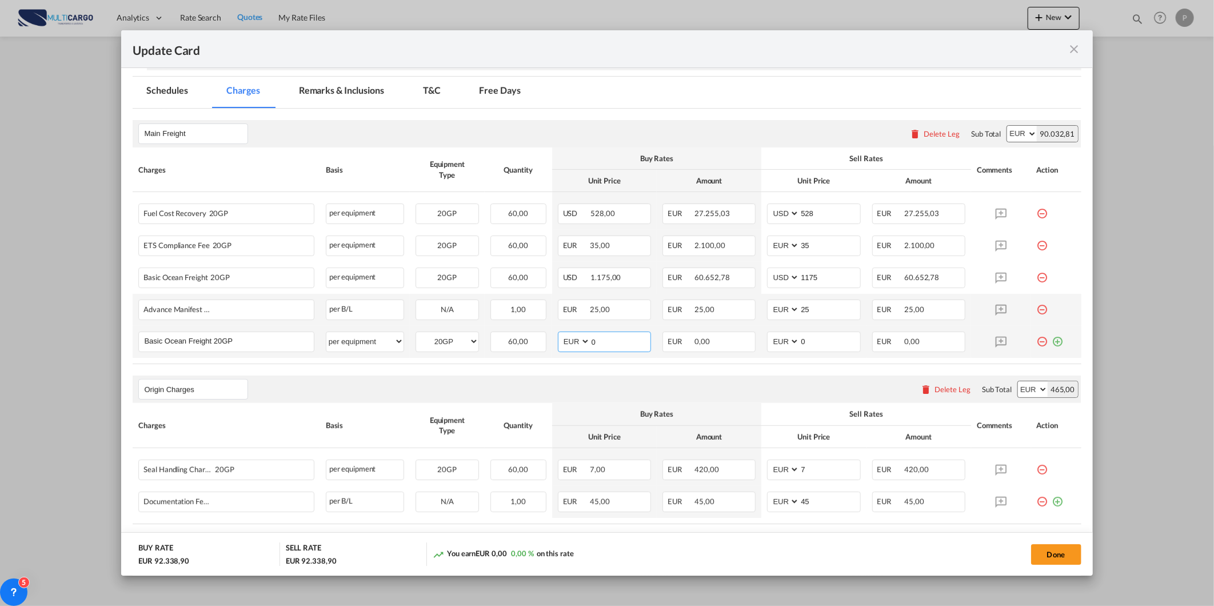
click at [606, 342] on input "0" at bounding box center [620, 340] width 60 height 17
type input "1900"
drag, startPoint x: 804, startPoint y: 341, endPoint x: 726, endPoint y: 336, distance: 77.9
click at [784, 341] on md-input-container "AED AFN ALL AMD ANG AOA ARS AUD AWG AZN BAM BBD BDT BGN BHD BIF BMD BND [PERSON…" at bounding box center [813, 341] width 93 height 21
type input "2000"
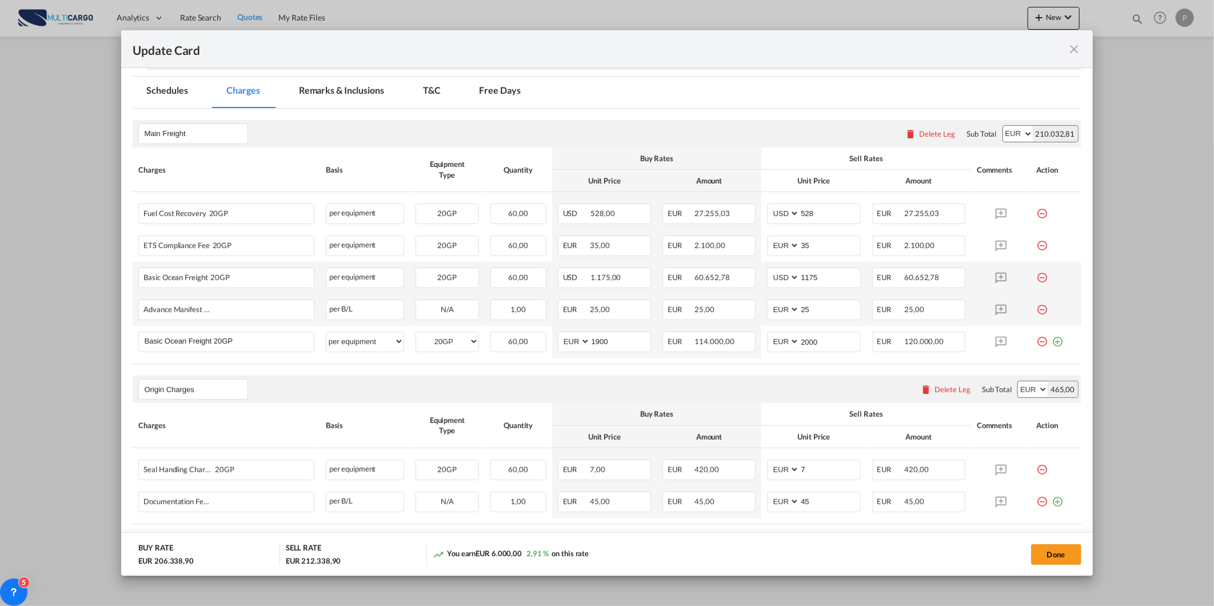
click at [1037, 277] on md-icon "icon-minus-circle-outline red-400-fg" at bounding box center [1042, 272] width 11 height 11
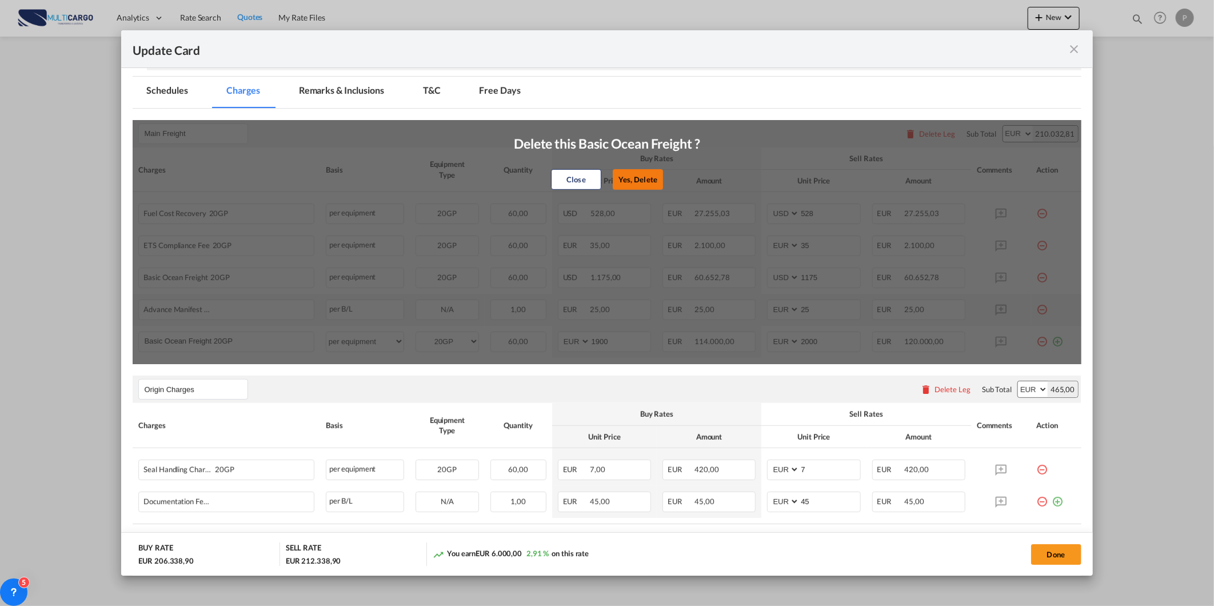
click at [635, 180] on button "Yes, Delete" at bounding box center [638, 179] width 50 height 21
select select "string:EUR"
type input "25"
type input "2000"
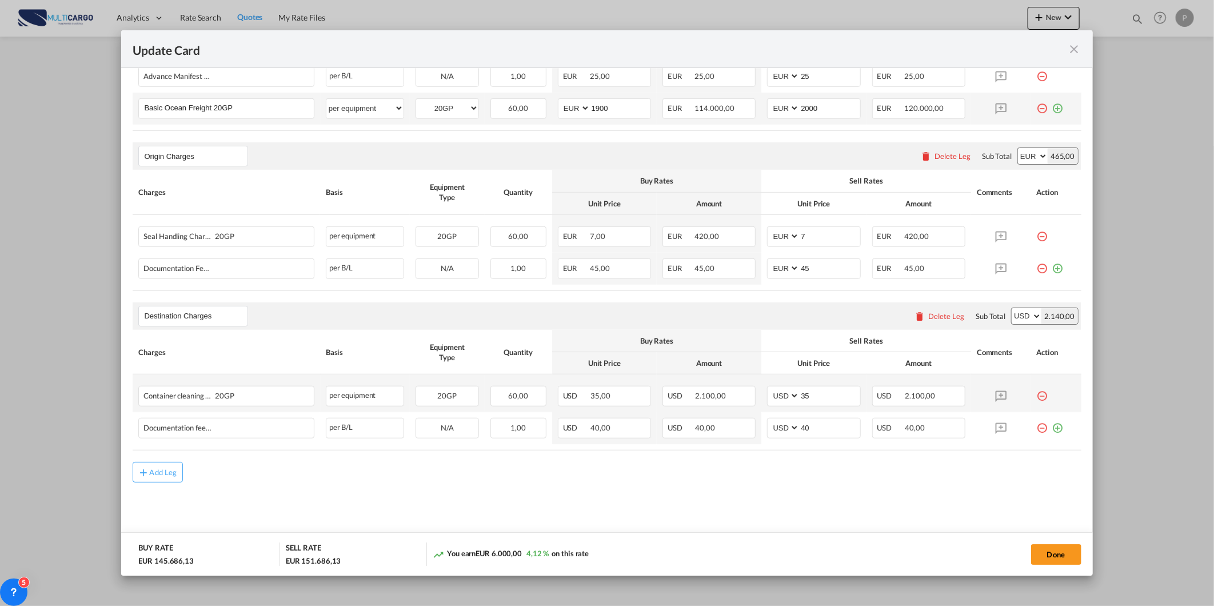
scroll to position [457, 0]
click at [1073, 46] on md-icon "icon-close fg-AAA8AD m-0 pointer" at bounding box center [1075, 49] width 14 height 14
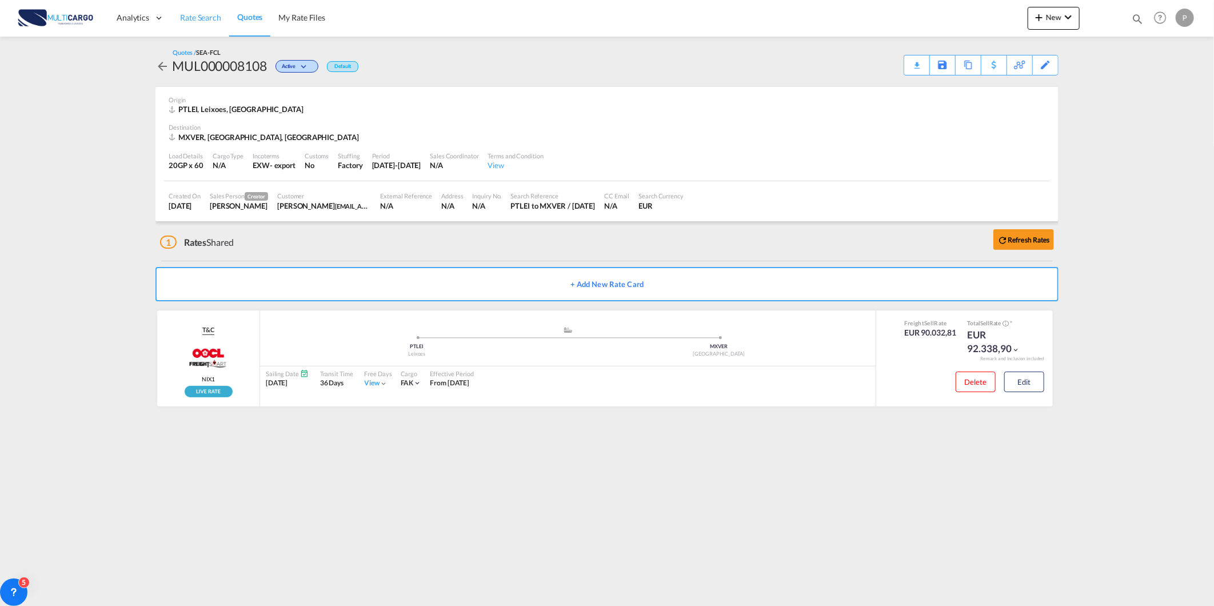
click at [202, 14] on span "Rate Search" at bounding box center [200, 18] width 41 height 10
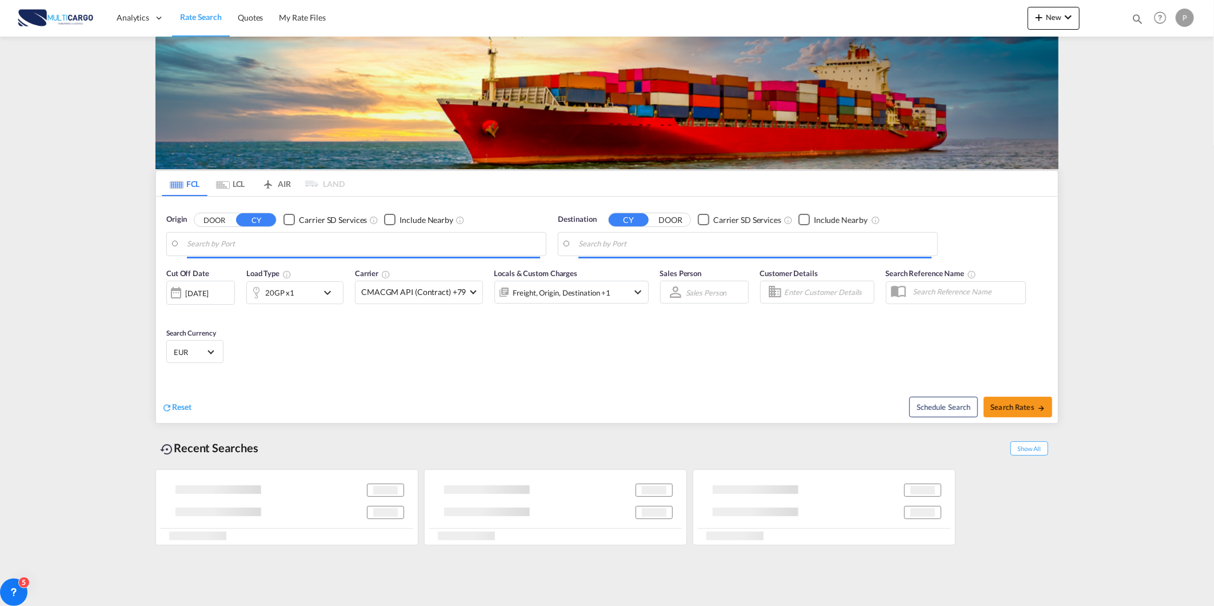
type input "Leixoes, PTLEI"
type input "[GEOGRAPHIC_DATA], MXVER"
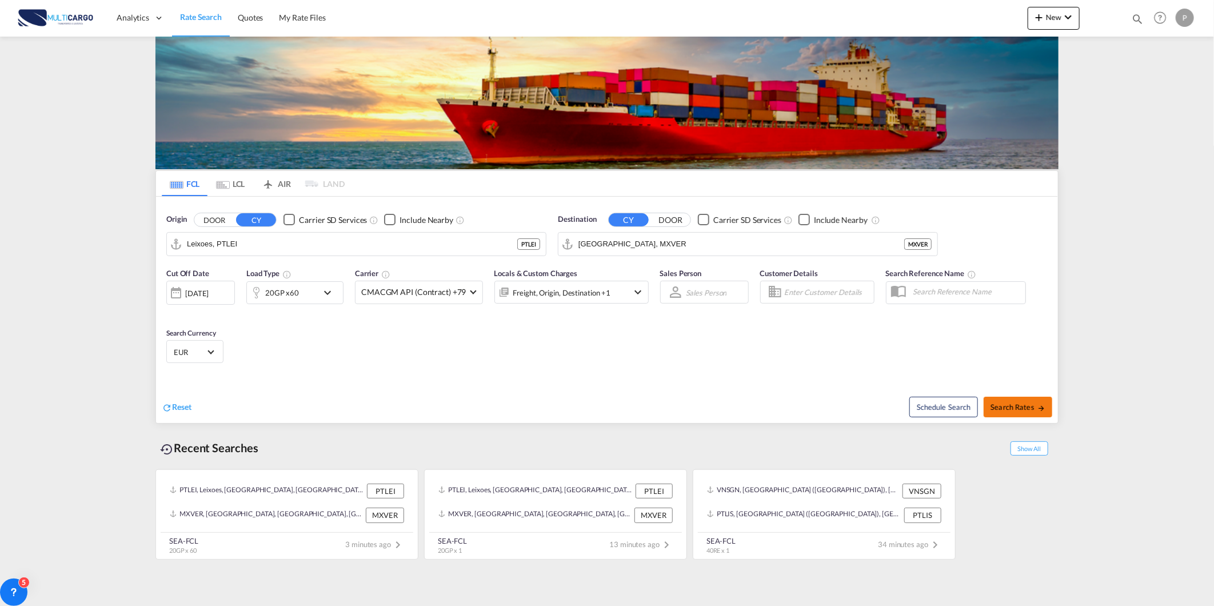
click at [1020, 408] on span "Search Rates" at bounding box center [1017, 406] width 55 height 9
type input "PTLEI to MXVER / [DATE]"
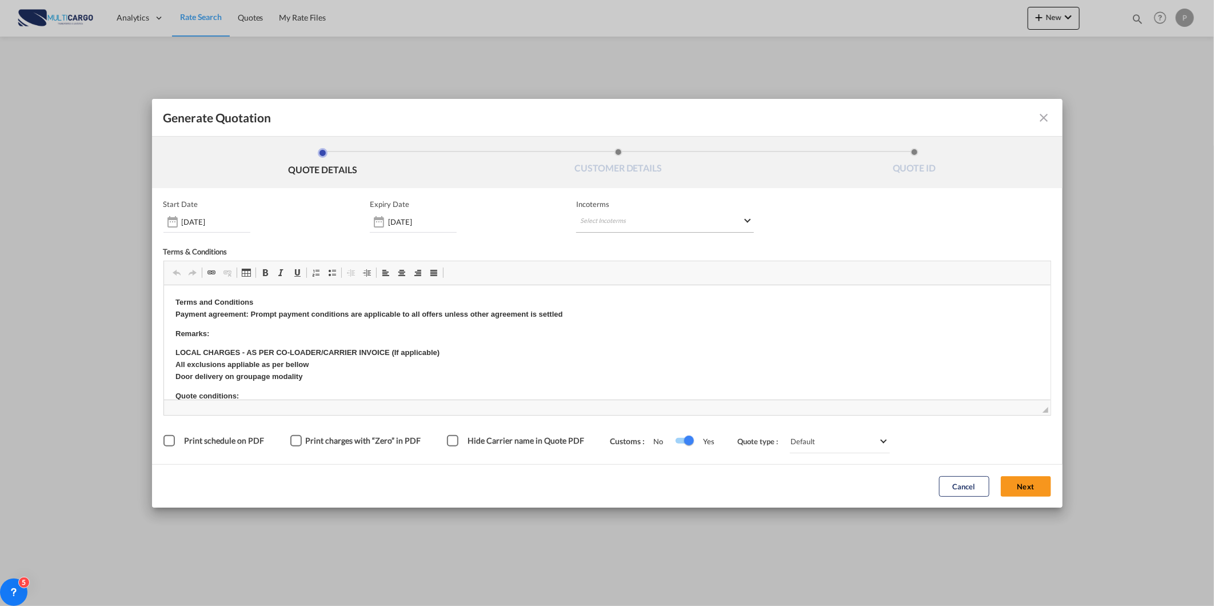
click at [703, 229] on md-select "Select Incoterms CIP - import Carriage and Insurance Paid to DAP - import Deliv…" at bounding box center [665, 222] width 178 height 21
click at [643, 242] on input "search" at bounding box center [635, 245] width 106 height 10
type input "exw"
click at [624, 270] on div "Ex Works" at bounding box center [640, 273] width 109 height 7
click at [1014, 483] on button "Next" at bounding box center [1026, 486] width 50 height 21
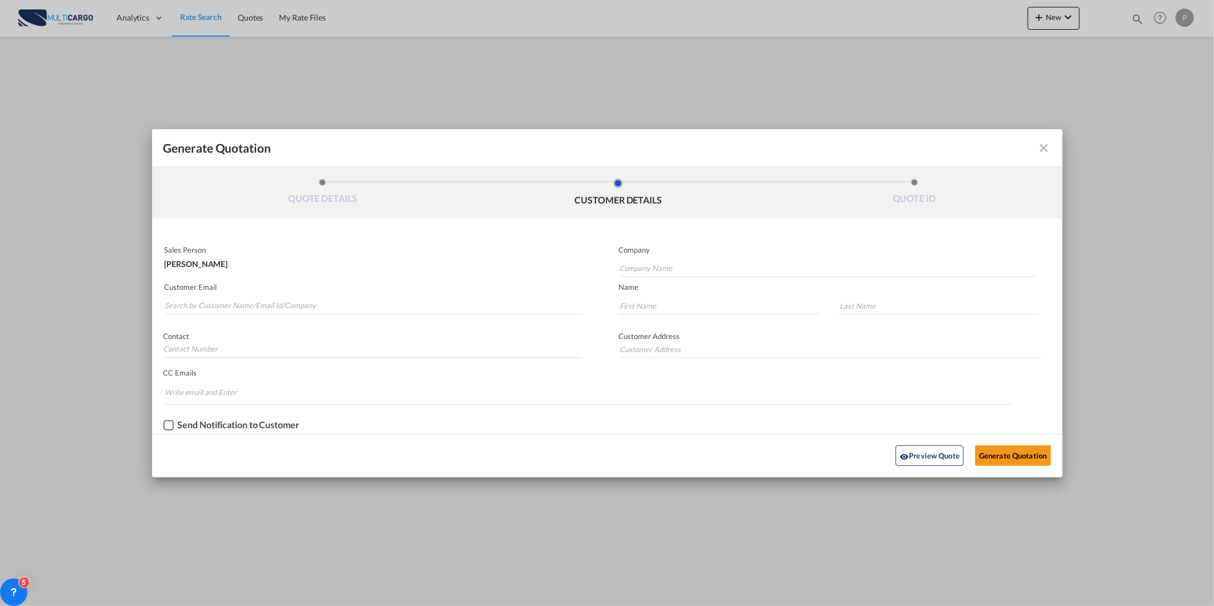
click at [363, 315] on md-input-container "Customer Email" at bounding box center [374, 299] width 422 height 36
click at [361, 306] on input "Search by Customer Name/Email Id/Company" at bounding box center [375, 305] width 420 height 17
paste input "[EMAIL_ADDRESS][DOMAIN_NAME]"
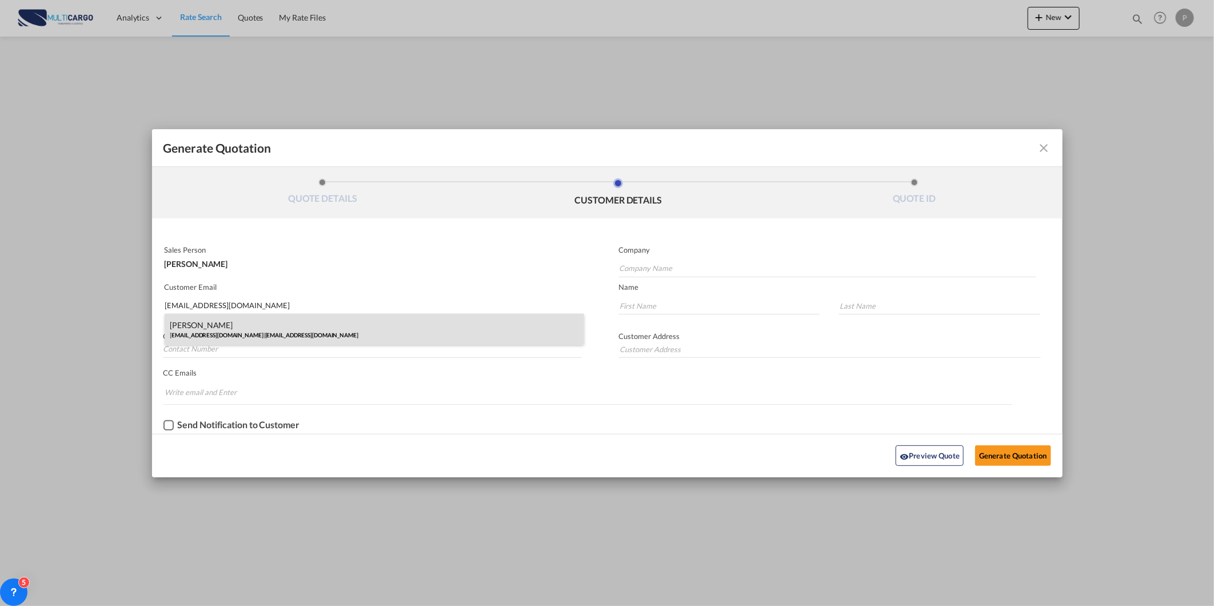
type input "[EMAIL_ADDRESS][DOMAIN_NAME]"
click at [287, 323] on div "[PERSON_NAME] [EMAIL_ADDRESS][DOMAIN_NAME] | [EMAIL_ADDRESS][DOMAIN_NAME]" at bounding box center [375, 329] width 420 height 31
type input "[EMAIL_ADDRESS][DOMAIN_NAME]"
type input "[PERSON_NAME]"
type input "Rosso"
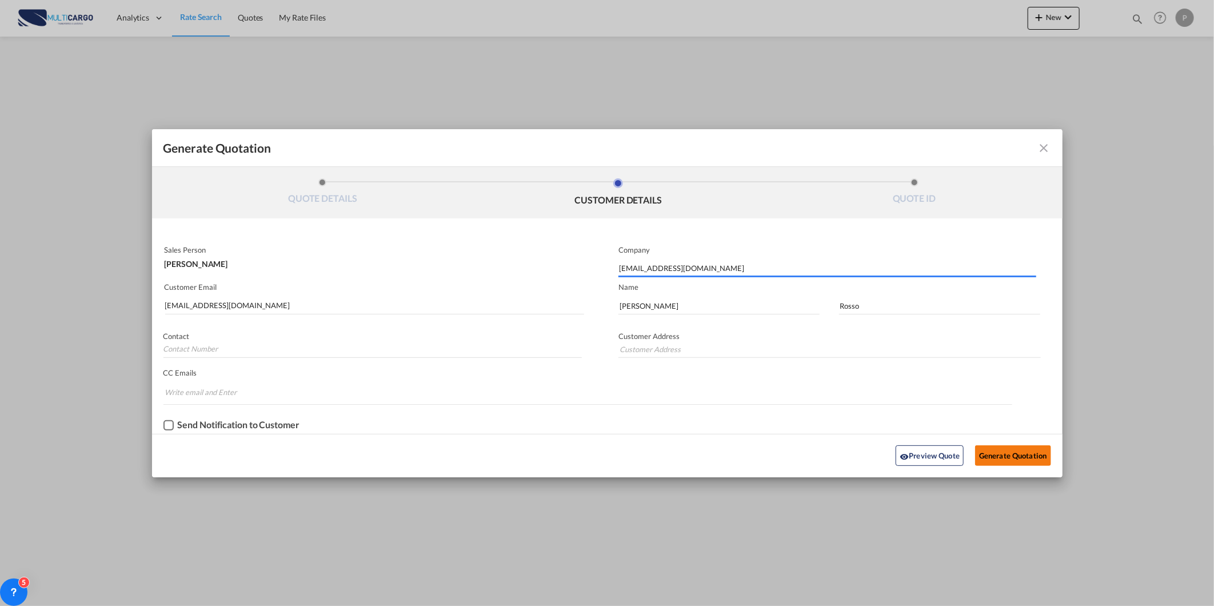
click at [1001, 446] on button "Generate Quotation" at bounding box center [1012, 455] width 75 height 21
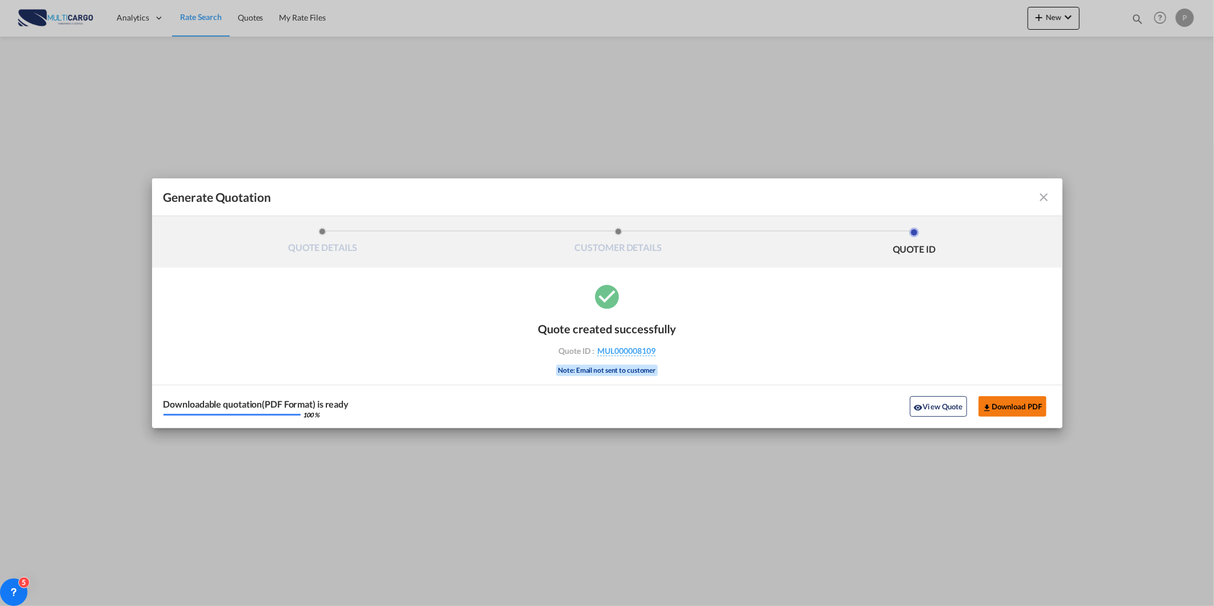
click at [1010, 396] on button "Download PDF" at bounding box center [1012, 406] width 68 height 21
click at [1044, 196] on md-icon "icon-close fg-AAA8AD cursor m-0" at bounding box center [1044, 197] width 14 height 14
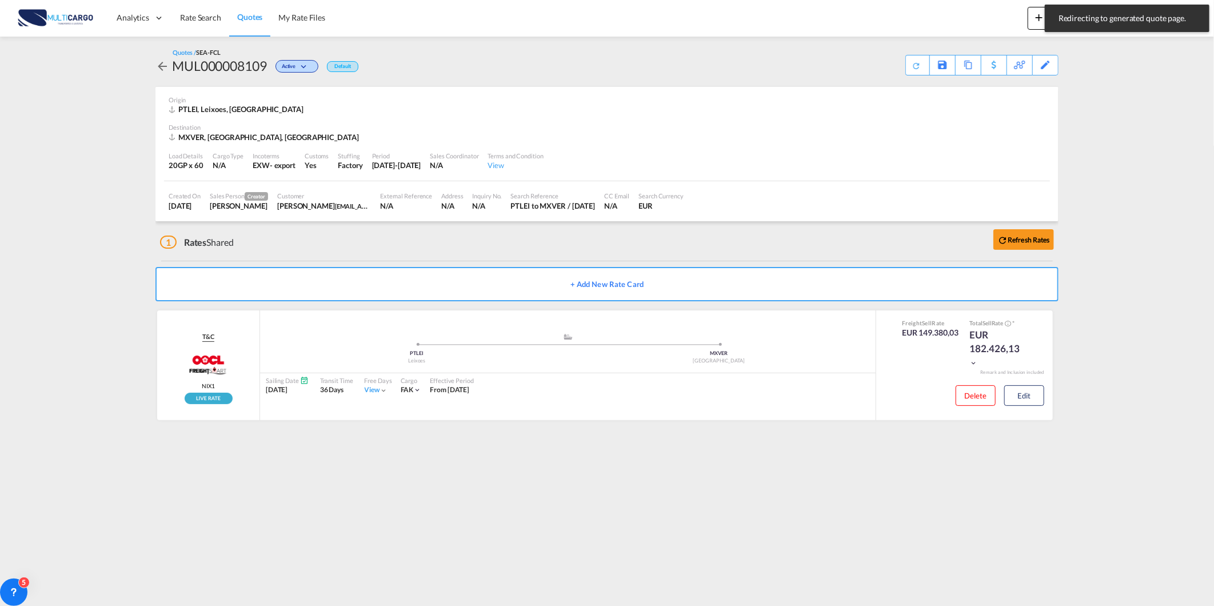
click at [1121, 107] on md-content "Analytics Reports Dashboard Rate Search Quotes My Rate Files New Rates Ratecard" at bounding box center [607, 303] width 1214 height 606
click at [1134, 71] on md-content "Analytics Reports Dashboard Rate Search Quotes My Rate Files New Rates Ratecard" at bounding box center [607, 303] width 1214 height 606
click at [1134, 19] on md-icon "icon-magnify" at bounding box center [1137, 19] width 13 height 13
drag, startPoint x: 1020, startPoint y: 17, endPoint x: 946, endPoint y: 33, distance: 74.8
click at [985, 22] on input "8062" at bounding box center [1051, 19] width 142 height 20
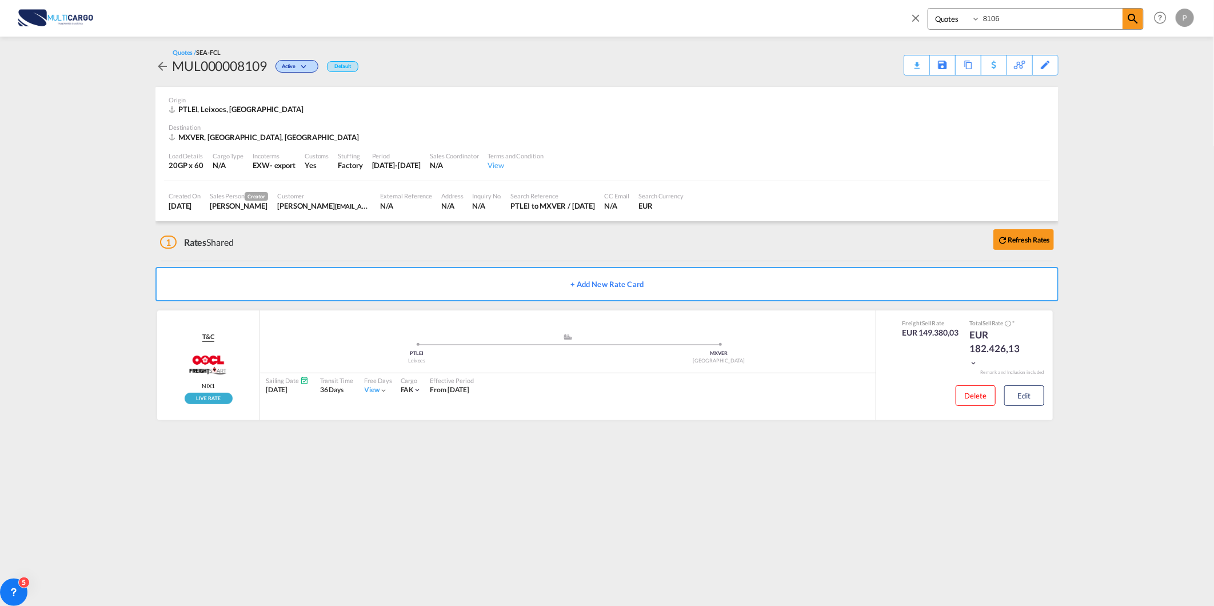
type input "8106"
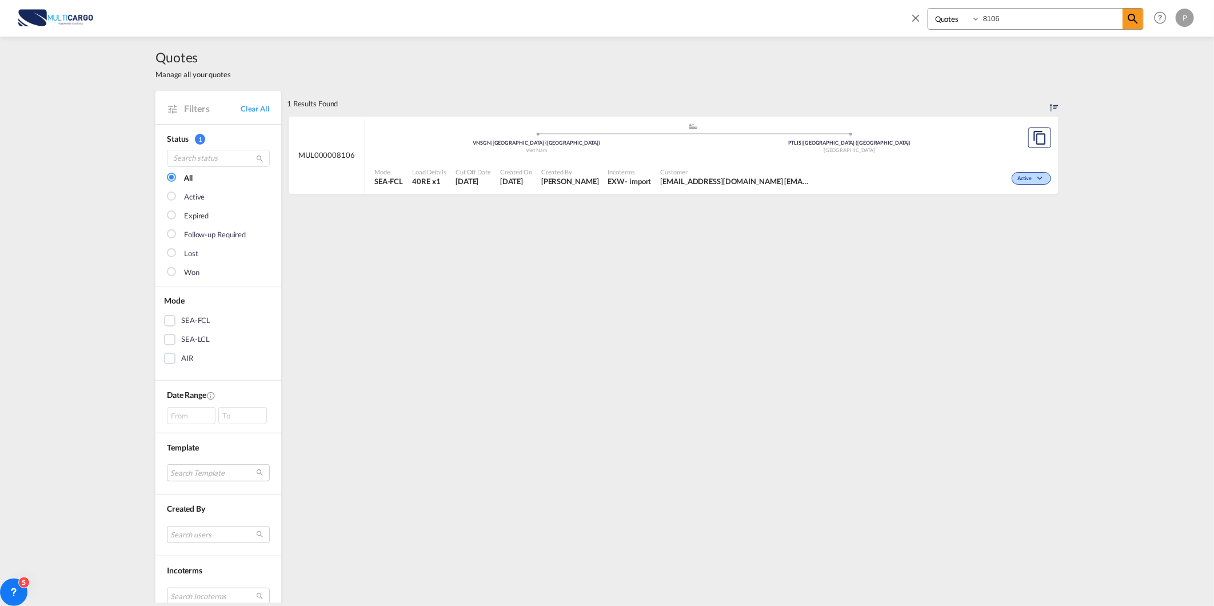
click at [464, 179] on span "[DATE]" at bounding box center [473, 181] width 35 height 10
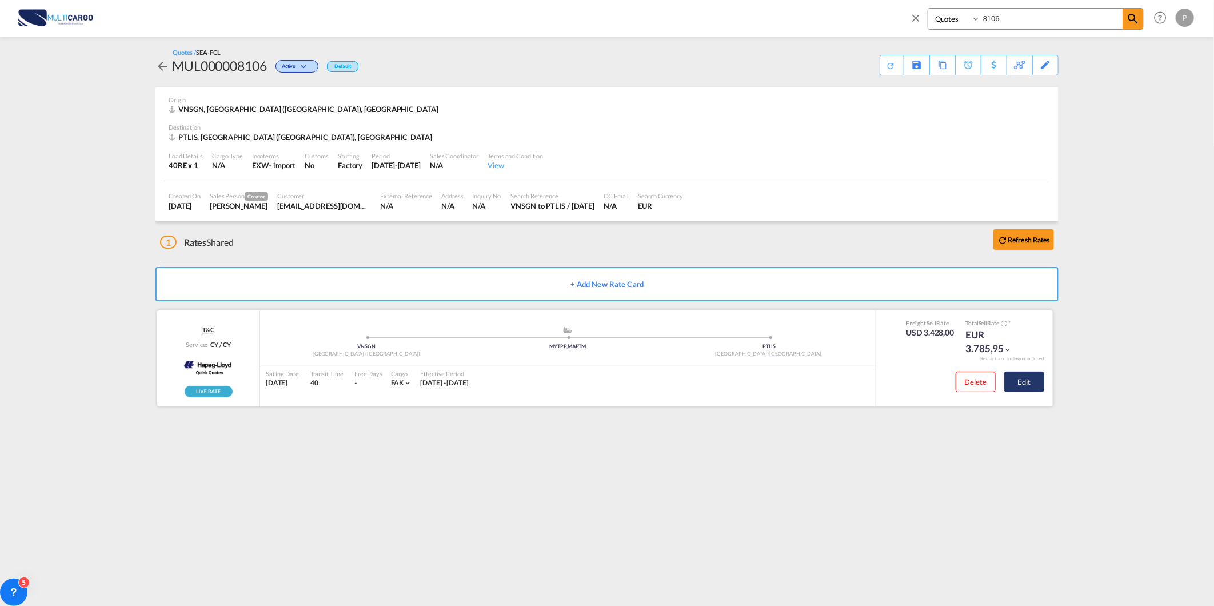
click at [1032, 383] on button "Edit" at bounding box center [1024, 381] width 40 height 21
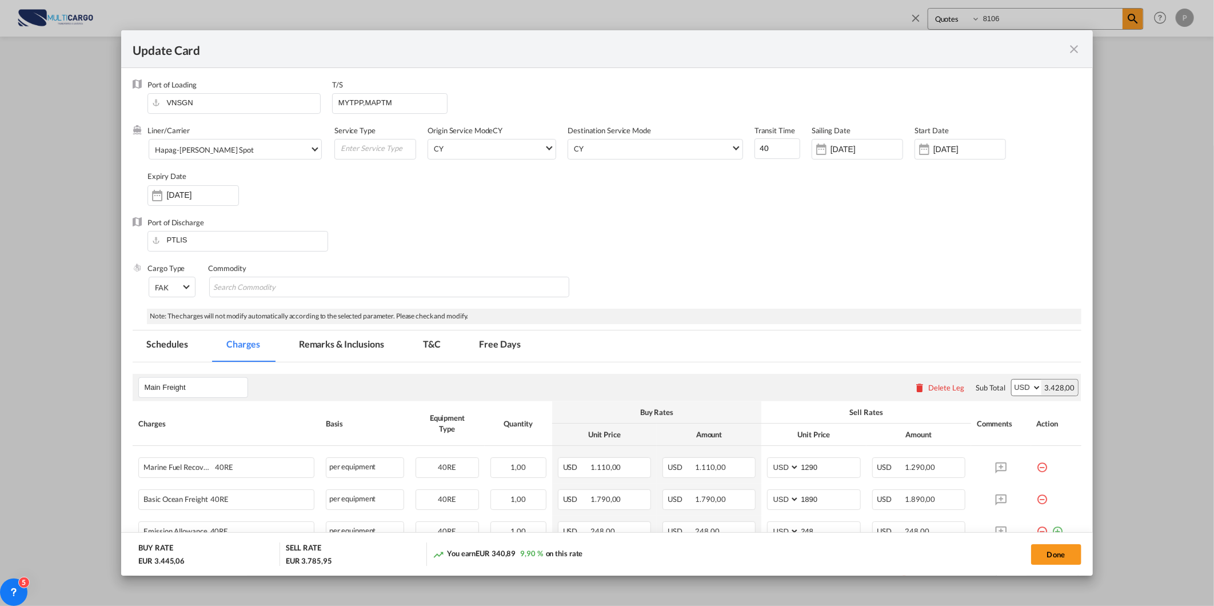
click at [382, 352] on md-tab-item "Remarks & Inclusions" at bounding box center [341, 345] width 113 height 31
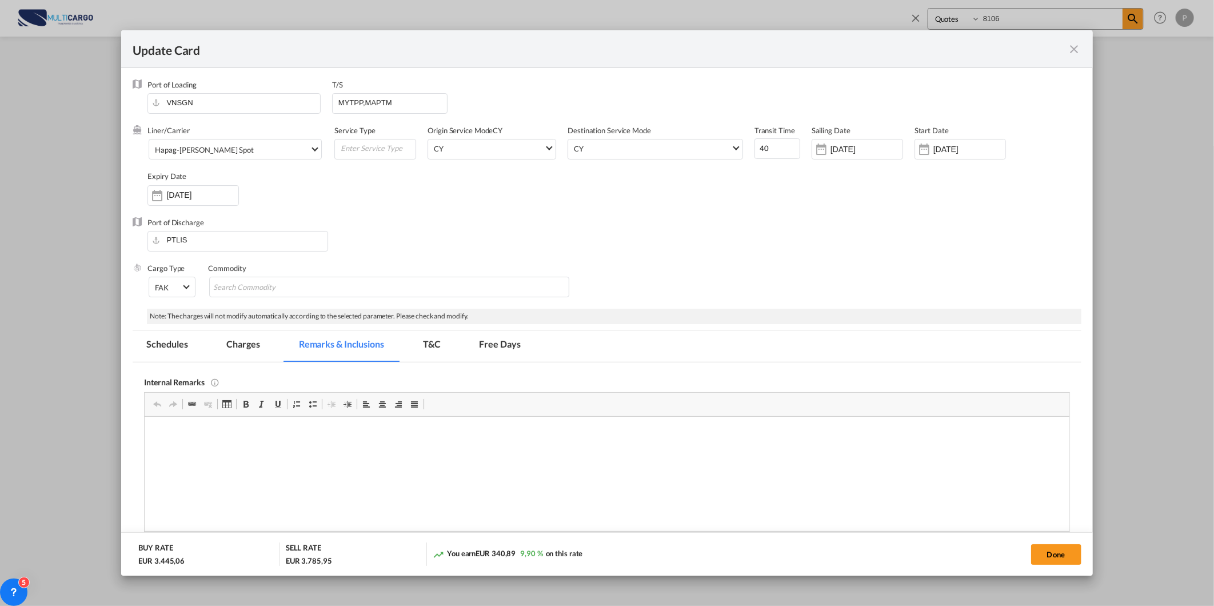
click at [504, 352] on md-tab-item "Free Days" at bounding box center [500, 345] width 69 height 31
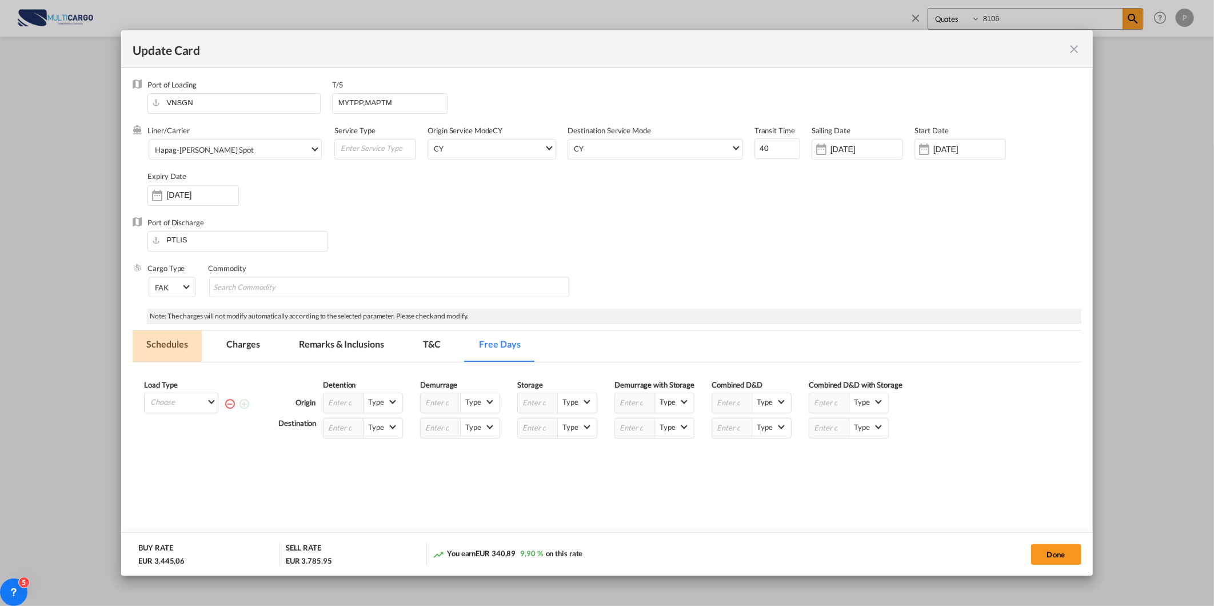
click at [165, 338] on md-tab-item "Schedules" at bounding box center [167, 345] width 69 height 31
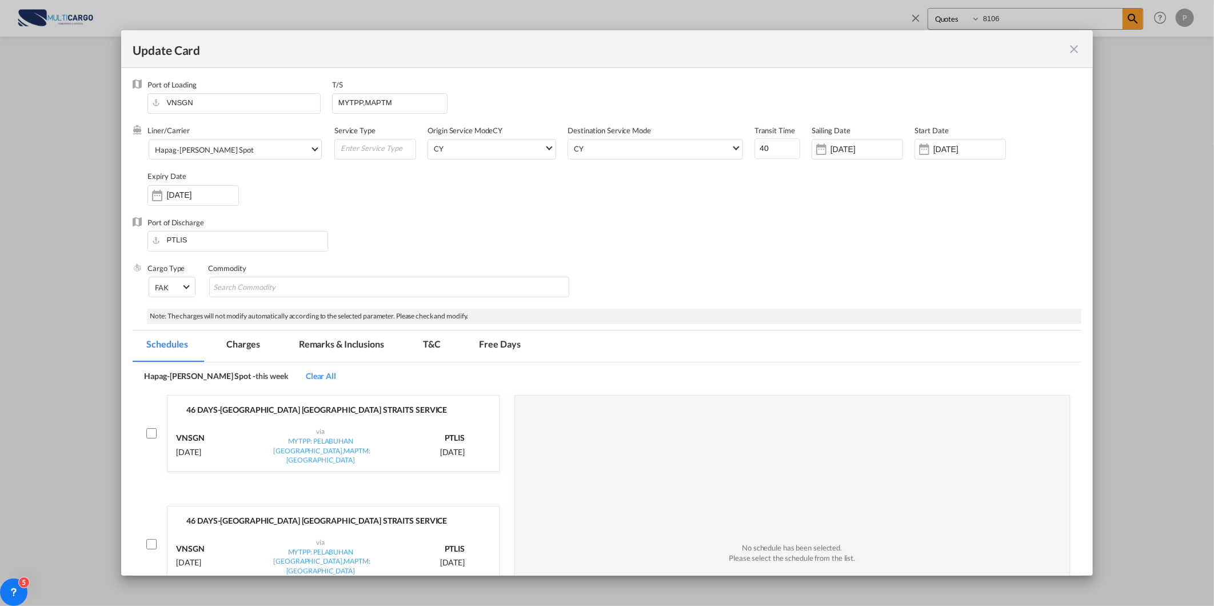
click at [1071, 49] on md-icon "icon-close fg-AAA8AD m-0 pointer" at bounding box center [1075, 49] width 14 height 14
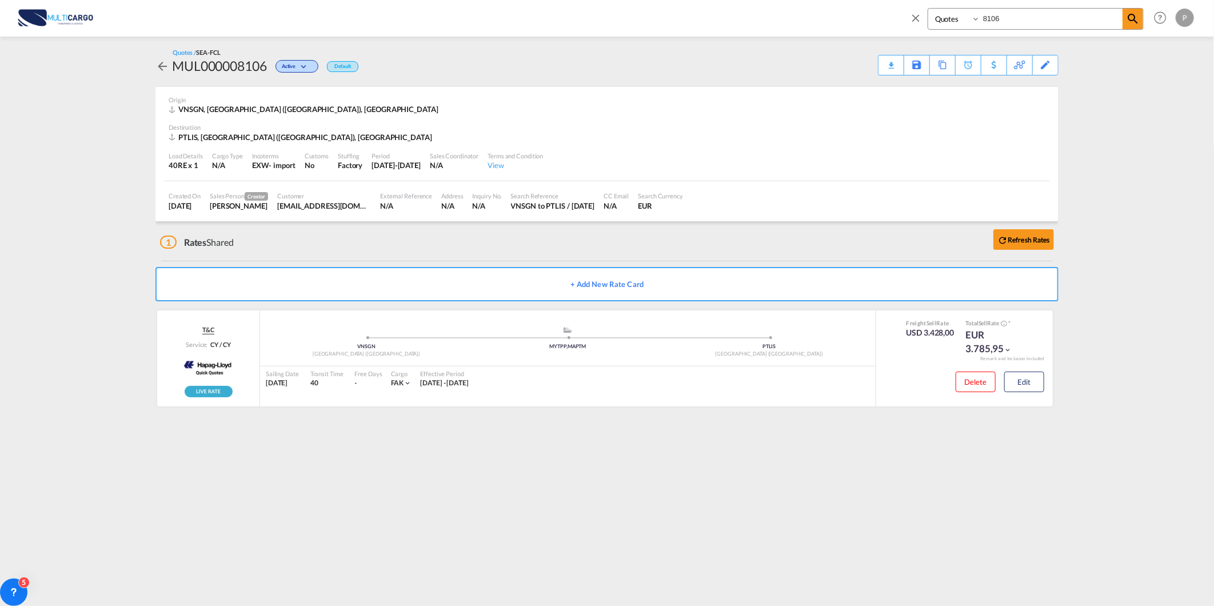
click at [913, 11] on md-icon "icon-close" at bounding box center [915, 17] width 13 height 13
click at [183, 25] on link "Rate Search" at bounding box center [200, 17] width 57 height 37
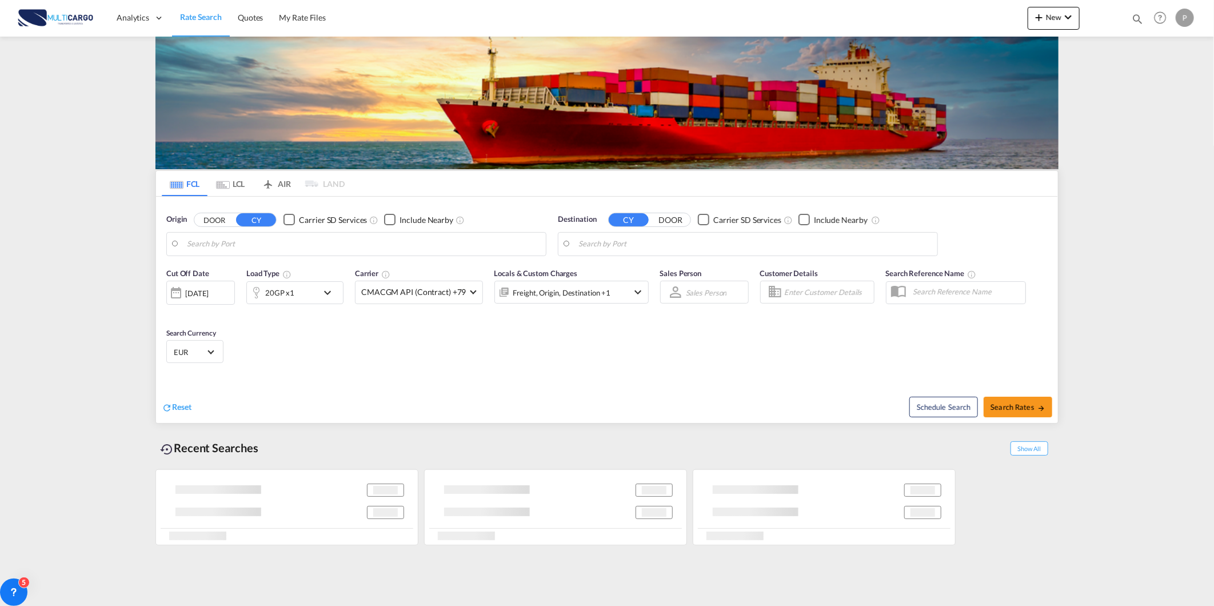
type input "Leixoes, PTLEI"
type input "[GEOGRAPHIC_DATA], MXVER"
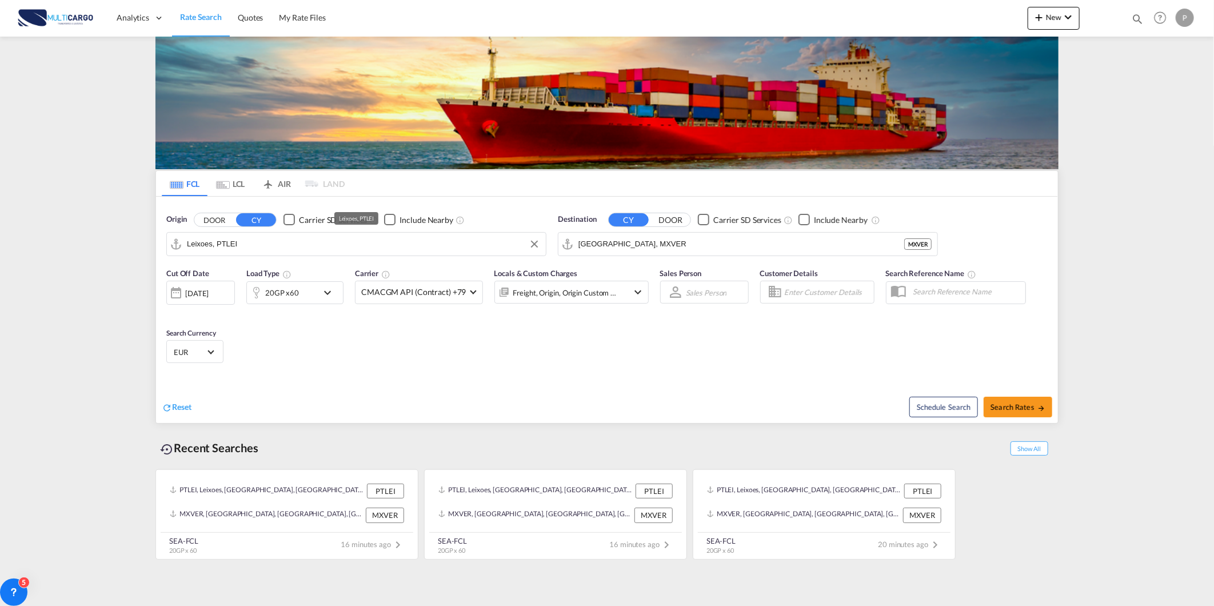
click at [351, 246] on input "Leixoes, PTLEI" at bounding box center [363, 243] width 353 height 17
click at [294, 279] on div "Lisb on ( Lisb oa) Portugal PTLIS" at bounding box center [275, 275] width 217 height 34
type input "[GEOGRAPHIC_DATA] ([GEOGRAPHIC_DATA]), PTLIS"
click at [729, 243] on input "[GEOGRAPHIC_DATA], MXVER" at bounding box center [754, 243] width 353 height 17
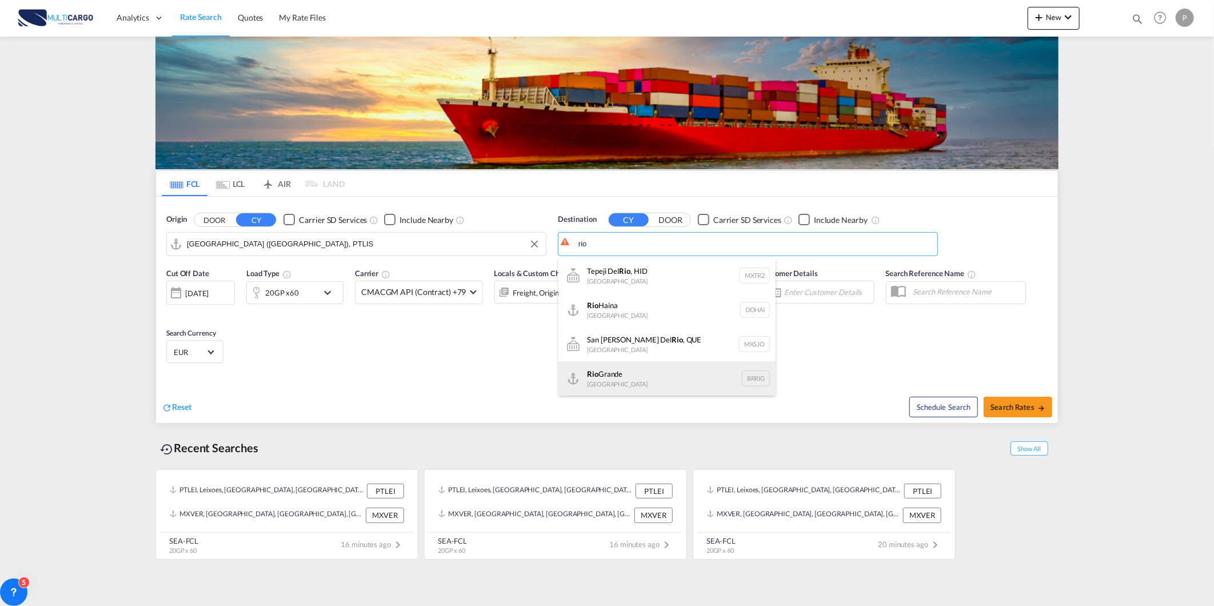
click at [665, 374] on div "[GEOGRAPHIC_DATA] [GEOGRAPHIC_DATA]" at bounding box center [666, 378] width 217 height 34
type input "[GEOGRAPHIC_DATA], [GEOGRAPHIC_DATA]"
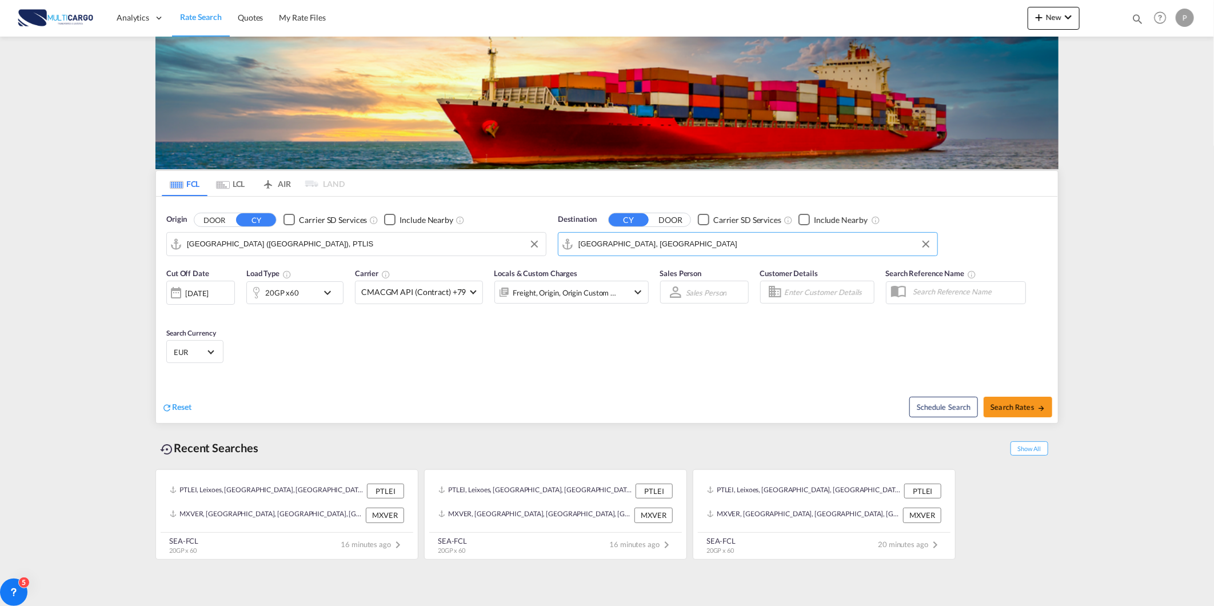
click at [274, 298] on div "20GP x60" at bounding box center [282, 293] width 34 height 16
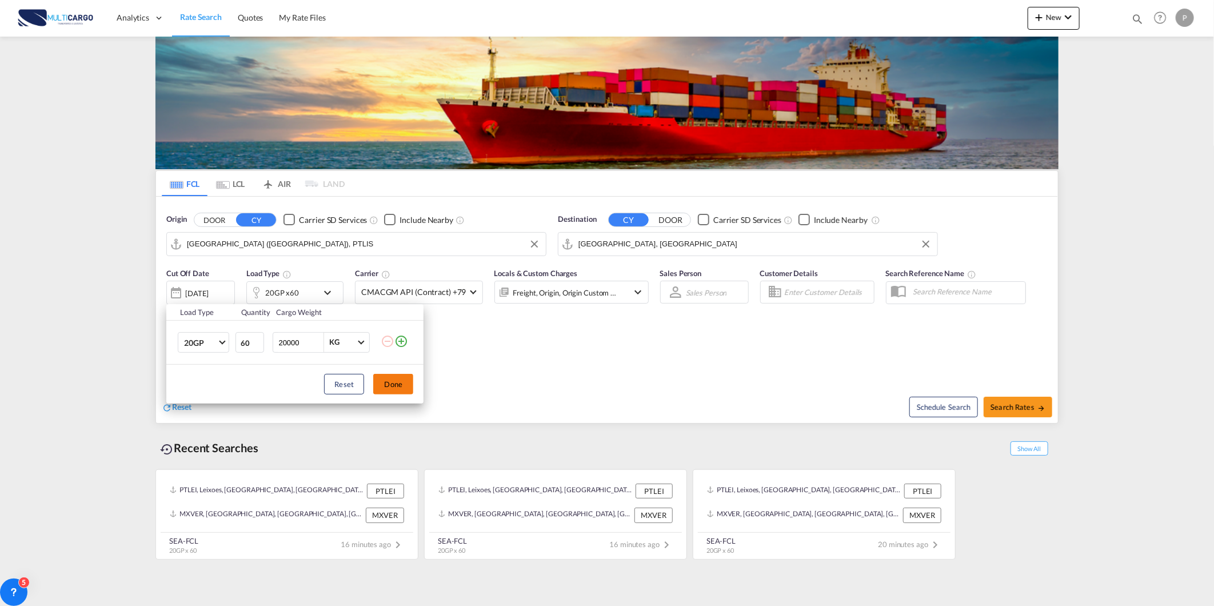
click at [389, 387] on button "Done" at bounding box center [393, 384] width 40 height 21
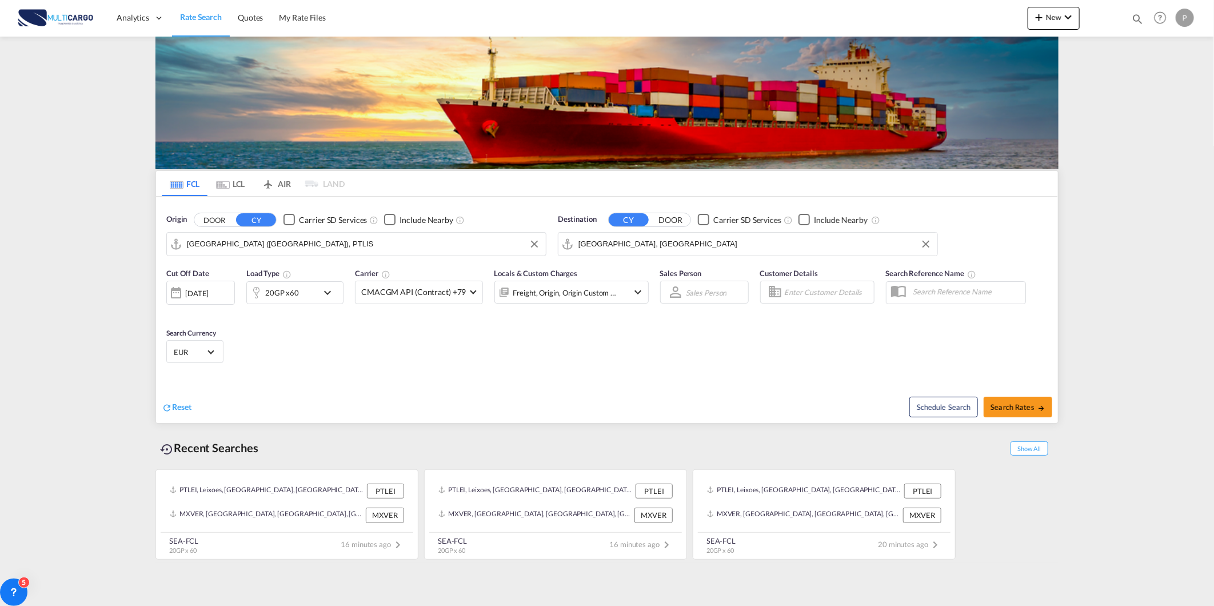
click at [315, 290] on div "20GP x60" at bounding box center [282, 292] width 71 height 23
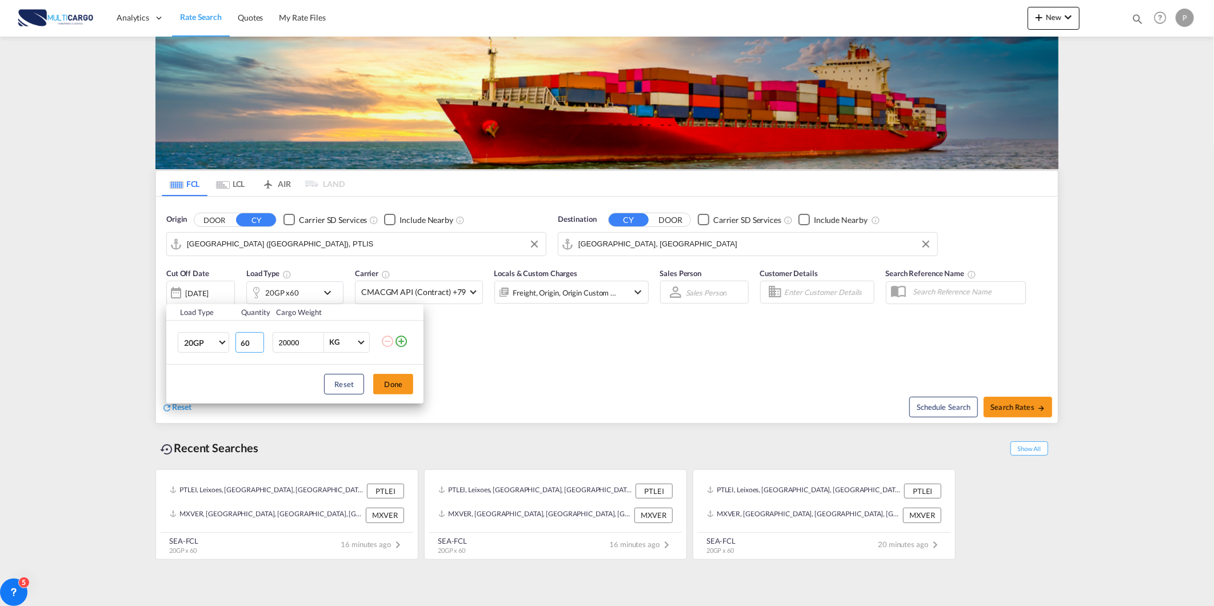
drag, startPoint x: 249, startPoint y: 345, endPoint x: 156, endPoint y: 344, distance: 93.2
click at [192, 344] on tr "20GP 20GP 40GP 40HC 45HC 20RE 40RE 40HR 20OT 40OT 20FR 40FR 40NR 20NR 45S 20TK …" at bounding box center [294, 343] width 257 height 44
type input "1"
click at [391, 389] on button "Done" at bounding box center [393, 384] width 40 height 21
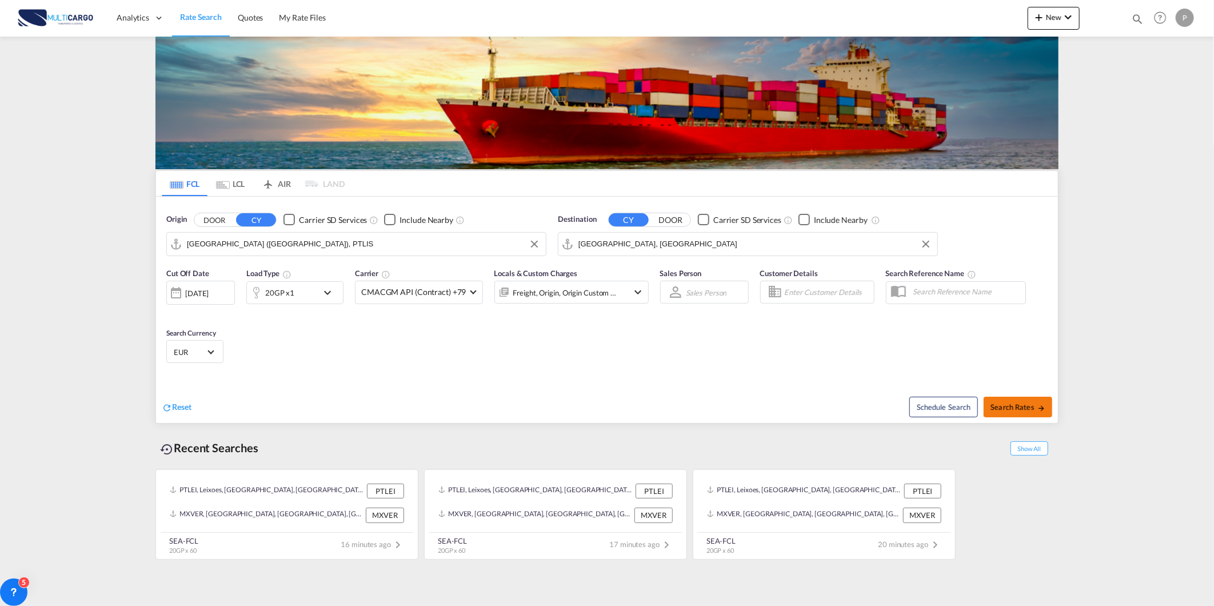
click at [1052, 410] on button "Search Rates" at bounding box center [1018, 407] width 69 height 21
type input "PTLIS to BRRIG / [DATE]"
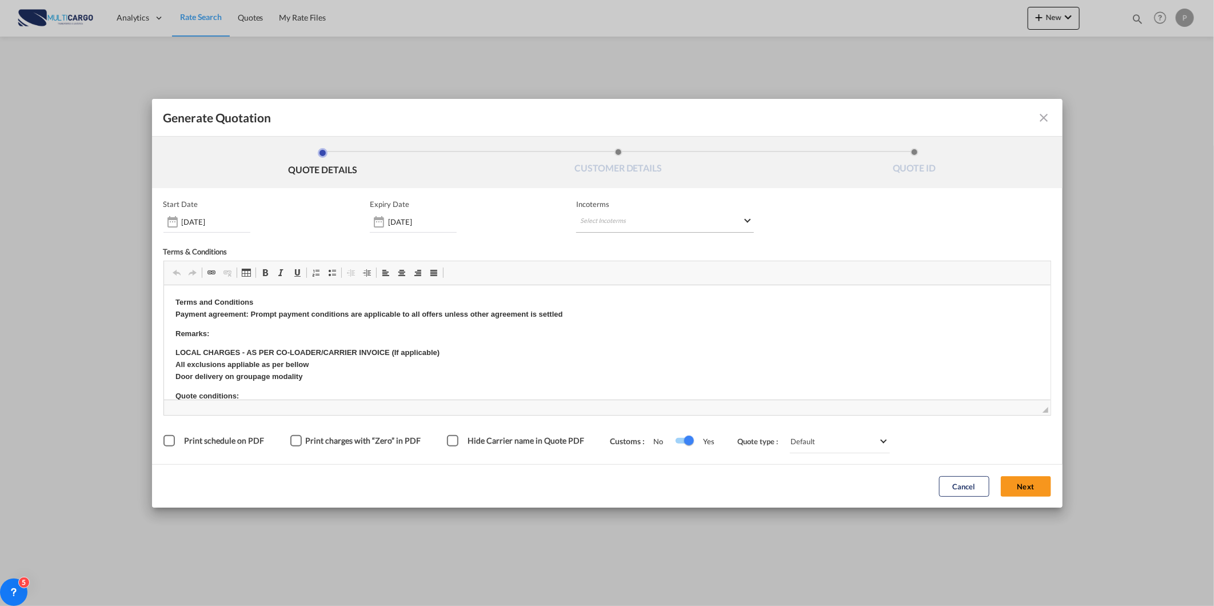
click at [700, 219] on md-select "Select Incoterms CIP - import Carriage and Insurance Paid to DAP - import Deliv…" at bounding box center [665, 222] width 178 height 21
click at [658, 241] on input "search" at bounding box center [635, 245] width 106 height 10
type input "exw"
click at [629, 265] on div "EXW - export" at bounding box center [640, 265] width 109 height 9
click at [1026, 487] on button "Next" at bounding box center [1026, 486] width 50 height 21
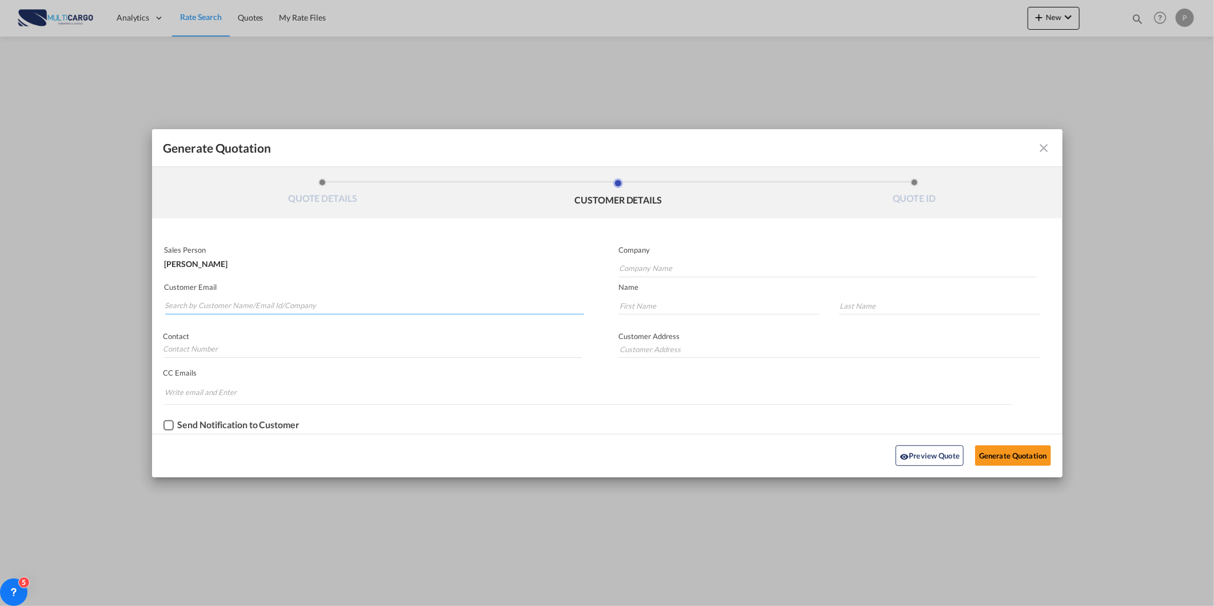
click at [223, 299] on input "Search by Customer Name/Email Id/Company" at bounding box center [375, 305] width 420 height 17
paste input "[PERSON_NAME][EMAIL_ADDRESS][PERSON_NAME][DOMAIN_NAME]"
type input "[PERSON_NAME][EMAIL_ADDRESS][PERSON_NAME][DOMAIN_NAME]"
click at [682, 282] on p "Name" at bounding box center [840, 286] width 444 height 9
click at [678, 264] on input "Company Name" at bounding box center [827, 268] width 417 height 17
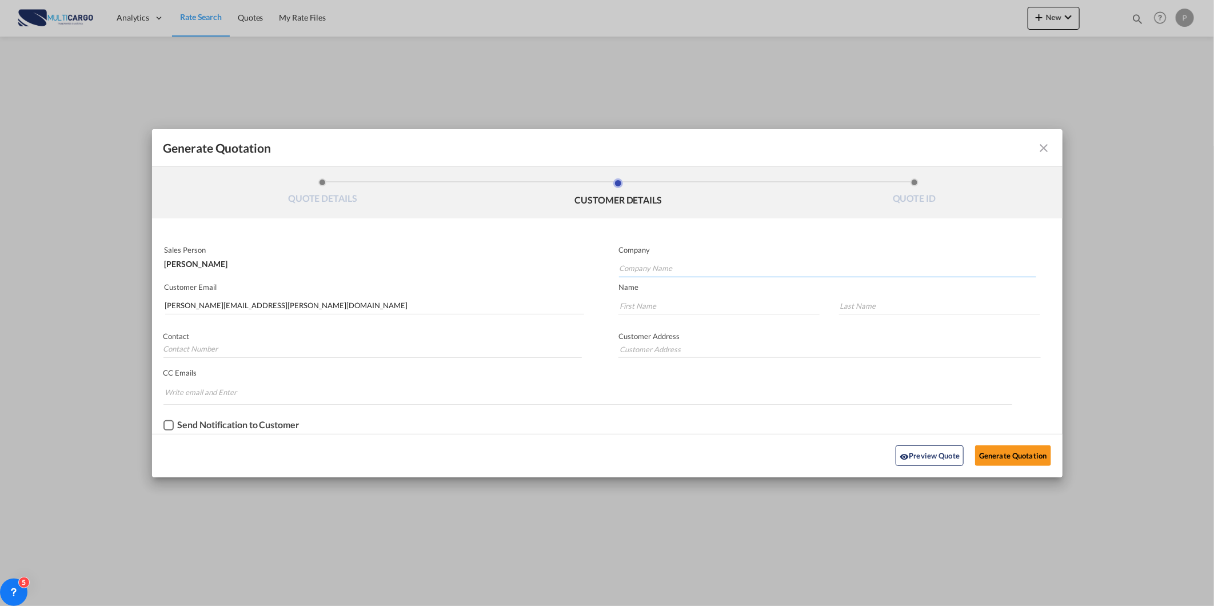
paste input "[PERSON_NAME][EMAIL_ADDRESS][PERSON_NAME][DOMAIN_NAME]"
type input "[PERSON_NAME][EMAIL_ADDRESS][PERSON_NAME][DOMAIN_NAME]"
click at [693, 306] on input "Generate QuotationQUOTE ..." at bounding box center [718, 305] width 201 height 17
paste input "[PERSON_NAME][EMAIL_ADDRESS][PERSON_NAME][DOMAIN_NAME]"
type input "[PERSON_NAME][EMAIL_ADDRESS][PERSON_NAME][DOMAIN_NAME]"
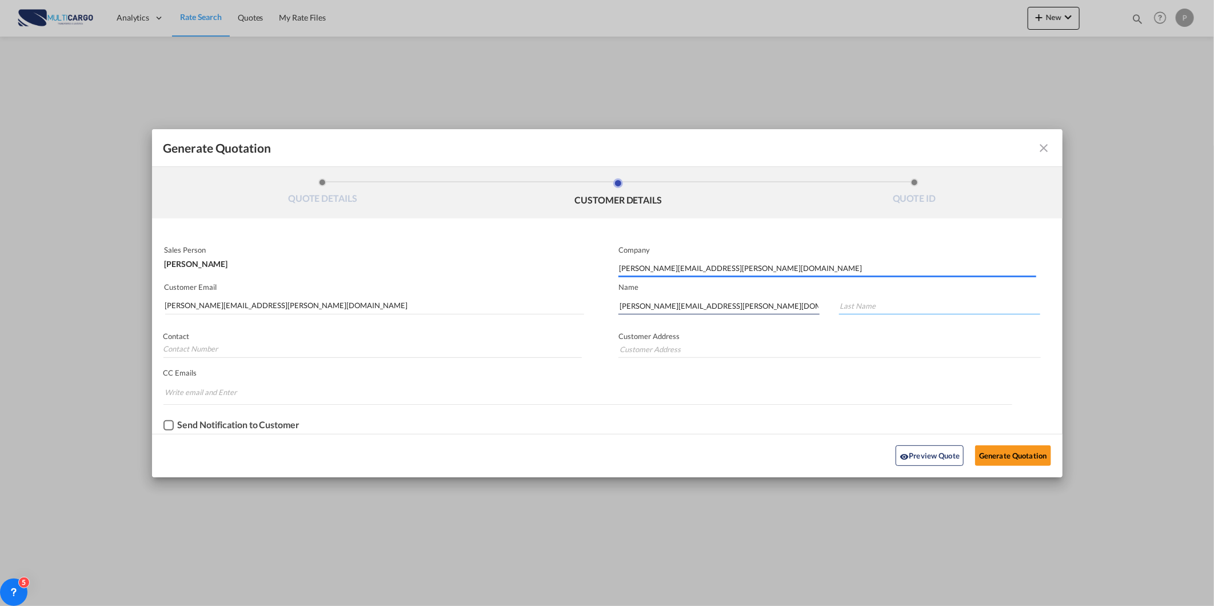
click at [921, 298] on input "Generate QuotationQUOTE ..." at bounding box center [939, 305] width 201 height 17
paste input "[PERSON_NAME][EMAIL_ADDRESS][PERSON_NAME][DOMAIN_NAME]"
type input "[PERSON_NAME][EMAIL_ADDRESS][PERSON_NAME][DOMAIN_NAME]"
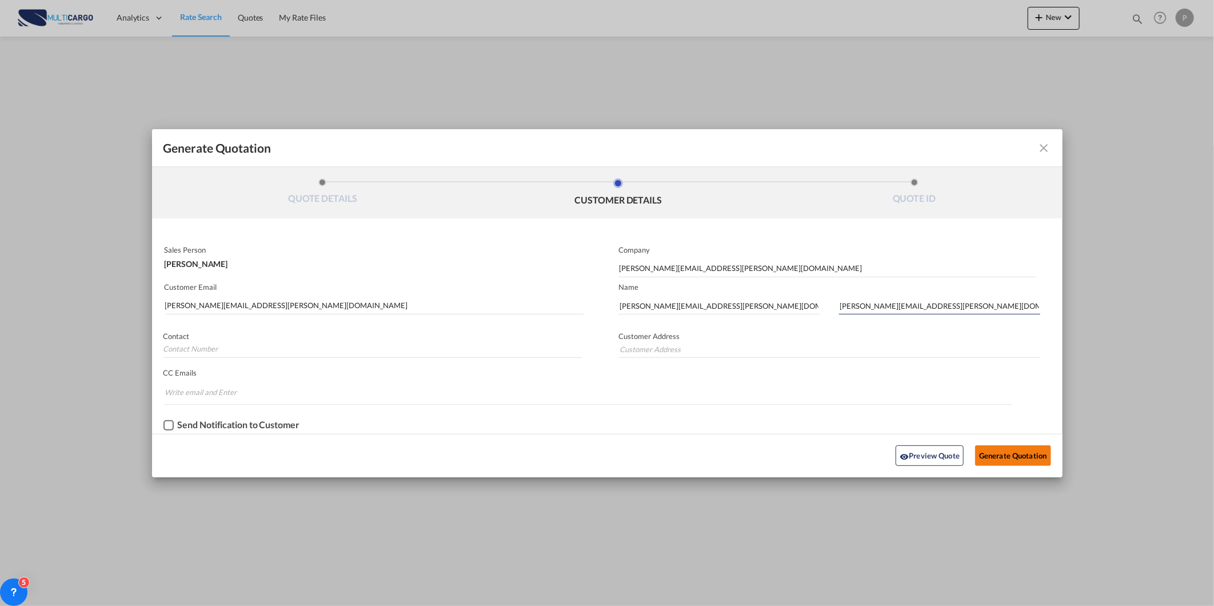
click at [1010, 458] on button "Generate Quotation" at bounding box center [1012, 455] width 75 height 21
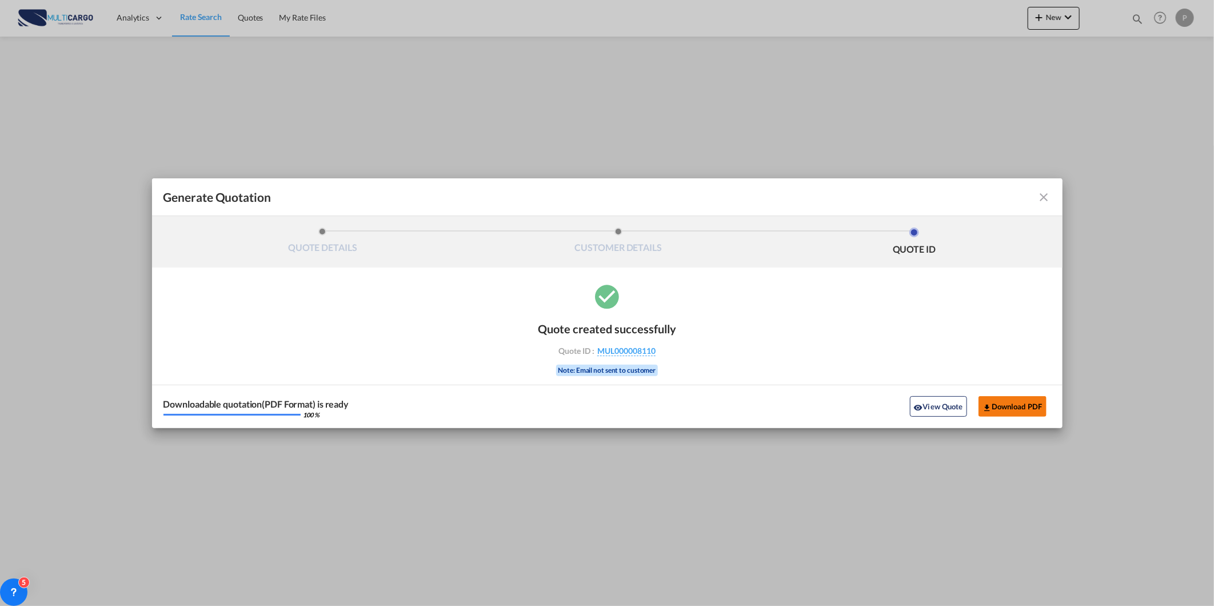
click at [1012, 405] on button "Download PDF" at bounding box center [1012, 406] width 68 height 21
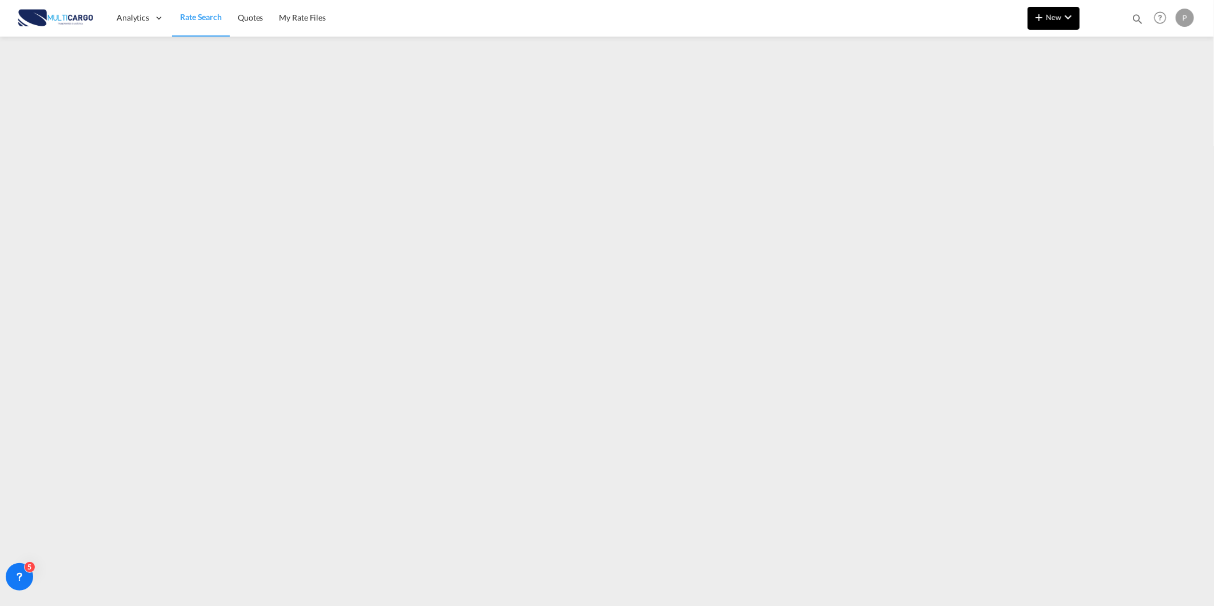
click at [1064, 18] on md-icon "icon-chevron-down" at bounding box center [1068, 17] width 14 height 14
click at [1033, 81] on div "Quote" at bounding box center [1037, 85] width 42 height 29
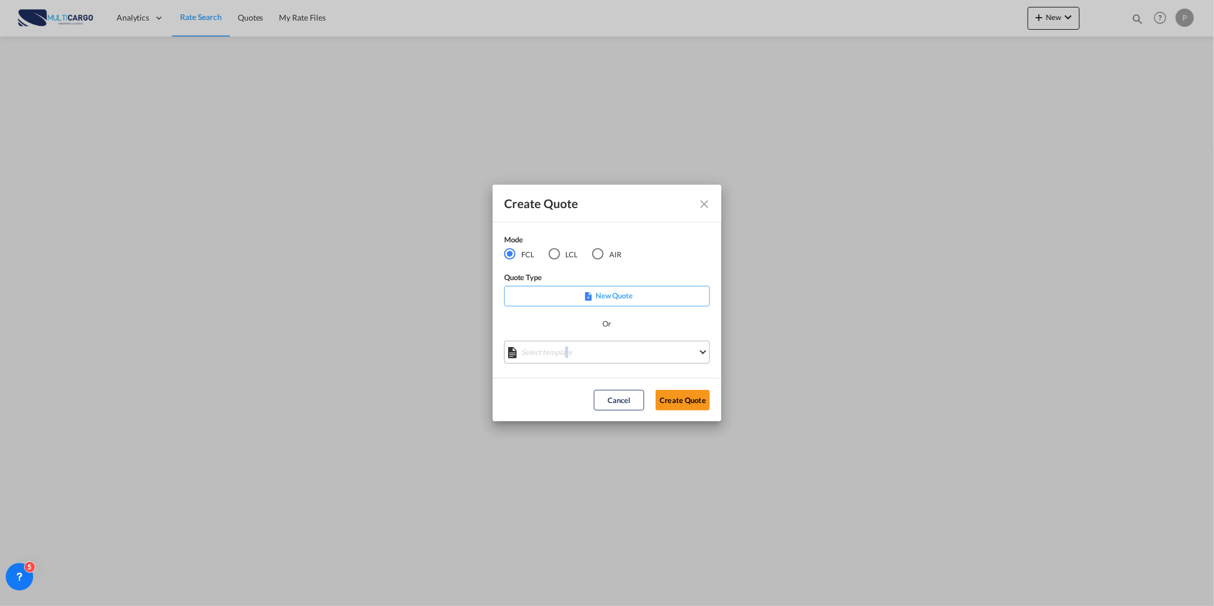
click at [570, 350] on md-select "Select template 25/11/24 IMP_EXW_FCL Patricia Barroso | 25 Nov 2024 25/11/24 IM…" at bounding box center [607, 352] width 206 height 23
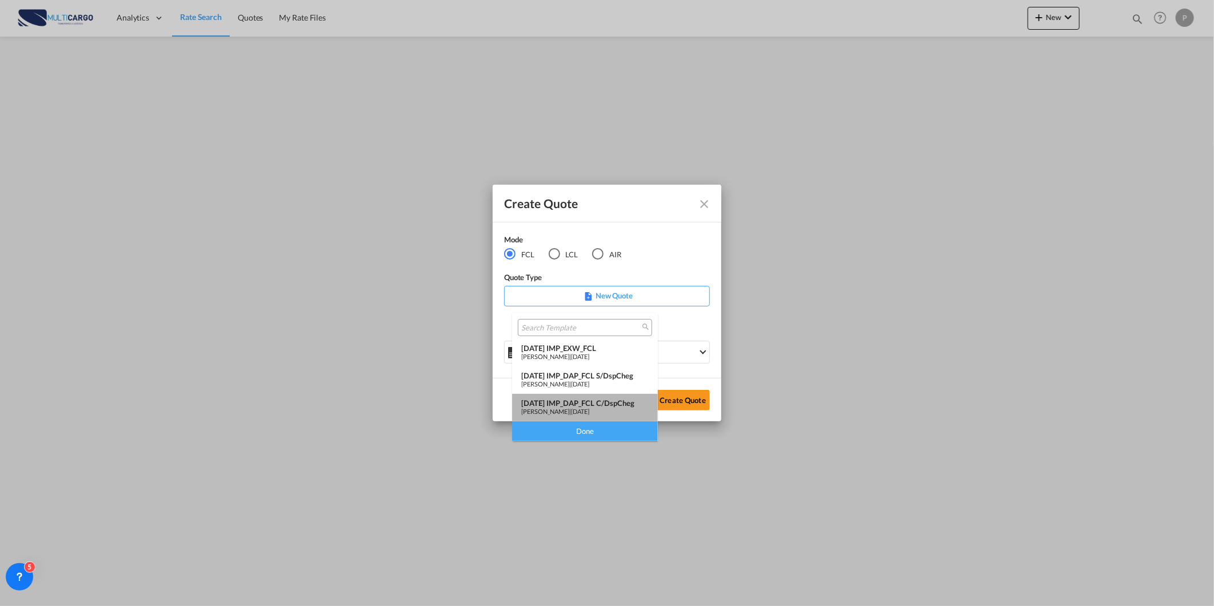
drag, startPoint x: 570, startPoint y: 350, endPoint x: 615, endPoint y: 408, distance: 73.3
click at [615, 408] on div "Patricia Barroso | 25 Nov 2024" at bounding box center [584, 411] width 127 height 7
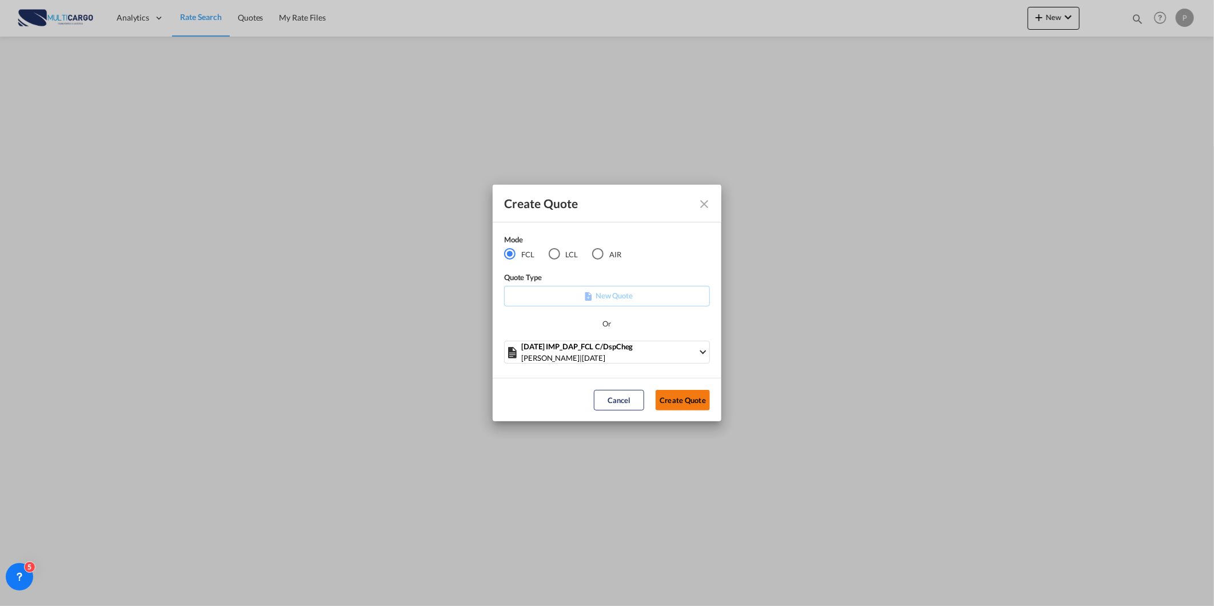
click at [702, 406] on button "Create Quote" at bounding box center [683, 400] width 54 height 21
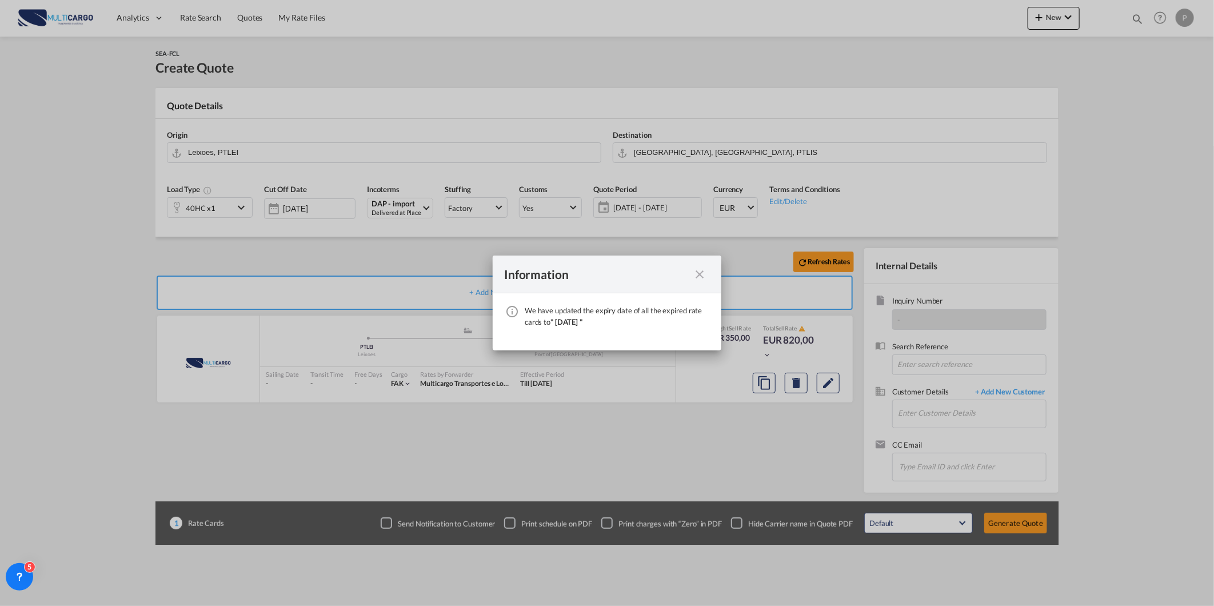
click at [699, 272] on md-icon "icon-close fg-AAA8AD cursor" at bounding box center [700, 274] width 14 height 14
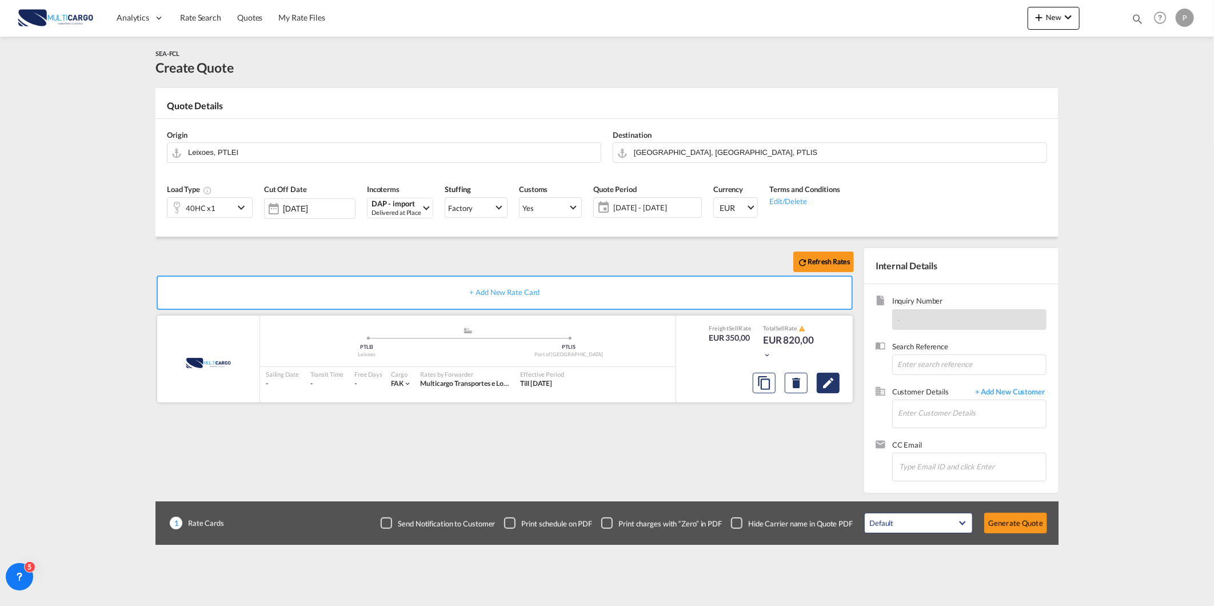
click at [819, 374] on button "Edit" at bounding box center [828, 383] width 23 height 21
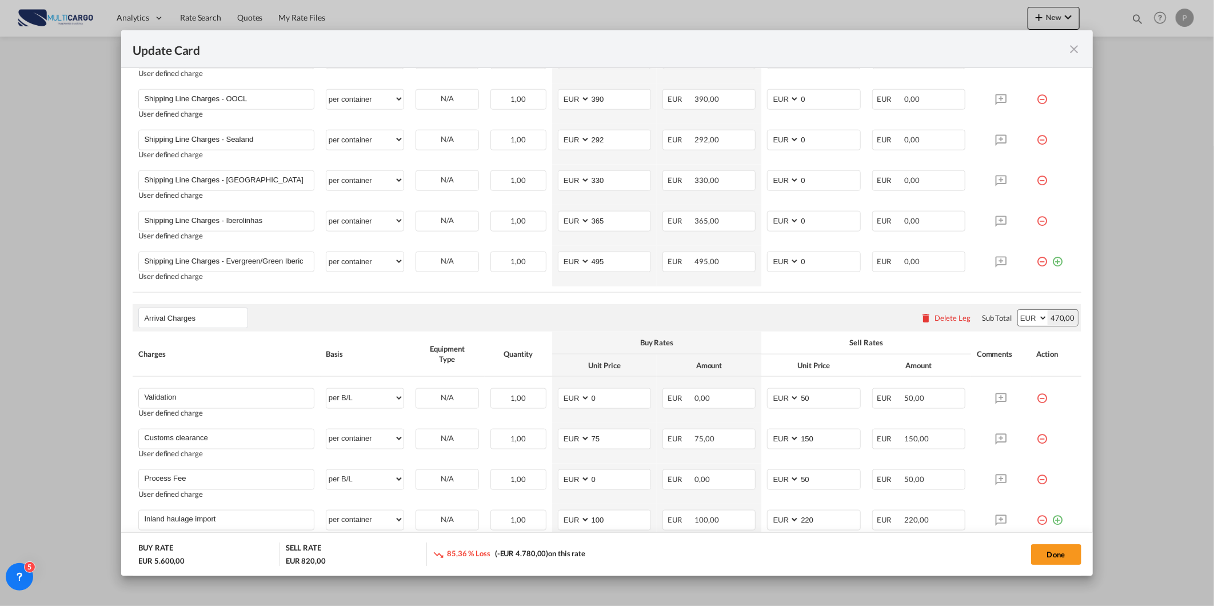
scroll to position [825, 0]
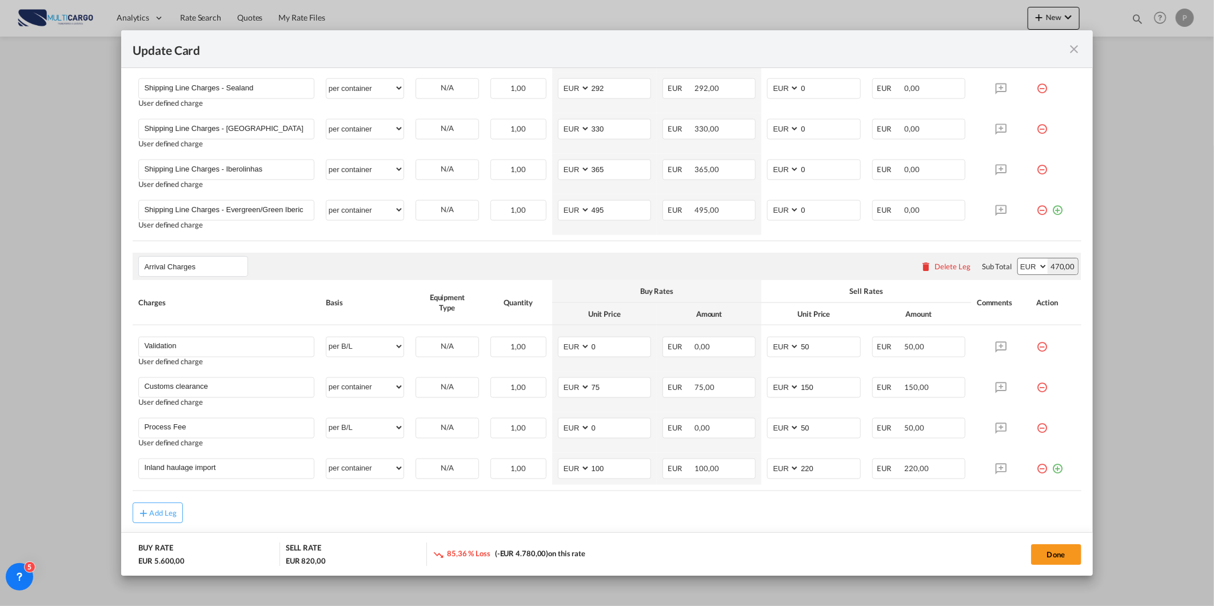
drag, startPoint x: 1070, startPoint y: 53, endPoint x: 1189, endPoint y: 134, distance: 144.1
click at [1070, 53] on md-icon "icon-close fg-AAA8AD m-0 pointer" at bounding box center [1075, 49] width 14 height 14
